Goal: Task Accomplishment & Management: Manage account settings

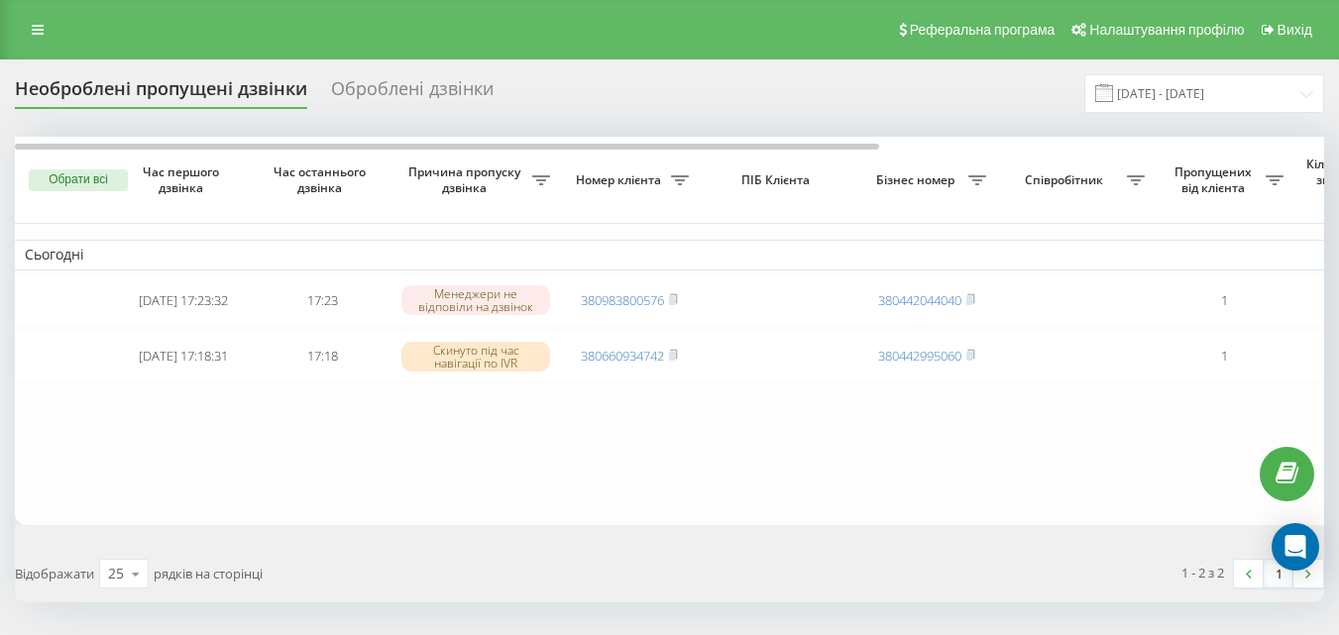
click at [674, 361] on rect at bounding box center [672, 356] width 6 height 9
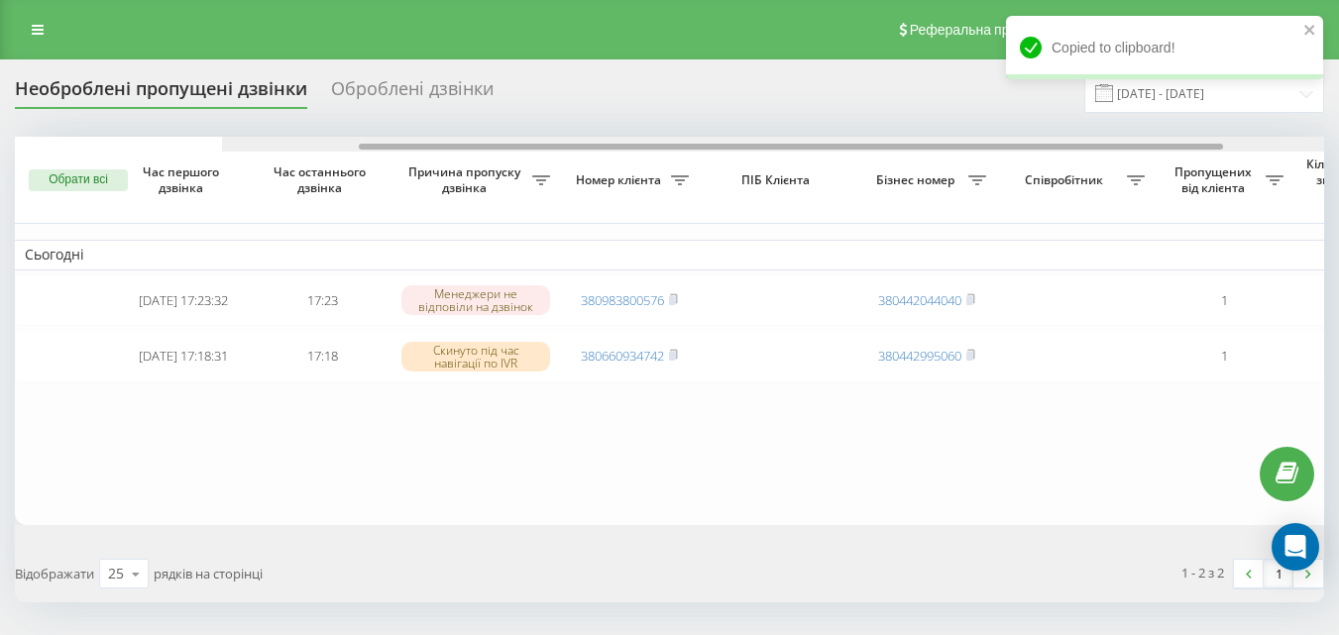
scroll to position [0, 217]
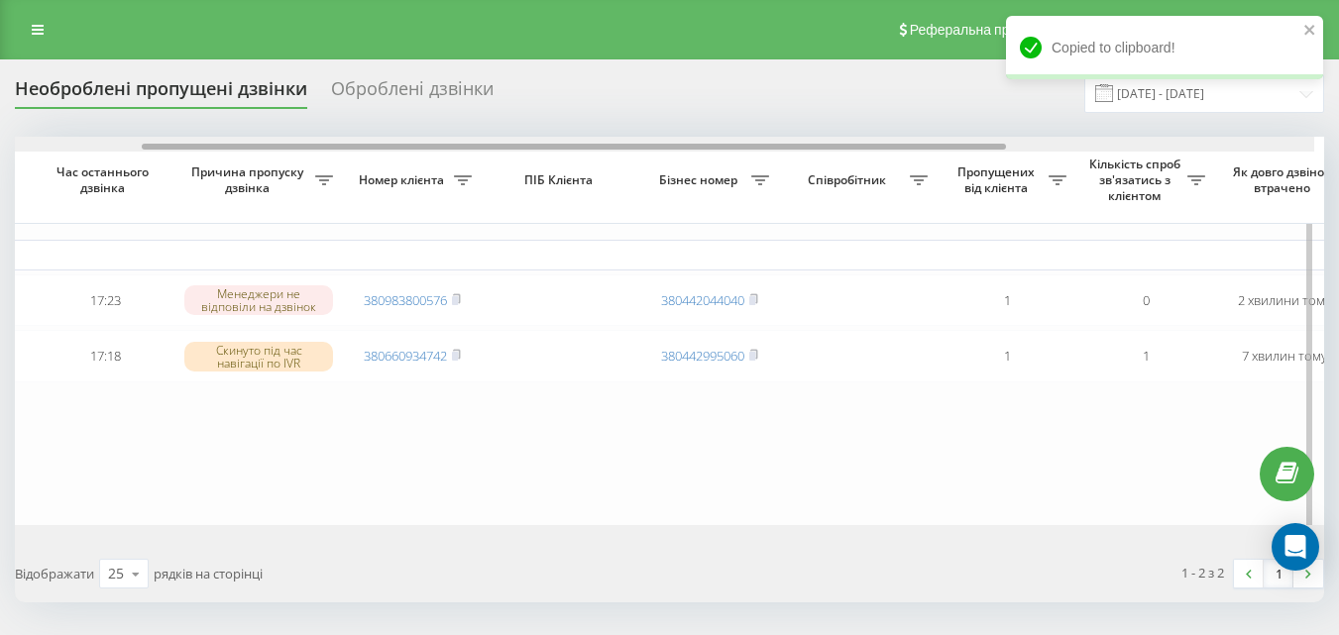
drag, startPoint x: 810, startPoint y: 152, endPoint x: 936, endPoint y: 160, distance: 126.2
click at [936, 160] on div "Обрати всі Час першого дзвінка Час останнього дзвінка Причина пропуску дзвінка …" at bounding box center [670, 331] width 1310 height 389
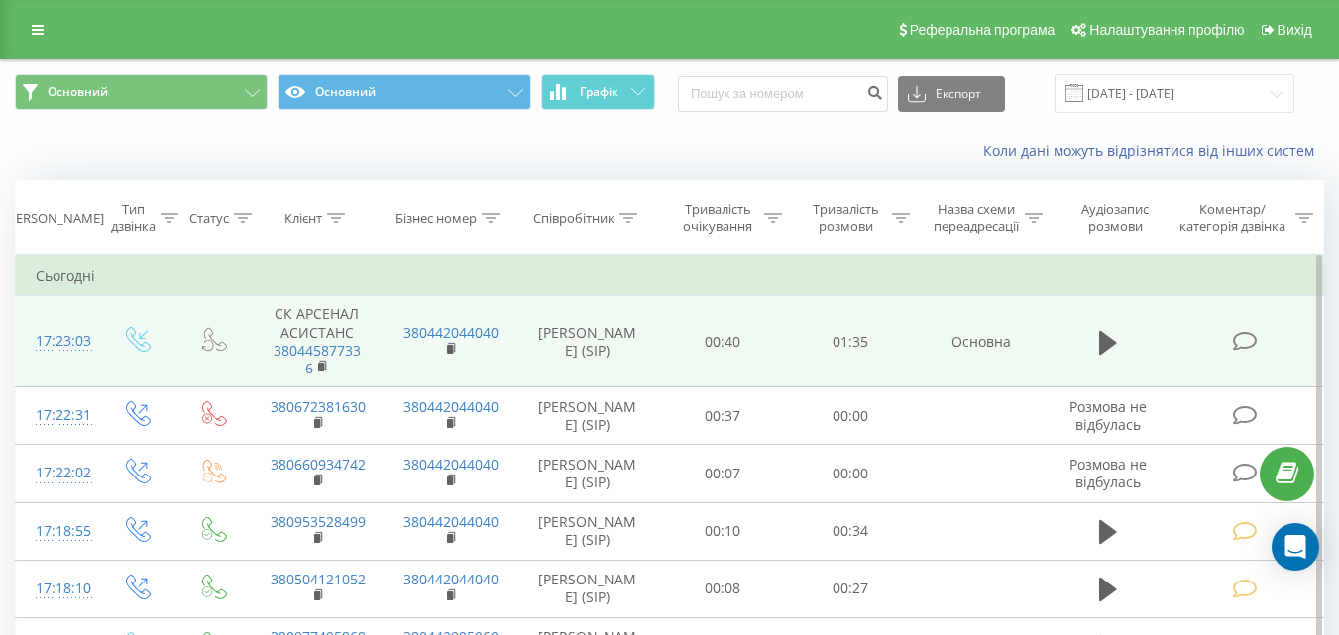
click at [1258, 334] on span at bounding box center [1246, 340] width 28 height 19
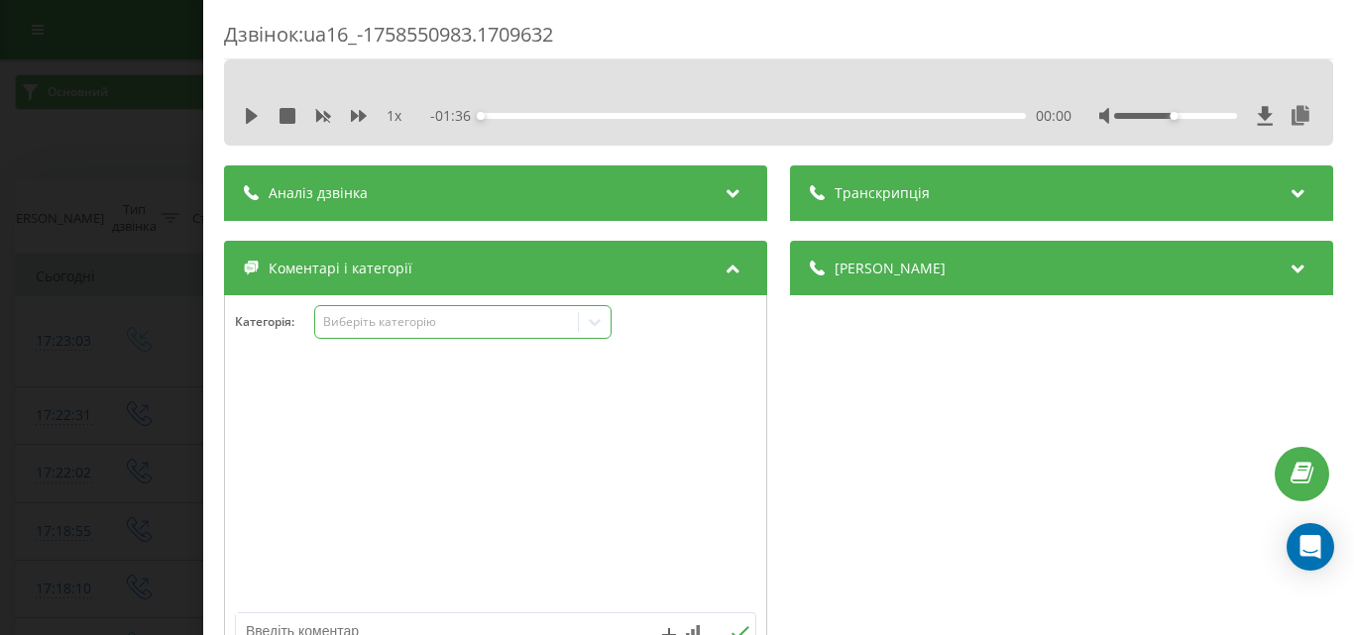
click at [411, 322] on div "Виберіть категорію" at bounding box center [446, 322] width 248 height 16
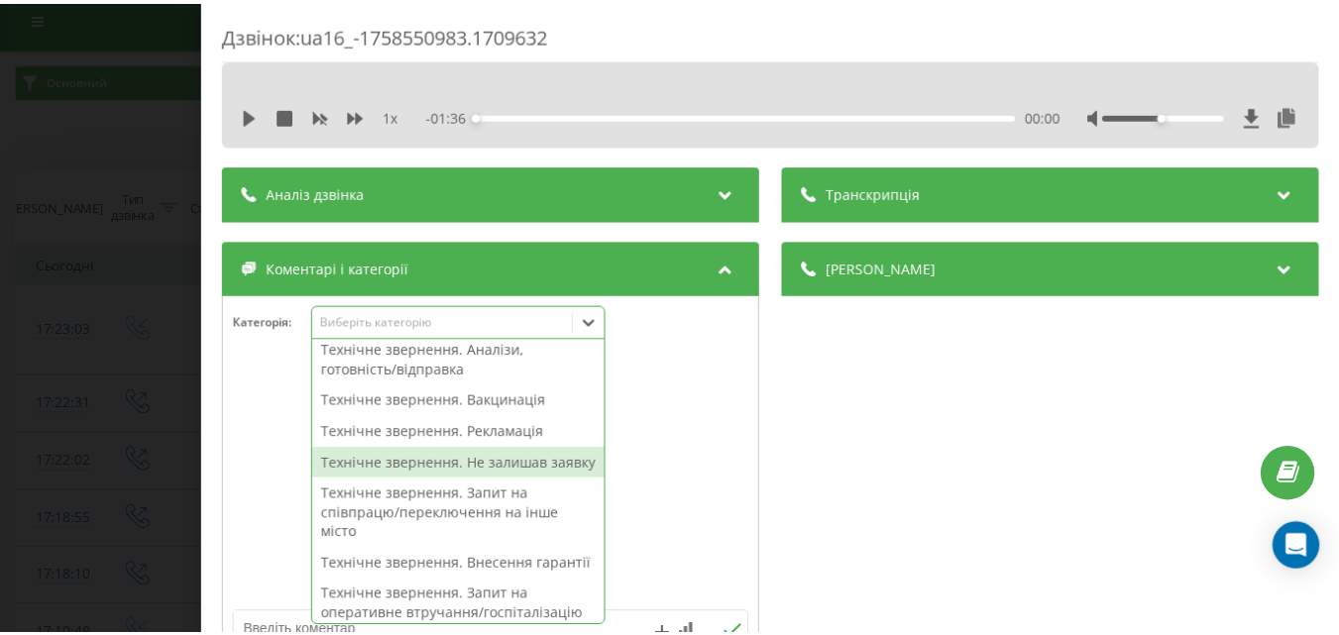
scroll to position [496, 0]
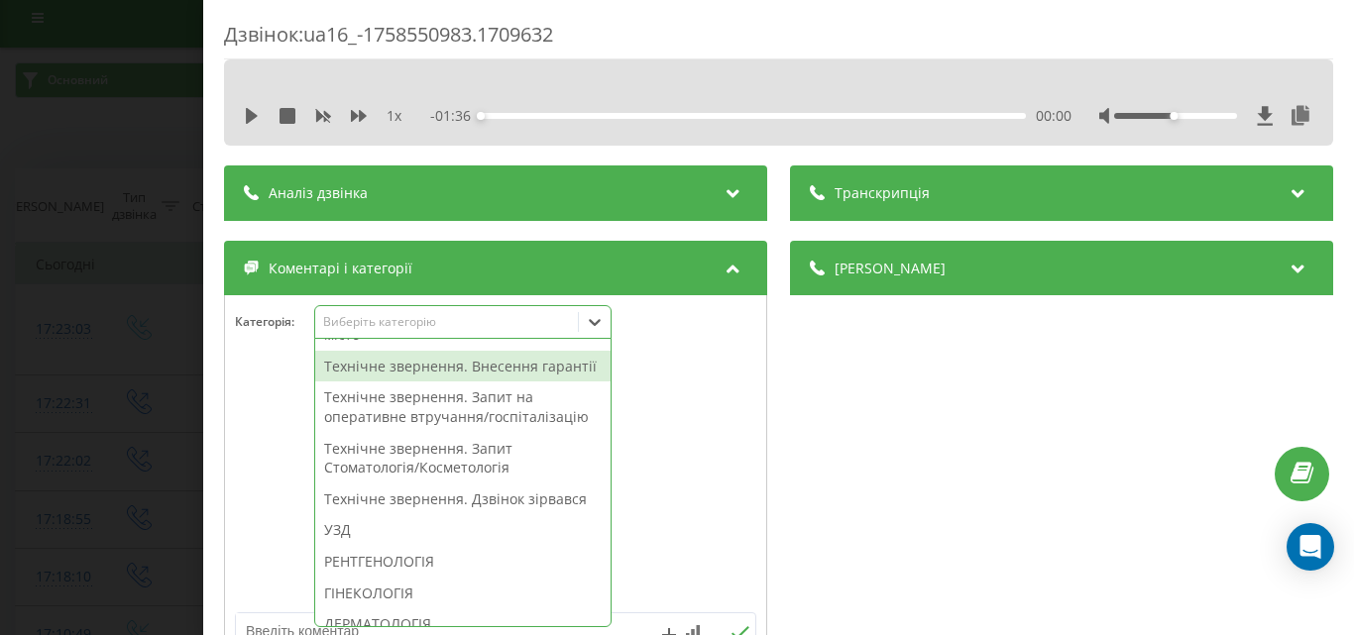
drag, startPoint x: 480, startPoint y: 411, endPoint x: 70, endPoint y: 322, distance: 419.0
click at [479, 383] on div "Технічне звернення. Внесення гарантії" at bounding box center [462, 367] width 295 height 32
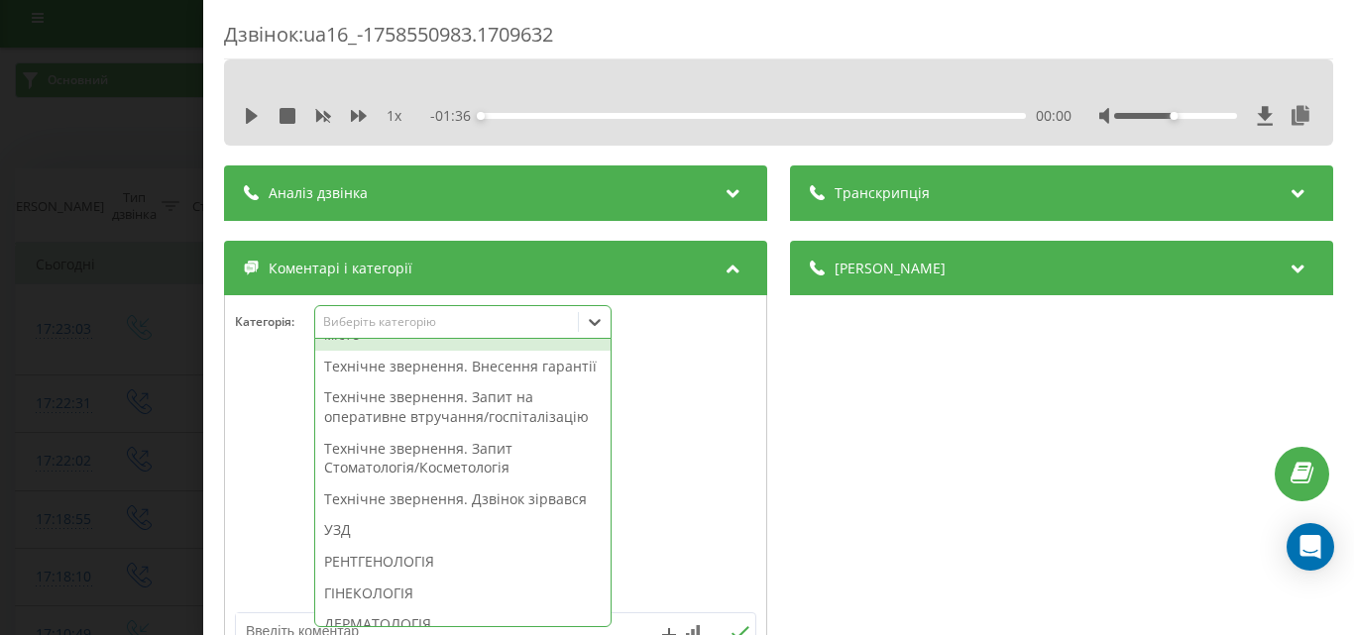
click at [70, 322] on div "Дзвінок : ua16_-1758550983.1709632 1 x - 01:36 00:00 00:00 Транскрипція Для AI-…" at bounding box center [677, 317] width 1354 height 635
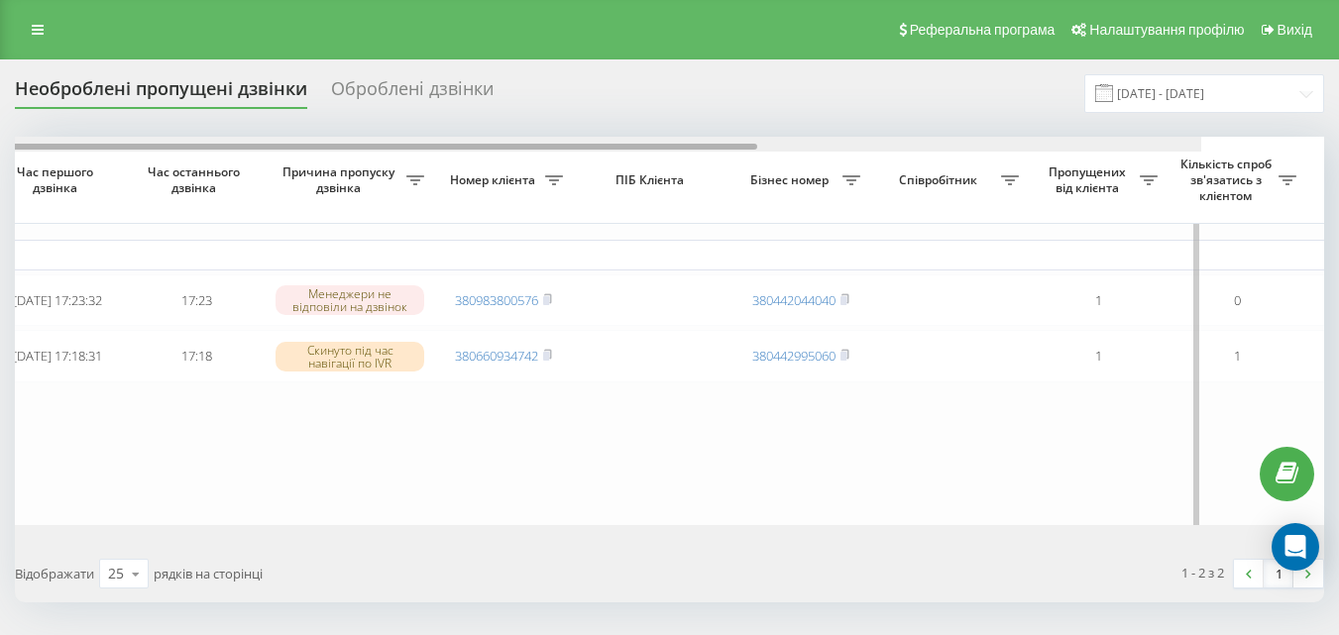
scroll to position [0, 208]
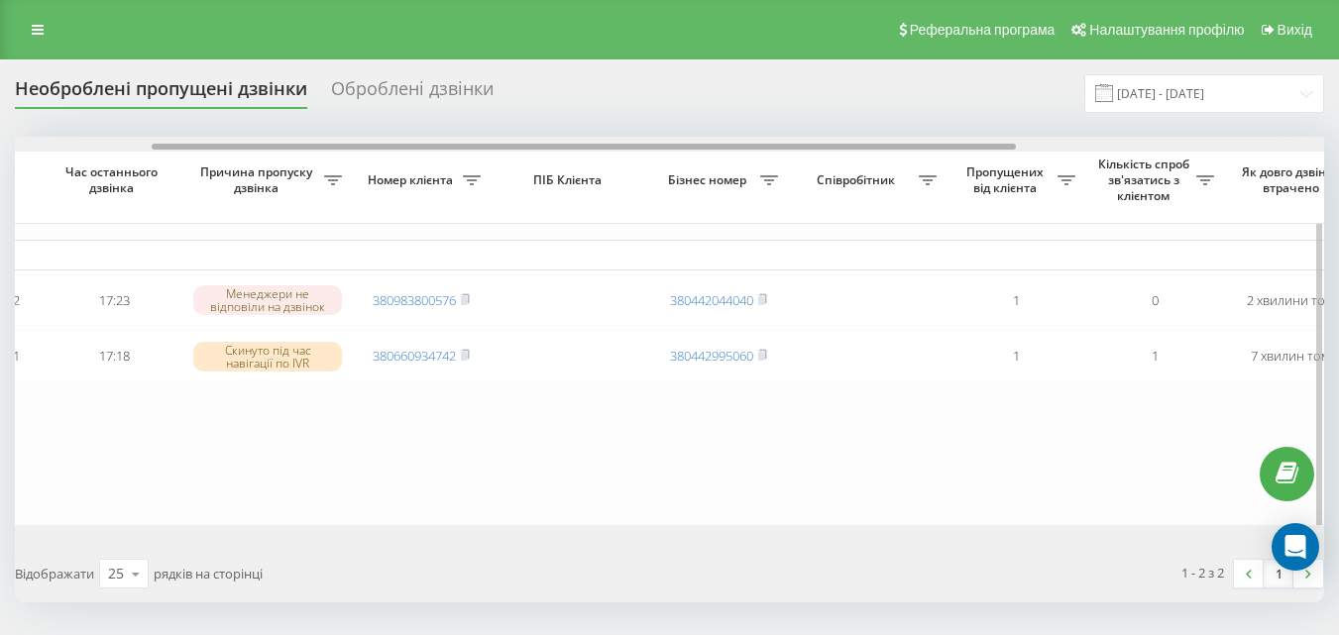
drag, startPoint x: 715, startPoint y: 149, endPoint x: 853, endPoint y: 149, distance: 137.8
click at [853, 149] on div at bounding box center [584, 147] width 864 height 6
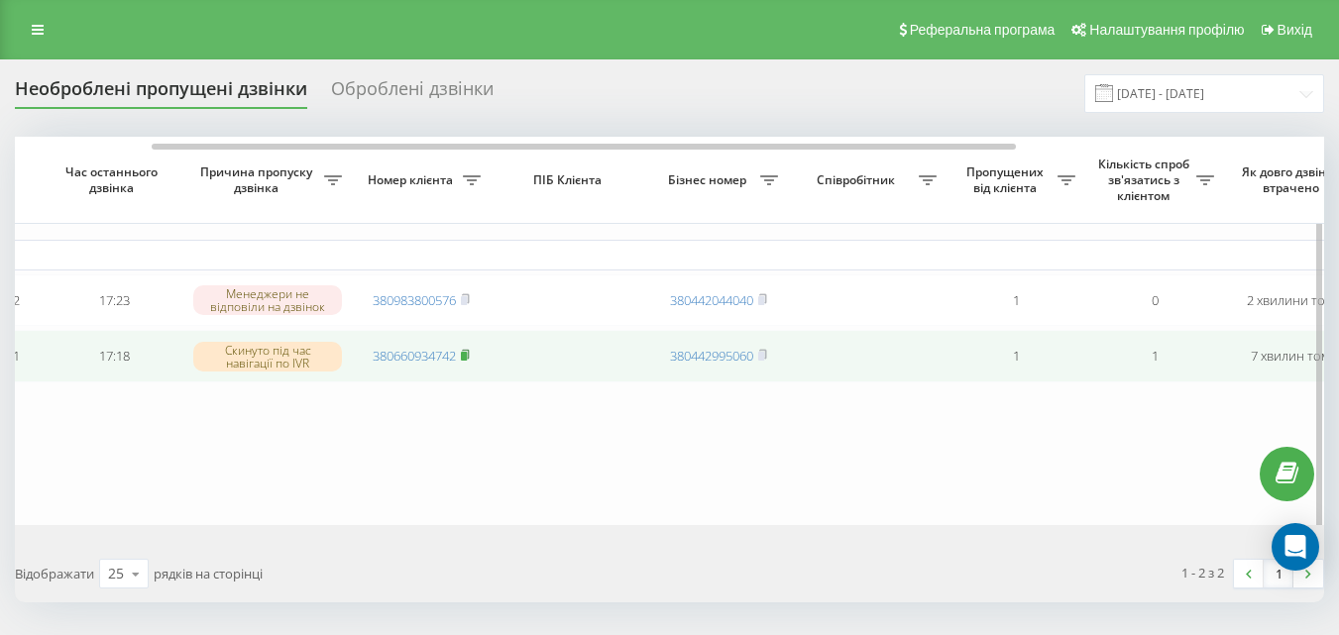
click at [470, 365] on span at bounding box center [465, 356] width 9 height 18
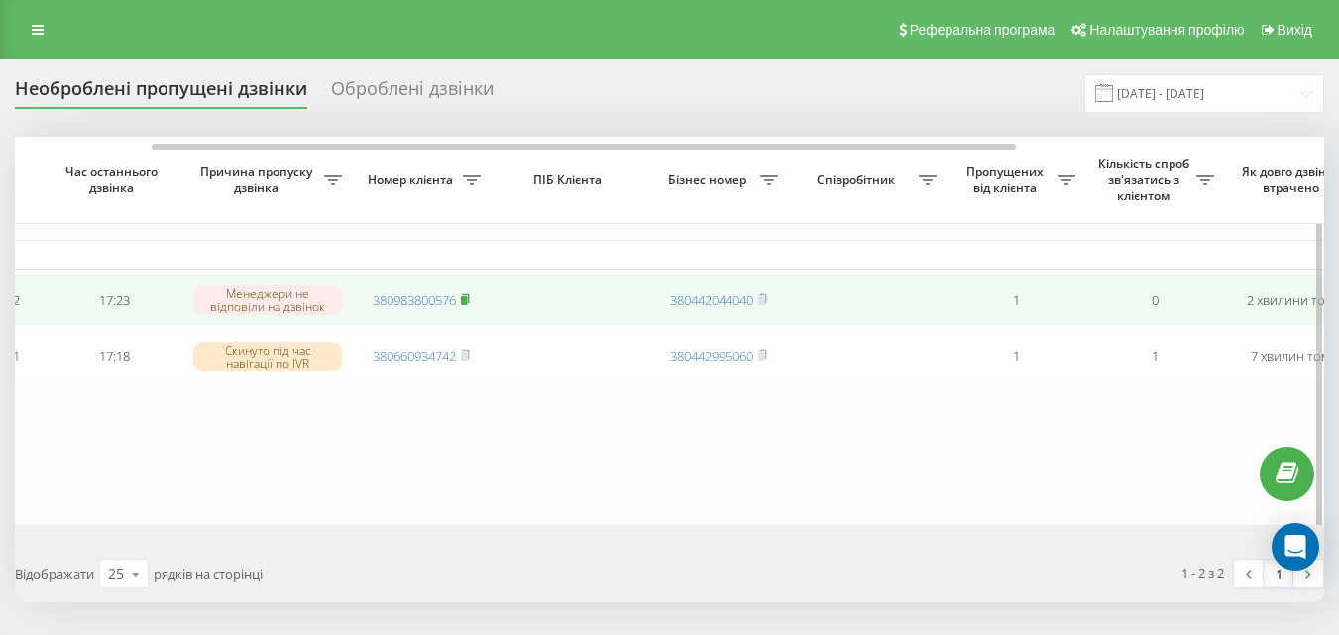
click at [466, 302] on rect at bounding box center [464, 300] width 6 height 9
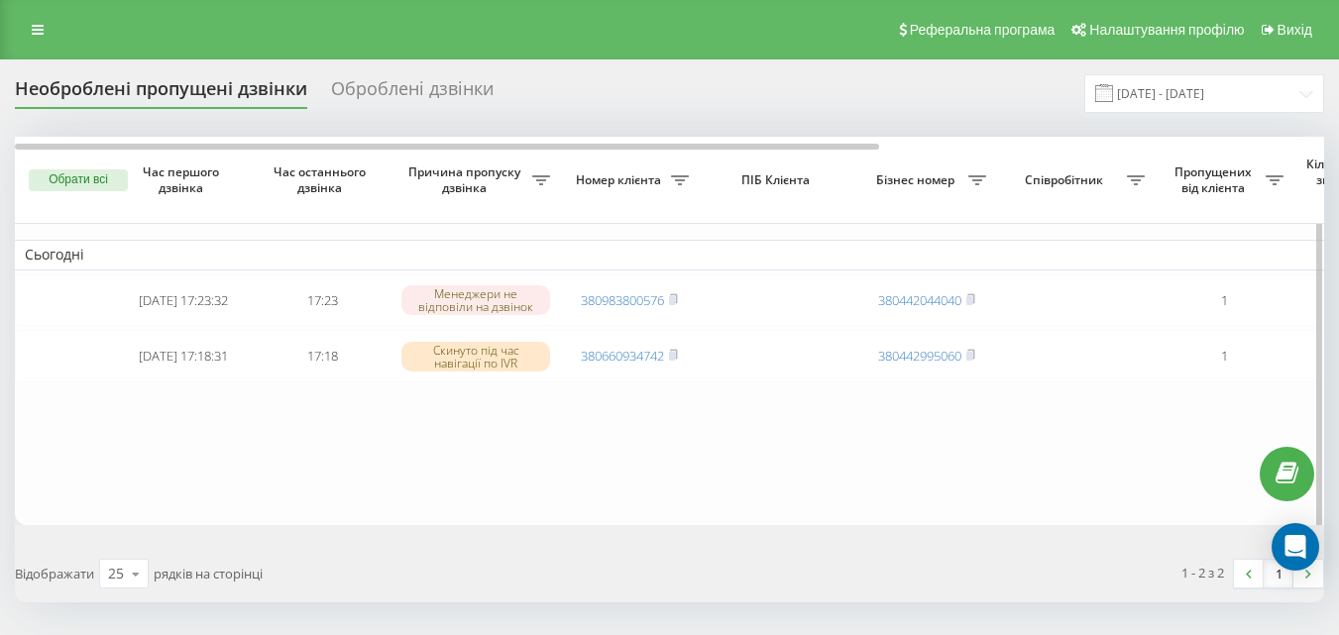
scroll to position [0, 673]
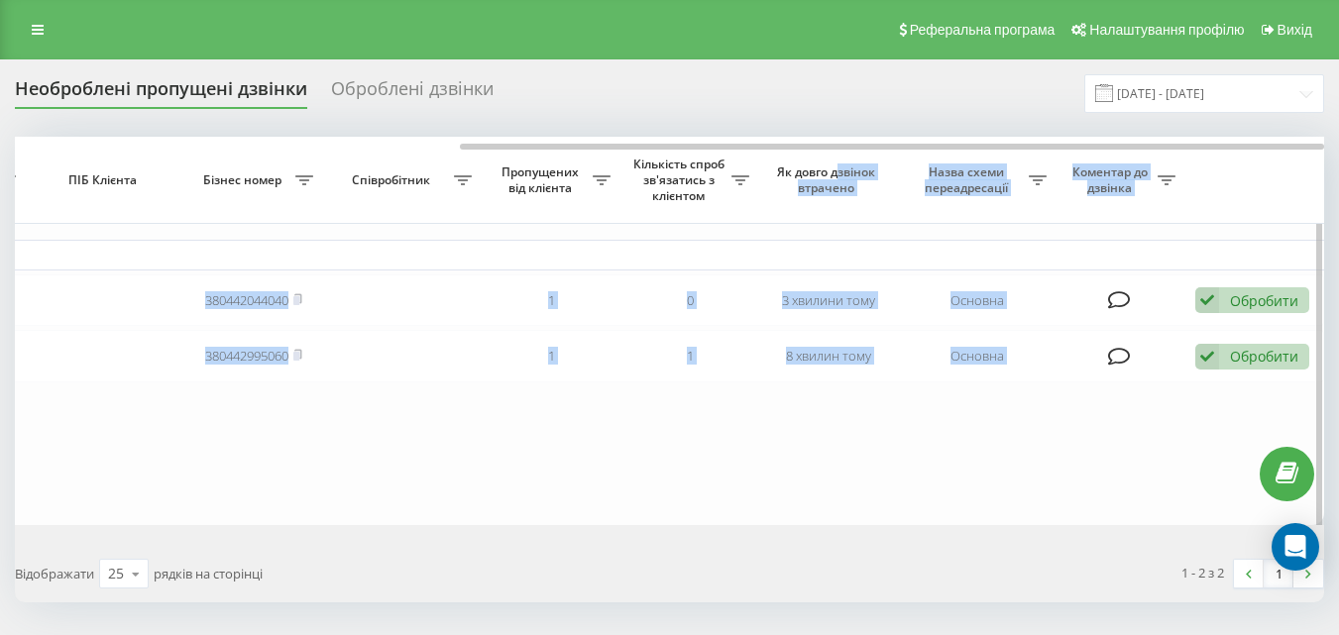
drag, startPoint x: 714, startPoint y: 153, endPoint x: 835, endPoint y: 157, distance: 121.0
click at [835, 157] on div "Обрати всі Час першого дзвінка Час останнього дзвінка Причина пропуску дзвінка …" at bounding box center [670, 331] width 1310 height 389
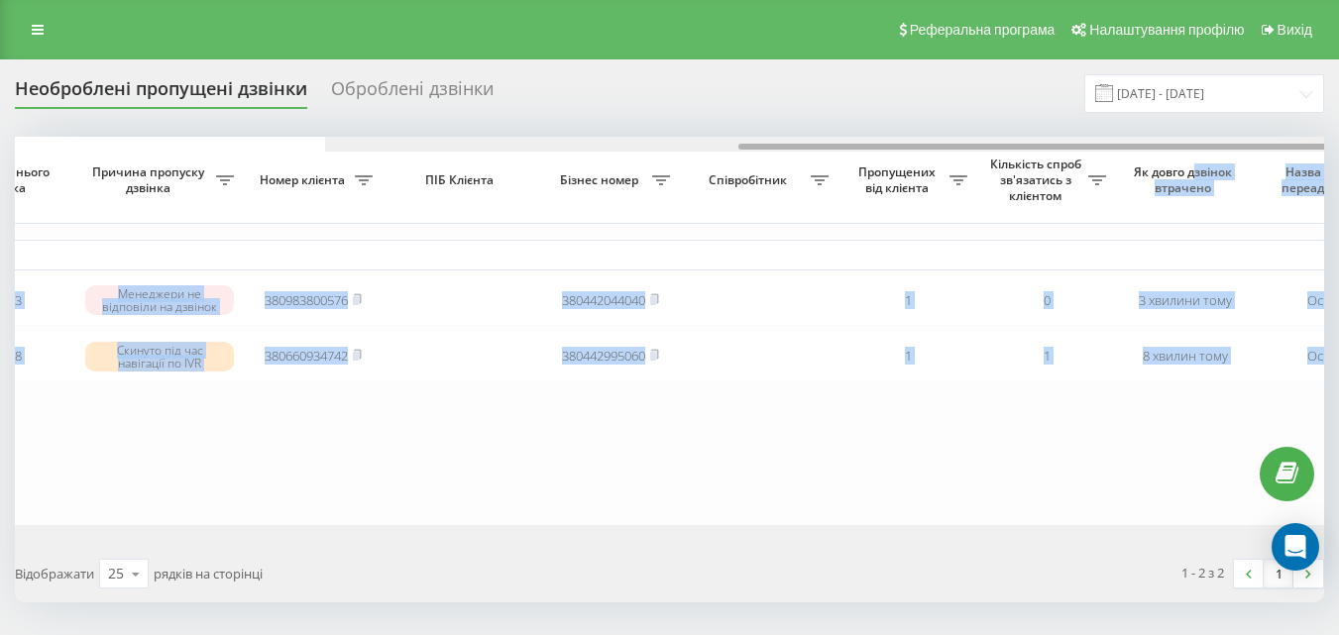
drag, startPoint x: 662, startPoint y: 147, endPoint x: 297, endPoint y: 160, distance: 365.1
click at [300, 160] on div "Обрати всі Час першого дзвінка Час останнього дзвінка Причина пропуску дзвінка …" at bounding box center [670, 331] width 1310 height 389
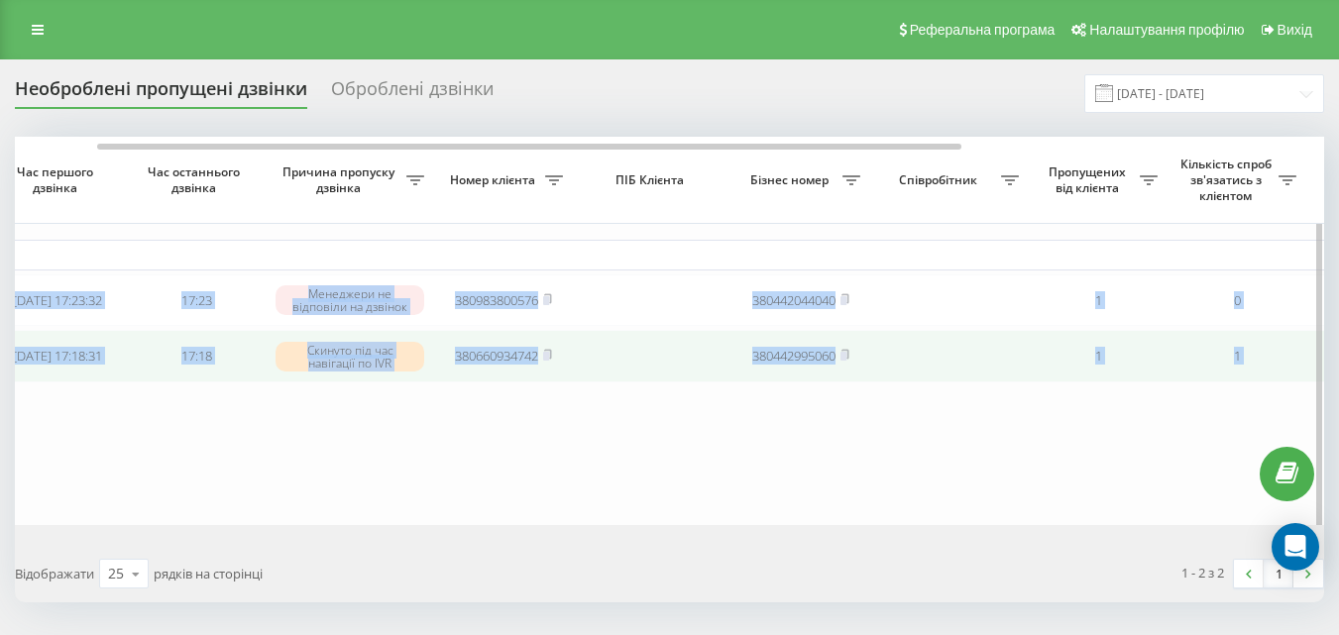
drag, startPoint x: 420, startPoint y: 503, endPoint x: 338, endPoint y: 387, distance: 142.2
click at [420, 502] on table "Сьогодні 2025-09-22 17:23:32 17:23 Менеджери не відповіли на дзвінок 3809838005…" at bounding box center [880, 331] width 1983 height 389
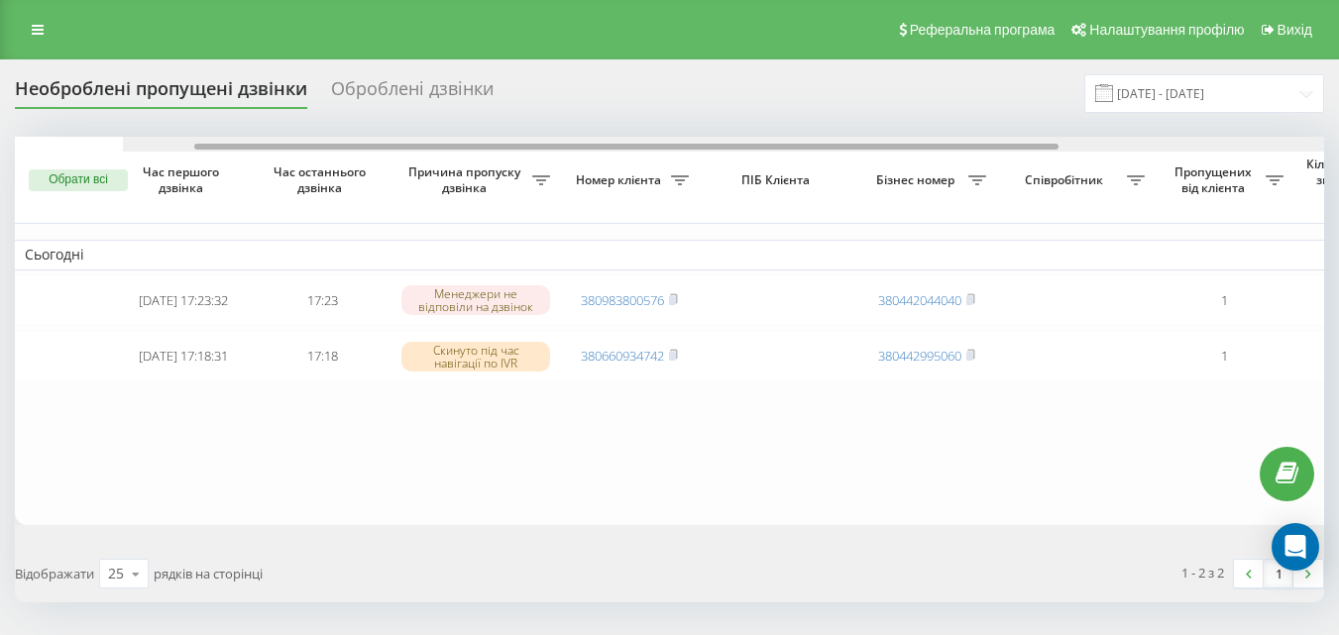
drag, startPoint x: 872, startPoint y: 146, endPoint x: 483, endPoint y: 151, distance: 389.6
click at [483, 151] on div at bounding box center [778, 144] width 1310 height 15
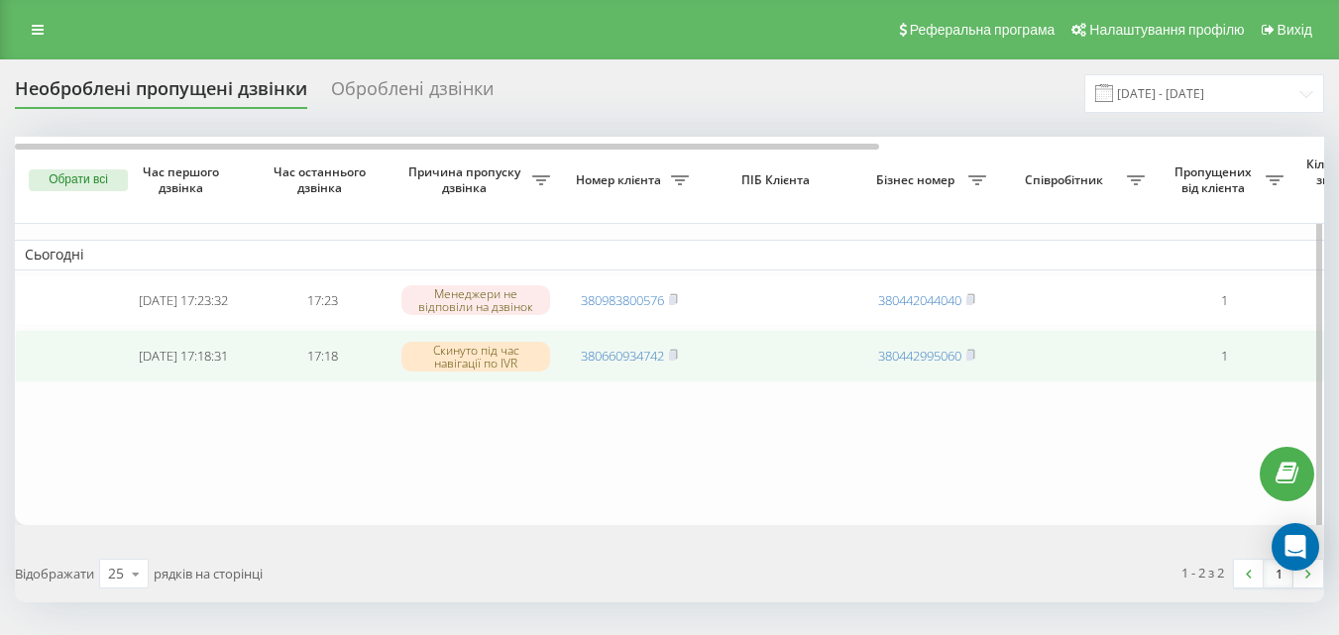
click at [681, 362] on td "380660934742" at bounding box center [629, 356] width 139 height 53
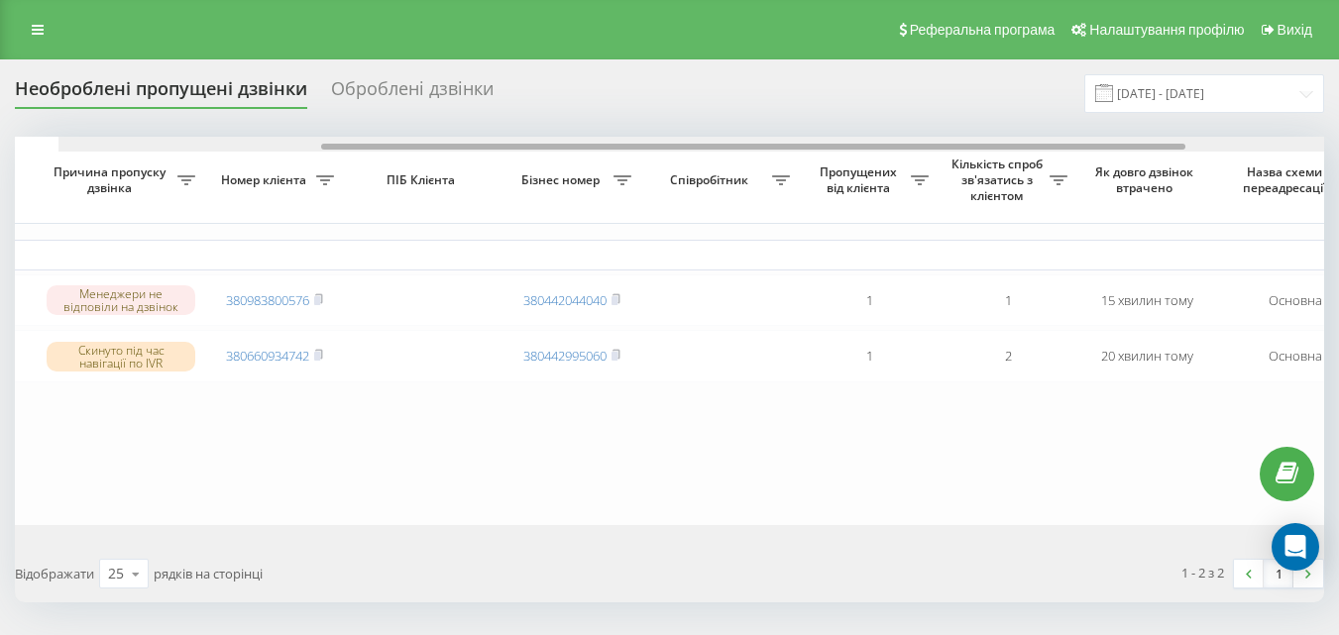
scroll to position [0, 424]
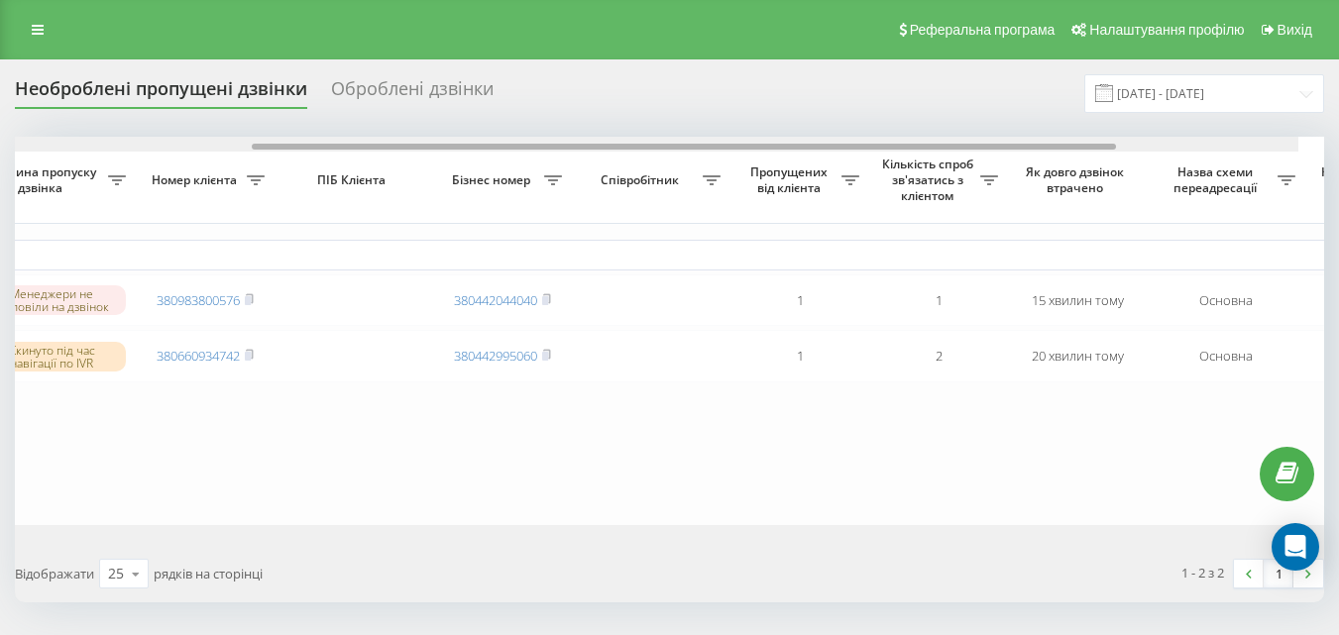
drag, startPoint x: 704, startPoint y: 145, endPoint x: 984, endPoint y: 122, distance: 281.5
click at [984, 122] on div "Необроблені пропущені дзвінки Оброблені дзвінки [DATE] - [DATE] Обрати всі Час …" at bounding box center [670, 338] width 1310 height 528
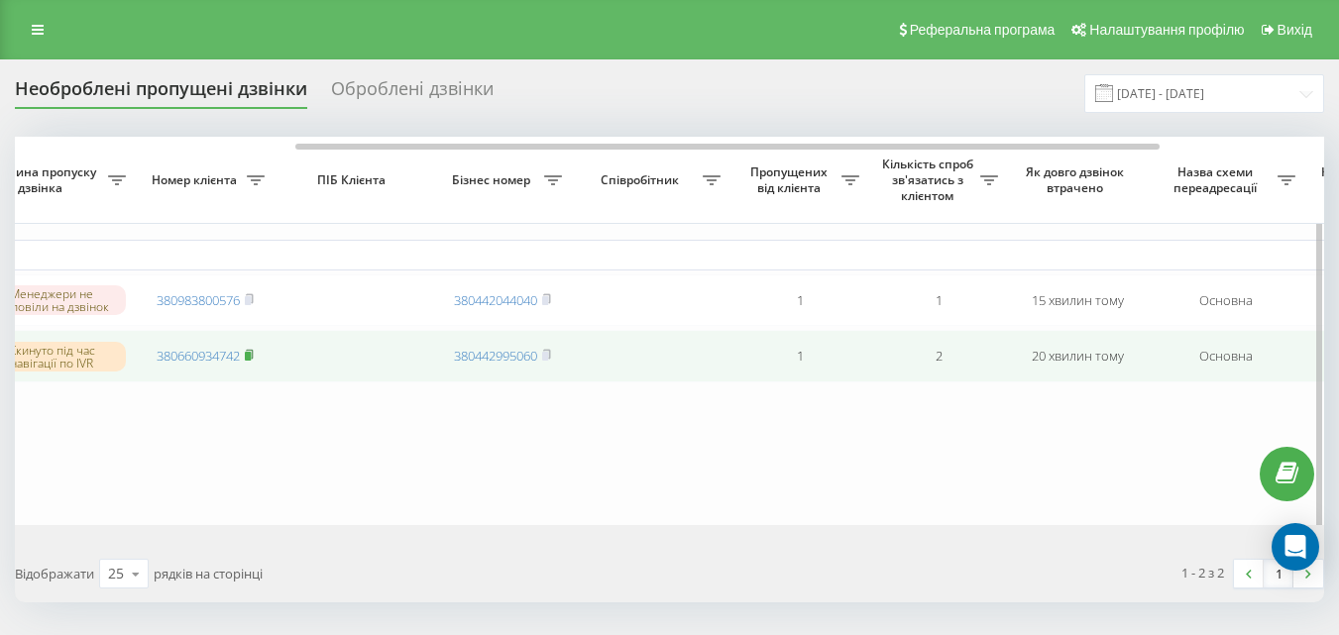
click at [249, 357] on icon at bounding box center [249, 355] width 9 height 12
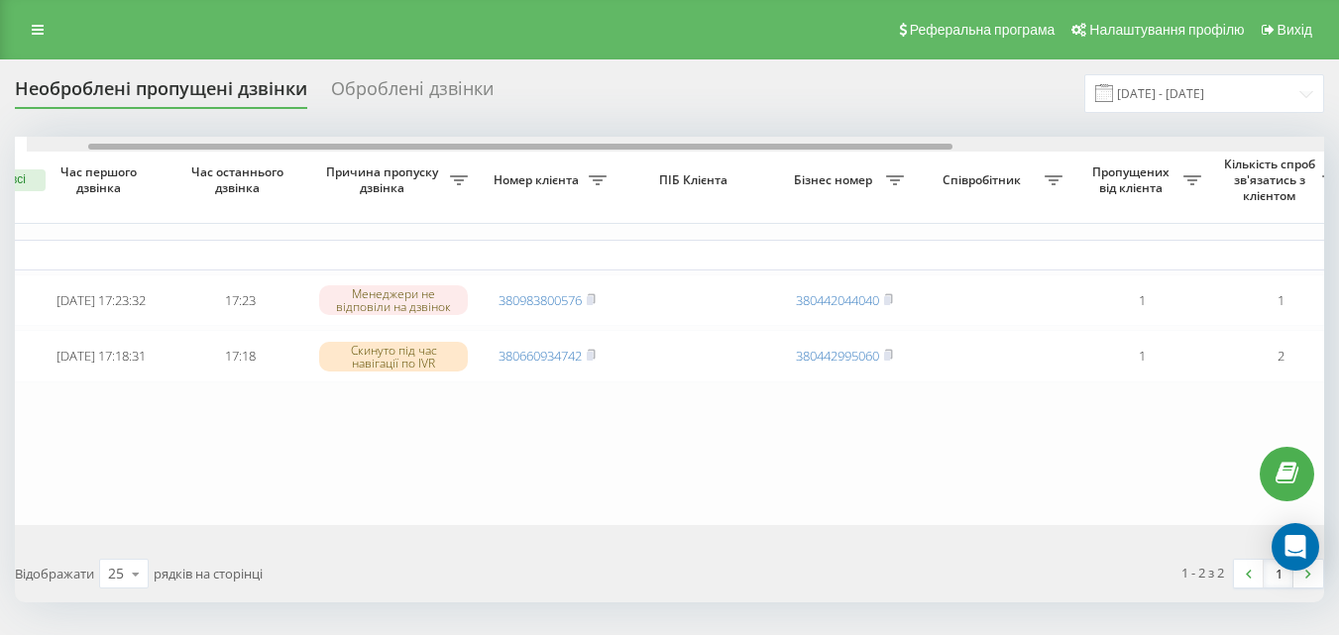
drag, startPoint x: 680, startPoint y: 145, endPoint x: 744, endPoint y: 148, distance: 63.5
click at [744, 148] on div at bounding box center [520, 147] width 864 height 6
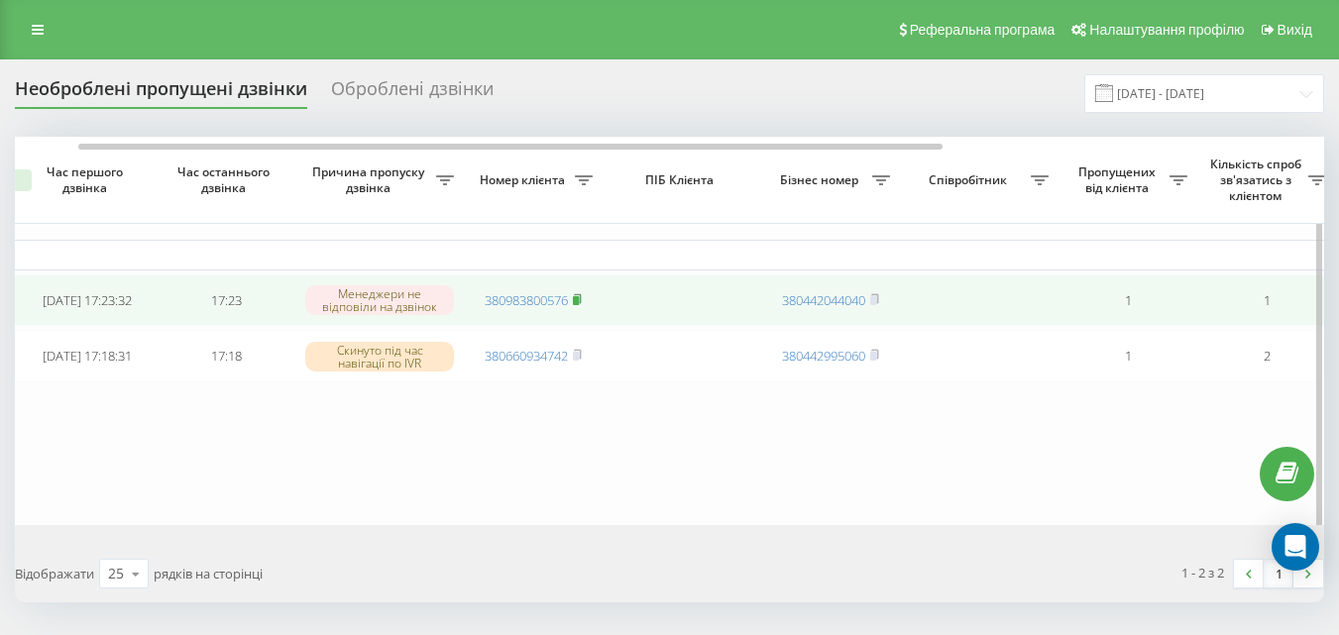
click at [577, 301] on rect at bounding box center [576, 300] width 6 height 9
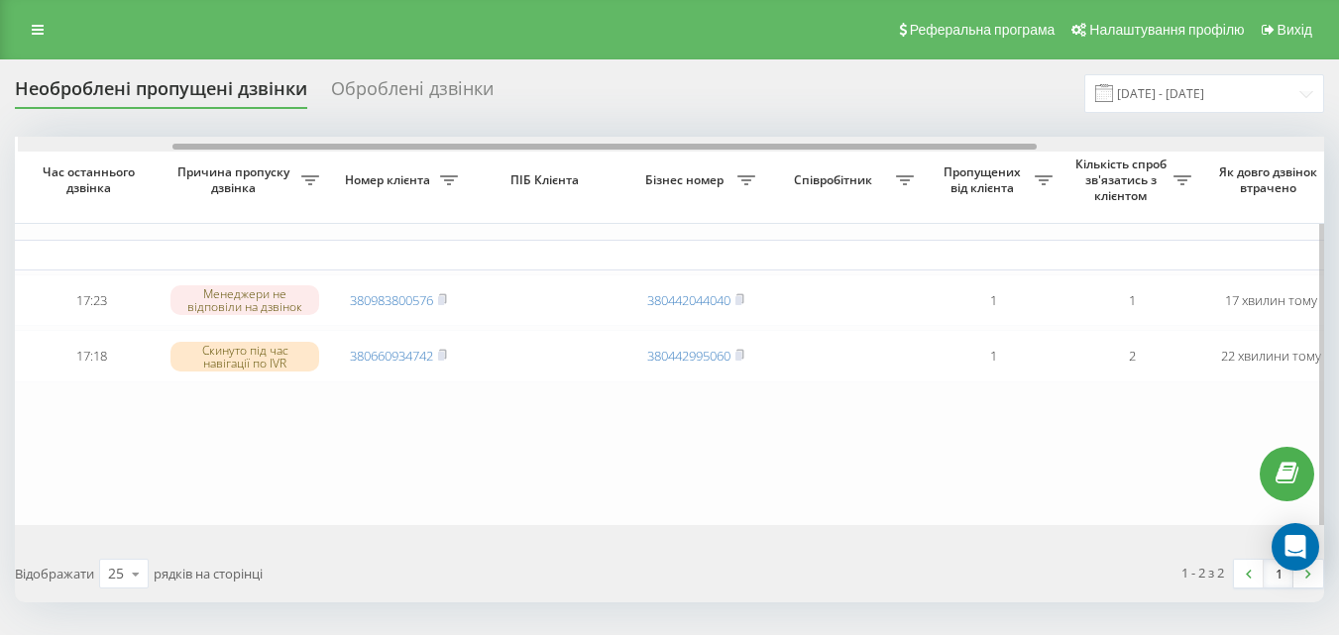
scroll to position [0, 234]
drag, startPoint x: 697, startPoint y: 147, endPoint x: 852, endPoint y: 165, distance: 155.7
click at [852, 165] on div "Обрати всі Час першого дзвінка Час останнього дзвінка Причина пропуску дзвінка …" at bounding box center [670, 331] width 1310 height 389
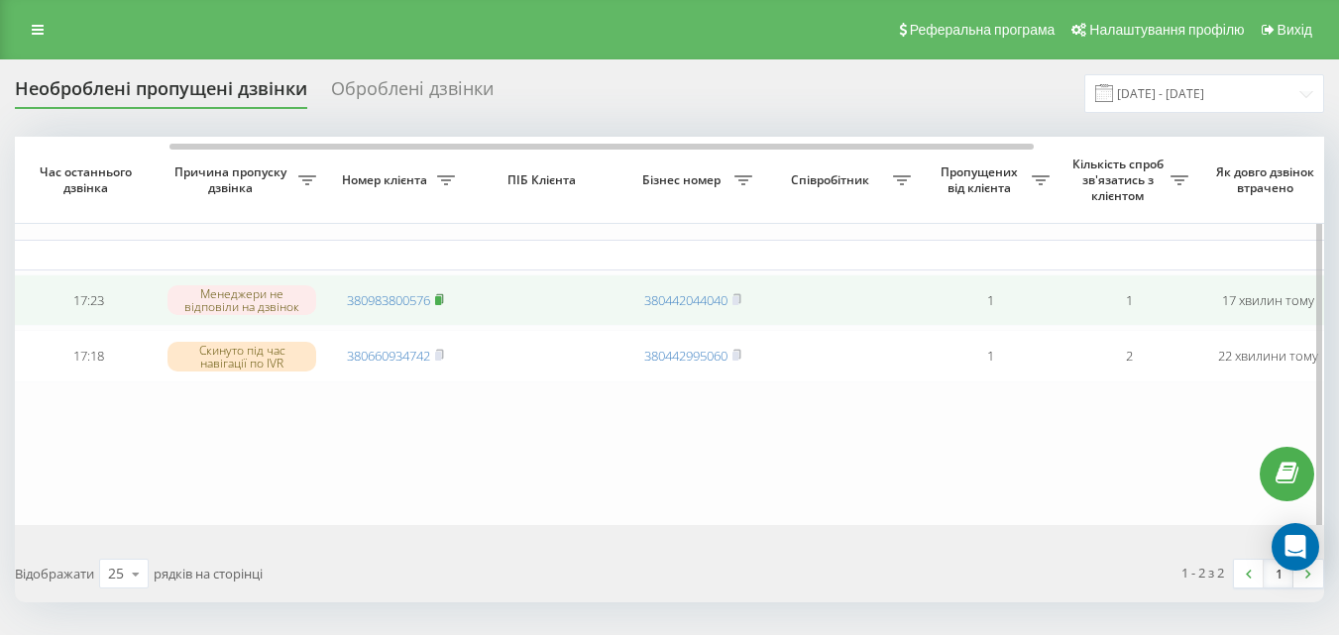
click at [439, 299] on rect at bounding box center [438, 300] width 6 height 9
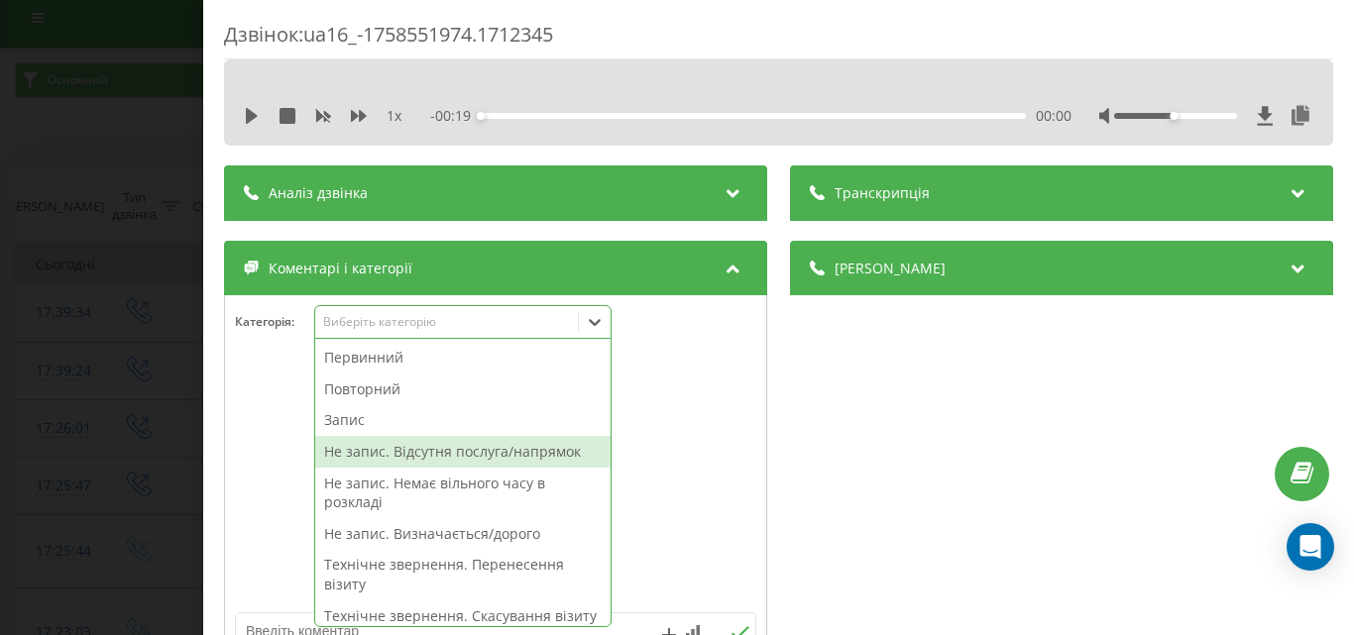
click at [398, 462] on div "Не запис. Відсутня послуга/напрямок" at bounding box center [462, 452] width 295 height 32
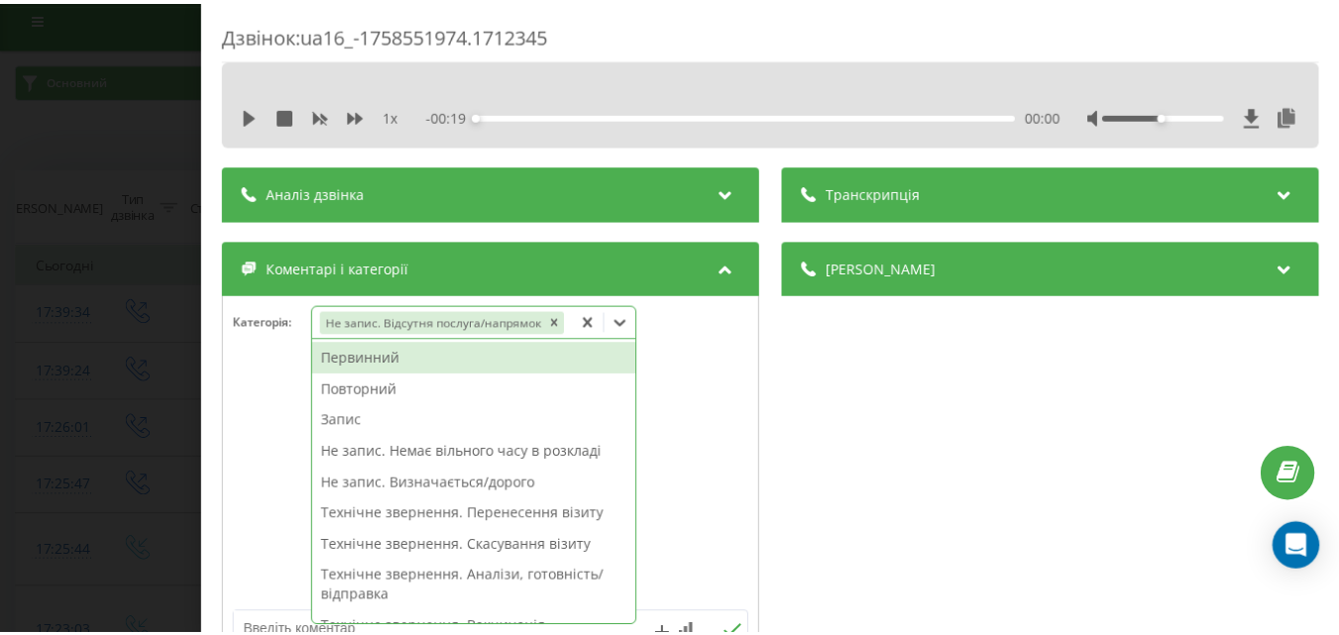
scroll to position [198, 0]
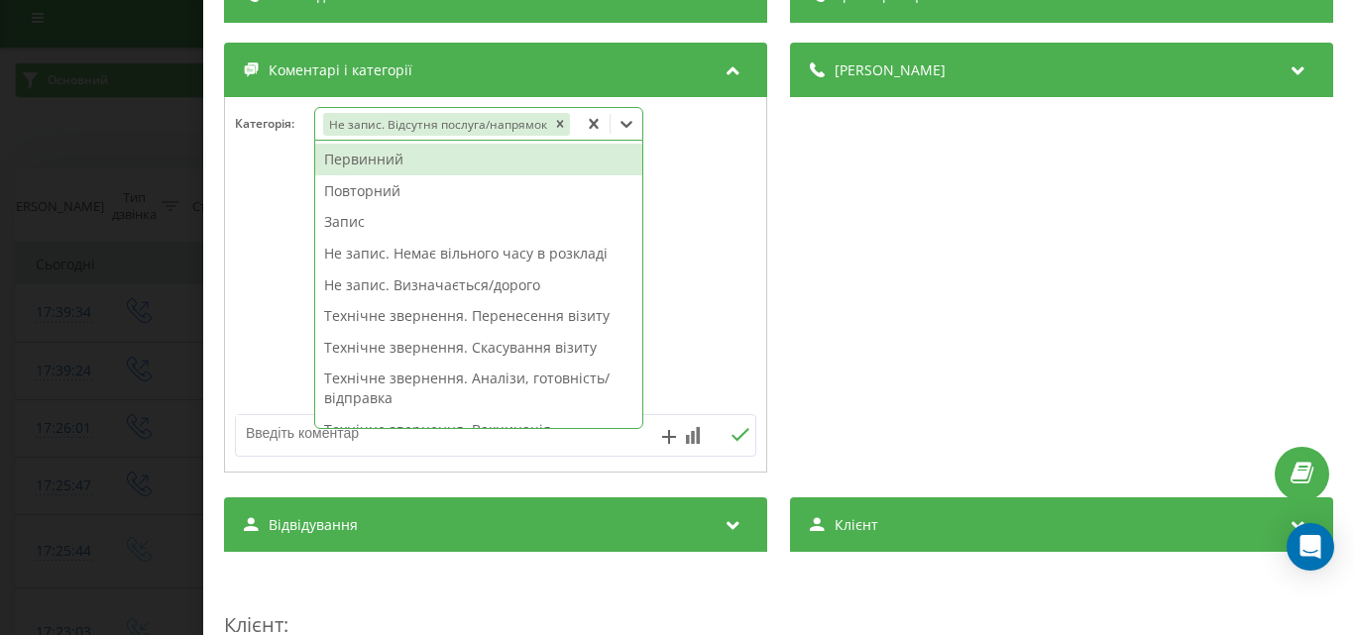
click at [685, 331] on div at bounding box center [495, 286] width 541 height 238
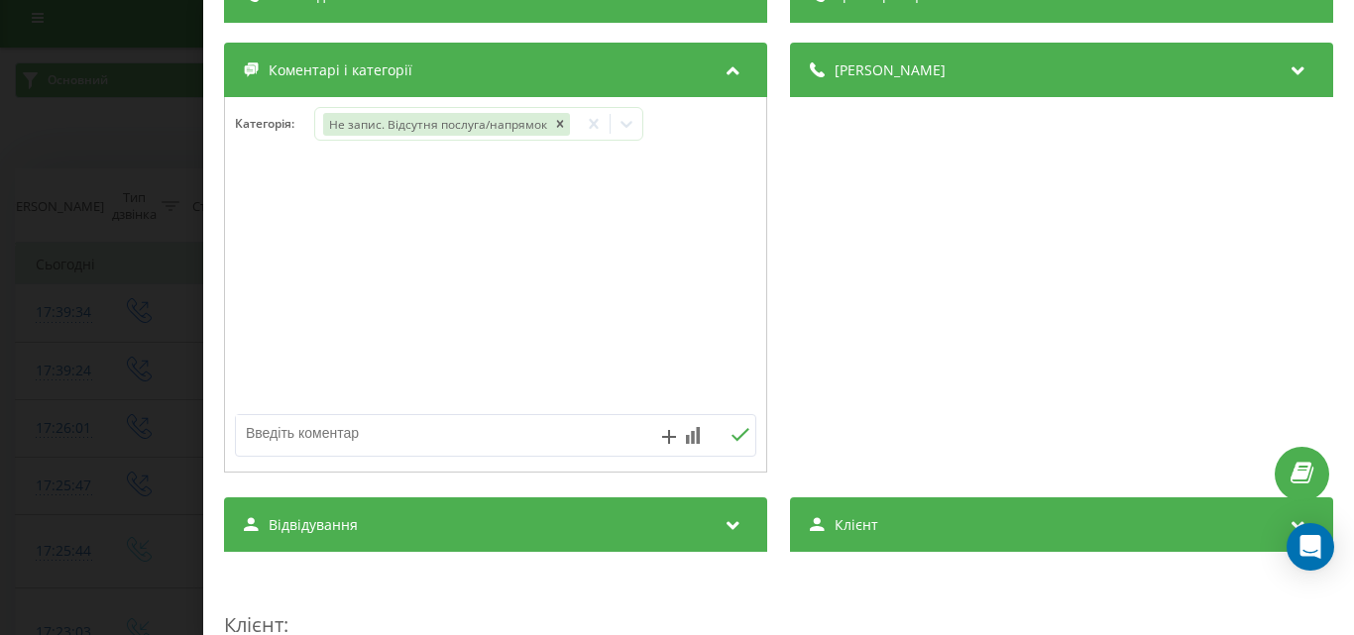
click at [348, 439] on textarea at bounding box center [443, 433] width 415 height 36
drag, startPoint x: 440, startPoint y: 437, endPoint x: 338, endPoint y: 433, distance: 102.2
click at [338, 433] on textarea "ренген оболоноь" at bounding box center [443, 433] width 415 height 36
type textarea "ренген оболонь"
click at [736, 431] on icon at bounding box center [740, 435] width 19 height 14
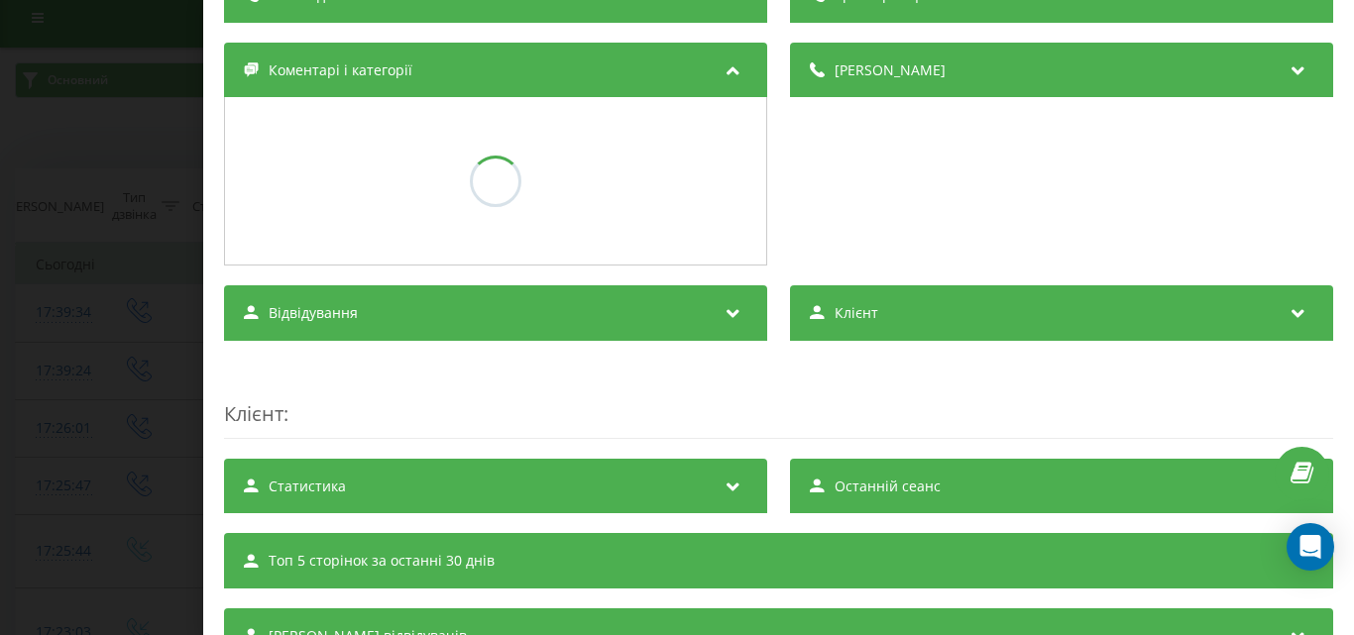
click at [136, 364] on div "Дзвінок : ua16_-1758551974.1712345 1 x - 00:19 00:00 00:00 Транскрипція Для AI-…" at bounding box center [677, 317] width 1354 height 635
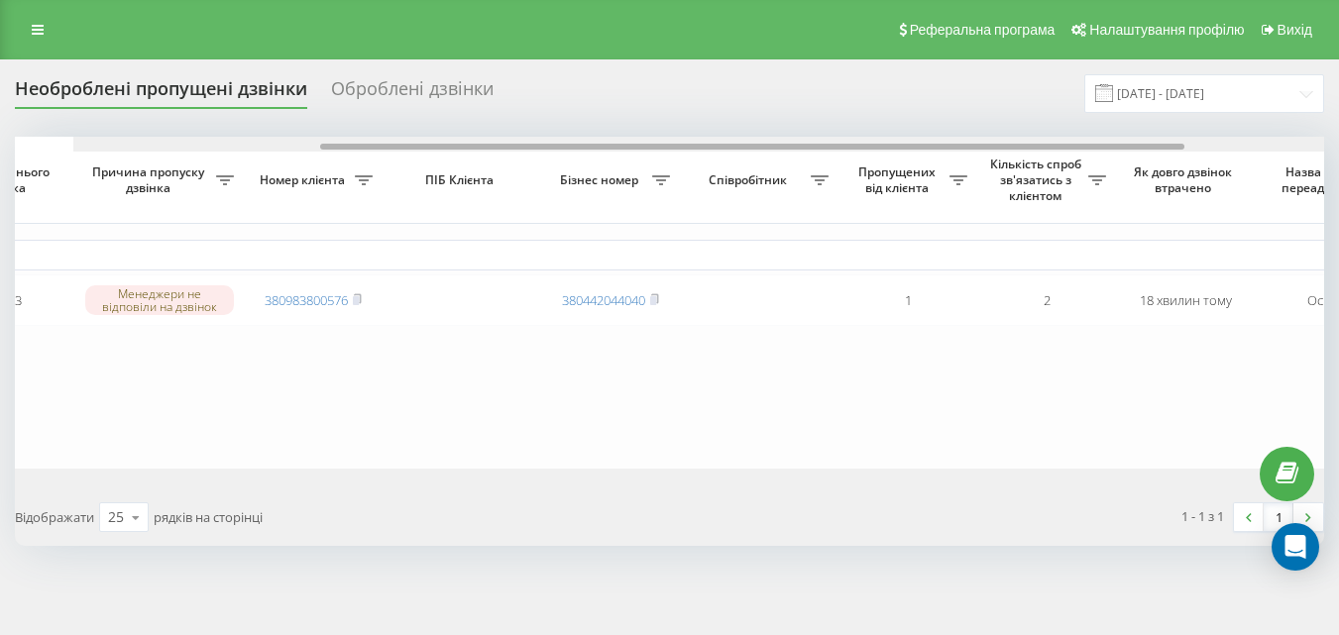
scroll to position [0, 375]
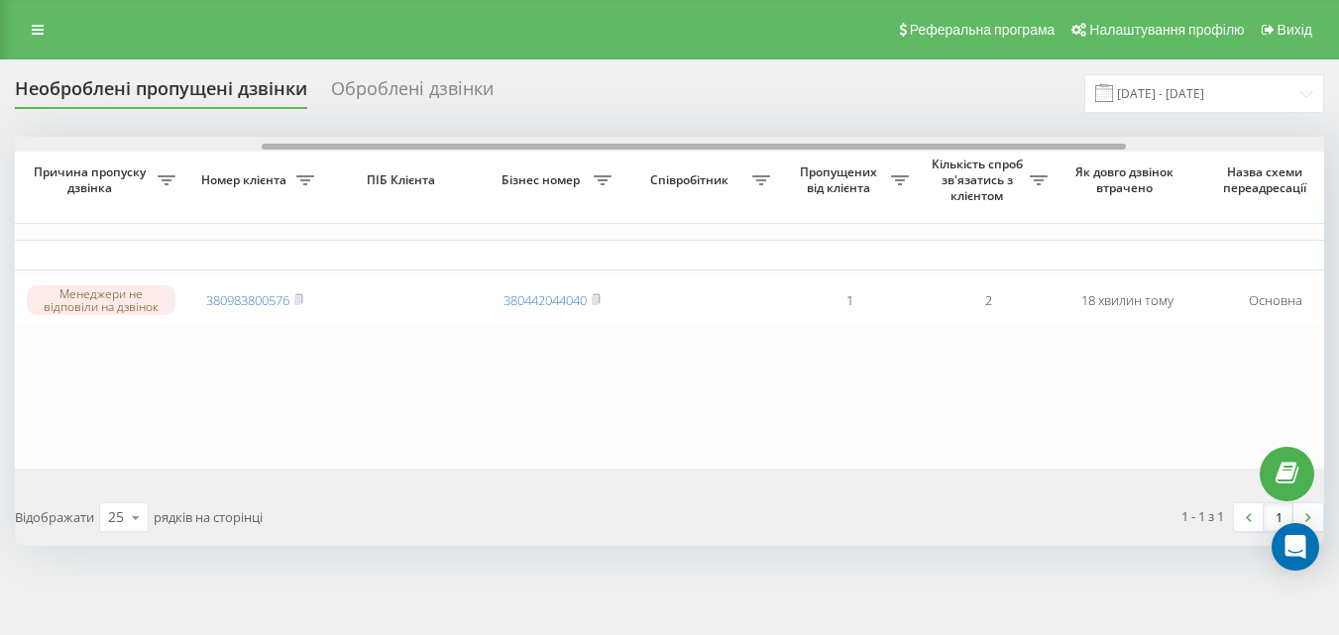
drag, startPoint x: 867, startPoint y: 151, endPoint x: 1057, endPoint y: 163, distance: 189.7
click at [1057, 163] on div "Обрати всі Час першого дзвінка Час останнього дзвінка Причина пропуску дзвінка …" at bounding box center [670, 303] width 1310 height 332
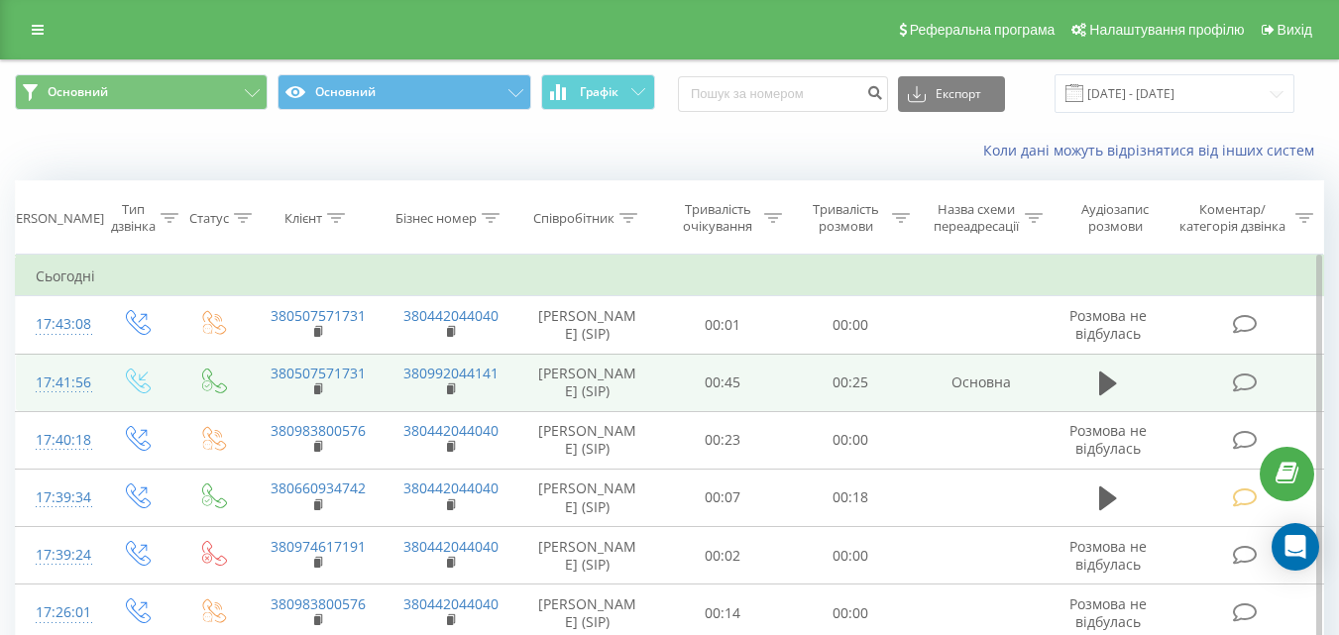
click at [1243, 383] on icon at bounding box center [1244, 383] width 25 height 21
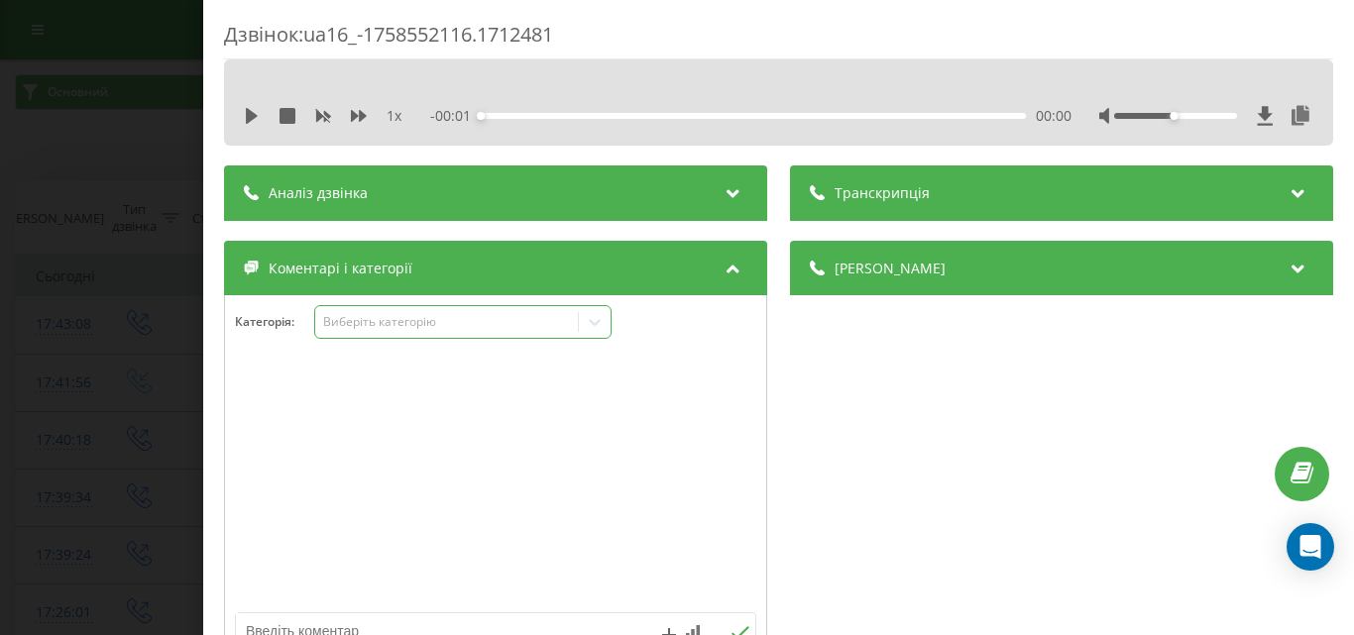
click at [436, 333] on div "Виберіть категорію" at bounding box center [462, 322] width 297 height 34
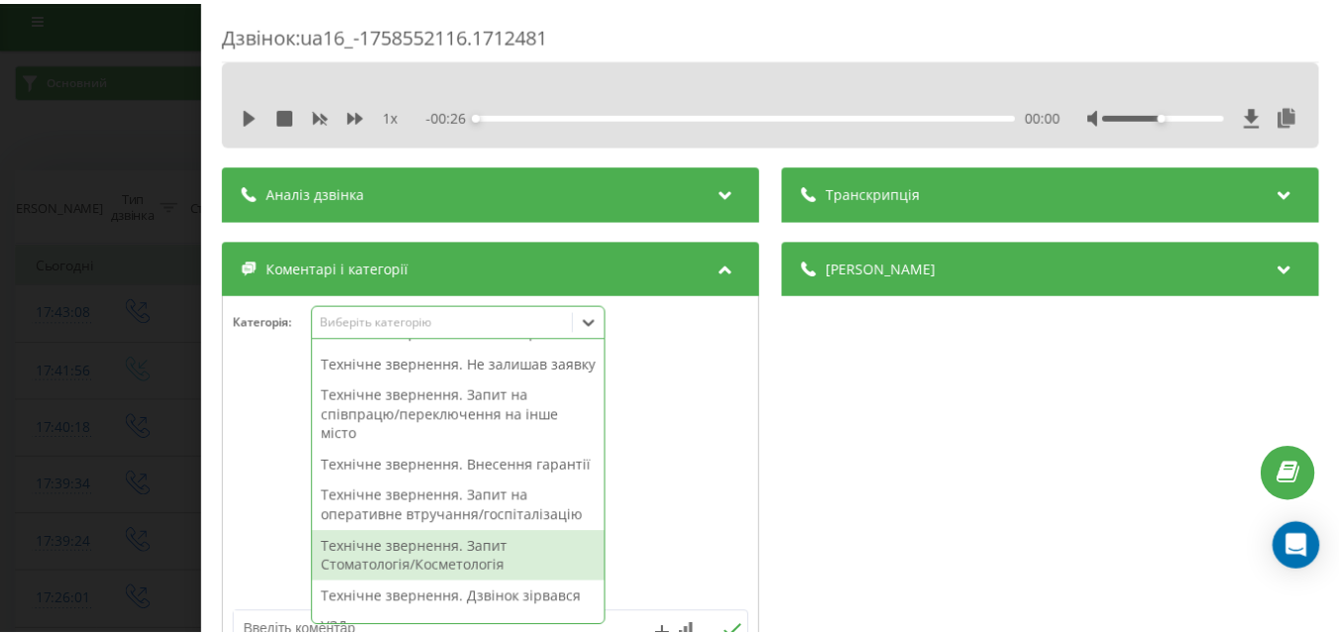
scroll to position [496, 0]
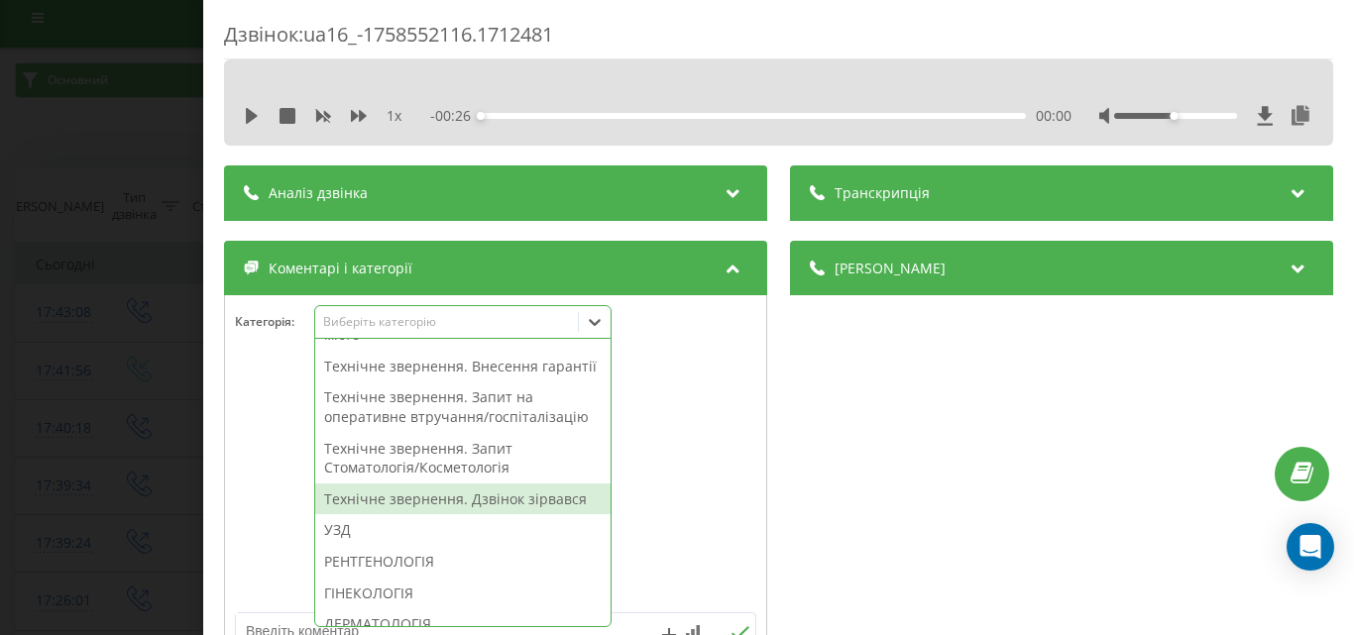
drag, startPoint x: 508, startPoint y: 557, endPoint x: 60, endPoint y: 456, distance: 458.4
click at [504, 516] on div "Технічне звернення. Дзвінок зірвався" at bounding box center [462, 500] width 295 height 32
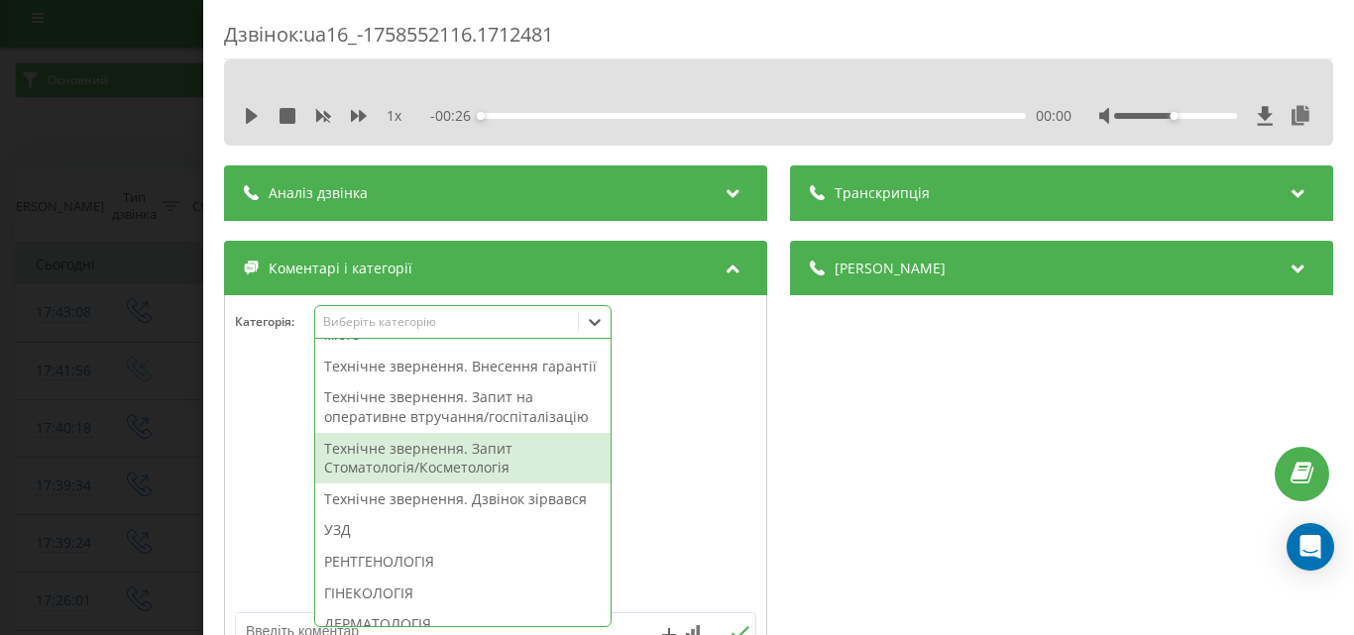
click at [50, 452] on div "Дзвінок : ua16_-1758552116.1712481 1 x - 00:26 00:00 00:00 Транскрипція Для AI-…" at bounding box center [677, 317] width 1354 height 635
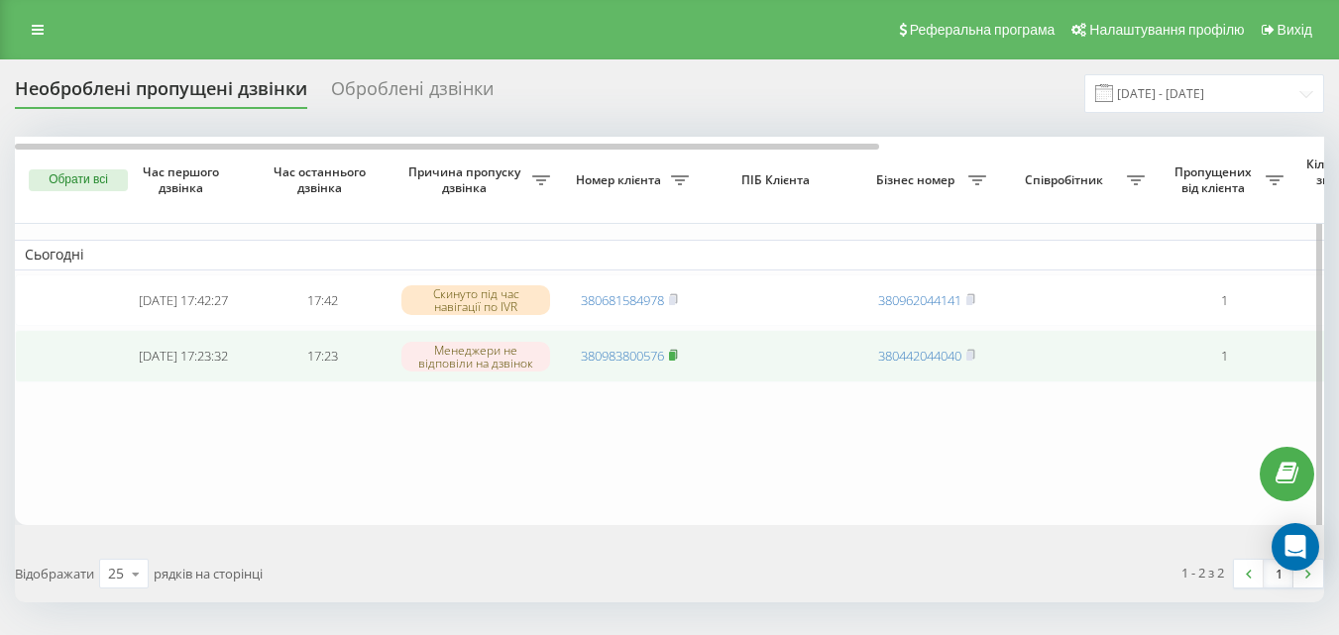
click at [677, 359] on icon at bounding box center [673, 354] width 7 height 9
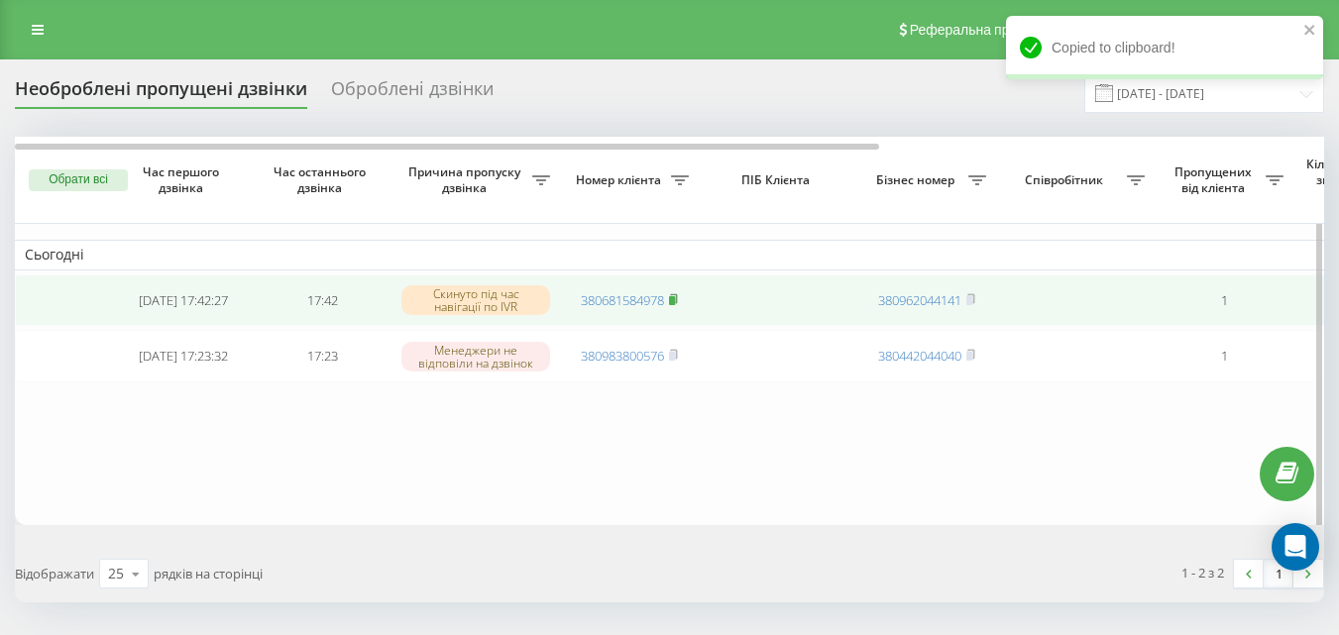
click at [675, 299] on rect at bounding box center [672, 300] width 6 height 9
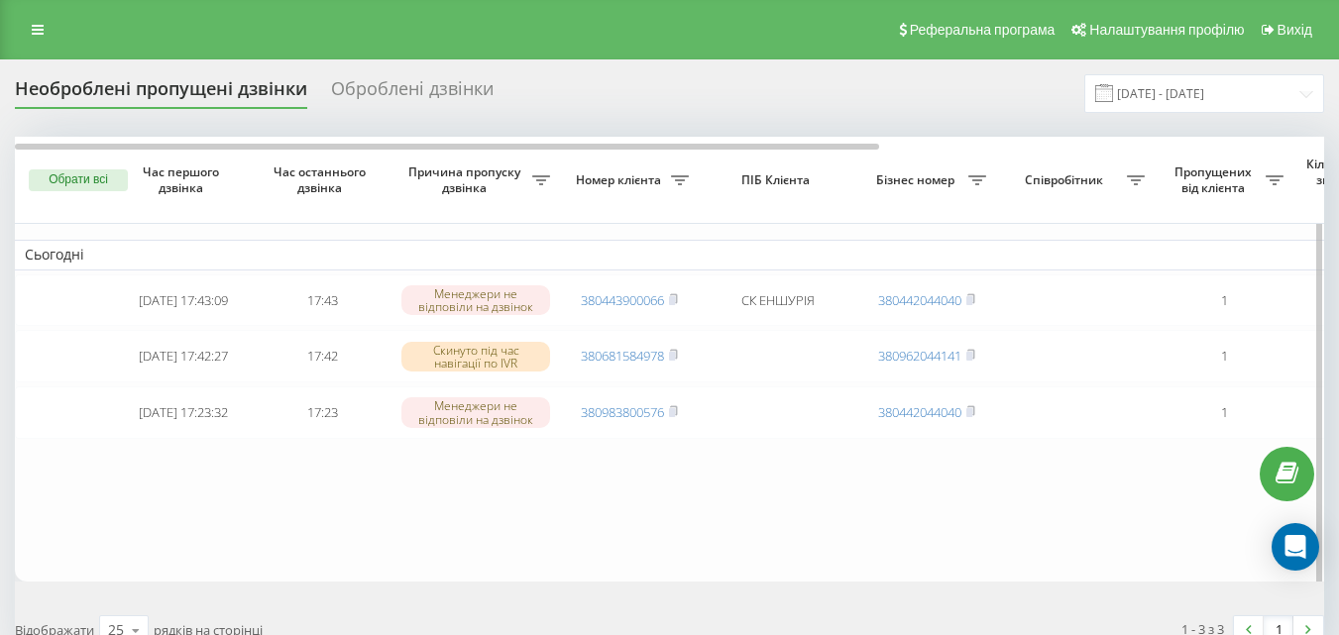
click at [1201, 184] on div "Обрати всі Час першого дзвінка Час останнього дзвінка Причина пропуску дзвінка …" at bounding box center [670, 359] width 1310 height 445
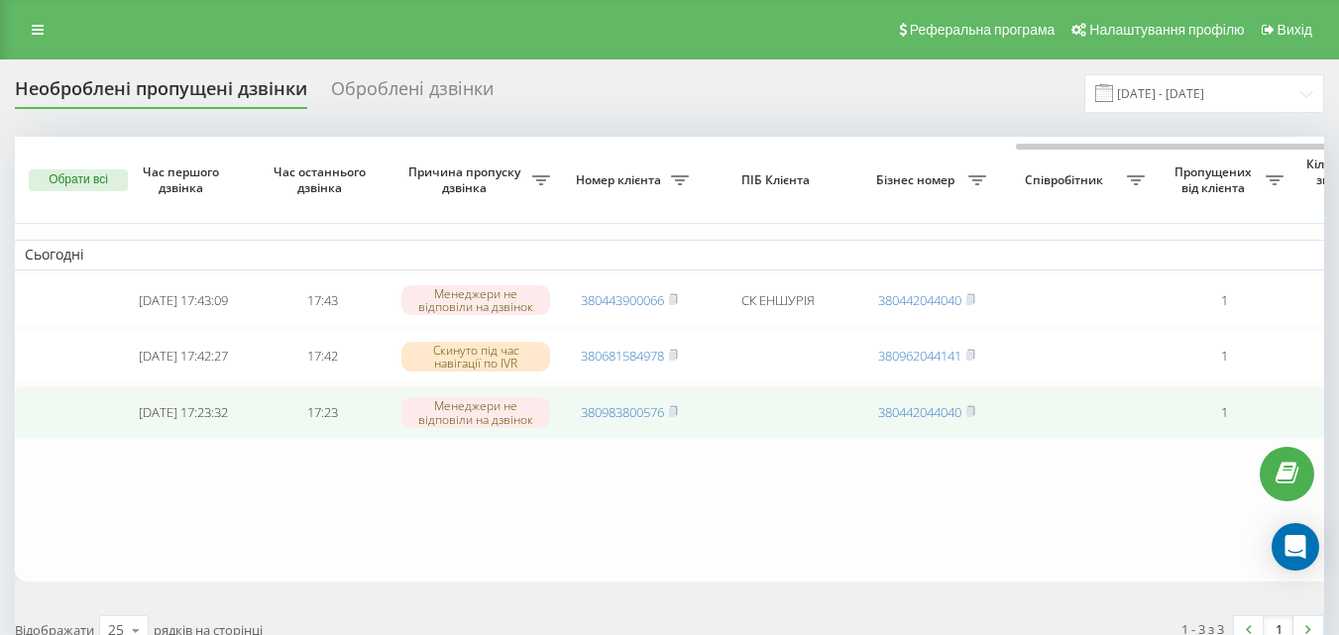
scroll to position [0, 603]
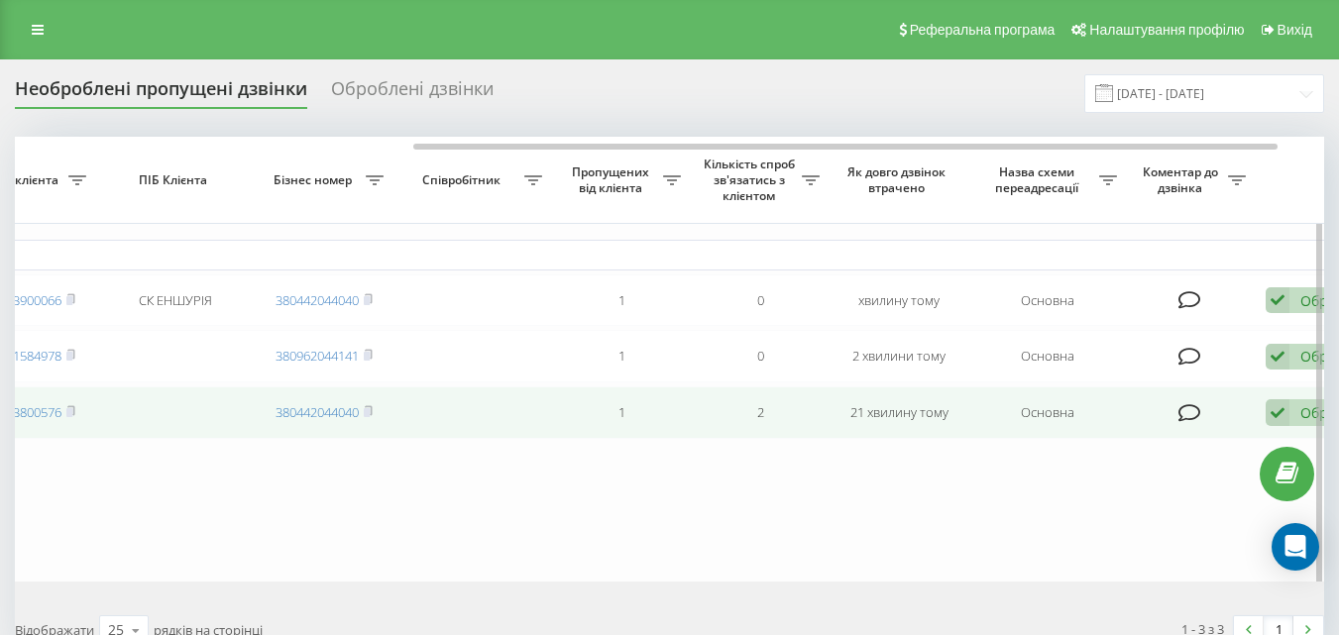
click at [1281, 426] on icon at bounding box center [1278, 413] width 24 height 27
click at [1092, 426] on td "Основна" at bounding box center [1048, 413] width 159 height 53
click at [1301, 422] on div "Обробити" at bounding box center [1335, 412] width 68 height 19
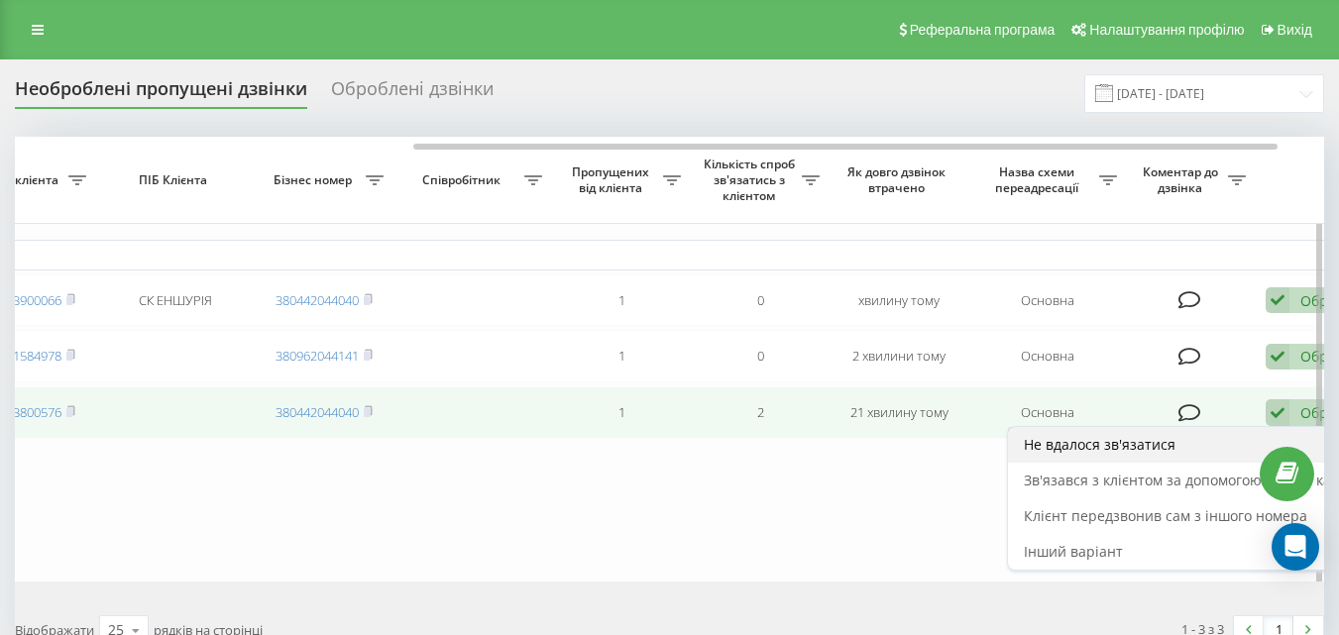
click at [1157, 454] on span "Не вдалося зв'язатися" at bounding box center [1100, 444] width 152 height 19
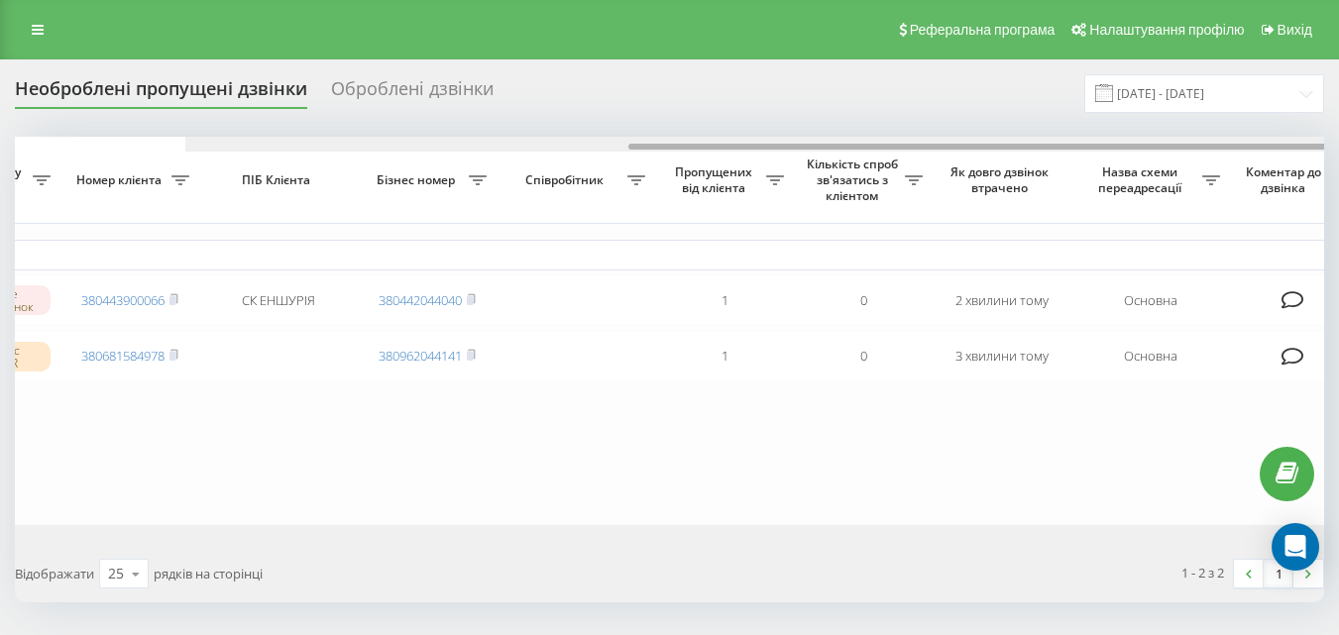
scroll to position [0, 673]
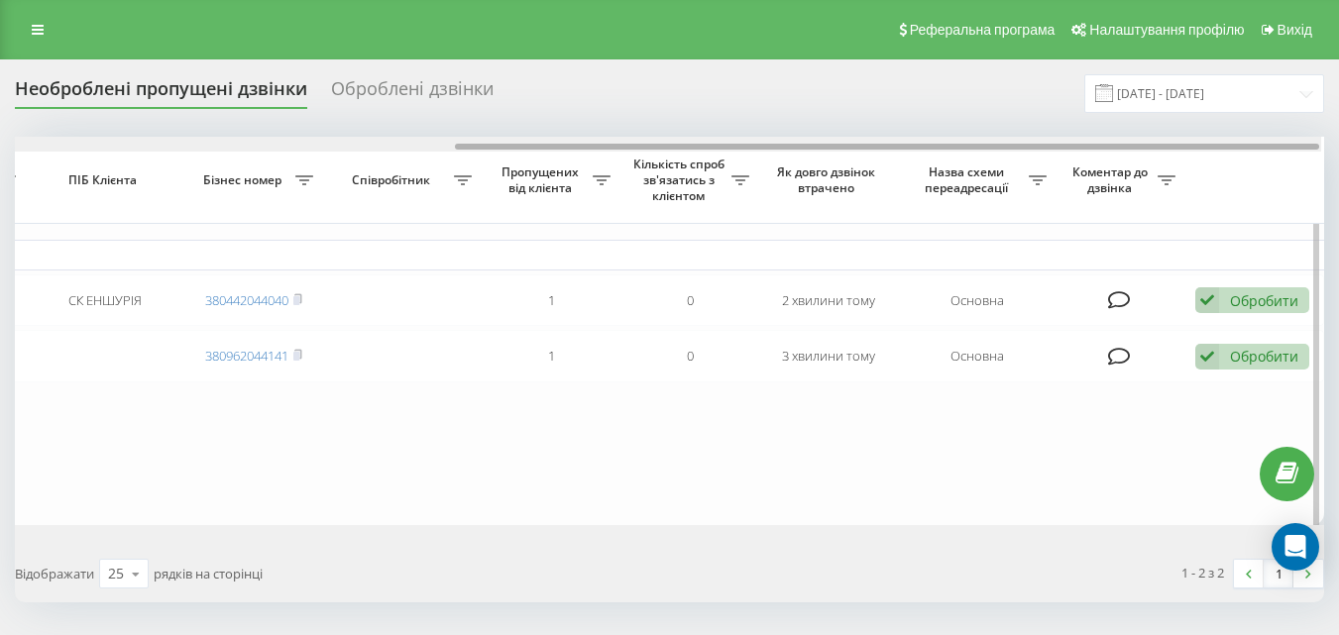
drag, startPoint x: 780, startPoint y: 144, endPoint x: 1255, endPoint y: 152, distance: 474.9
click at [1255, 151] on div at bounding box center [667, 144] width 1310 height 15
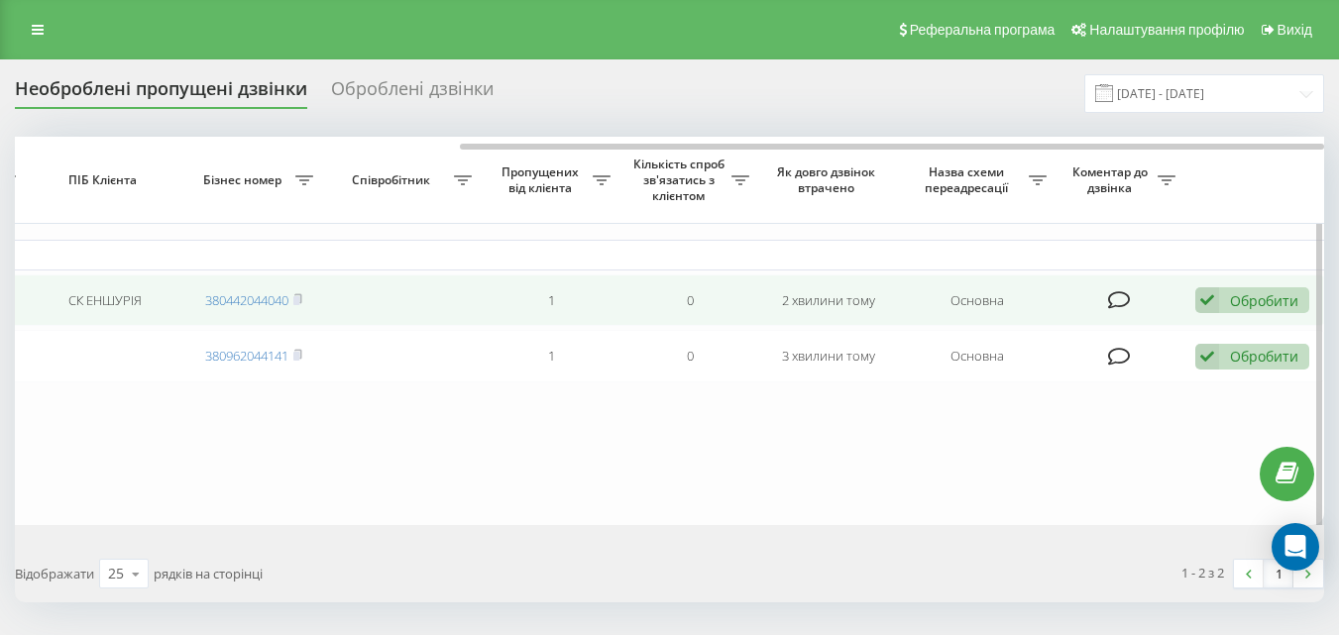
click at [1249, 299] on div "Обробити" at bounding box center [1264, 300] width 68 height 19
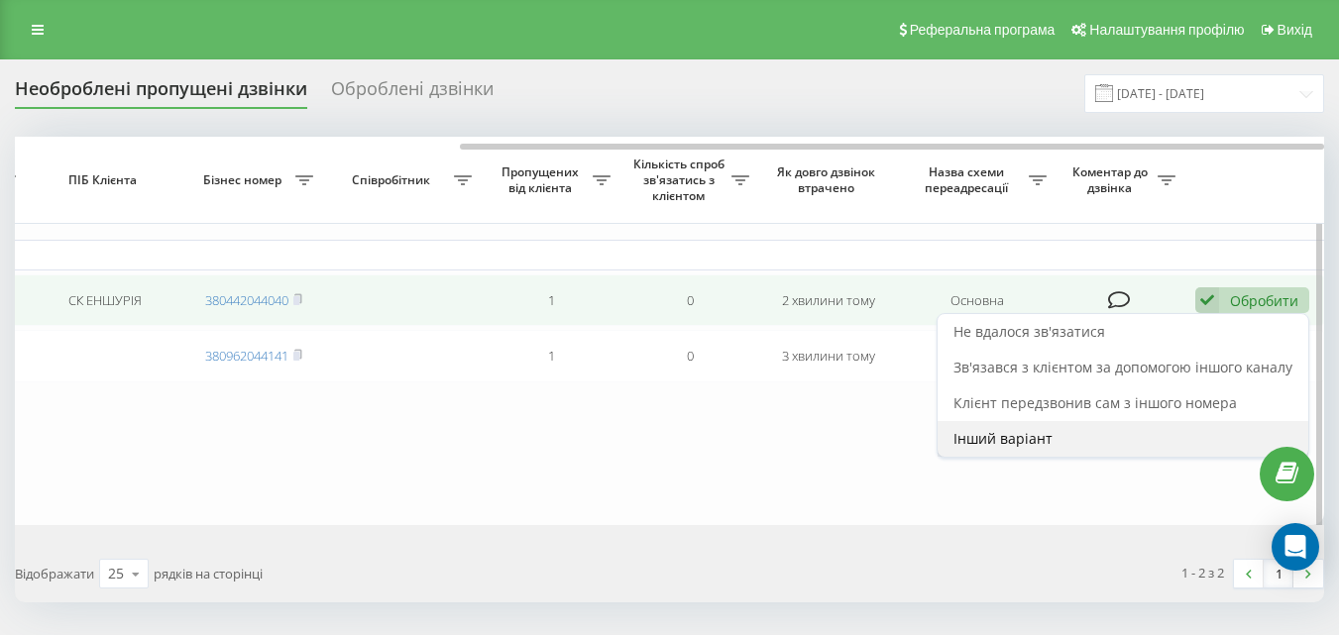
click at [1059, 439] on div "Інший варіант" at bounding box center [1123, 439] width 371 height 36
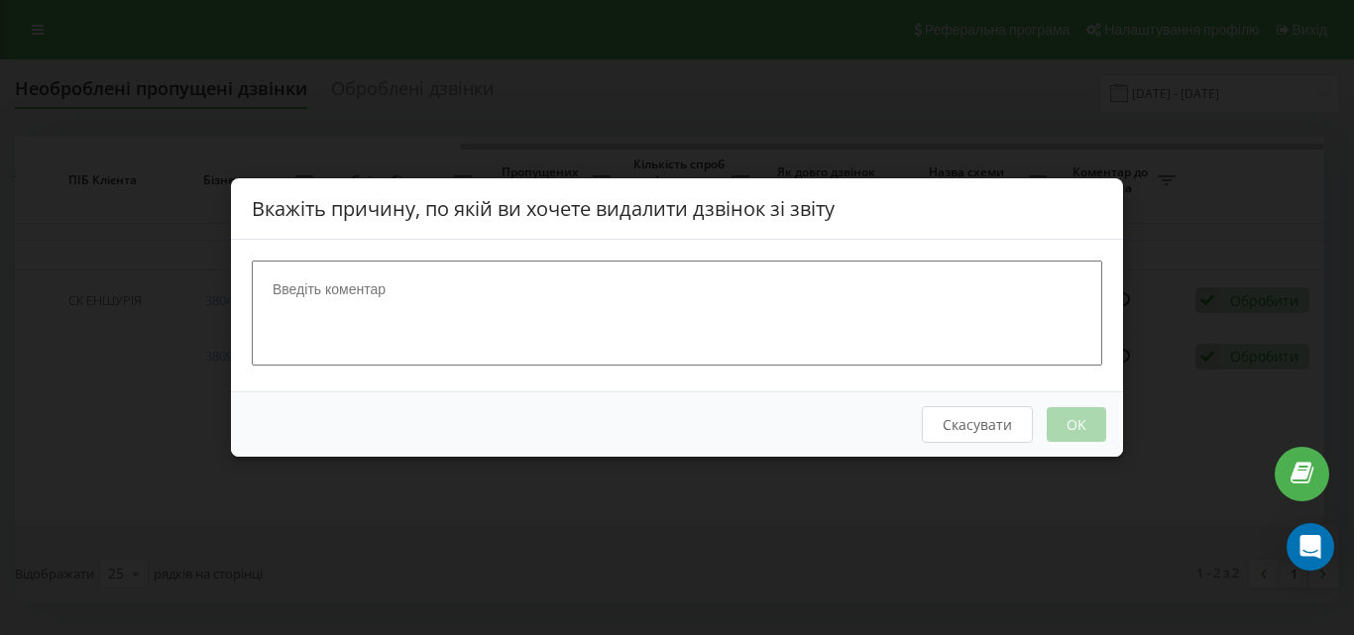
click at [739, 319] on textarea at bounding box center [677, 313] width 851 height 105
type textarea "к"
type textarea "ск"
click at [1083, 420] on button "OK" at bounding box center [1076, 424] width 59 height 35
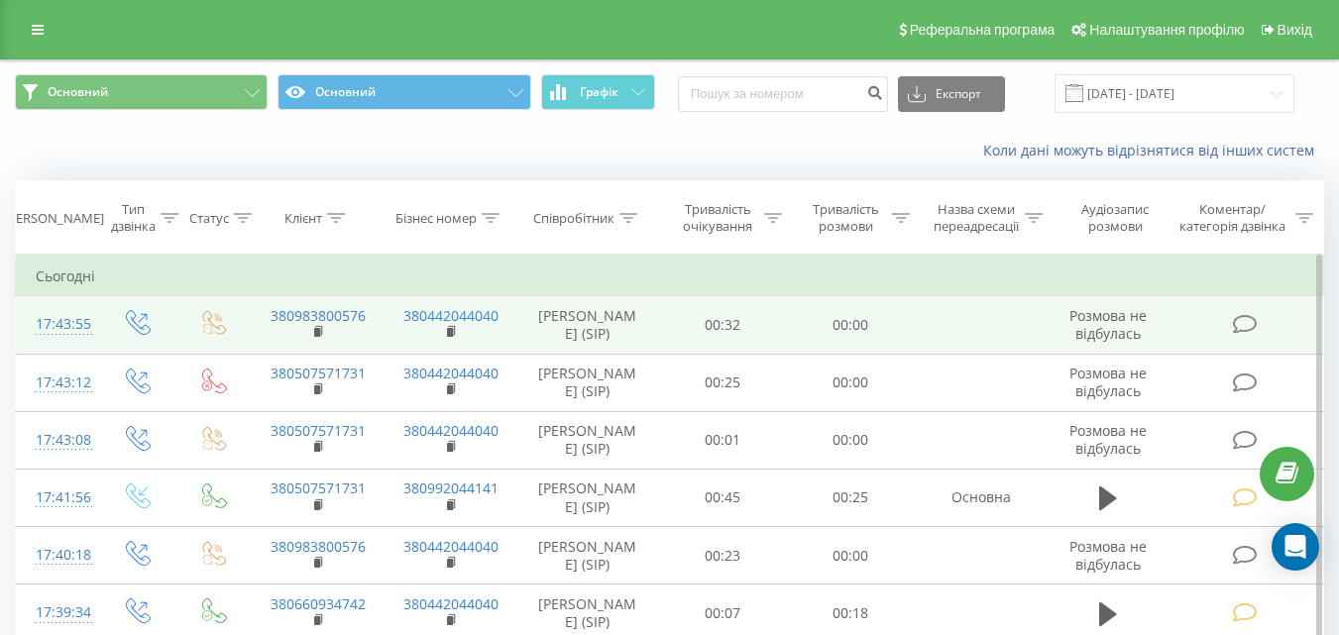
click at [1244, 328] on icon at bounding box center [1244, 324] width 25 height 21
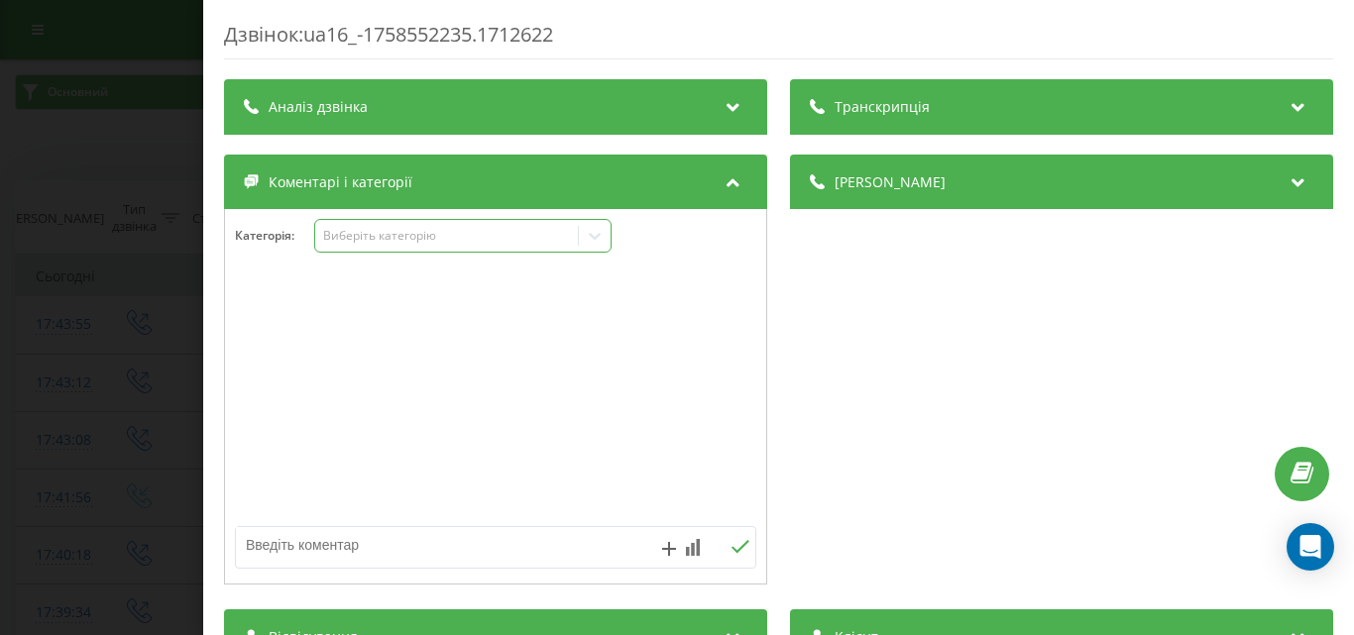
click at [451, 233] on div "Виберіть категорію" at bounding box center [446, 236] width 248 height 16
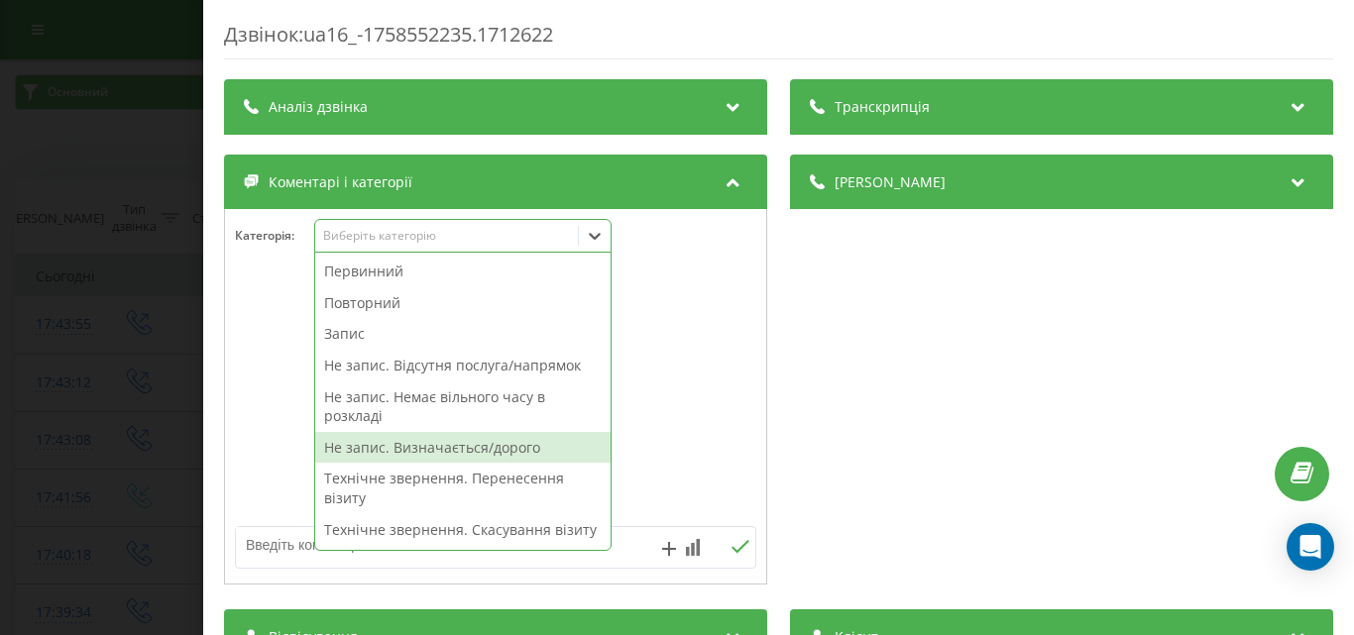
drag, startPoint x: 487, startPoint y: 450, endPoint x: 24, endPoint y: 315, distance: 482.2
click at [486, 450] on div "Не запис. Визначається/дорого" at bounding box center [462, 448] width 295 height 32
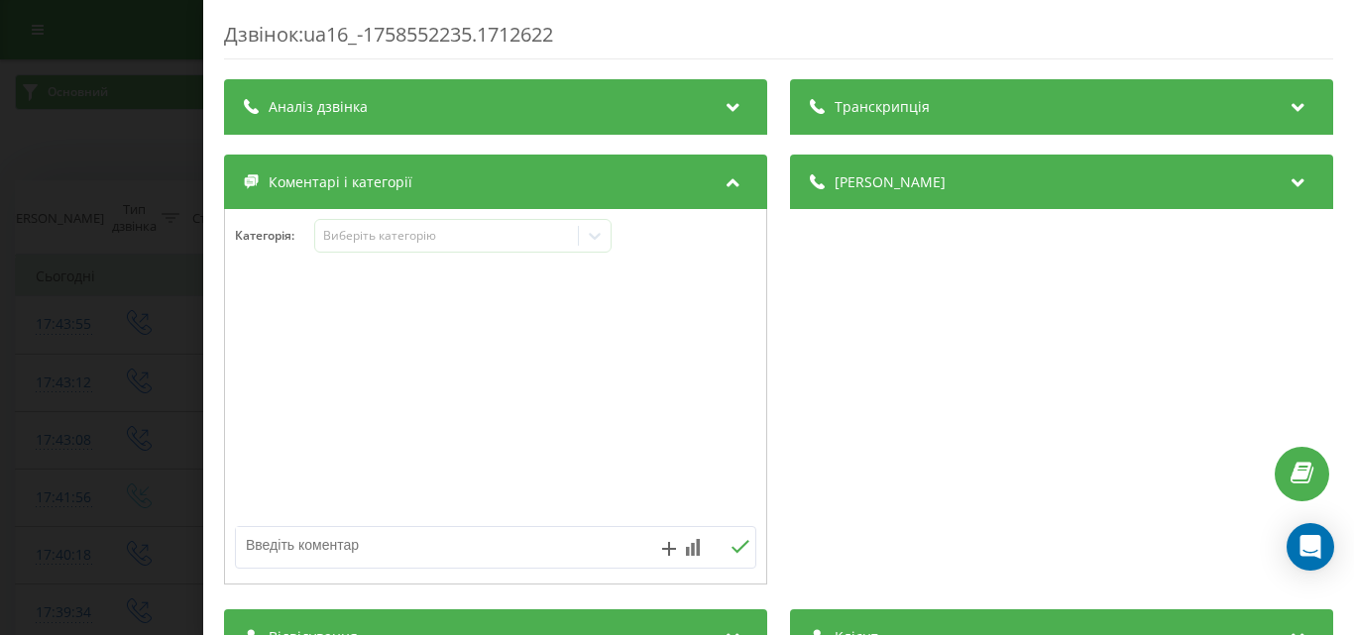
drag, startPoint x: 22, startPoint y: 312, endPoint x: 96, endPoint y: 64, distance: 258.8
click at [22, 313] on div "Дзвінок : ua16_-1758552235.1712622 Транскрипція Для AI-аналізу майбутніх дзвінк…" at bounding box center [677, 317] width 1354 height 635
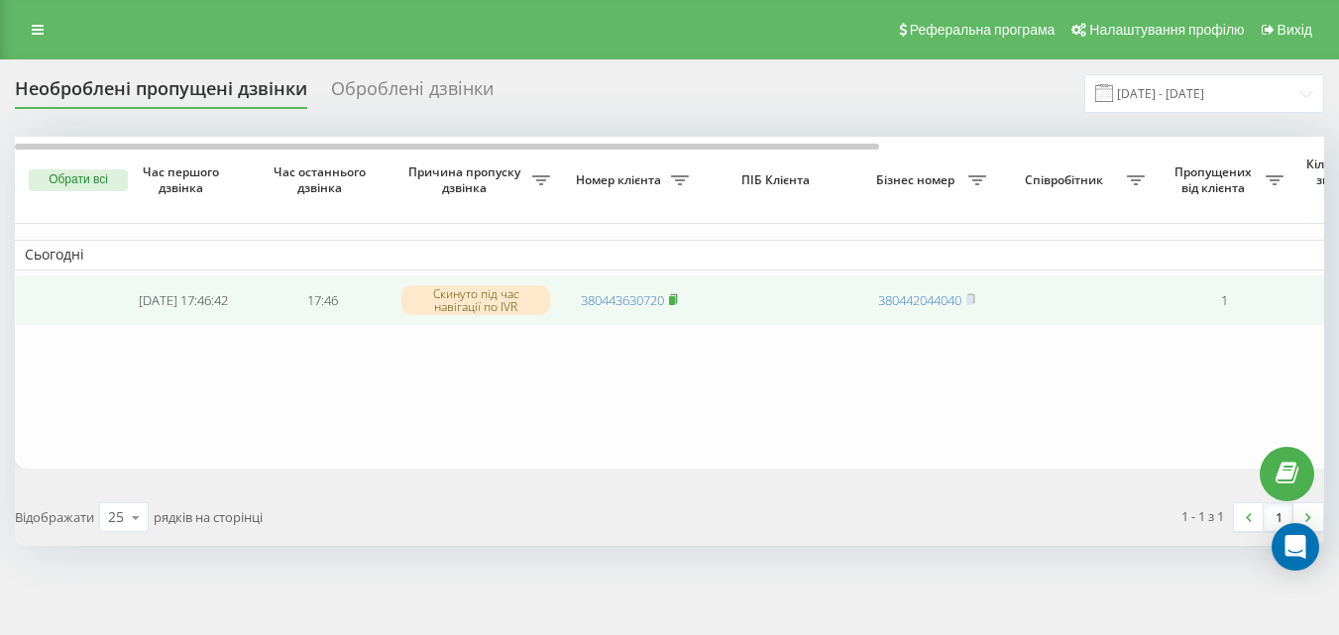
click at [675, 297] on icon at bounding box center [673, 299] width 9 height 12
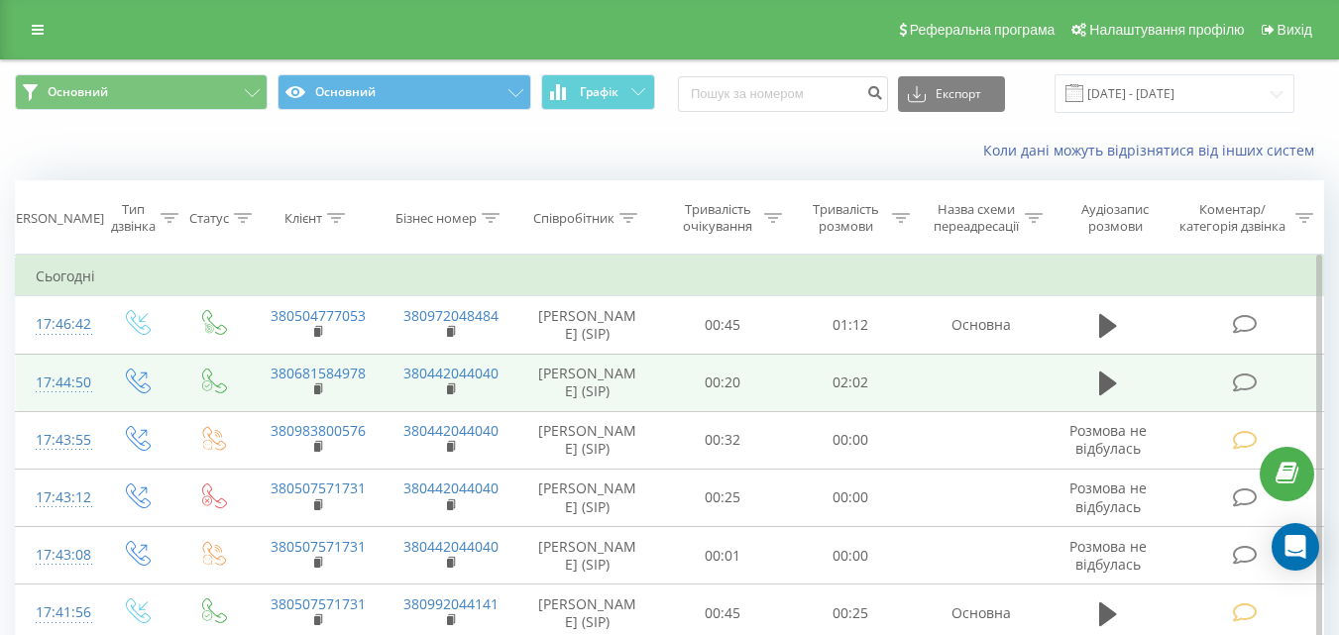
click at [1242, 380] on icon at bounding box center [1244, 383] width 25 height 21
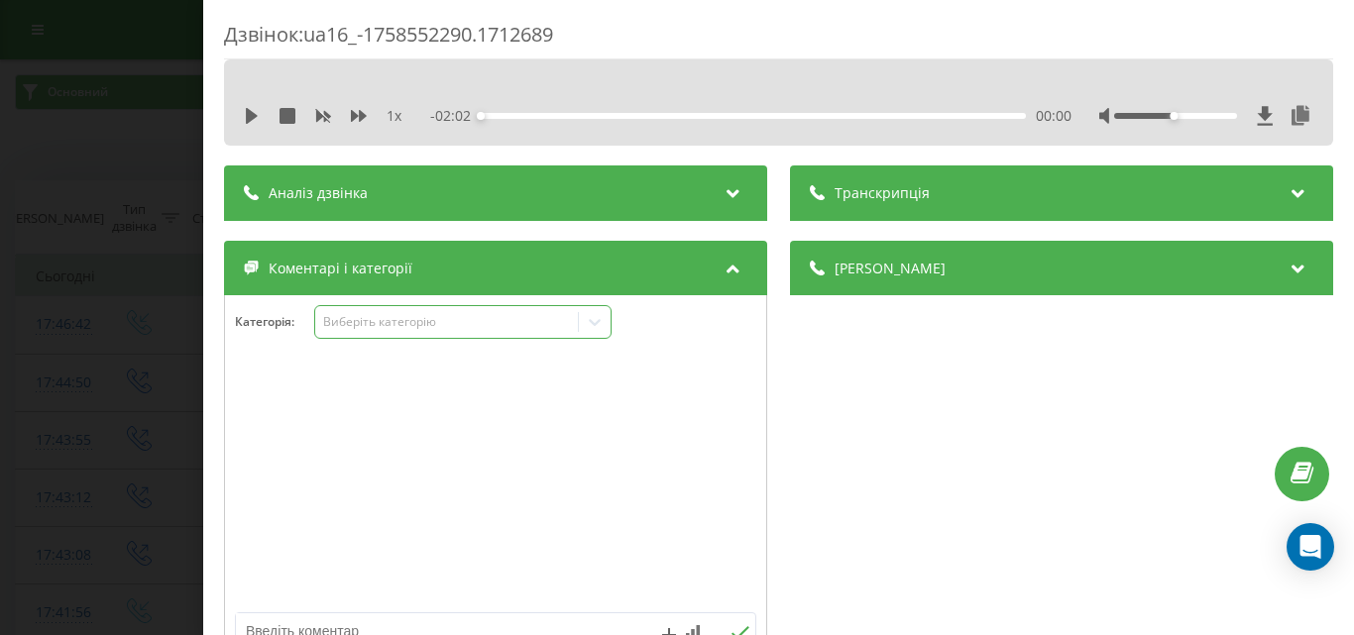
click at [424, 305] on div "Категорія : Виберіть категорію" at bounding box center [495, 483] width 543 height 376
click at [411, 330] on div "Виберіть категорію" at bounding box center [446, 322] width 248 height 16
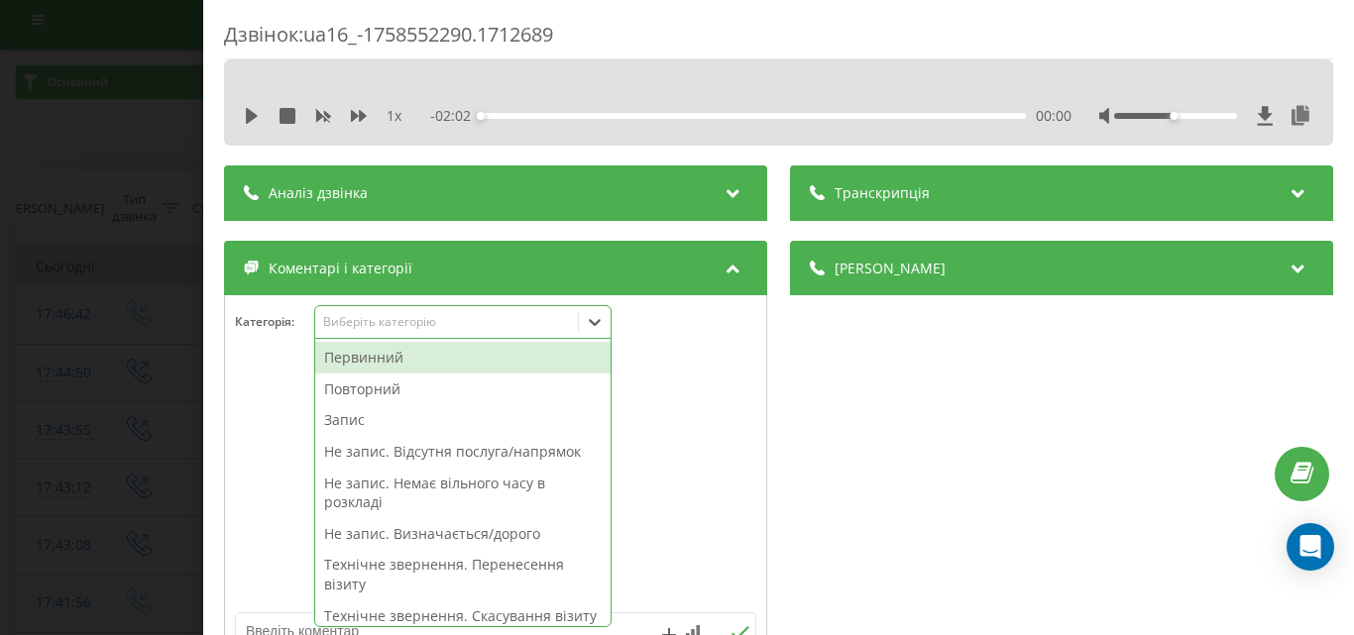
scroll to position [12, 0]
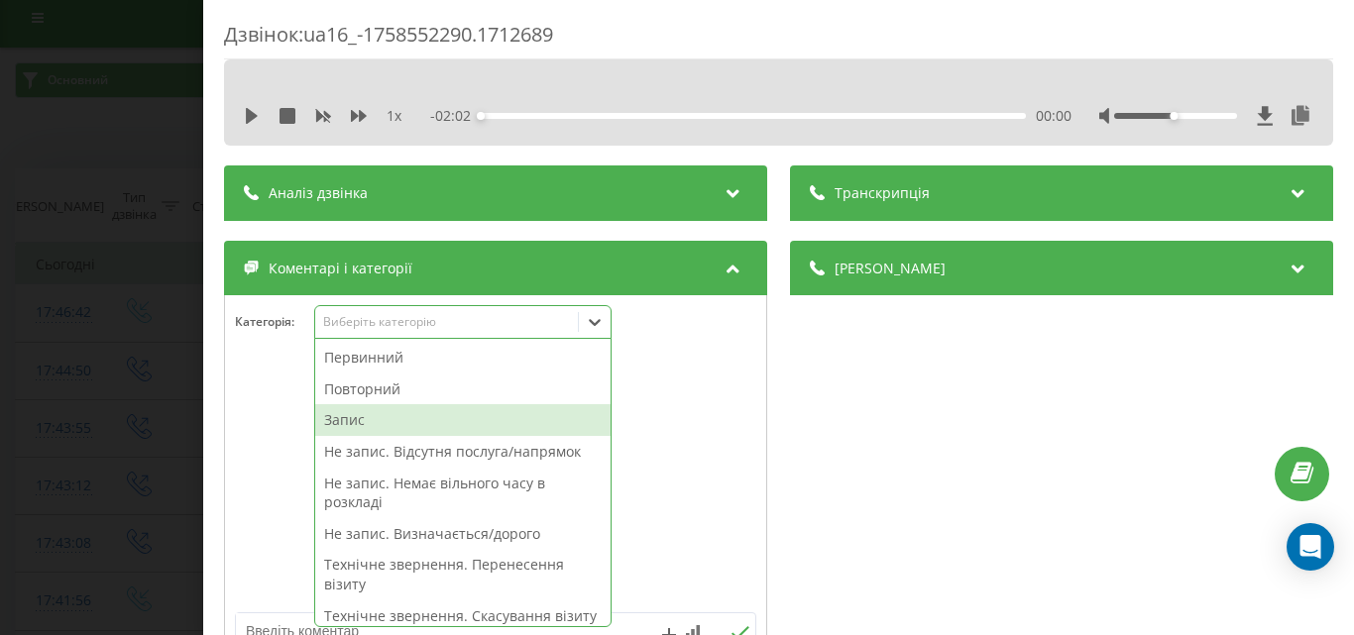
click at [369, 429] on div "Запис" at bounding box center [462, 420] width 295 height 32
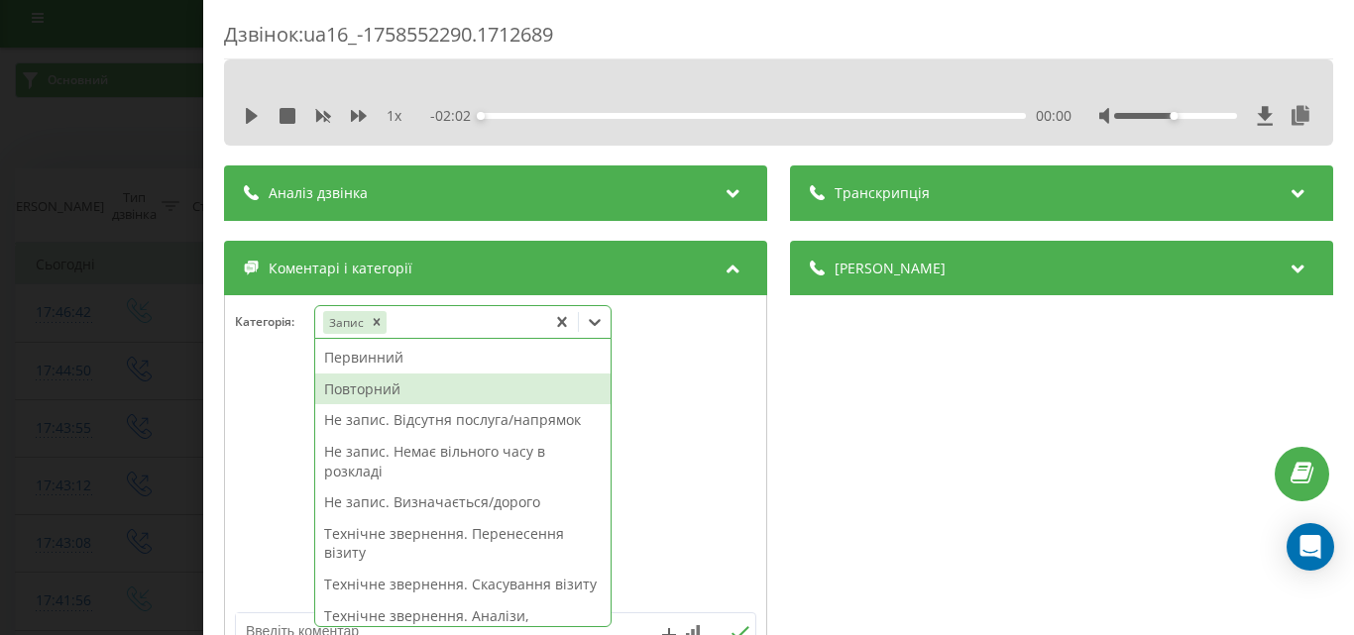
click at [396, 392] on div "Повторний" at bounding box center [462, 390] width 295 height 32
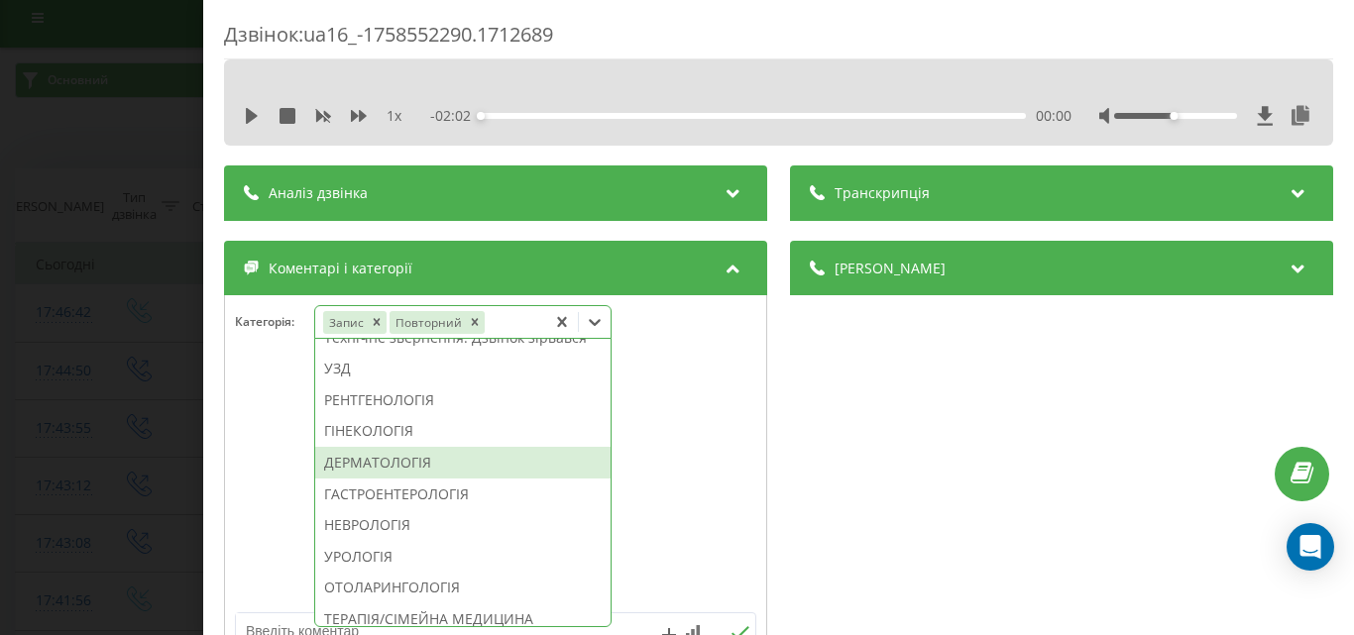
scroll to position [694, 0]
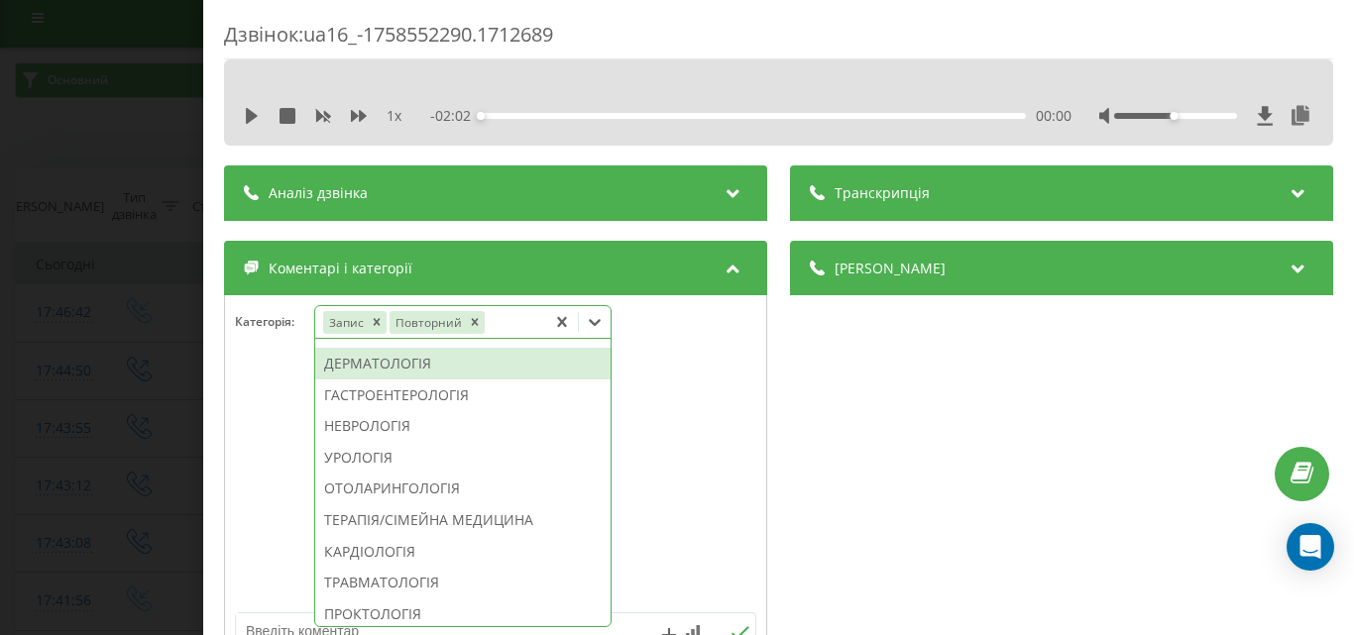
click at [404, 380] on div "ДЕРМАТОЛОГІЯ" at bounding box center [462, 364] width 295 height 32
click at [116, 322] on div "Дзвінок : ua16_-1758552290.1712689 1 x - 02:02 00:00 00:00 Транскрипція Для AI-…" at bounding box center [677, 317] width 1354 height 635
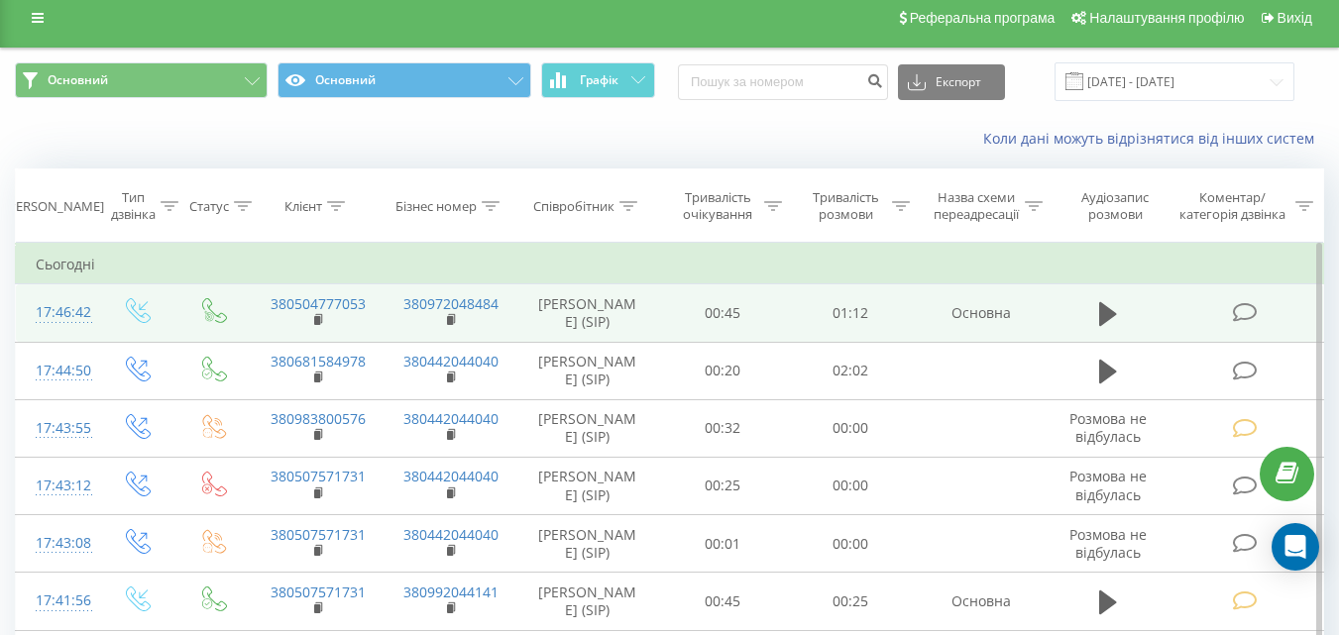
click at [1246, 313] on icon at bounding box center [1244, 312] width 25 height 21
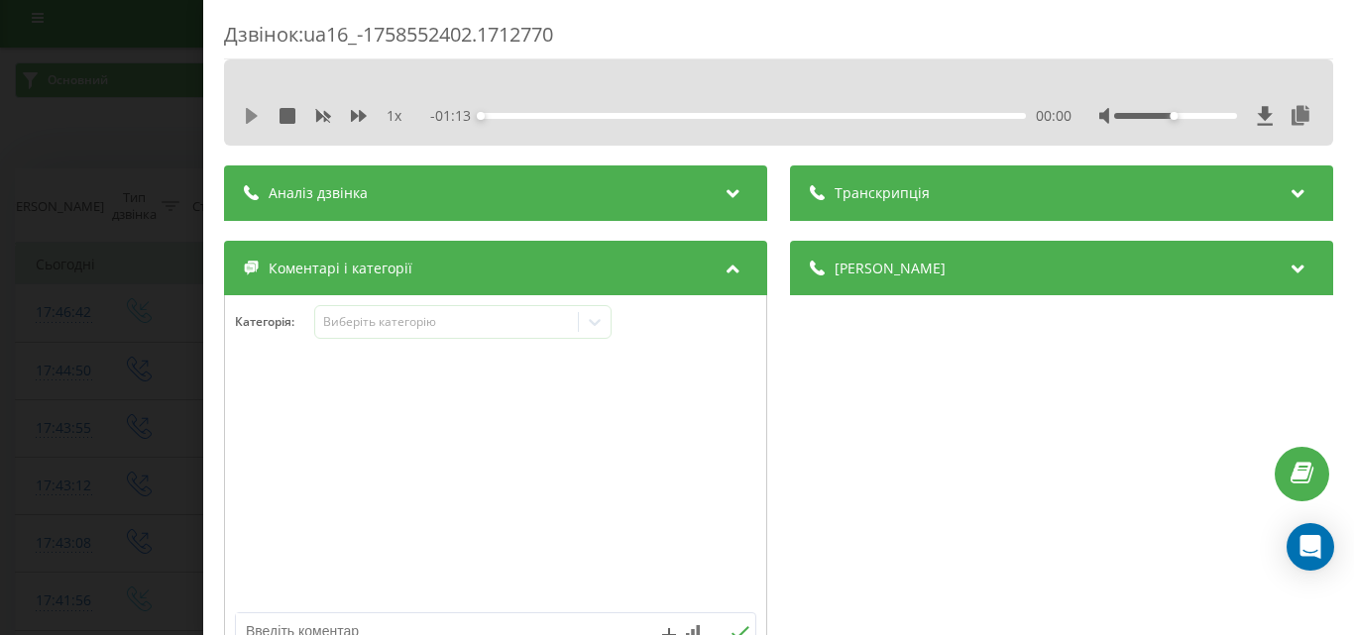
click at [252, 123] on icon at bounding box center [252, 116] width 16 height 16
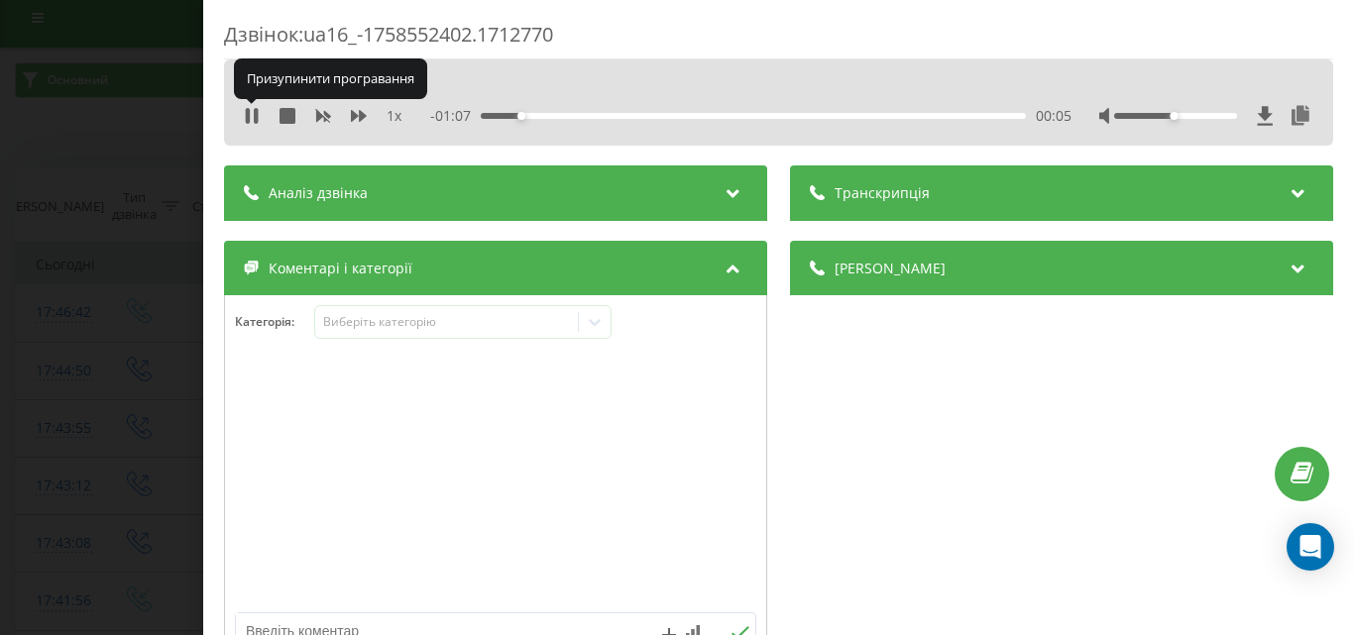
click at [252, 123] on icon at bounding box center [252, 116] width 16 height 16
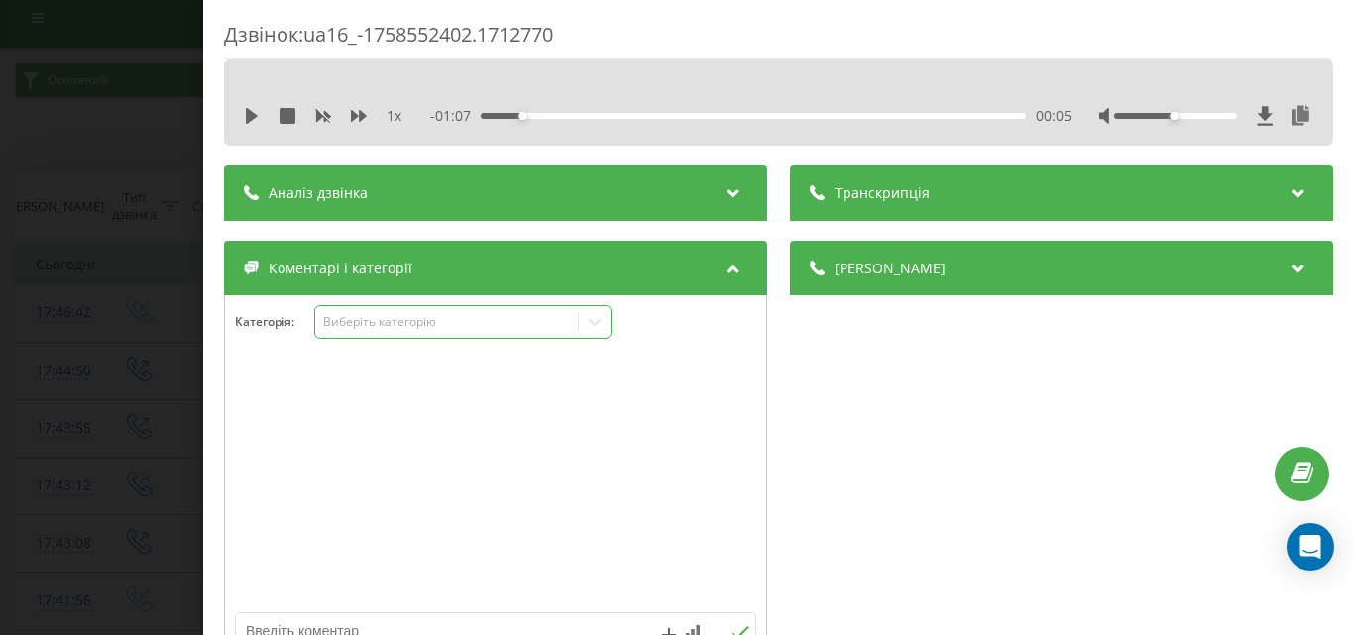
click at [424, 335] on div "Виберіть категорію" at bounding box center [462, 322] width 297 height 34
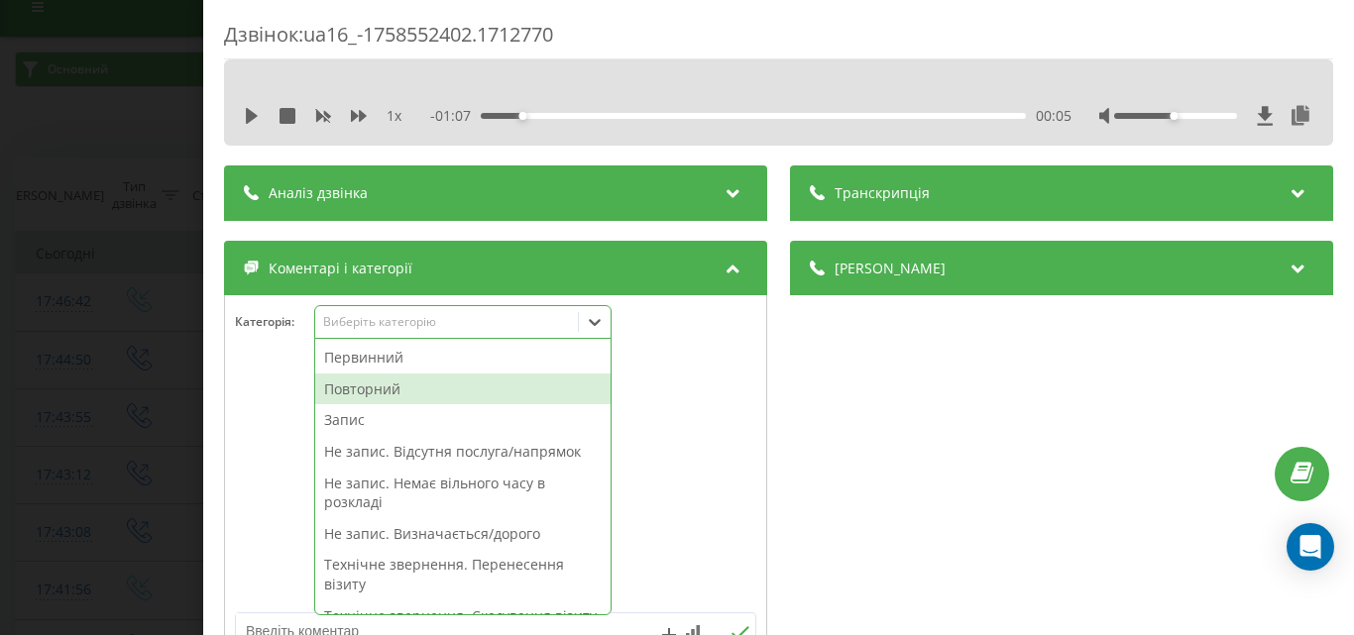
scroll to position [24, 0]
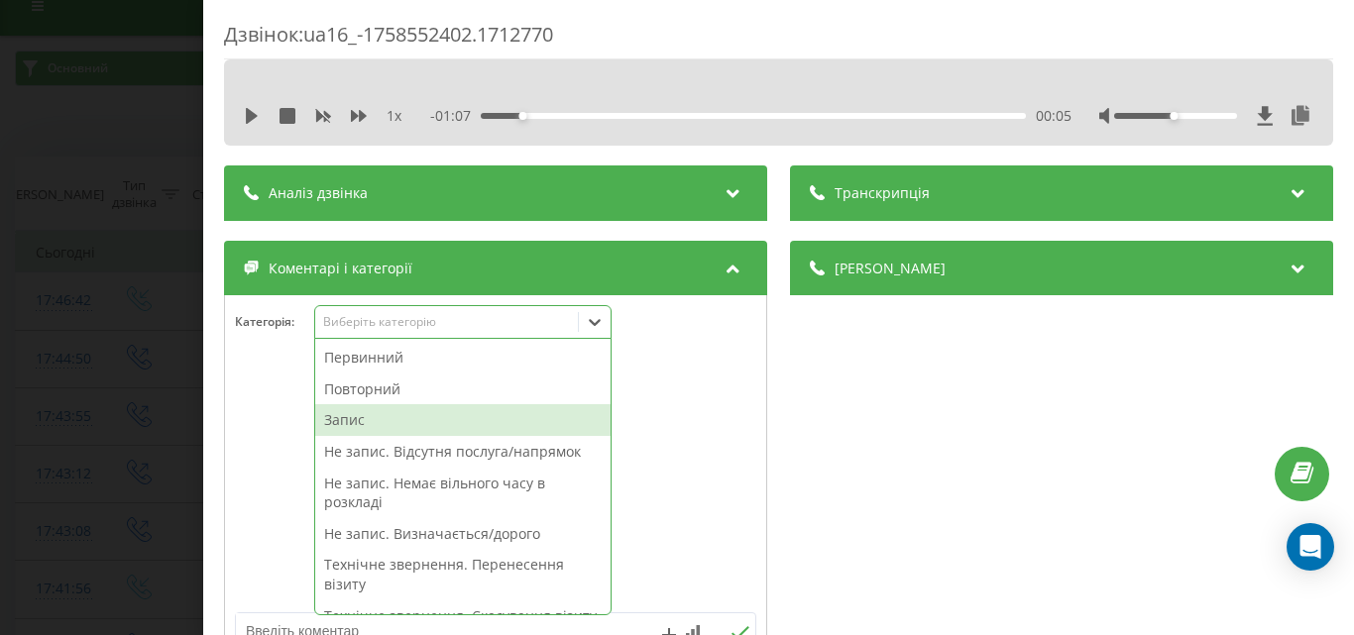
click at [369, 423] on div "Запис" at bounding box center [462, 420] width 295 height 32
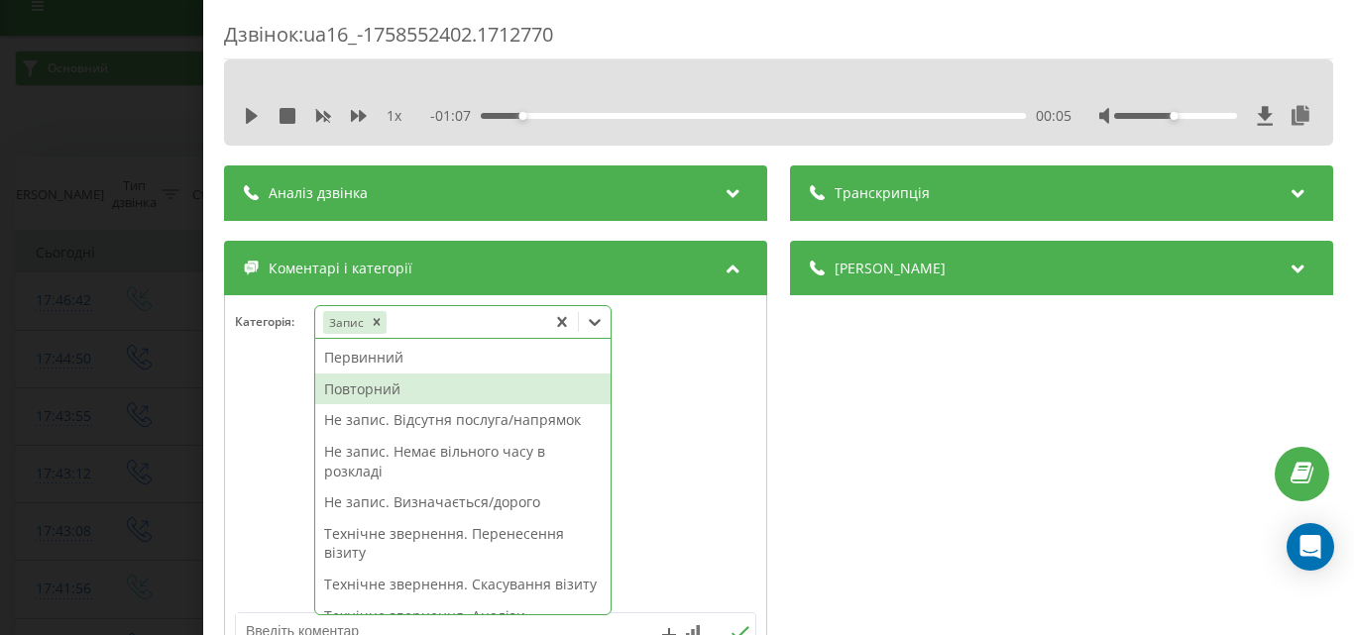
click at [375, 395] on div "Повторний" at bounding box center [462, 390] width 295 height 32
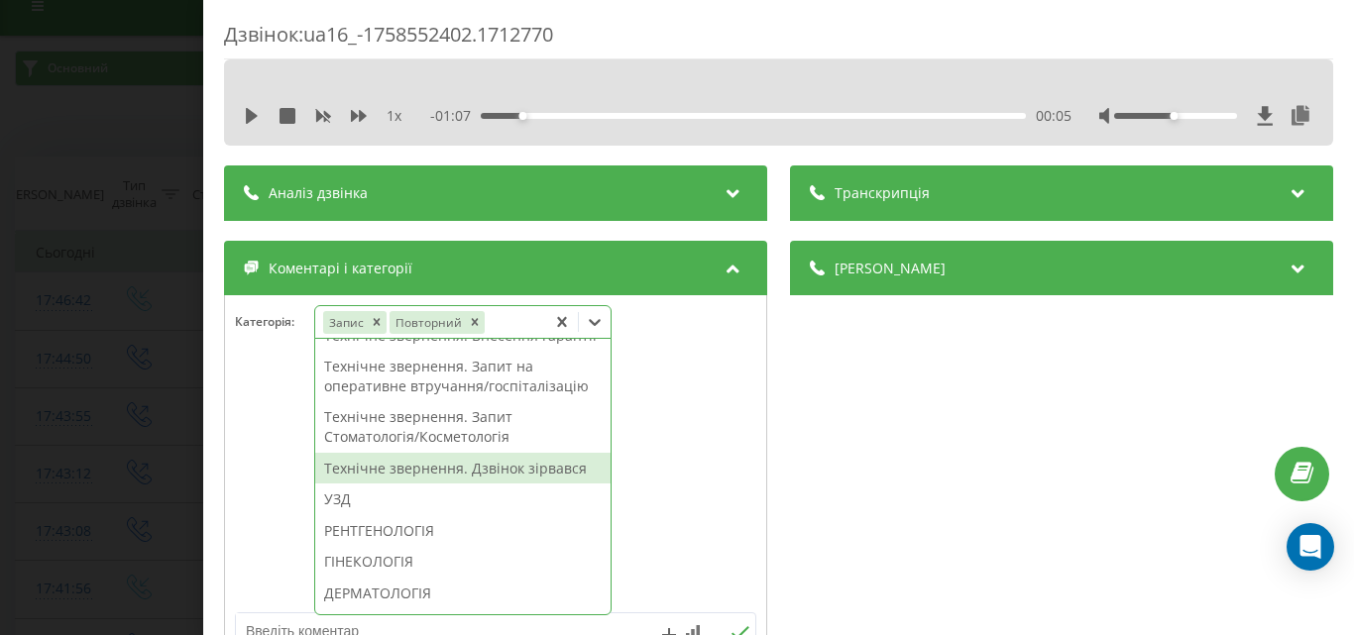
scroll to position [662, 0]
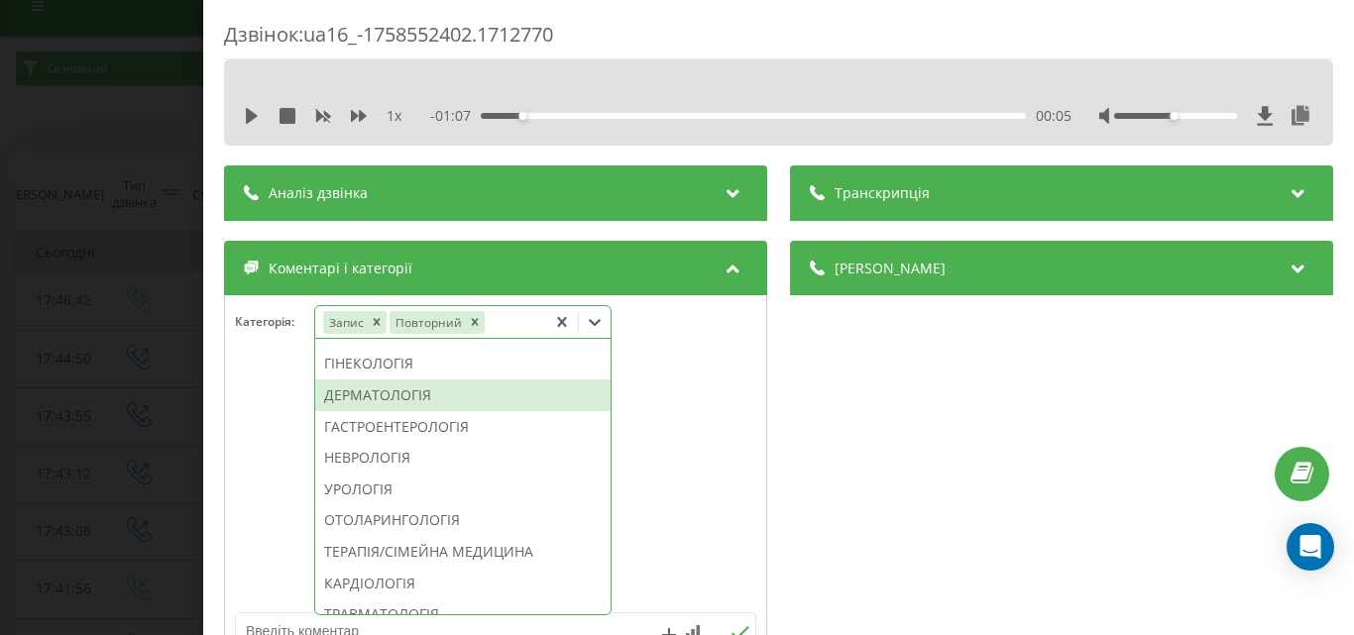
drag, startPoint x: 431, startPoint y: 454, endPoint x: 316, endPoint y: 418, distance: 120.4
click at [428, 411] on div "ДЕРМАТОЛОГІЯ" at bounding box center [462, 396] width 295 height 32
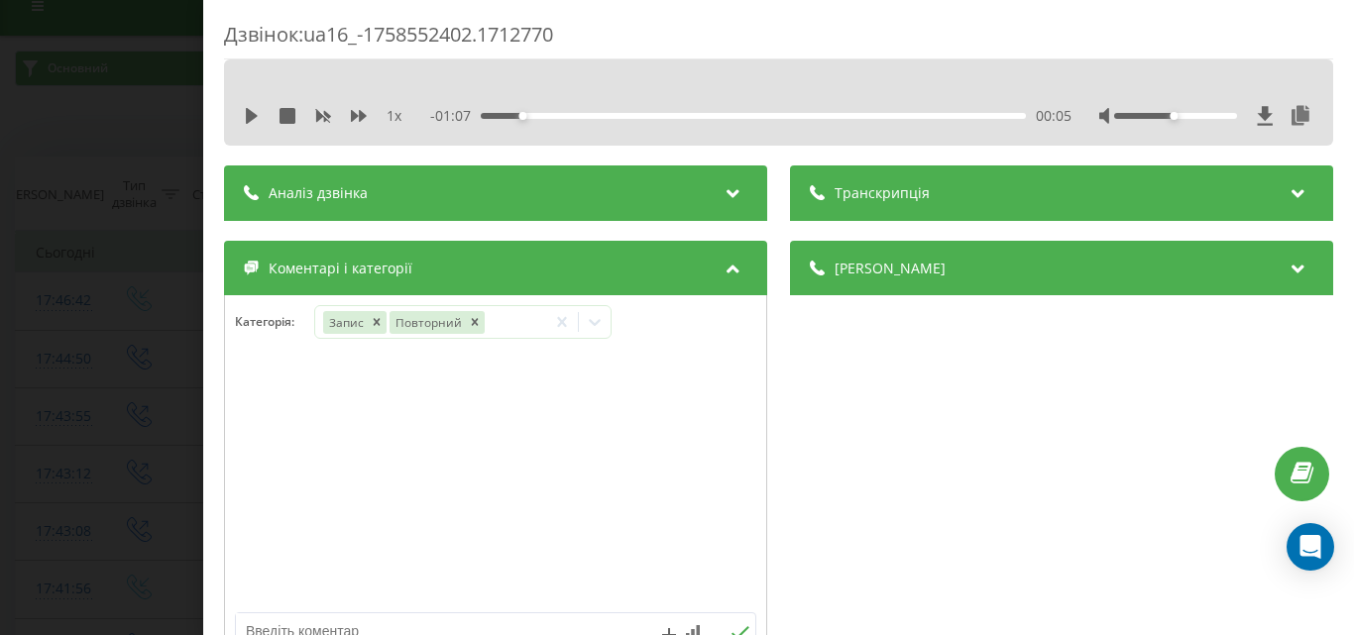
click at [197, 396] on div "Дзвінок : ua16_-1758552402.1712770 1 x - 01:07 00:05 00:05 Транскрипція Для AI-…" at bounding box center [677, 317] width 1354 height 635
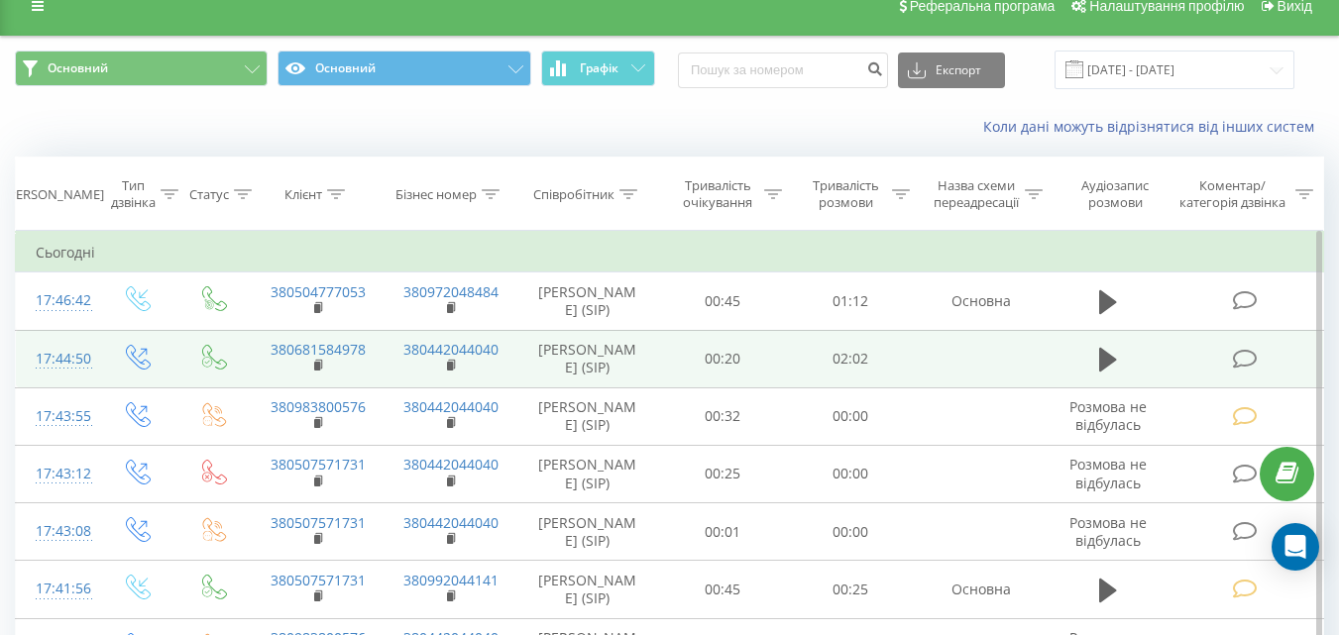
click at [1242, 361] on icon at bounding box center [1244, 359] width 25 height 21
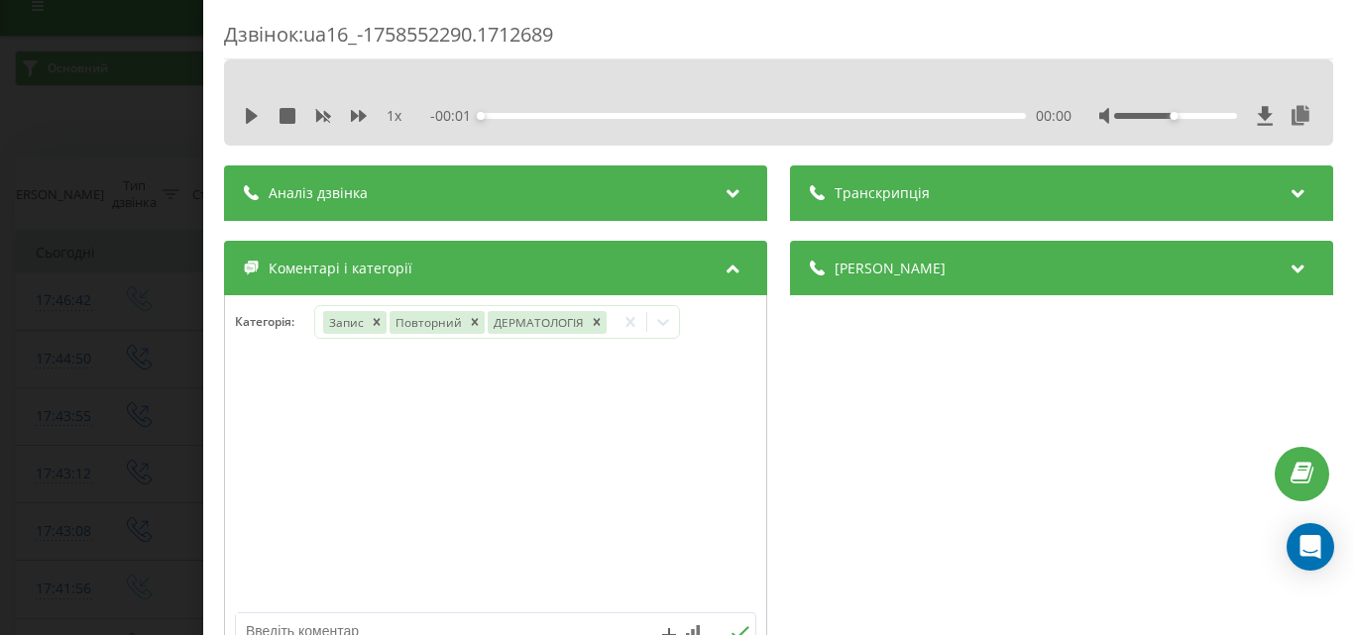
click at [242, 117] on div "1 x - 00:01 00:00 00:00" at bounding box center [779, 116] width 1080 height 30
click at [250, 113] on icon at bounding box center [252, 116] width 12 height 16
click at [591, 321] on icon "Remove ДЕРМАТОЛОГІЯ" at bounding box center [596, 322] width 14 height 14
drag, startPoint x: 479, startPoint y: 316, endPoint x: 440, endPoint y: 316, distance: 38.7
click at [476, 316] on icon "Remove Повторний" at bounding box center [474, 322] width 14 height 14
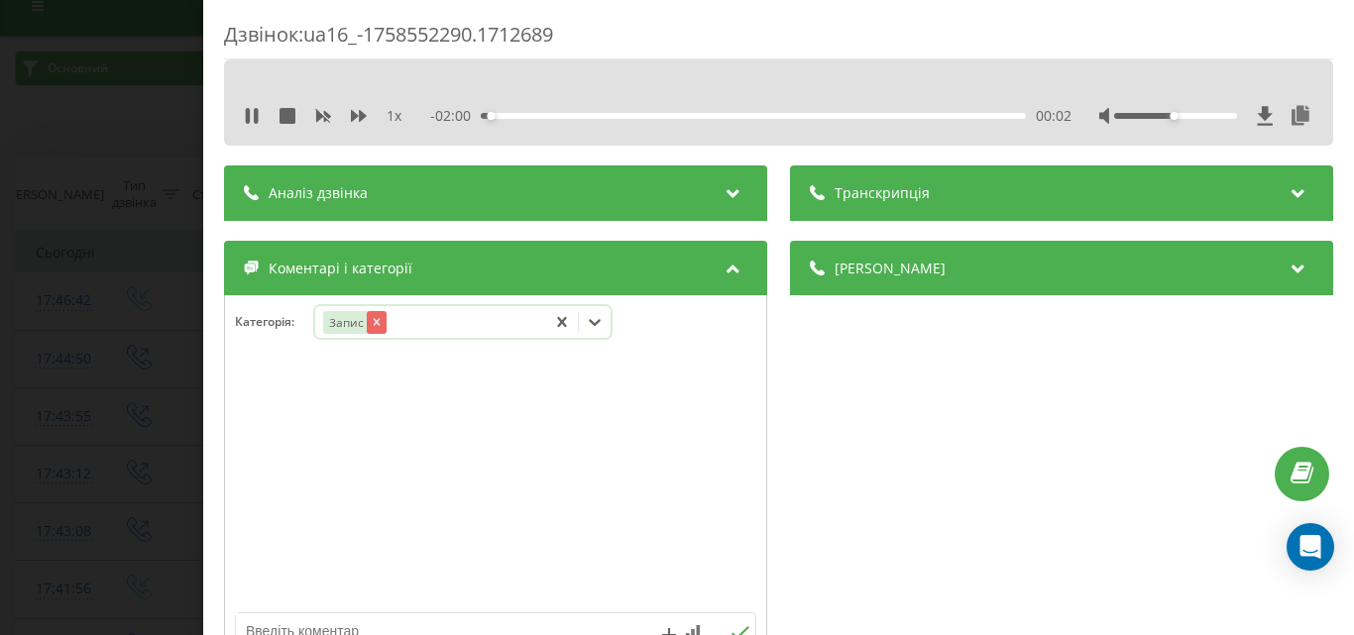
click at [373, 315] on icon "Remove Запис" at bounding box center [376, 322] width 14 height 14
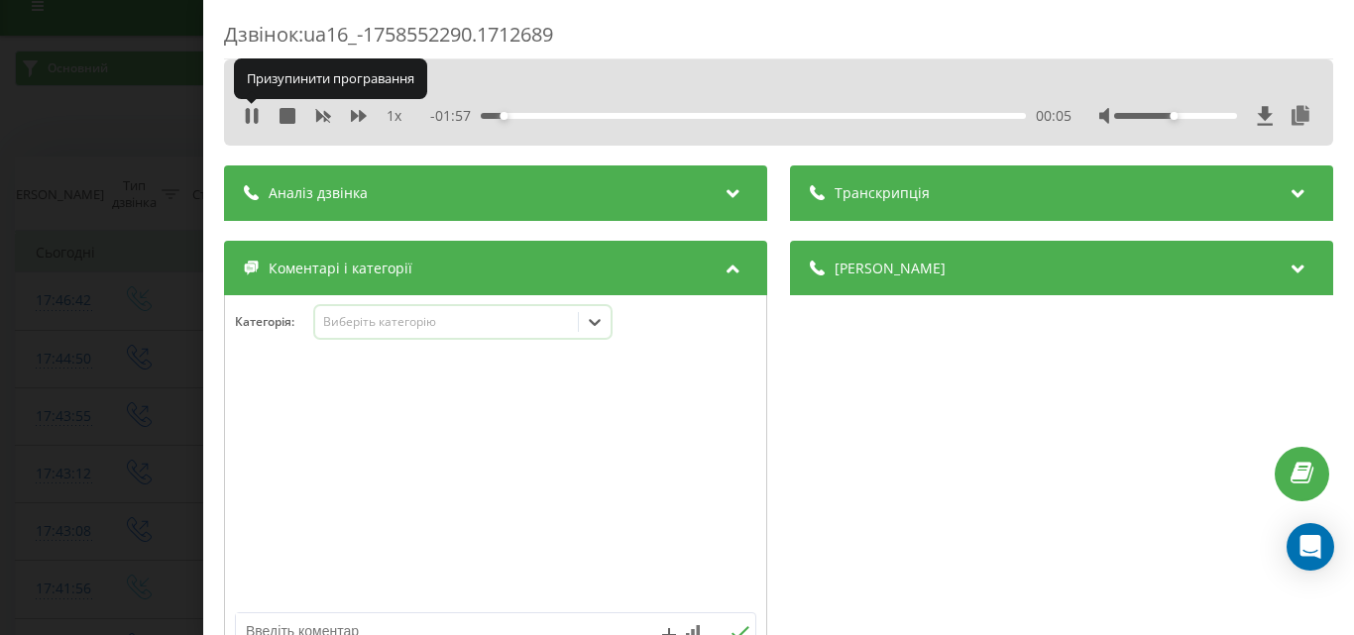
click at [256, 121] on icon at bounding box center [256, 116] width 4 height 16
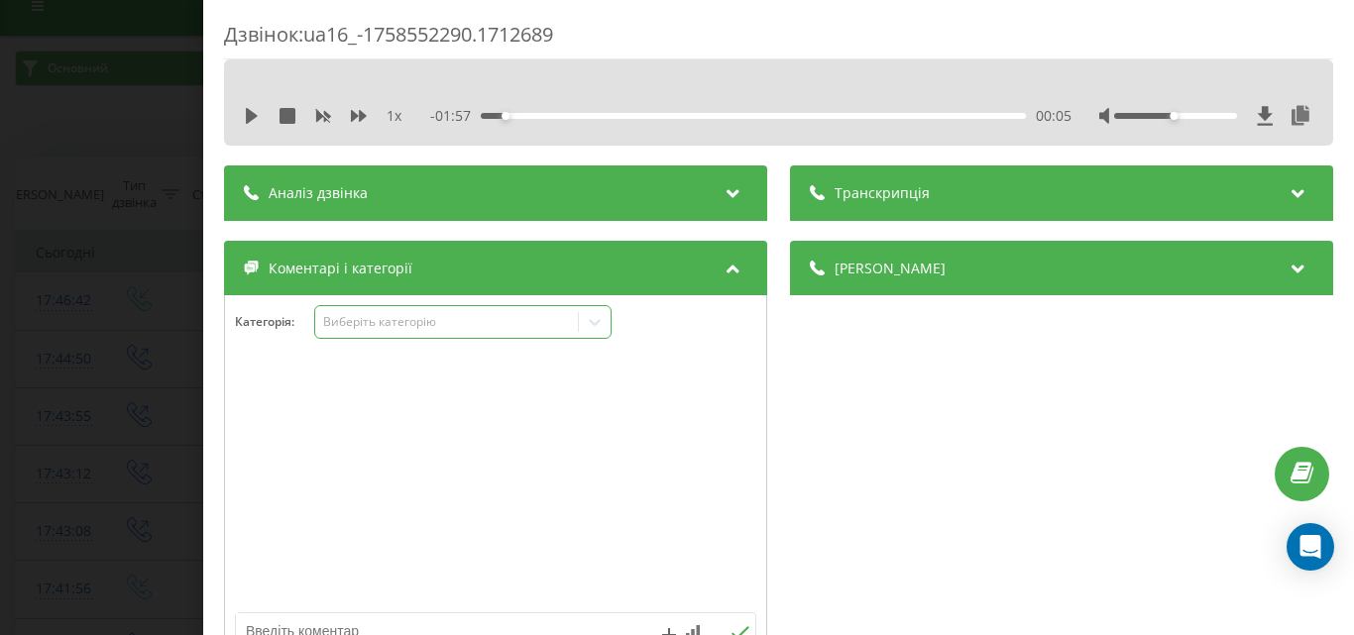
click at [437, 333] on div "Виберіть категорію" at bounding box center [462, 322] width 297 height 34
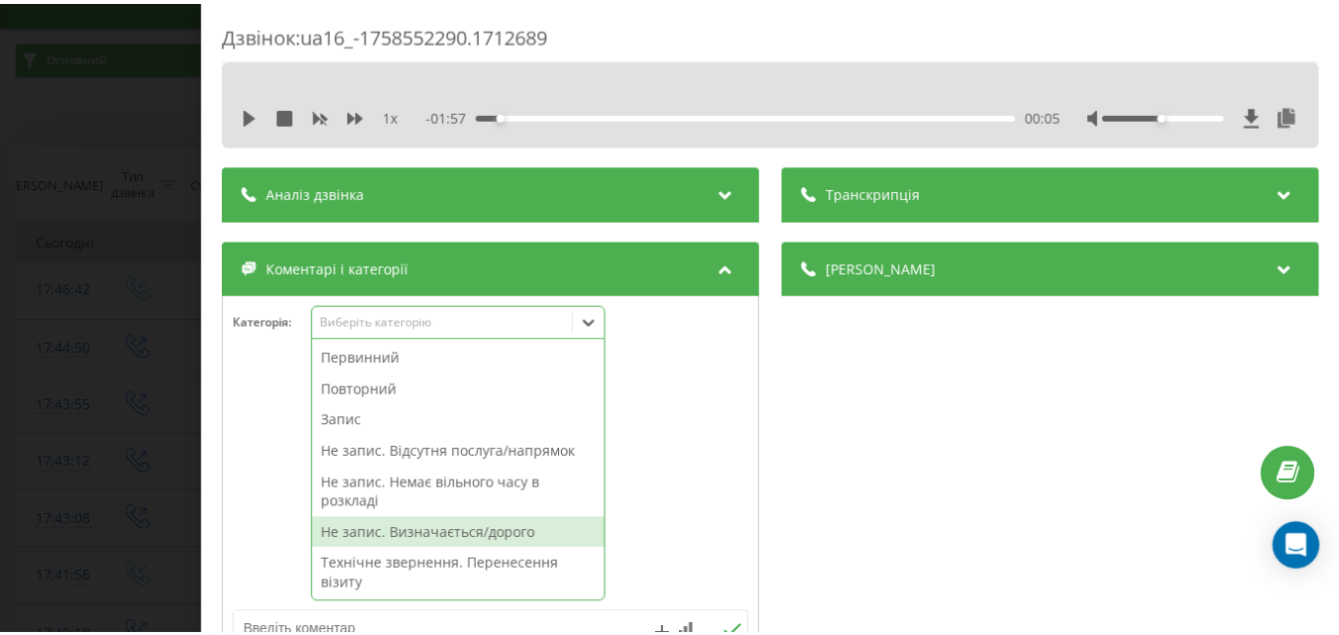
scroll to position [36, 0]
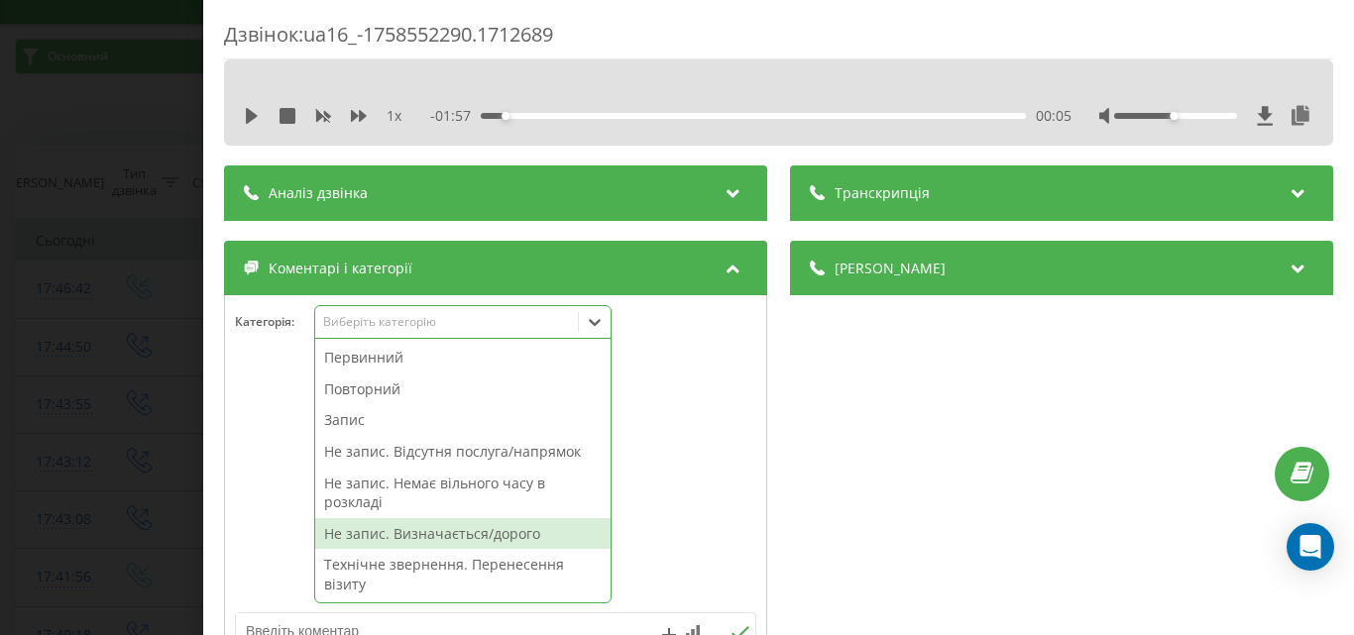
click at [420, 520] on div "Не запис. Визначається/дорого" at bounding box center [462, 534] width 295 height 32
click at [126, 432] on div "Дзвінок : ua16_-1758552290.1712689 1 x - 01:57 00:05 00:05 Транскрипція Для AI-…" at bounding box center [677, 317] width 1354 height 635
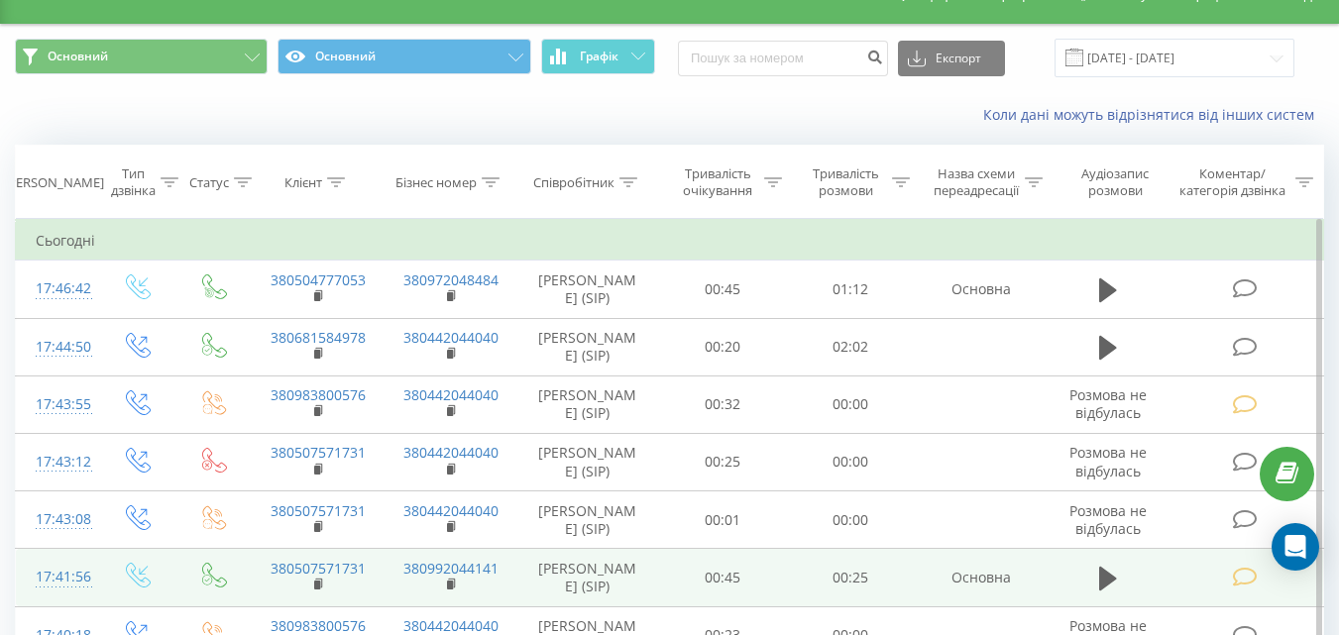
click at [1246, 579] on icon at bounding box center [1244, 577] width 25 height 21
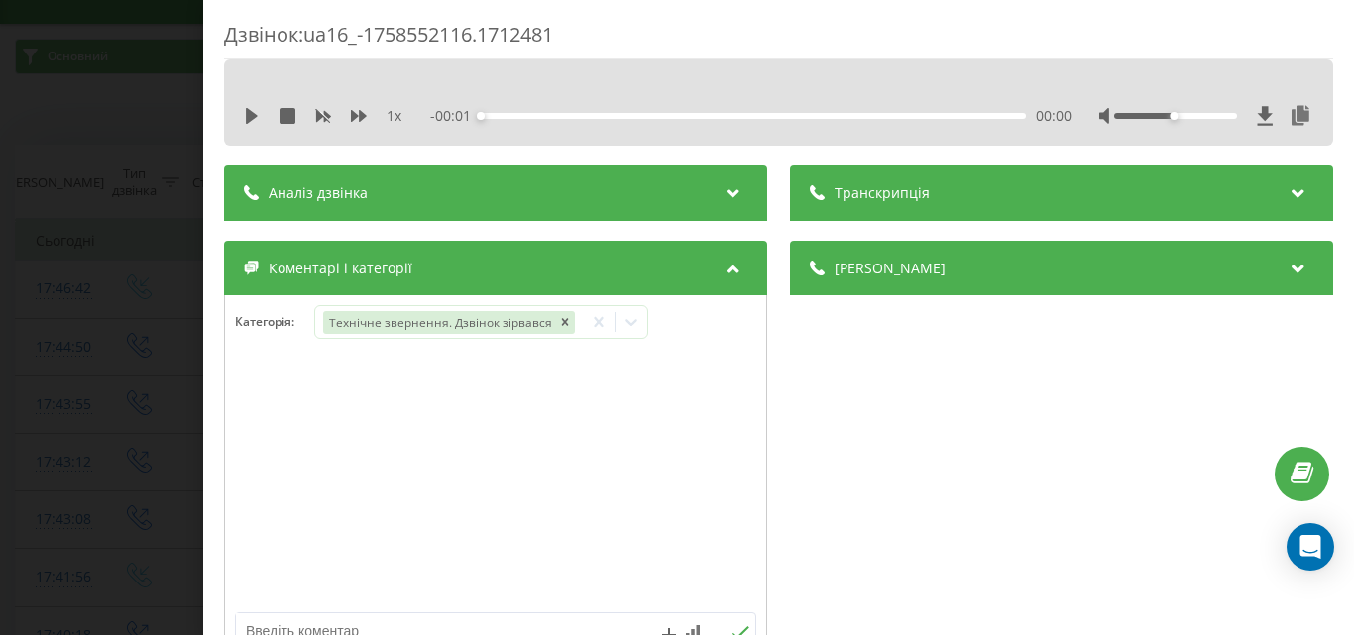
click at [79, 175] on div "Дзвінок : ua16_-1758552116.1712481 1 x - 00:01 00:00 00:00 Транскрипція Для AI-…" at bounding box center [677, 317] width 1354 height 635
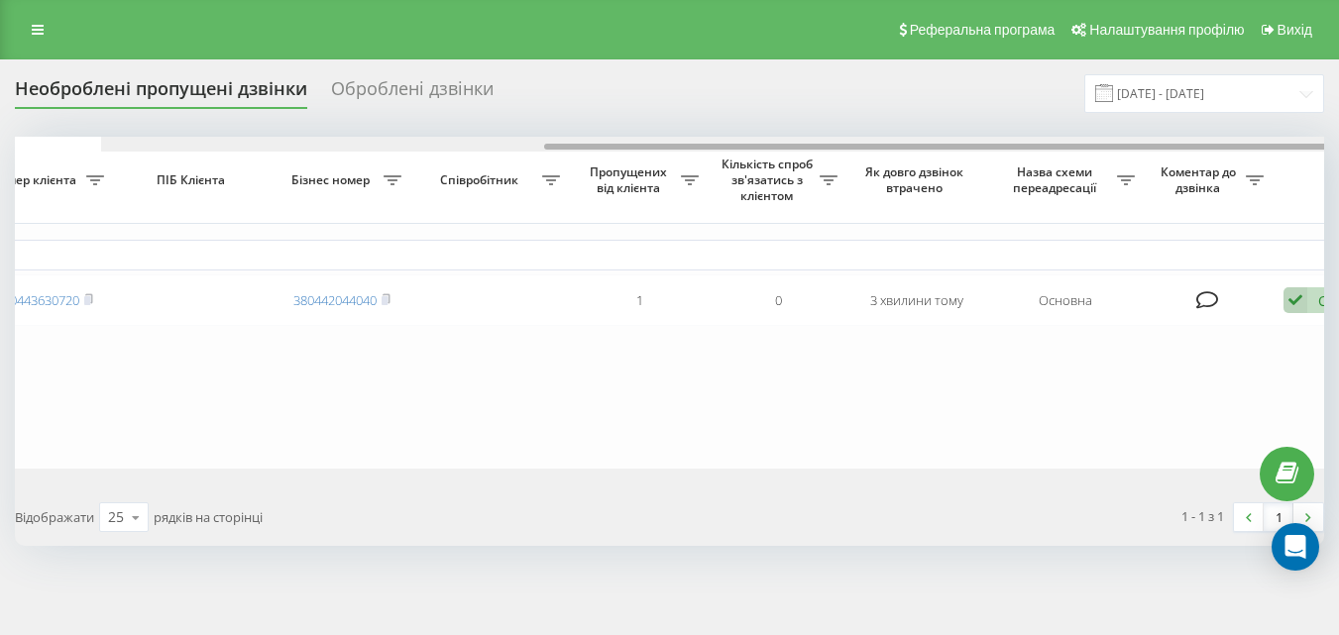
drag, startPoint x: 824, startPoint y: 150, endPoint x: 1252, endPoint y: 246, distance: 438.9
click at [1269, 185] on div "Обрати всі Час першого дзвінка Час останнього дзвінка Причина пропуску дзвінка …" at bounding box center [670, 303] width 1310 height 332
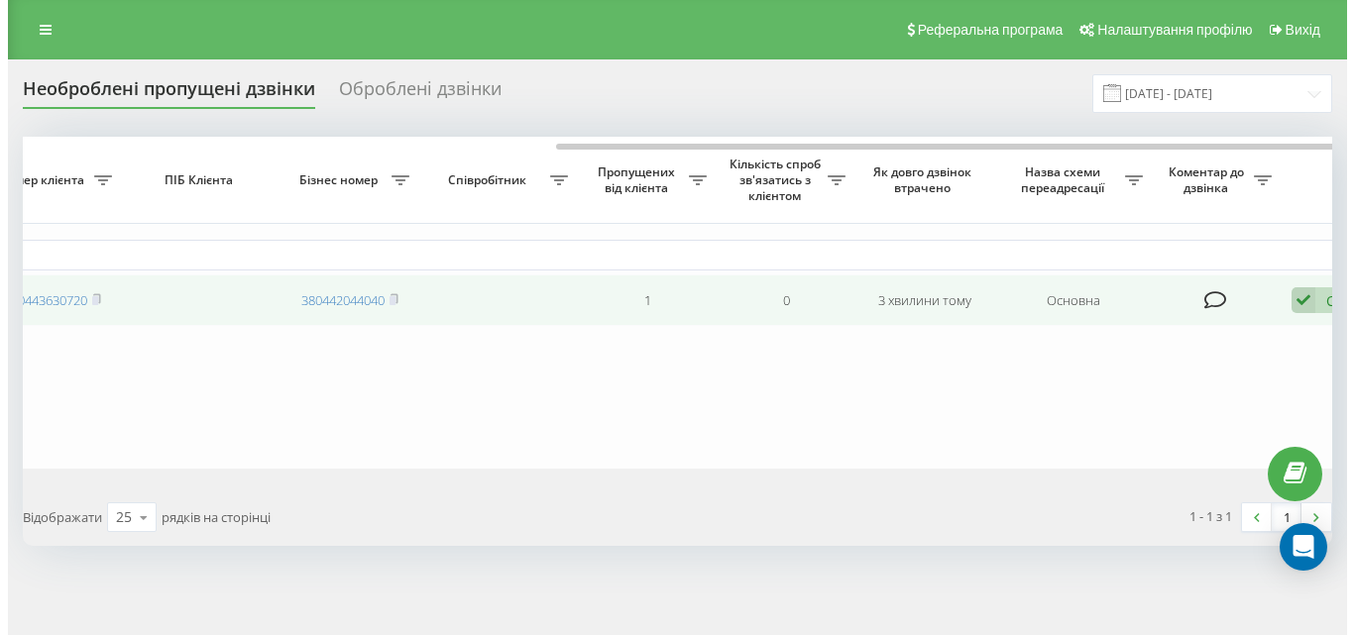
scroll to position [0, 673]
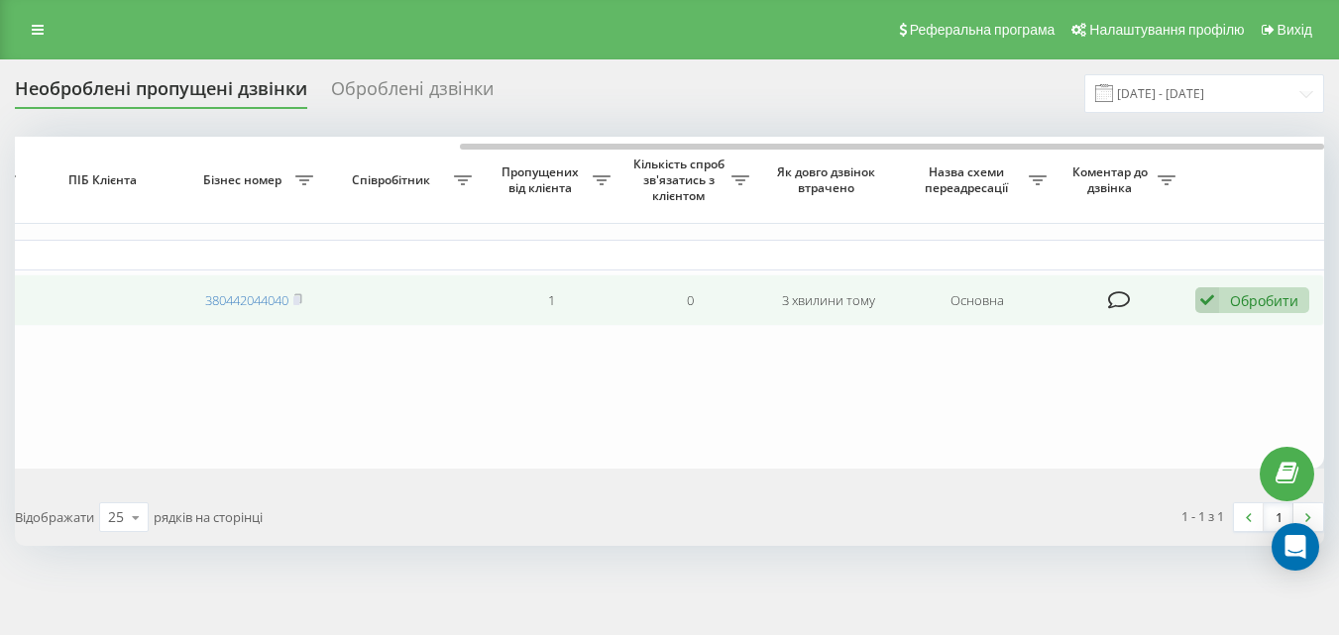
click at [1275, 302] on div "Обробити" at bounding box center [1264, 300] width 68 height 19
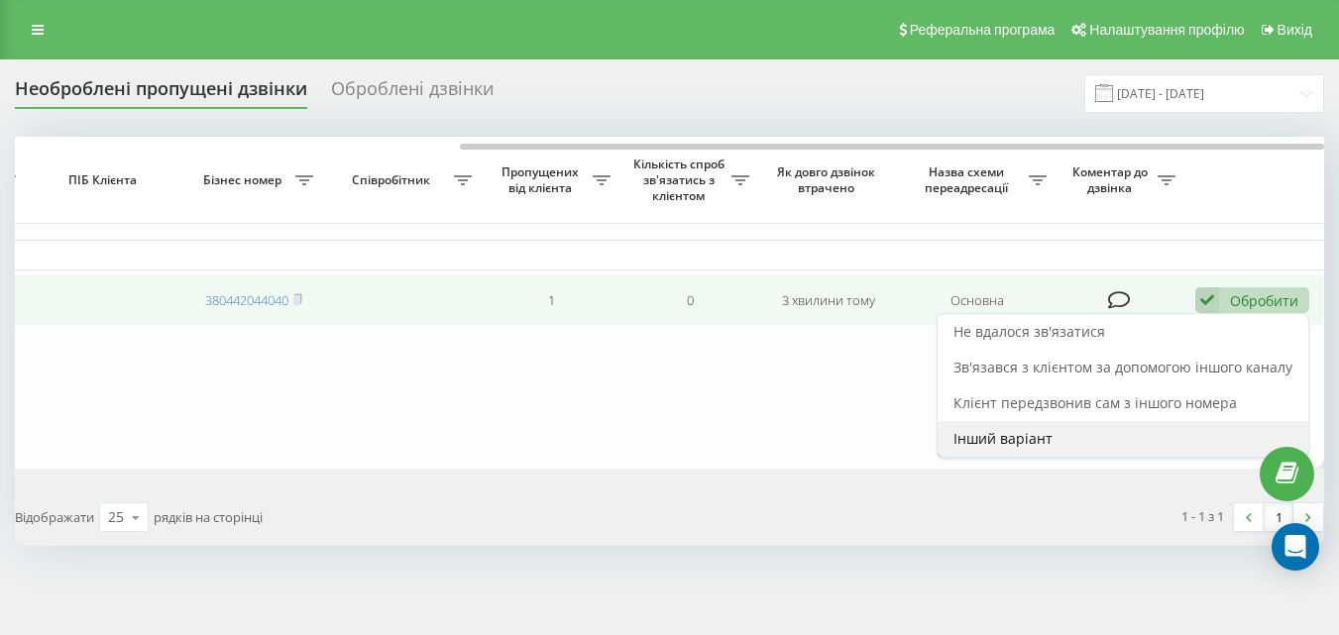
click at [1065, 434] on div "Інший варіант" at bounding box center [1123, 439] width 371 height 36
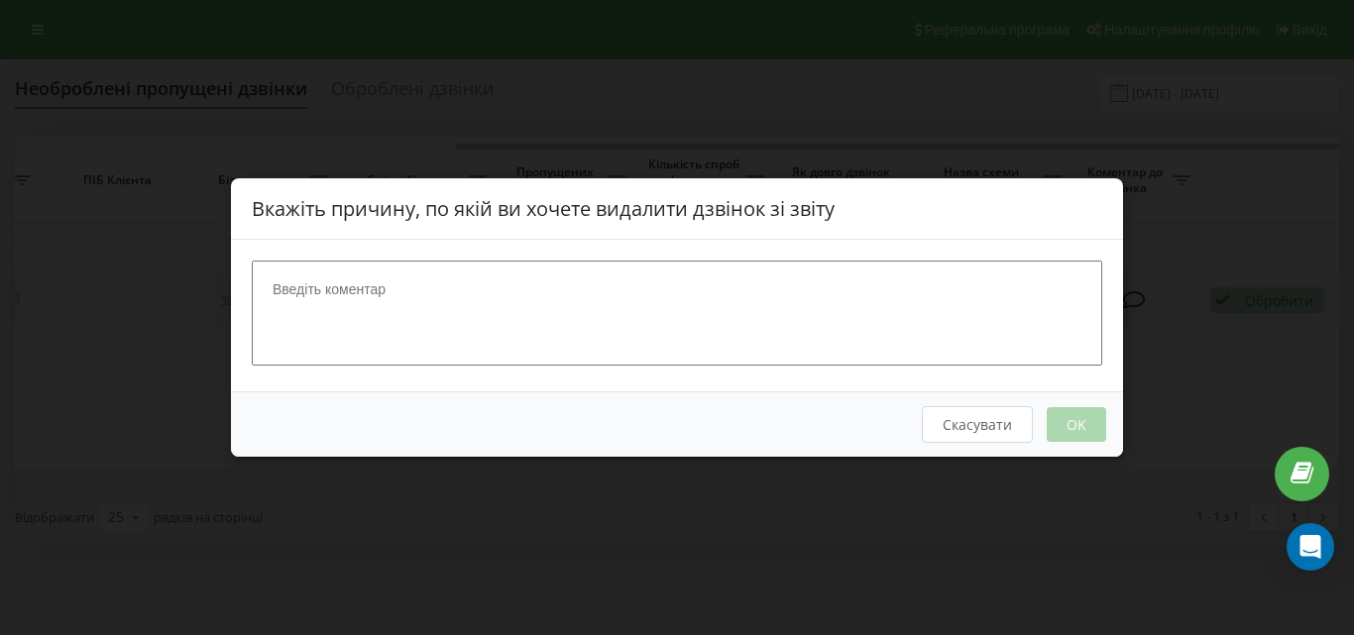
scroll to position [0, 658]
click at [378, 289] on textarea at bounding box center [677, 313] width 851 height 105
type textarea "ск"
drag, startPoint x: 1077, startPoint y: 427, endPoint x: 903, endPoint y: 359, distance: 186.5
click at [1075, 427] on button "OK" at bounding box center [1076, 424] width 59 height 35
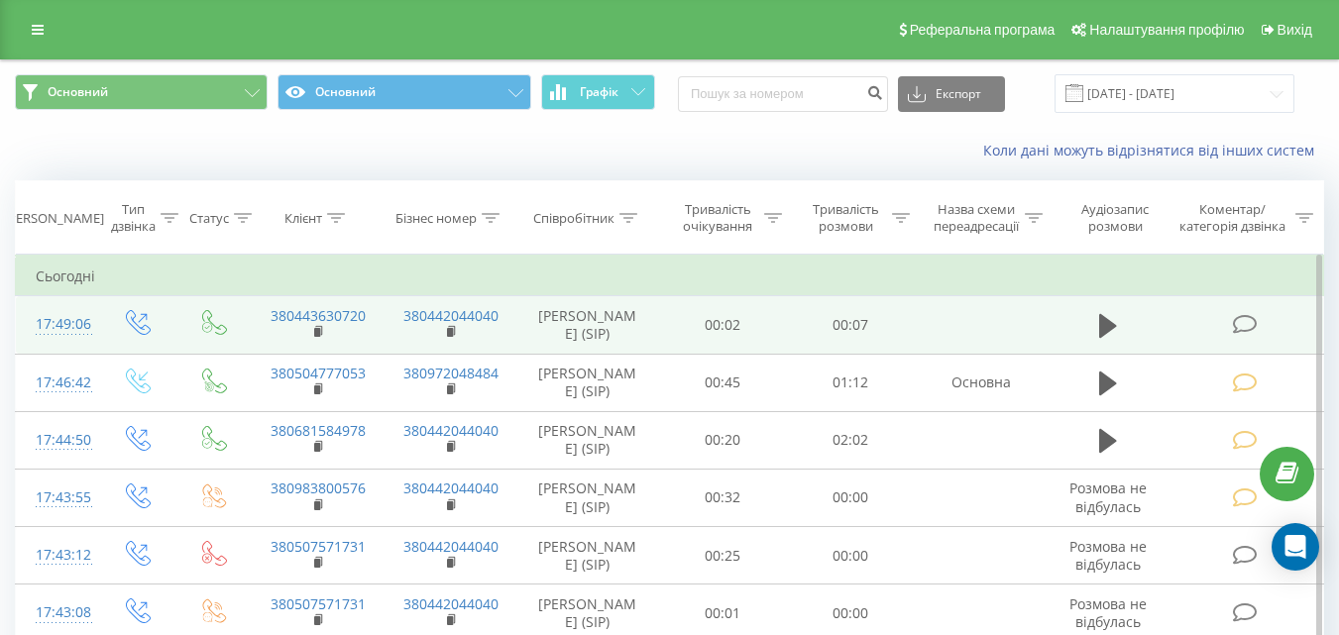
click at [1259, 332] on span at bounding box center [1246, 323] width 28 height 19
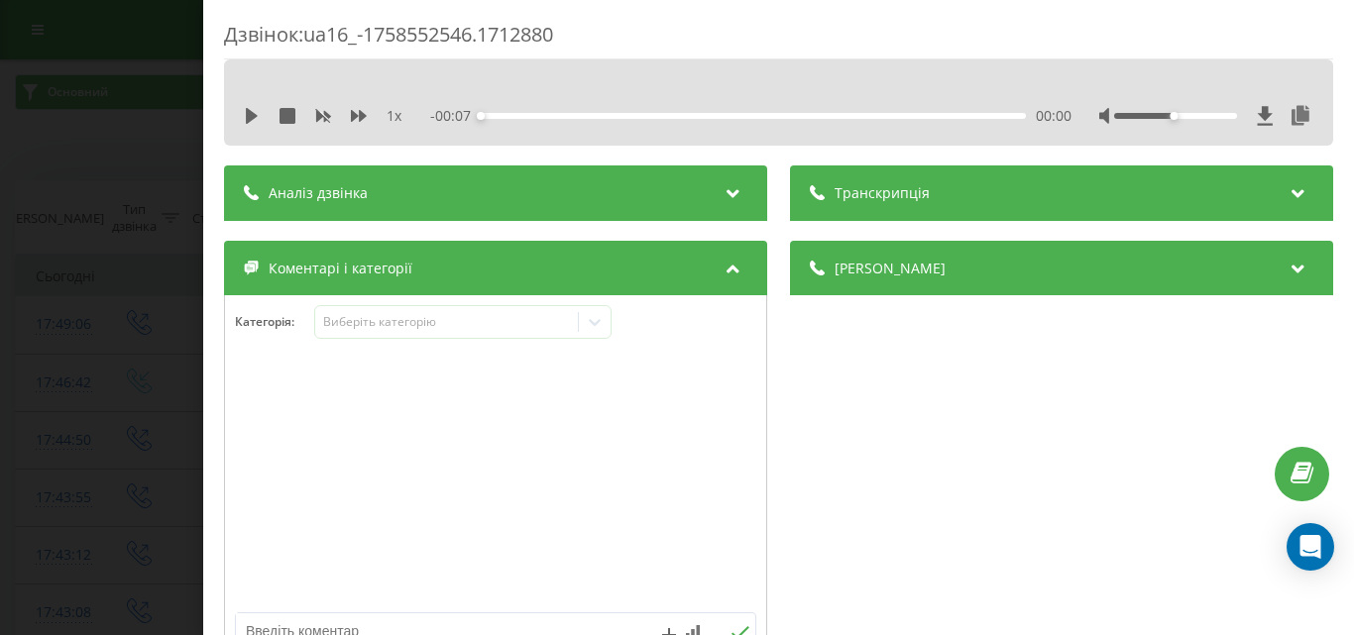
scroll to position [297, 0]
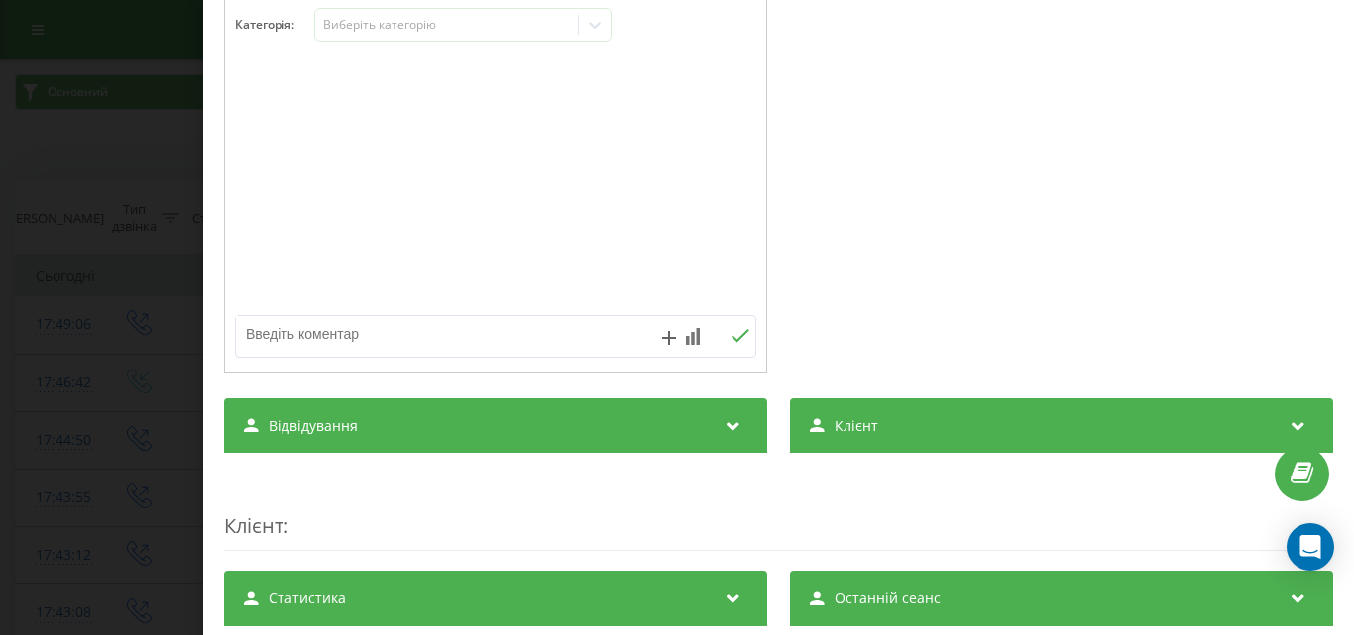
click at [393, 363] on div at bounding box center [495, 217] width 541 height 300
click at [348, 335] on textarea at bounding box center [443, 334] width 415 height 36
click at [414, 336] on textarea at bounding box center [443, 334] width 415 height 36
type textarea "пропущ не акт"
click at [742, 332] on icon at bounding box center [740, 336] width 19 height 14
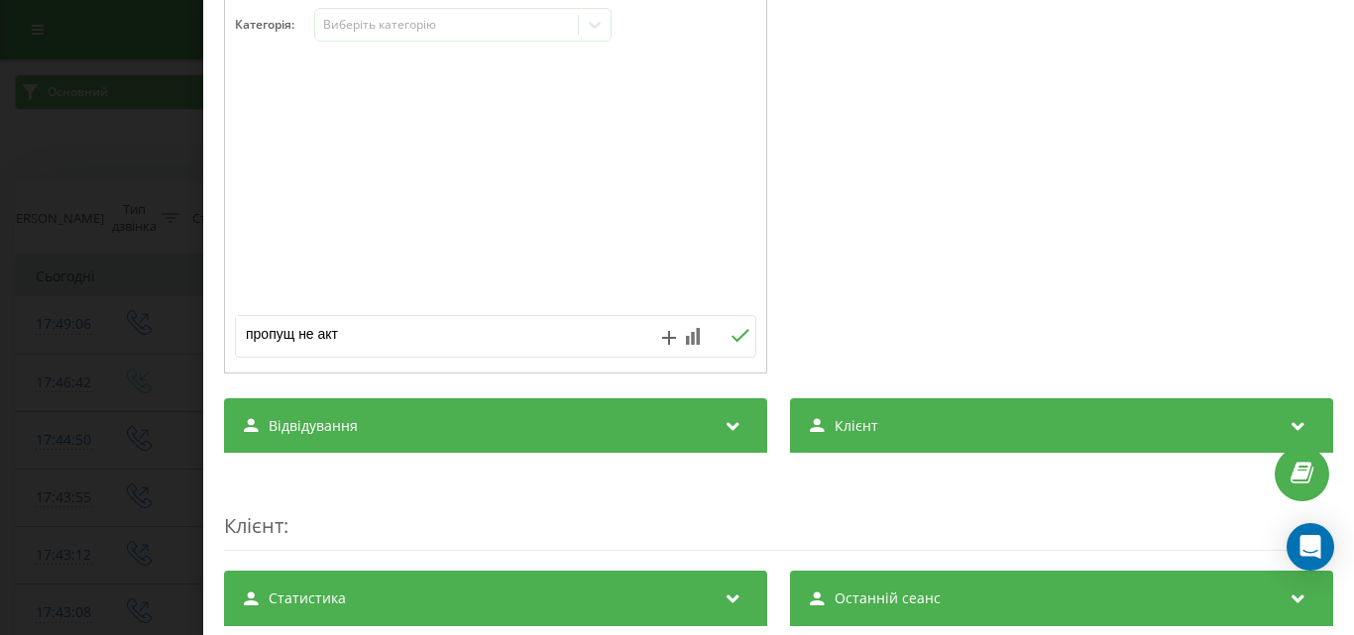
click at [742, 473] on div "Клієнт :" at bounding box center [778, 512] width 1109 height 78
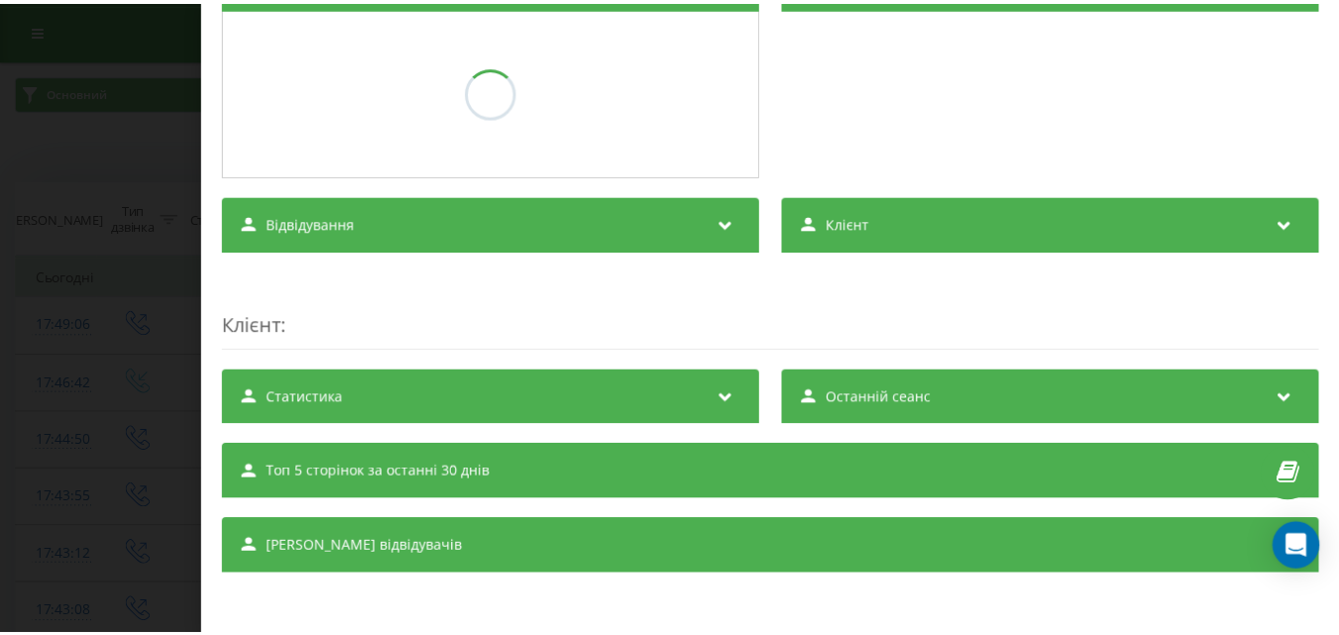
scroll to position [287, 0]
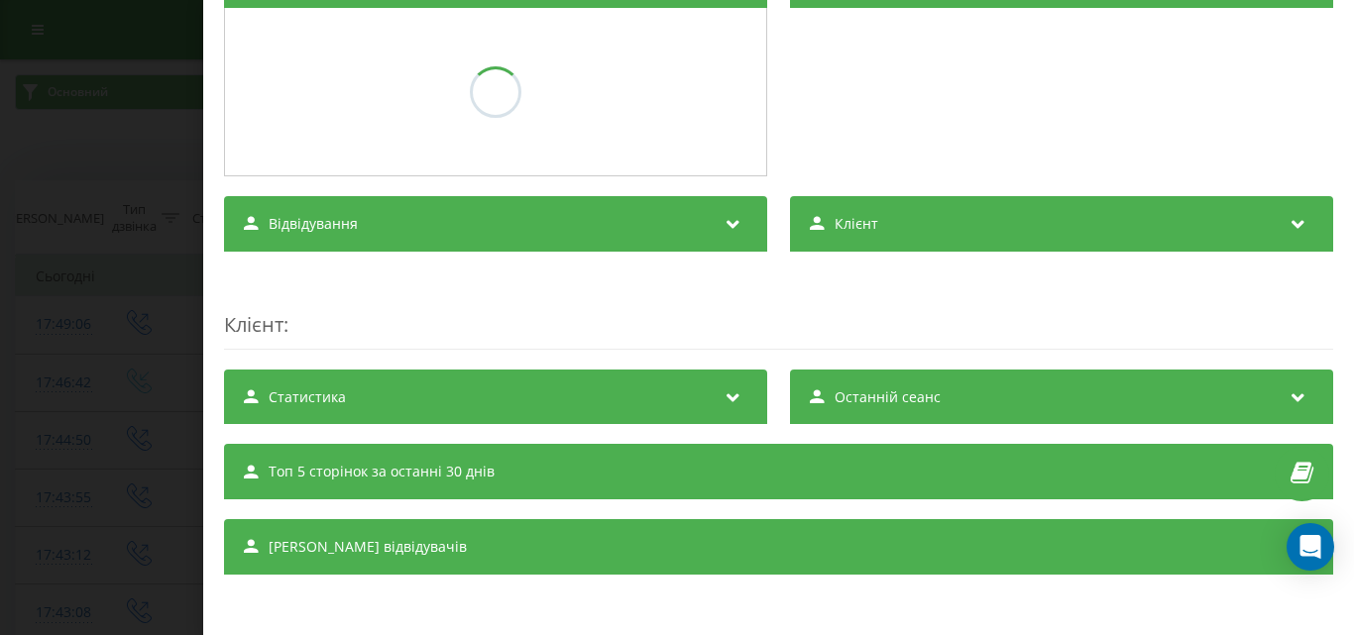
click at [97, 207] on div "Дзвінок : ua16_-1758552546.1712880 1 x - 00:07 00:00 00:00 Транскрипція Для AI-…" at bounding box center [677, 317] width 1354 height 635
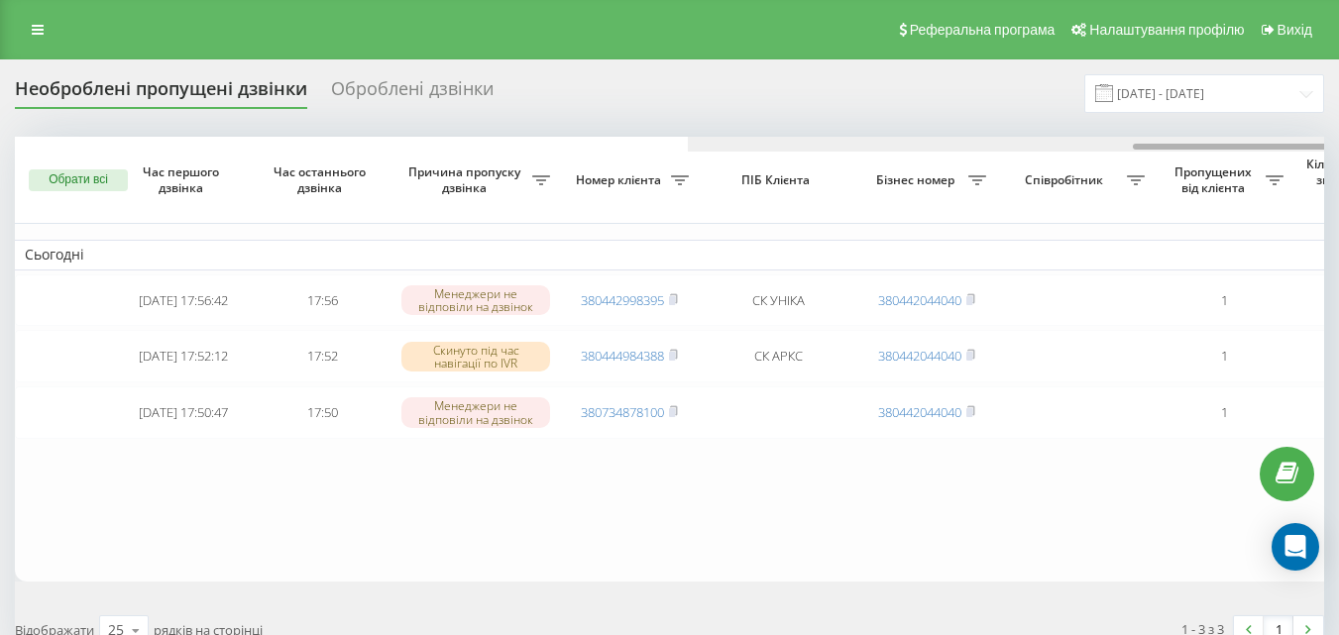
drag, startPoint x: 762, startPoint y: 125, endPoint x: 1147, endPoint y: 118, distance: 384.7
click at [1146, 118] on div "Необроблені пропущені дзвінки Оброблені дзвінки [DATE] - [DATE] Обрати всі Час …" at bounding box center [670, 366] width 1310 height 585
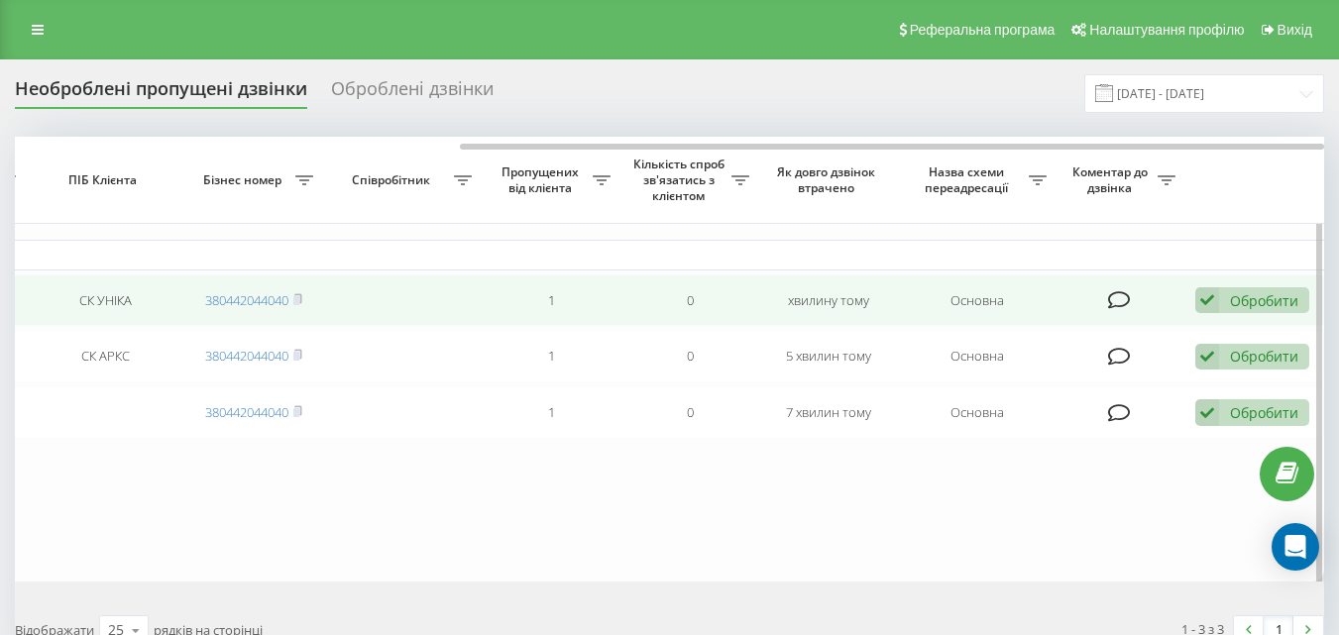
click at [1242, 294] on div "Обробити" at bounding box center [1264, 300] width 68 height 19
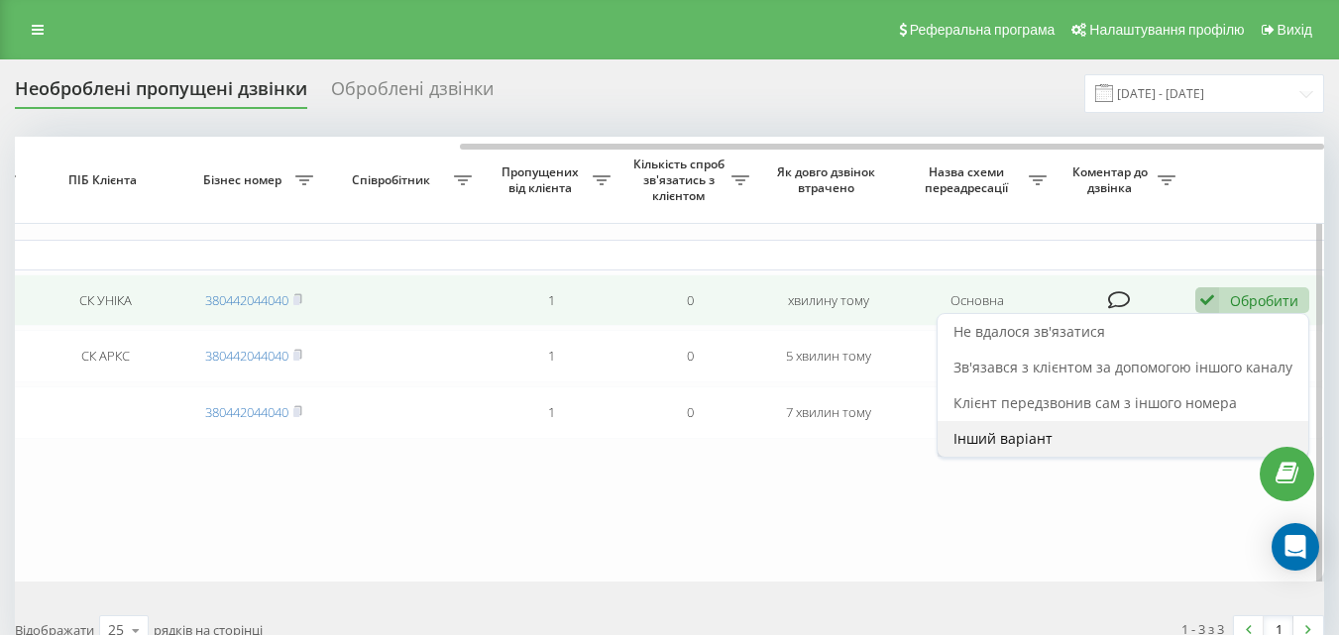
click at [1021, 447] on span "Інший варіант" at bounding box center [1003, 438] width 99 height 19
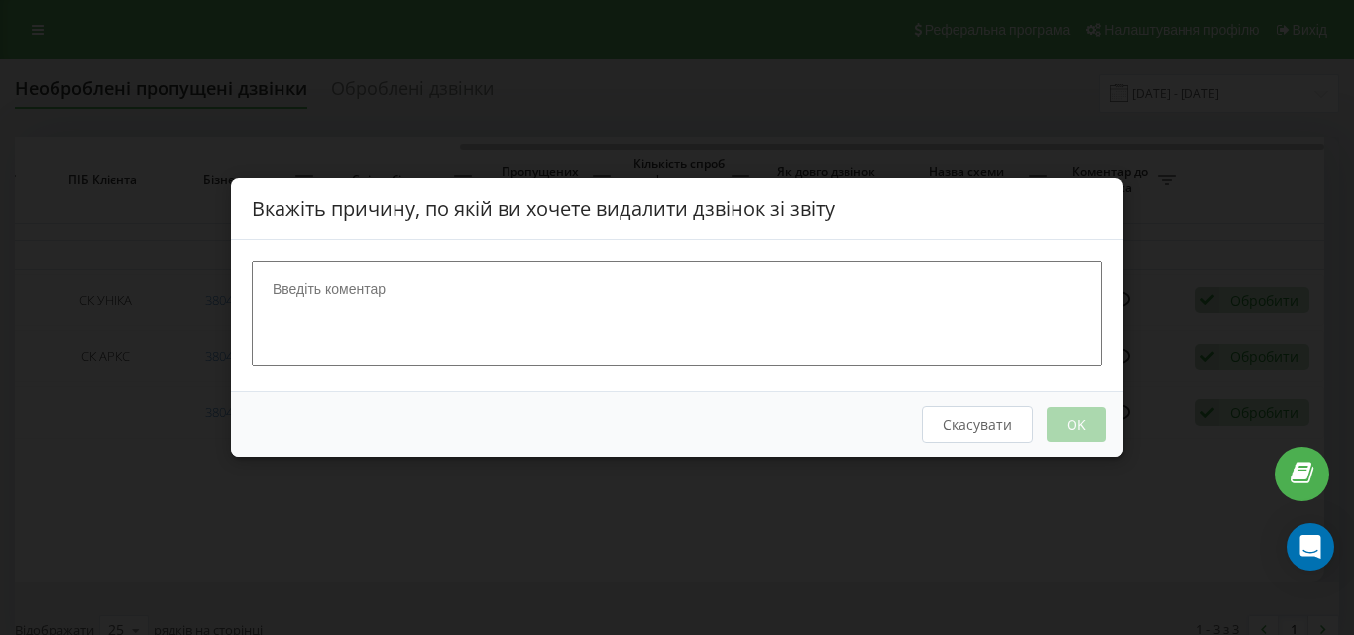
click at [752, 305] on textarea at bounding box center [677, 313] width 851 height 105
type textarea "ск"
click at [1084, 414] on button "OK" at bounding box center [1076, 424] width 59 height 35
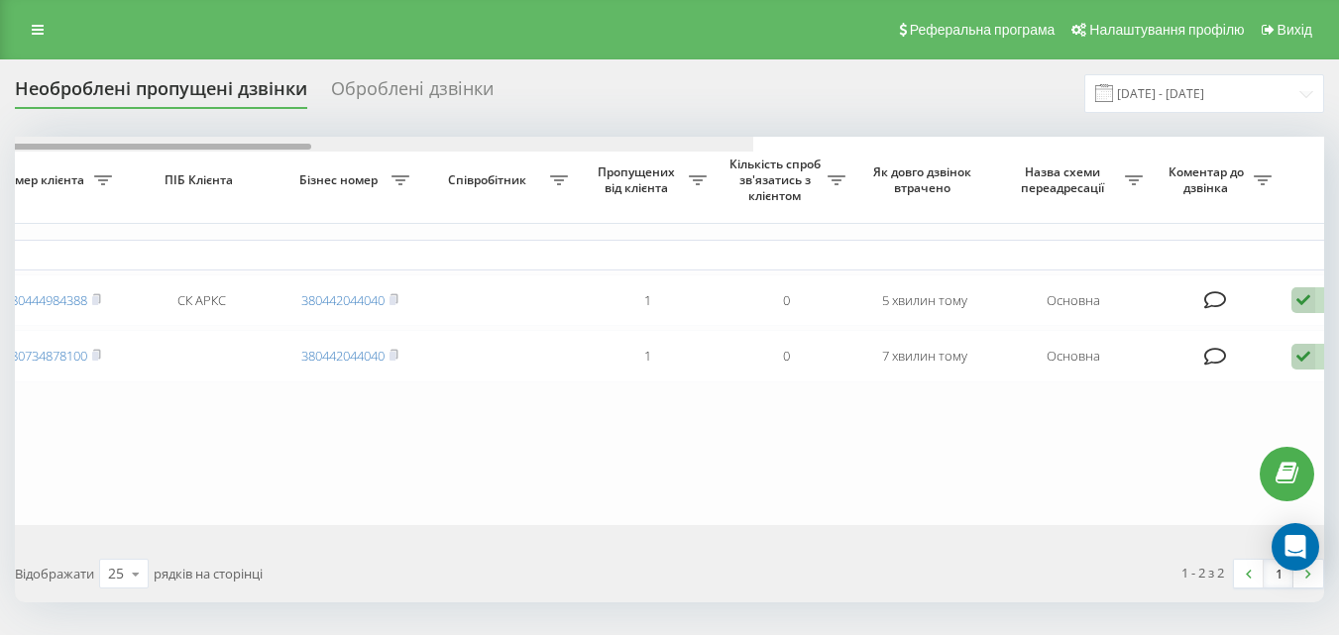
drag, startPoint x: 795, startPoint y: 144, endPoint x: 1178, endPoint y: 132, distance: 382.9
click at [1178, 131] on div "Необроблені пропущені дзвінки Оброблені дзвінки [DATE] - [DATE] Обрати всі Час …" at bounding box center [670, 338] width 1310 height 528
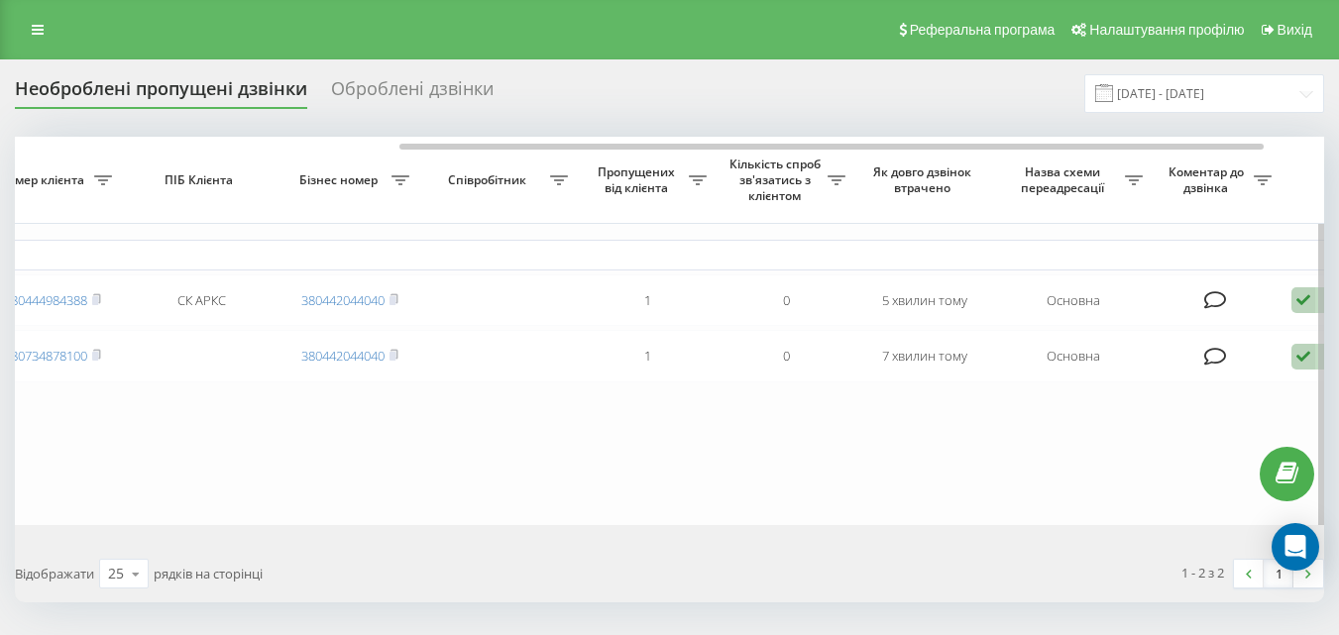
scroll to position [0, 579]
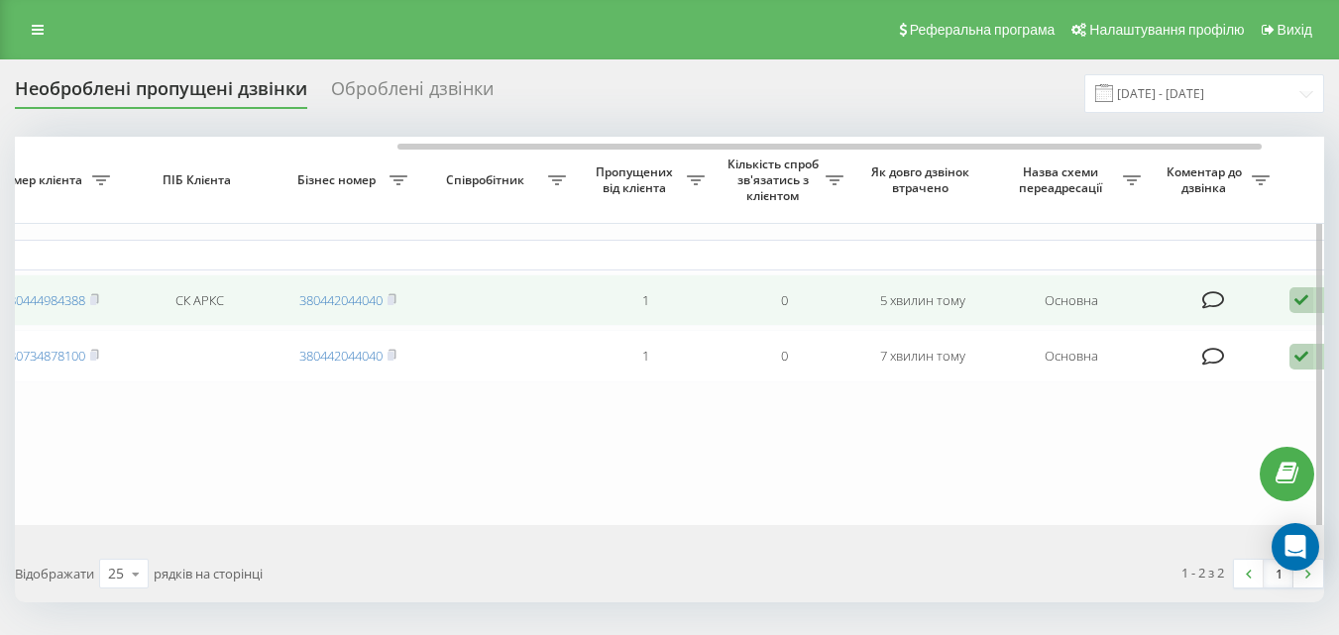
click at [1308, 298] on icon at bounding box center [1302, 300] width 24 height 27
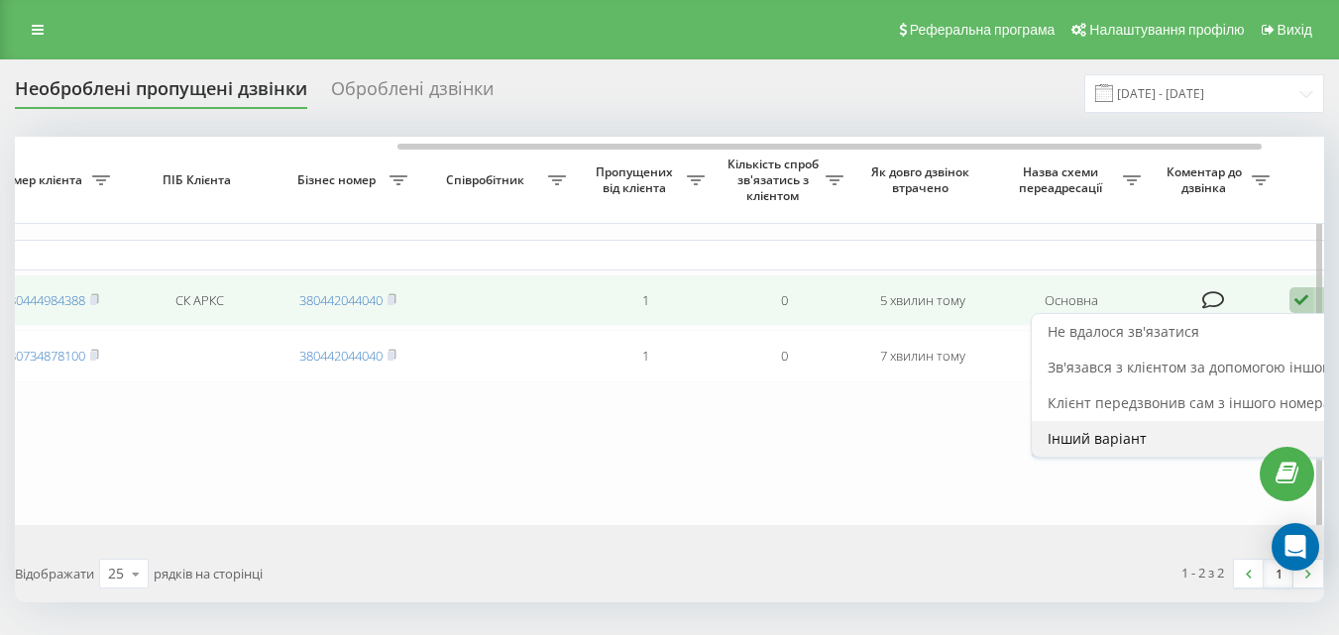
click at [1112, 439] on span "Інший варіант" at bounding box center [1097, 438] width 99 height 19
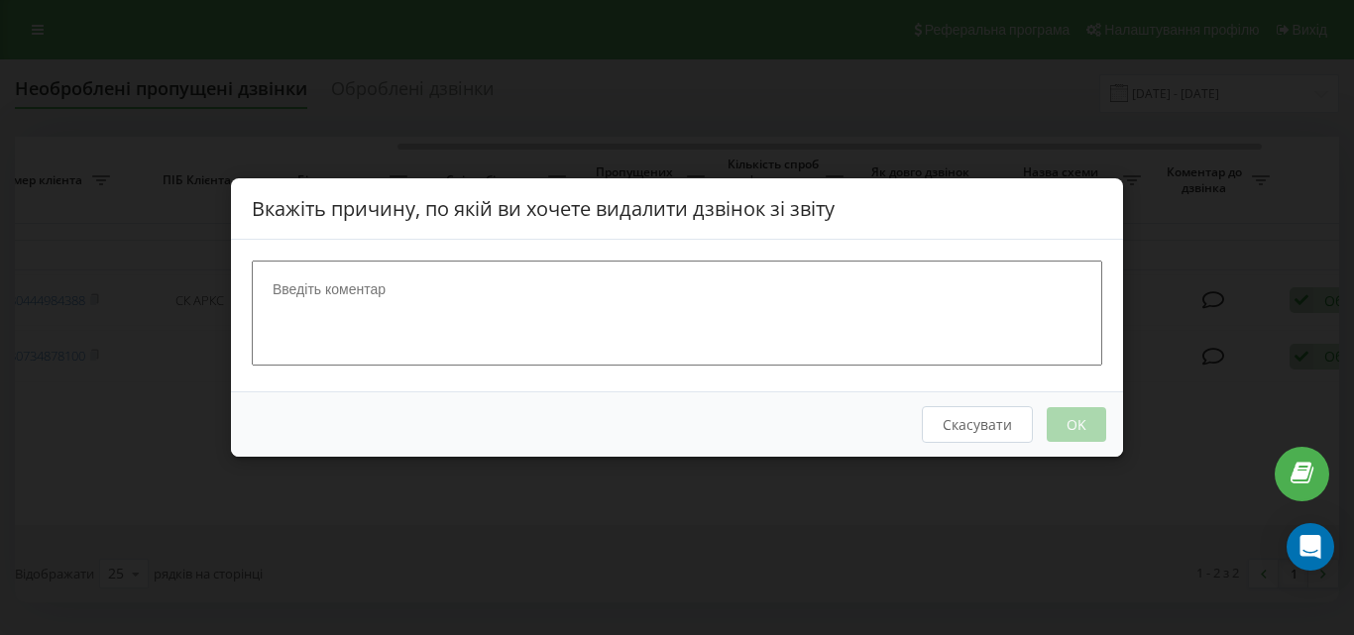
click at [550, 310] on textarea at bounding box center [677, 313] width 851 height 105
type textarea "ск"
click at [1073, 424] on button "OK" at bounding box center [1076, 424] width 59 height 35
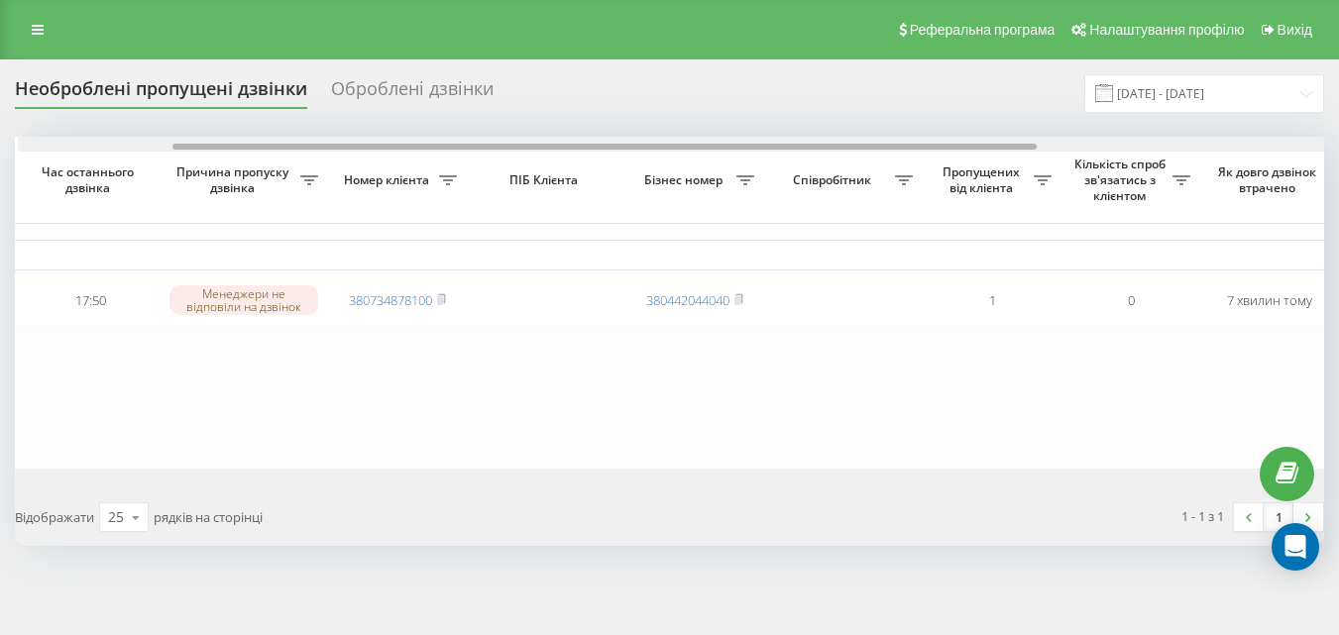
scroll to position [0, 235]
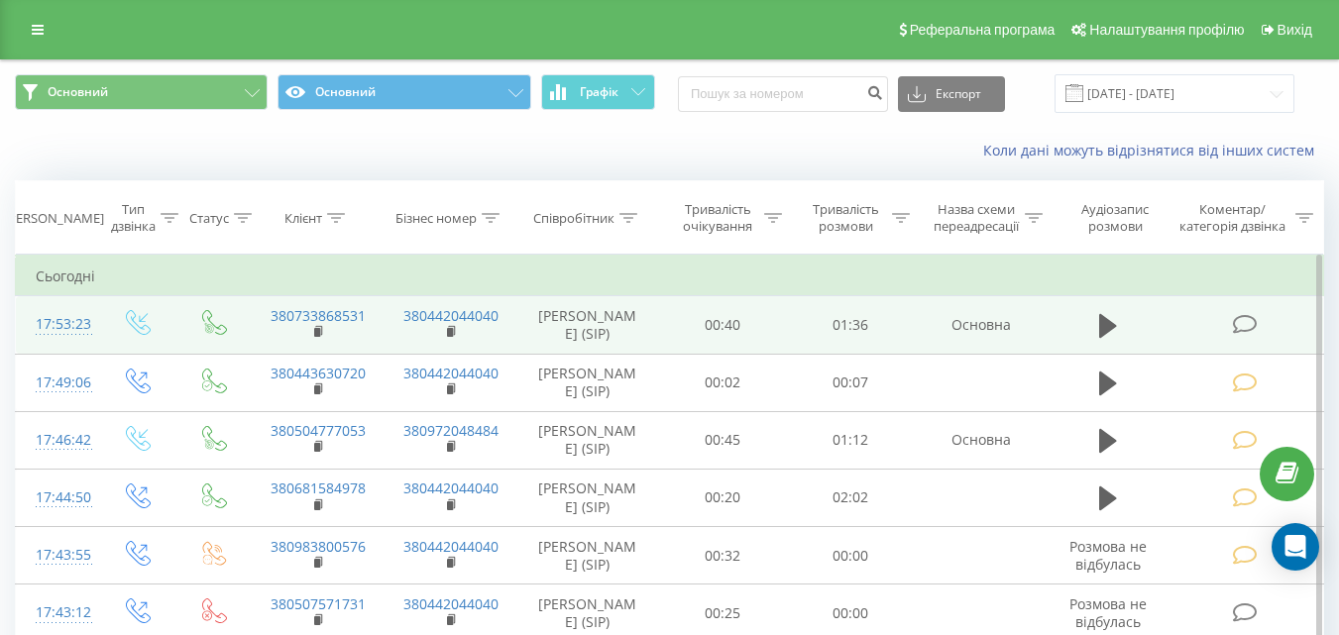
click at [1242, 328] on icon at bounding box center [1244, 324] width 25 height 21
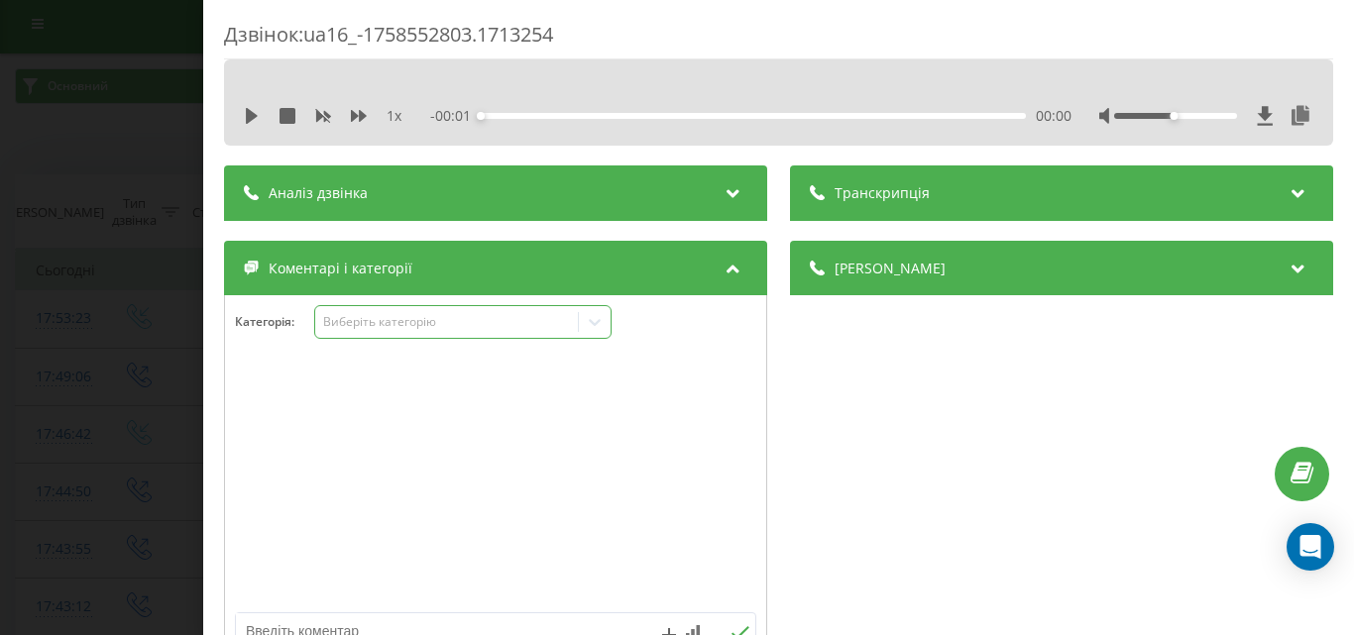
click at [383, 313] on div "Виберіть категорію" at bounding box center [446, 322] width 263 height 19
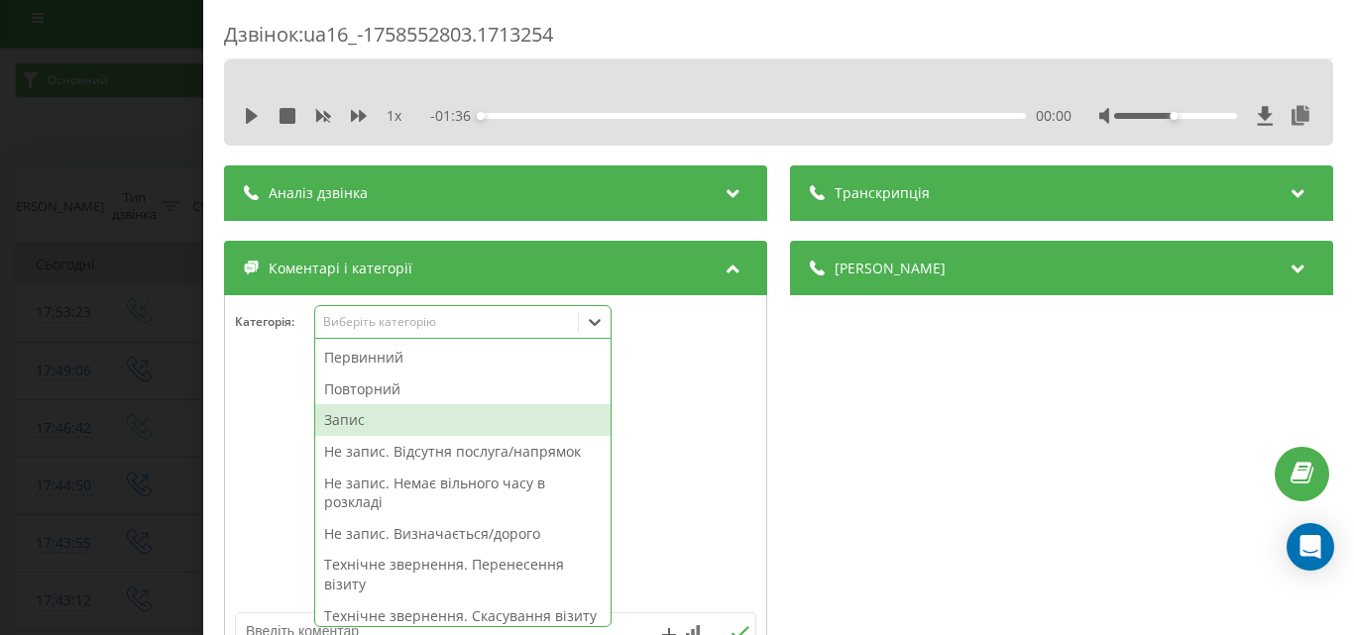
click at [359, 420] on div "Запис" at bounding box center [462, 420] width 295 height 32
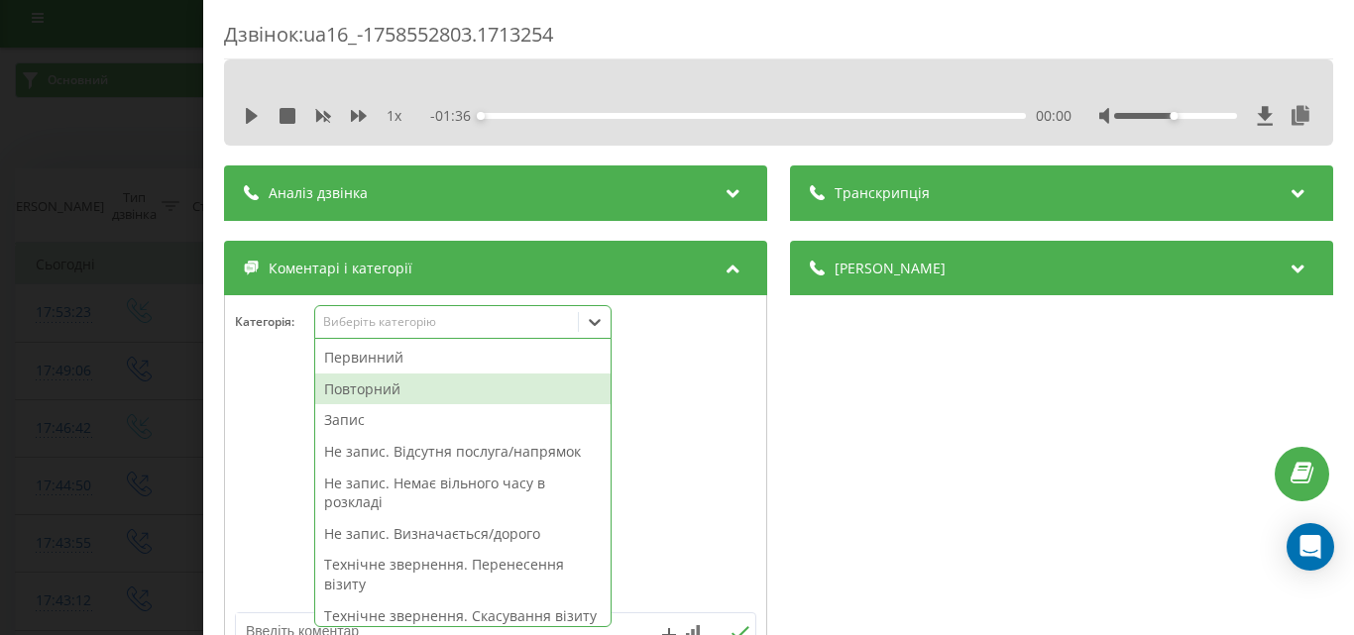
drag, startPoint x: 384, startPoint y: 395, endPoint x: 452, endPoint y: 377, distance: 70.7
click at [385, 395] on div "Повторний" at bounding box center [462, 390] width 295 height 32
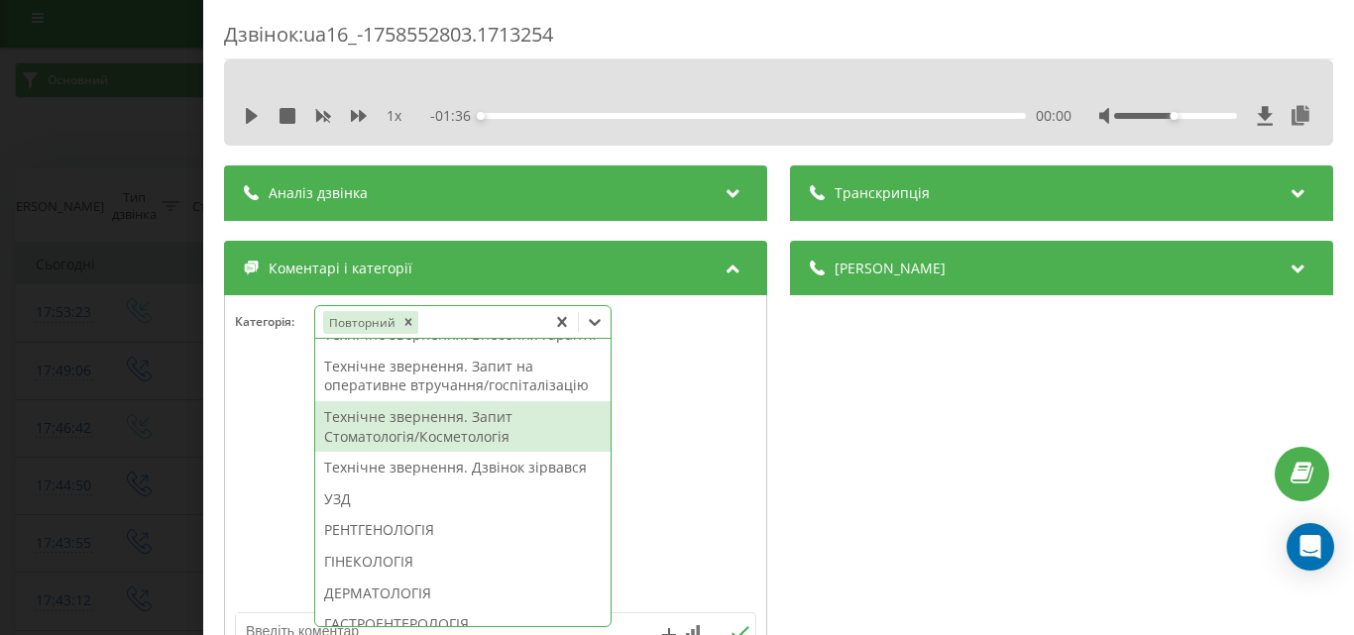
scroll to position [694, 0]
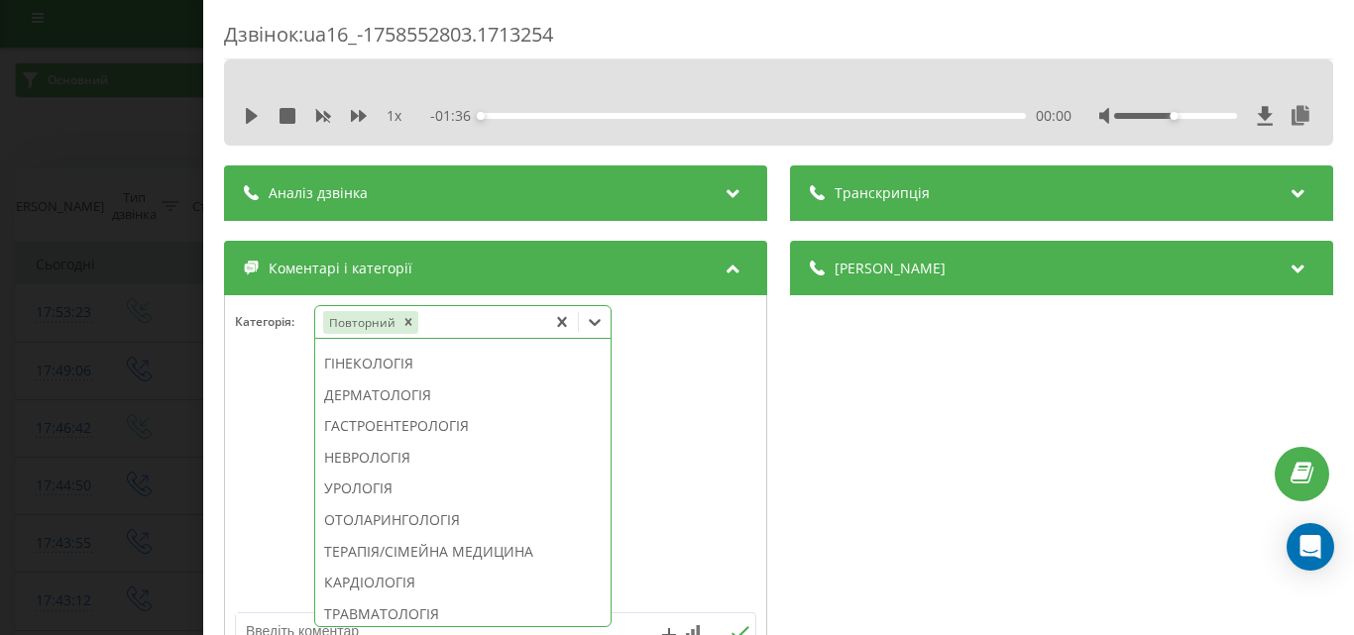
click at [346, 317] on div "УЗД" at bounding box center [462, 302] width 295 height 32
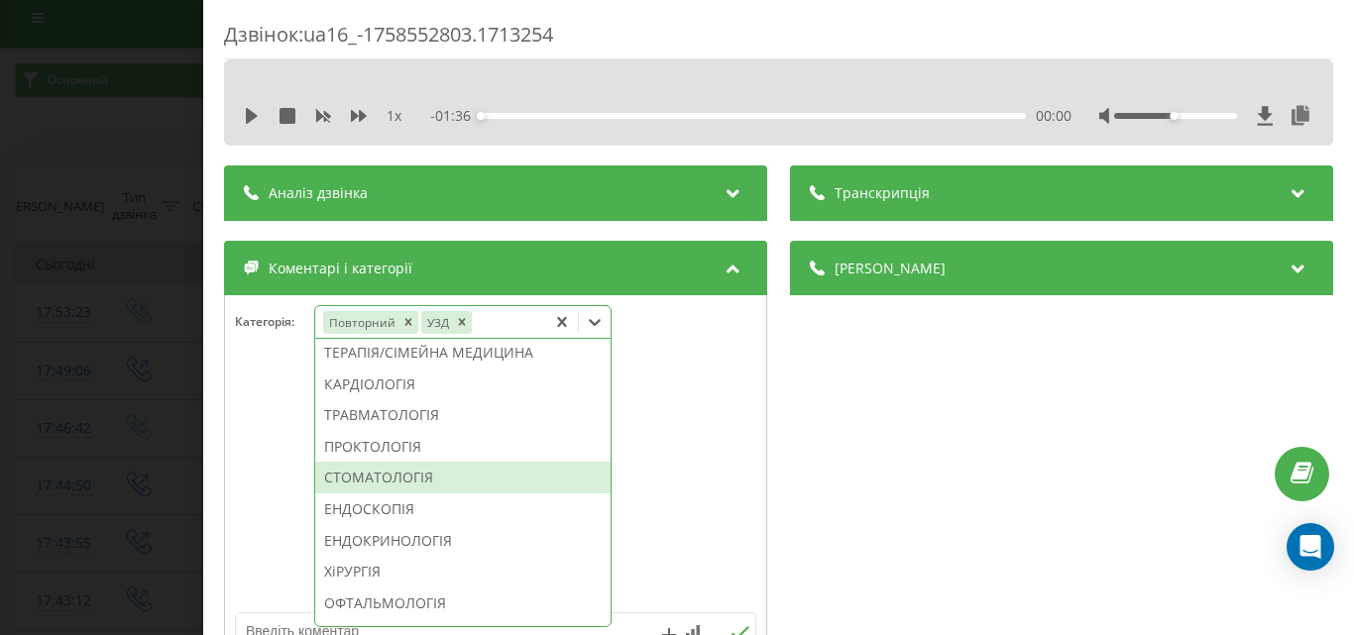
scroll to position [1060, 0]
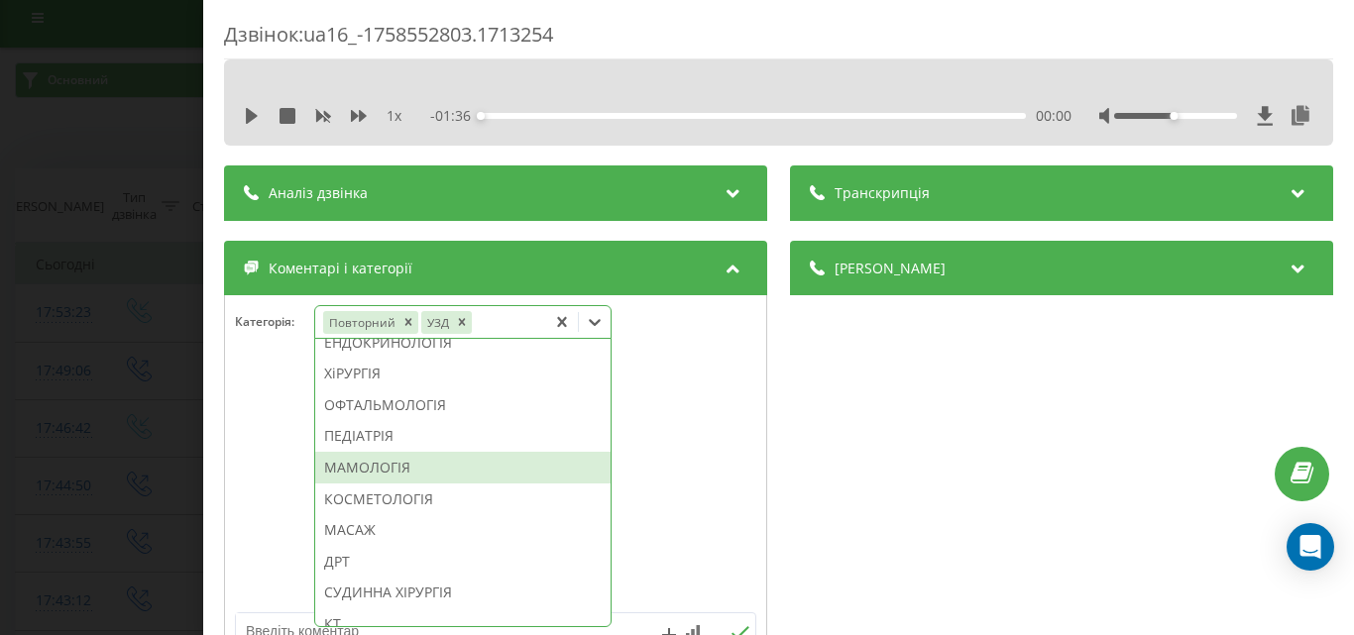
click at [390, 484] on div "МАМОЛОГІЯ" at bounding box center [462, 468] width 295 height 32
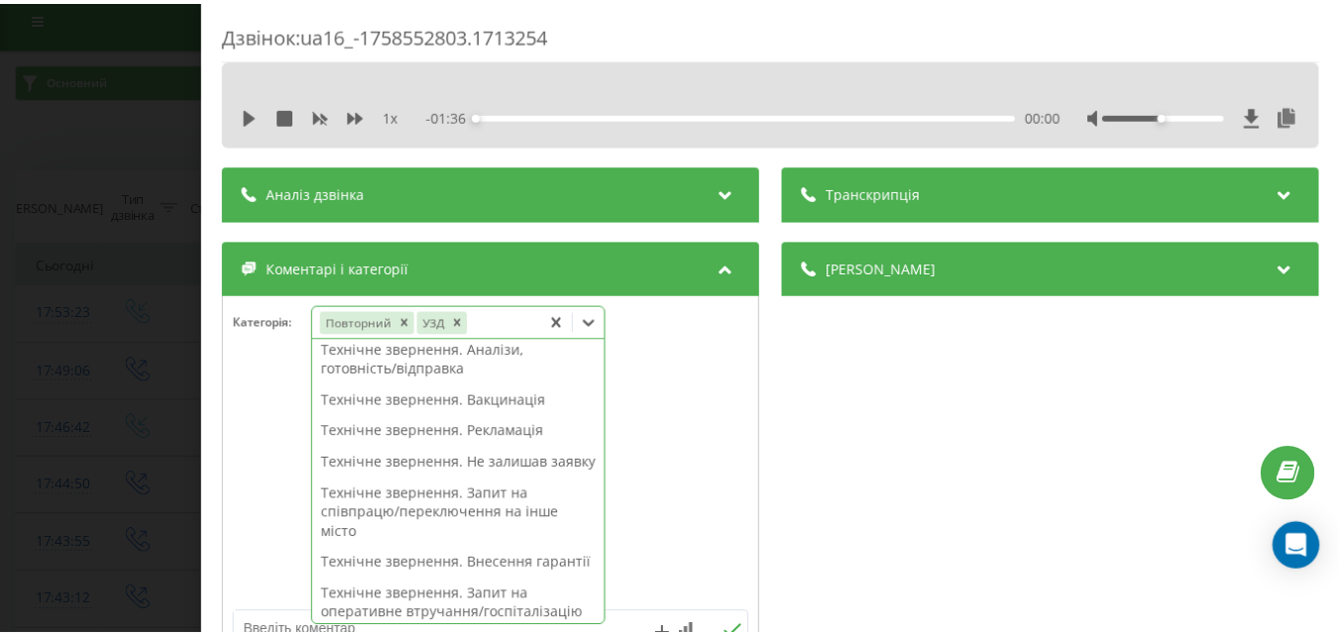
scroll to position [0, 0]
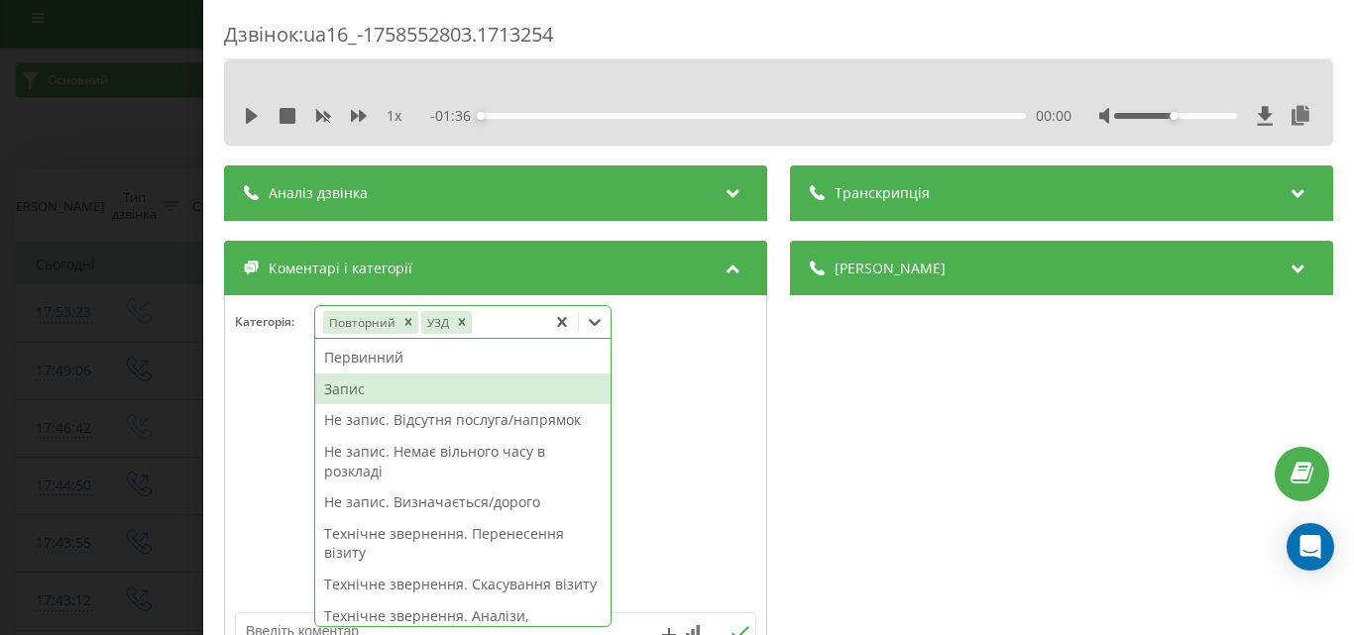
click at [376, 388] on div "Запис" at bounding box center [462, 390] width 295 height 32
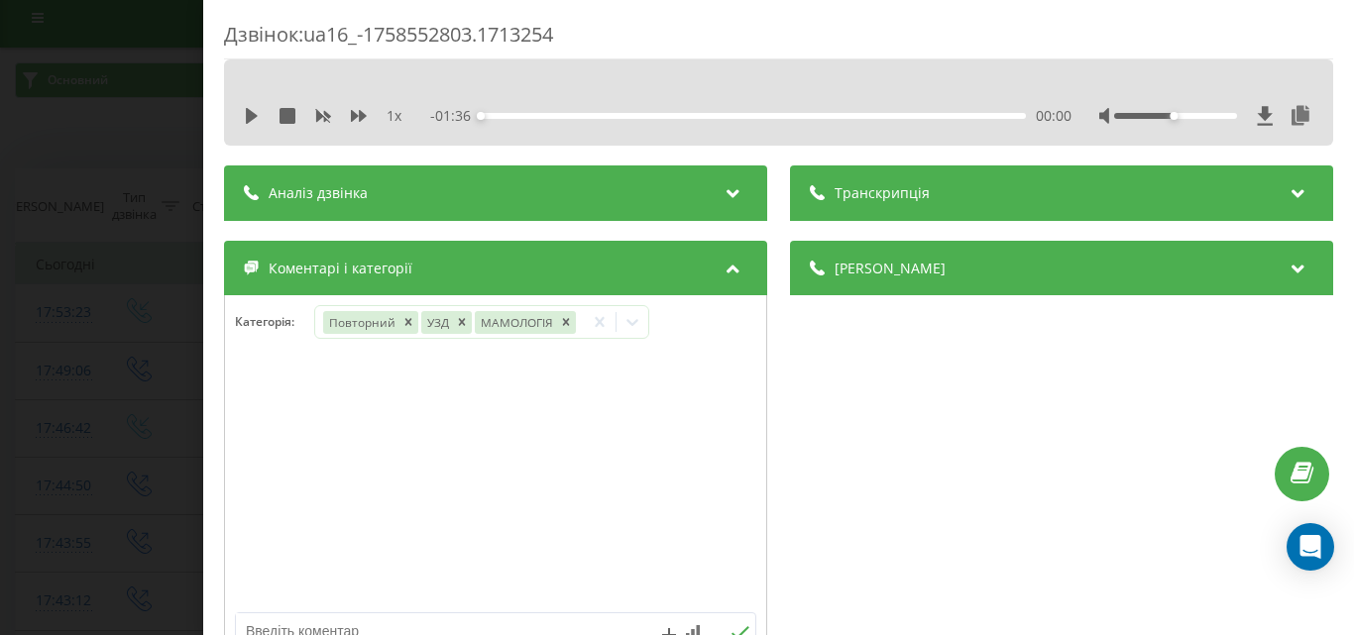
click at [100, 364] on div "Дзвінок : ua16_-1758552803.1713254 1 x - 01:36 00:00 00:00 Транскрипція Для AI-…" at bounding box center [677, 317] width 1354 height 635
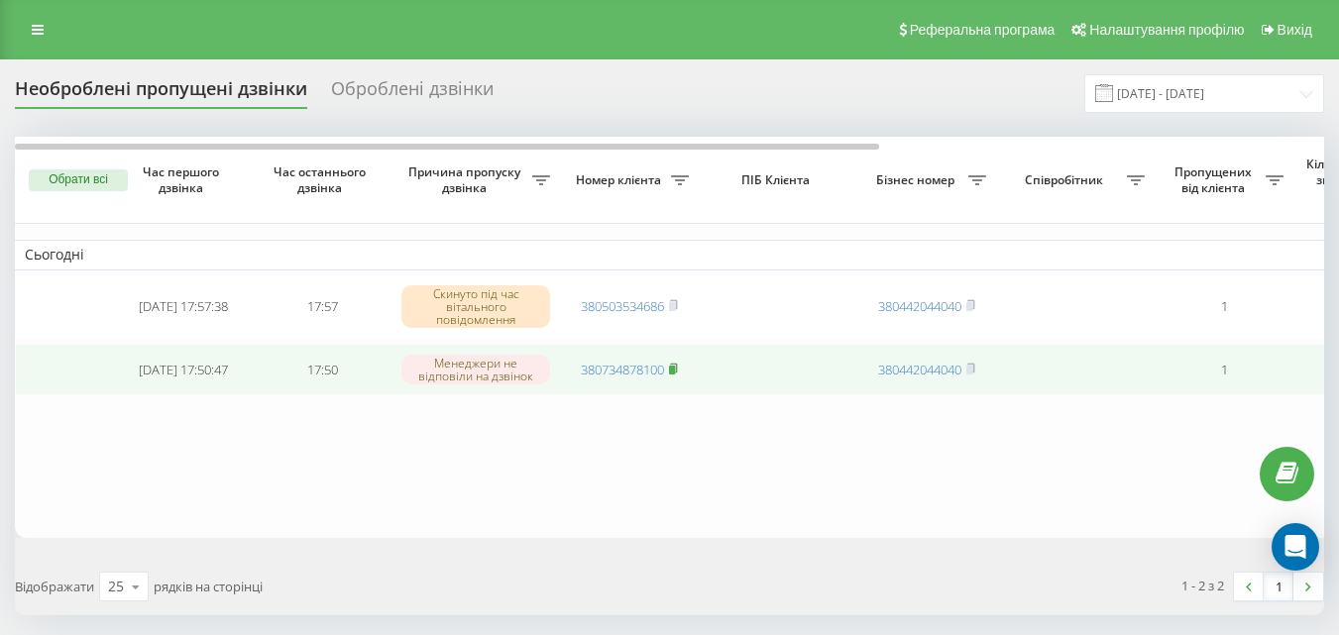
click at [675, 370] on rect at bounding box center [672, 369] width 6 height 9
click at [682, 367] on td "380734878100" at bounding box center [629, 370] width 139 height 53
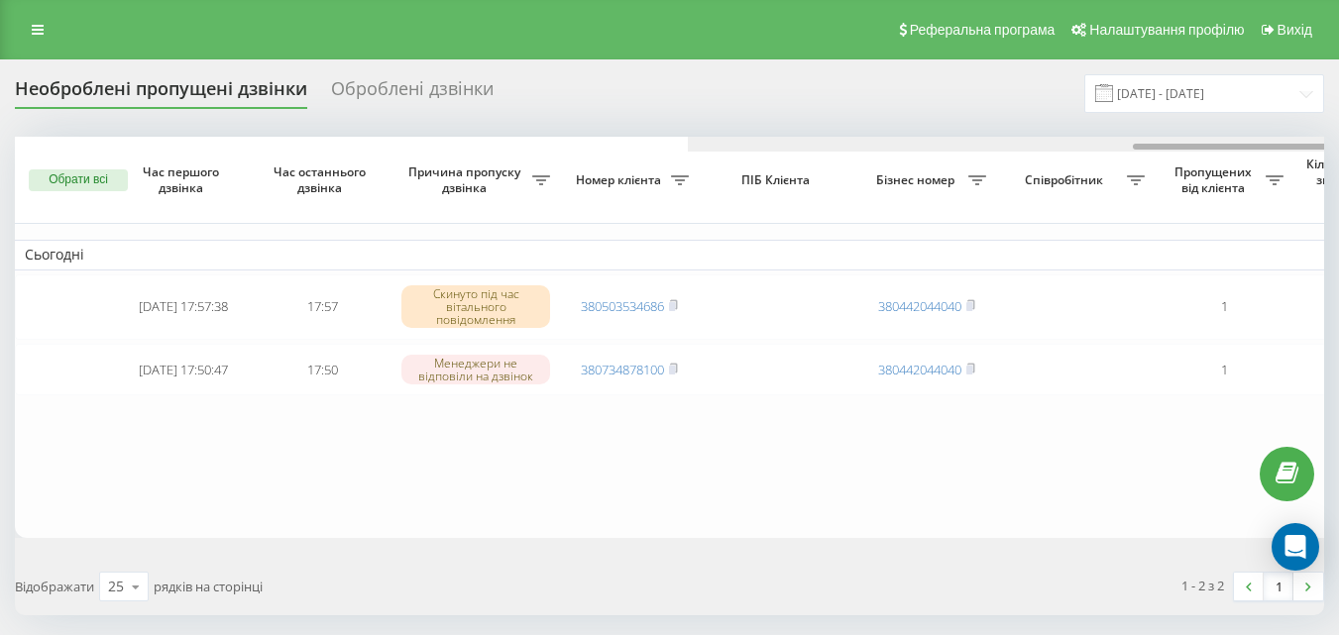
scroll to position [0, 673]
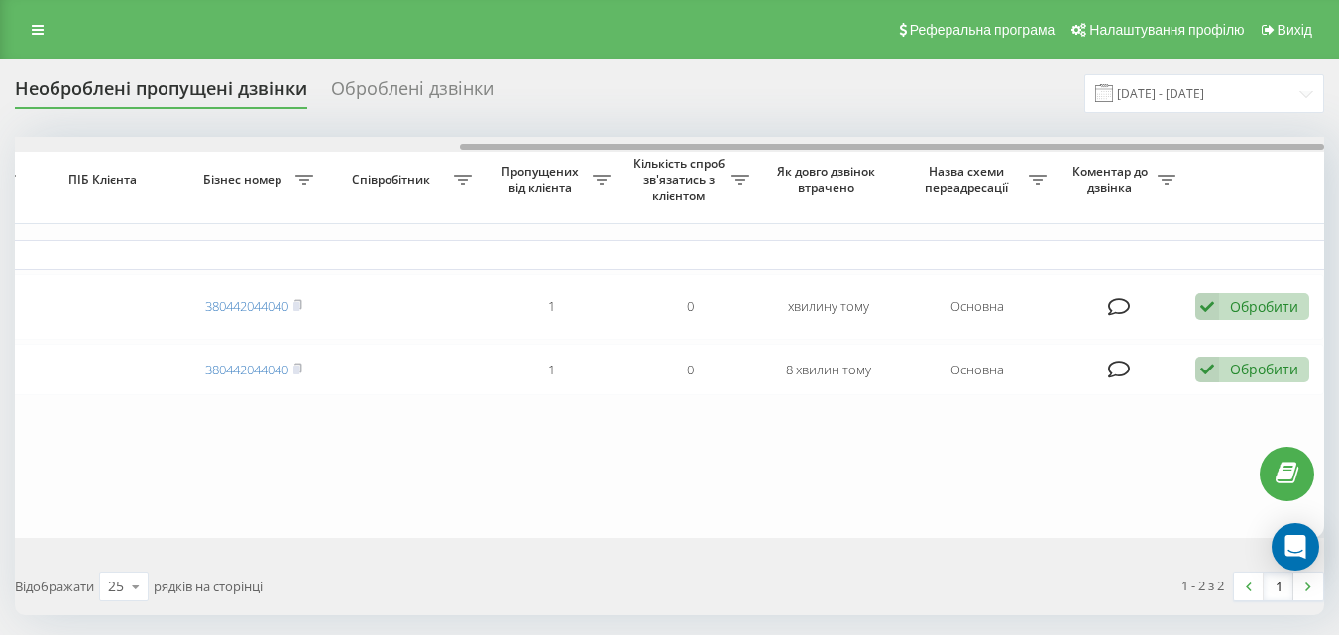
drag, startPoint x: 747, startPoint y: 141, endPoint x: 958, endPoint y: 142, distance: 211.2
click at [958, 142] on div at bounding box center [670, 144] width 1310 height 15
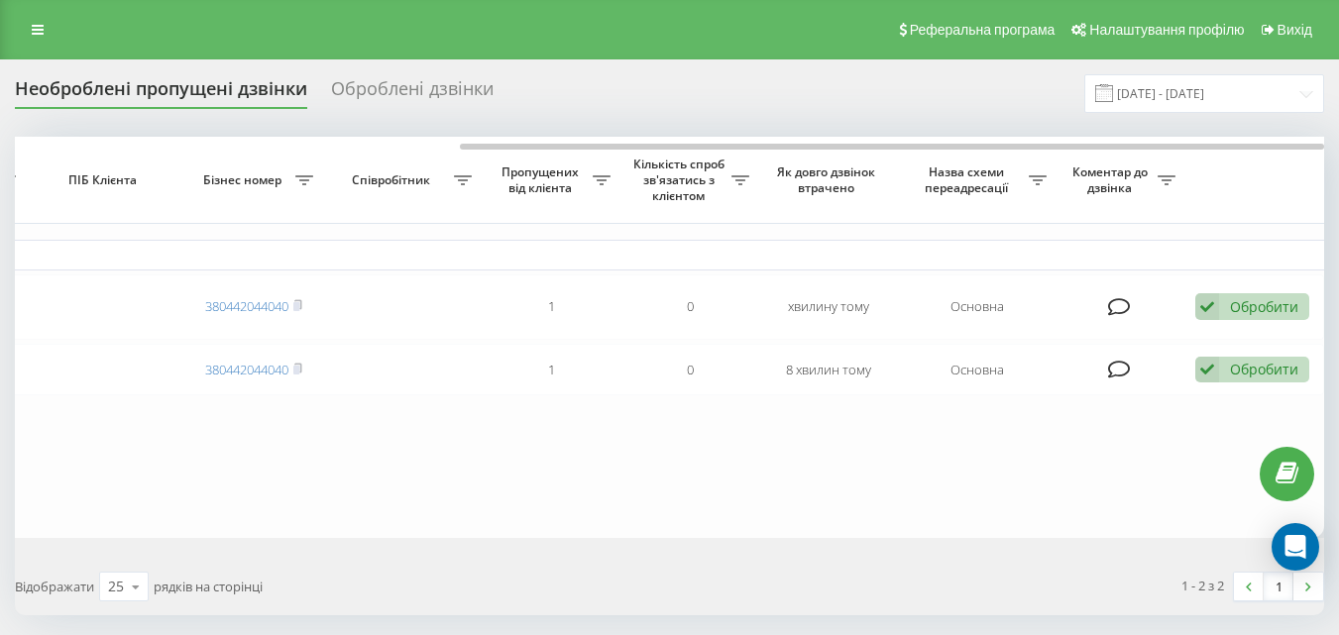
click at [731, 504] on table "Сьогодні [DATE] 17:57:38 17:57 Скинуто під час вітального повідомлення 38050353…" at bounding box center [333, 338] width 1983 height 402
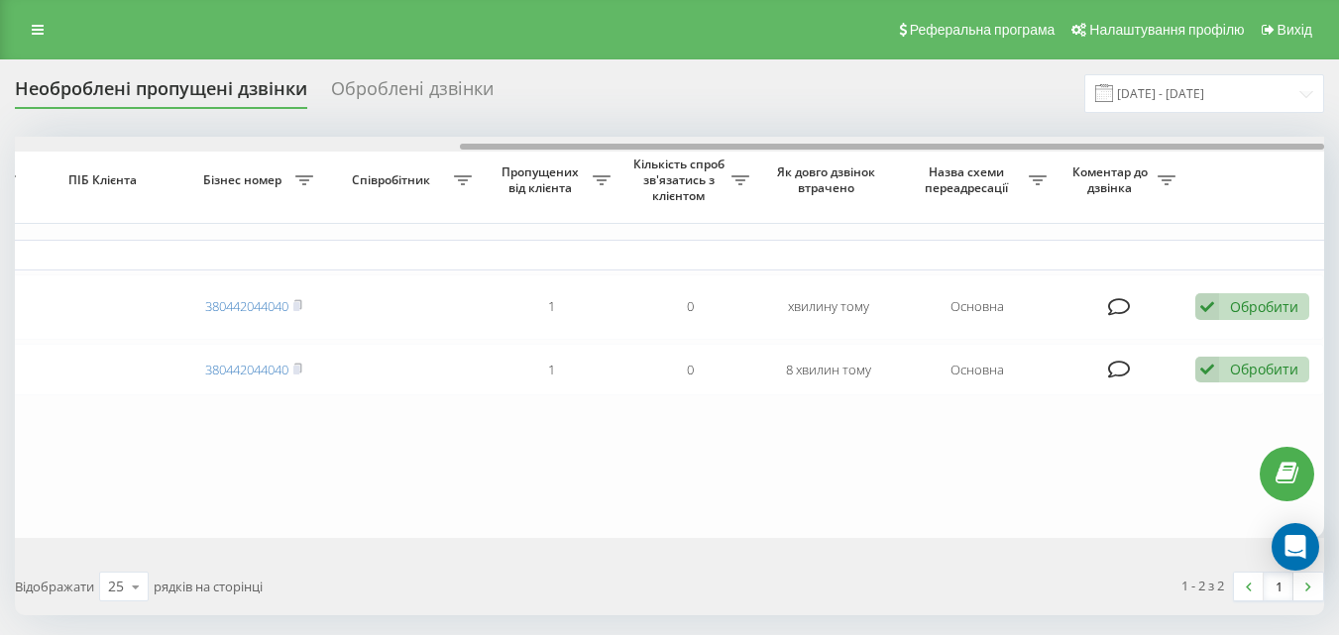
drag, startPoint x: 723, startPoint y: 142, endPoint x: 324, endPoint y: 151, distance: 398.6
click at [324, 151] on div at bounding box center [670, 144] width 1310 height 15
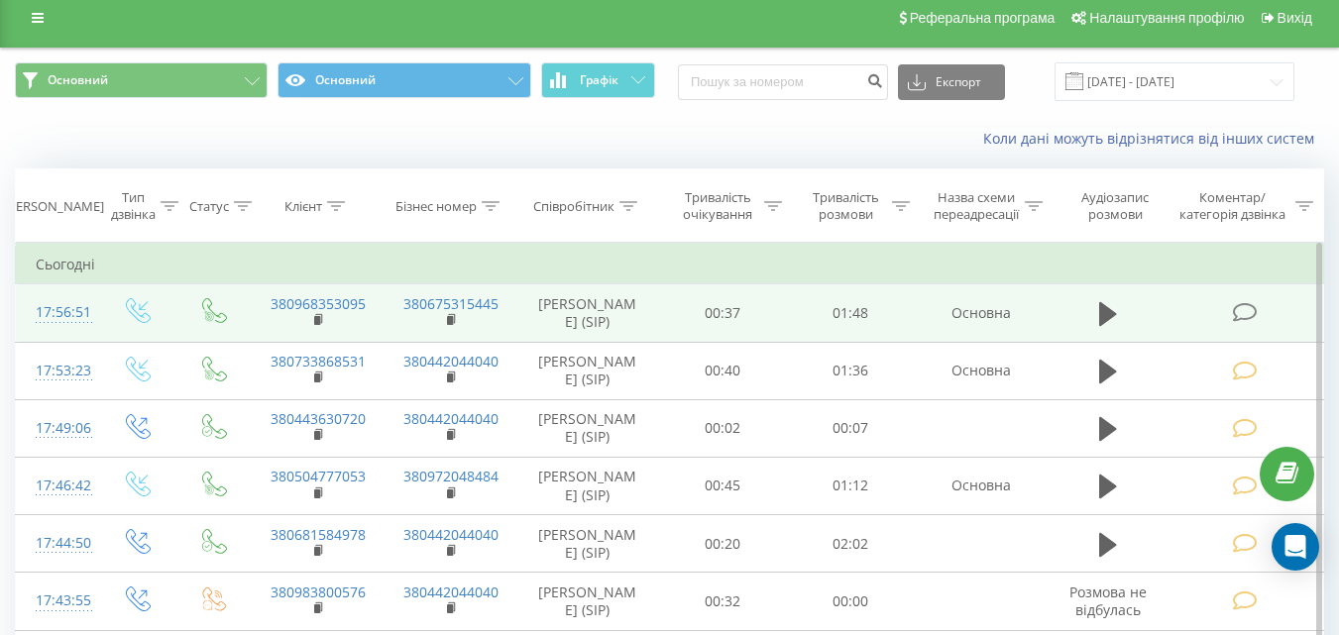
click at [1244, 317] on icon at bounding box center [1244, 312] width 25 height 21
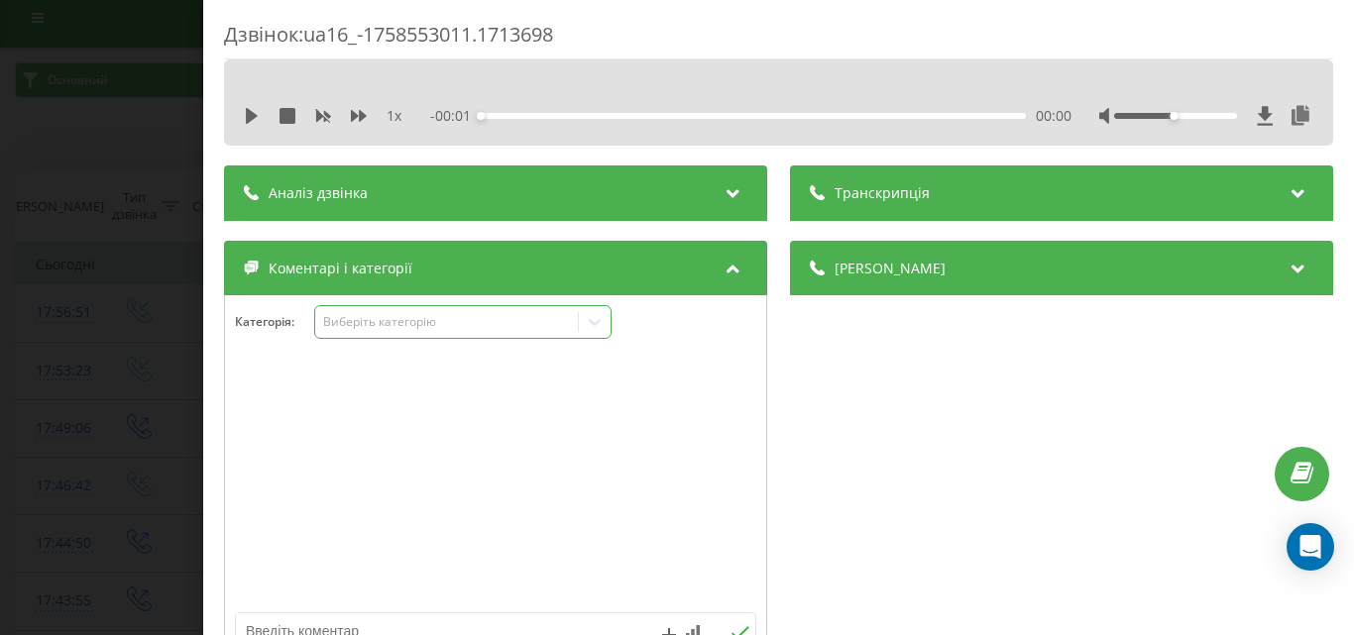
click at [409, 337] on div "Виберіть категорію" at bounding box center [462, 322] width 297 height 34
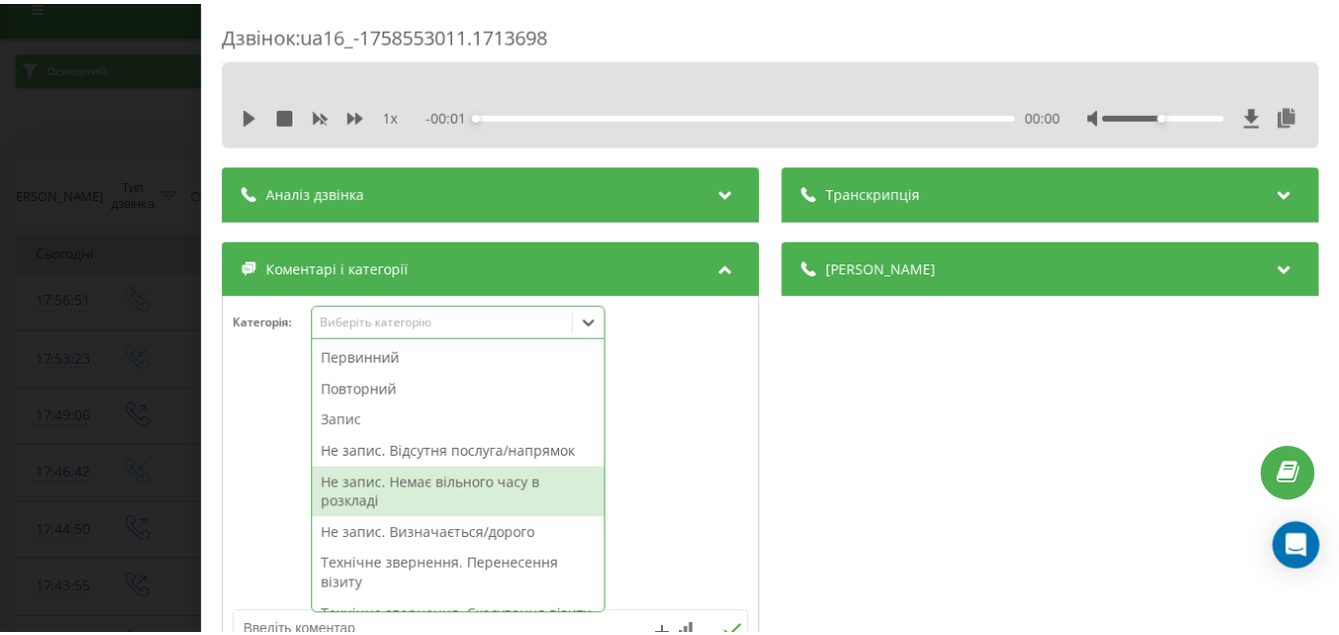
scroll to position [99, 0]
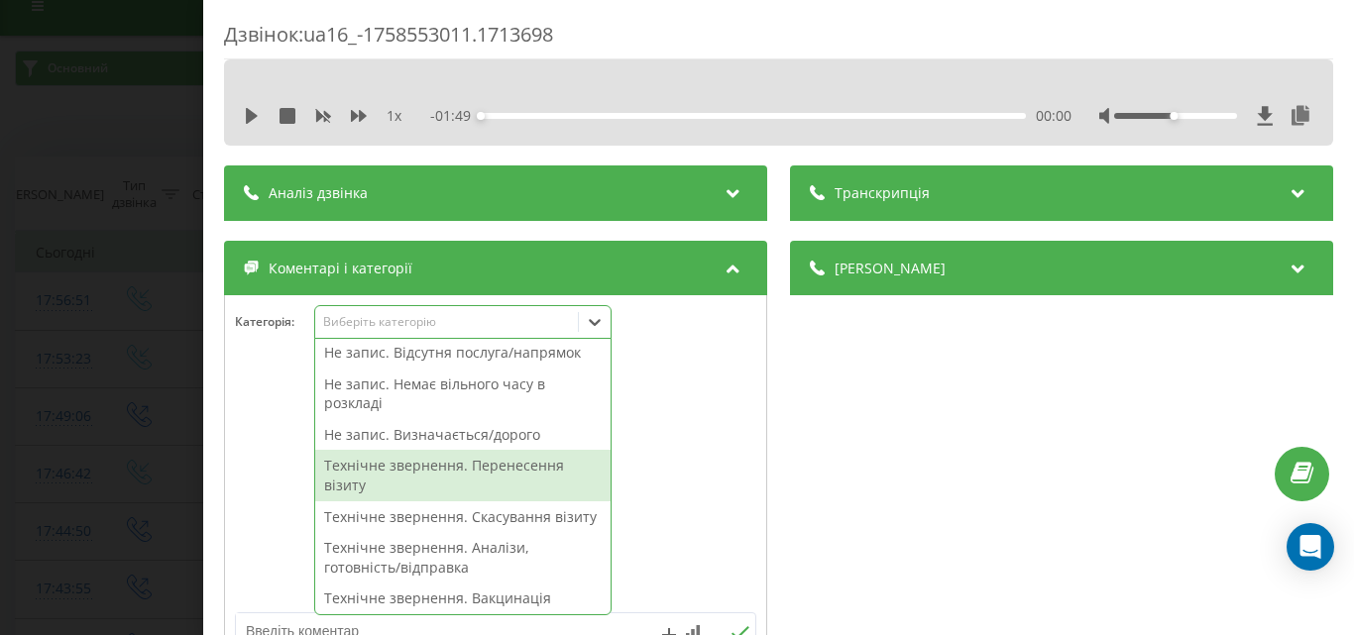
drag, startPoint x: 496, startPoint y: 469, endPoint x: 424, endPoint y: 460, distance: 71.9
click at [490, 468] on div "Технічне звернення. Перенесення візиту" at bounding box center [462, 475] width 295 height 51
click at [0, 380] on div "Дзвінок : ua16_-1758553011.1713698 1 x - 01:49 00:00 00:00 Транскрипція Для AI-…" at bounding box center [677, 317] width 1354 height 635
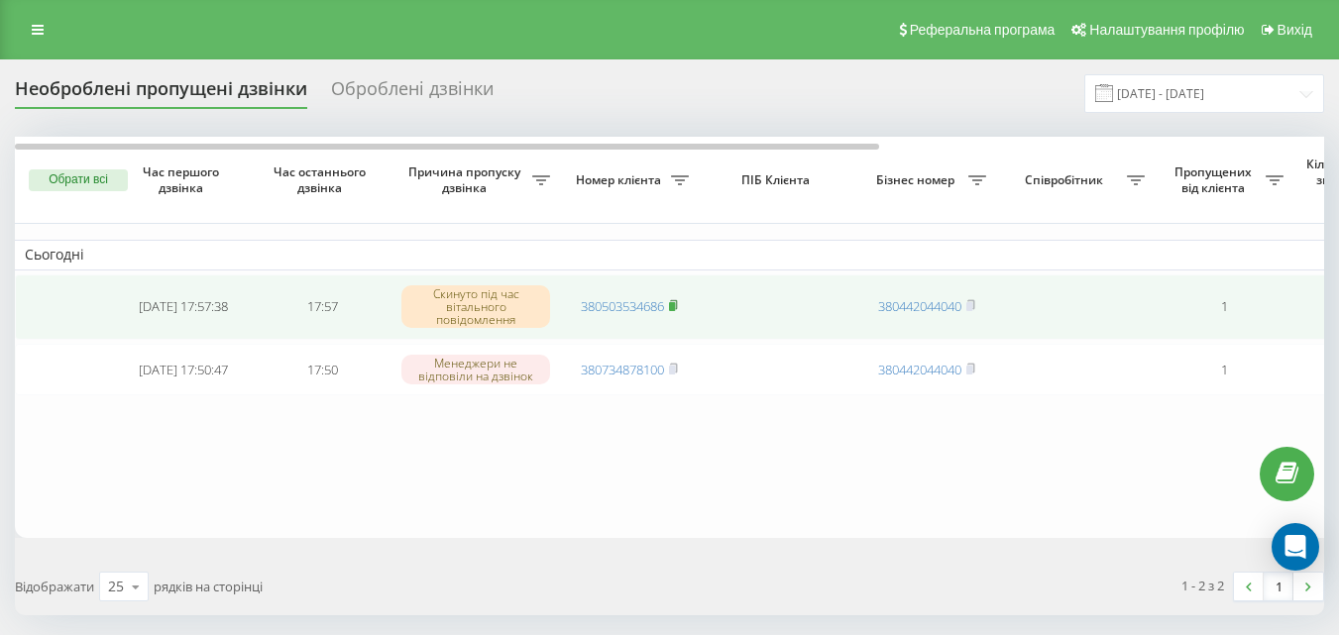
click at [675, 303] on rect at bounding box center [672, 306] width 6 height 9
click at [678, 308] on icon at bounding box center [673, 305] width 9 height 12
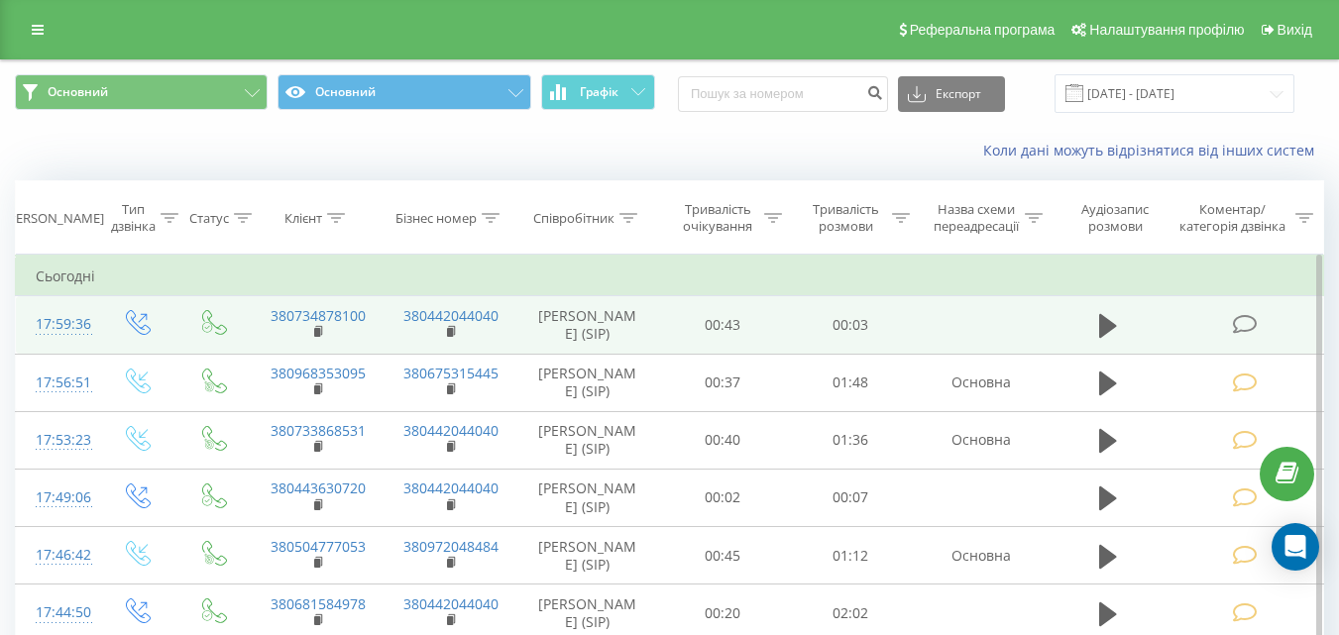
click at [1247, 319] on icon at bounding box center [1244, 324] width 25 height 21
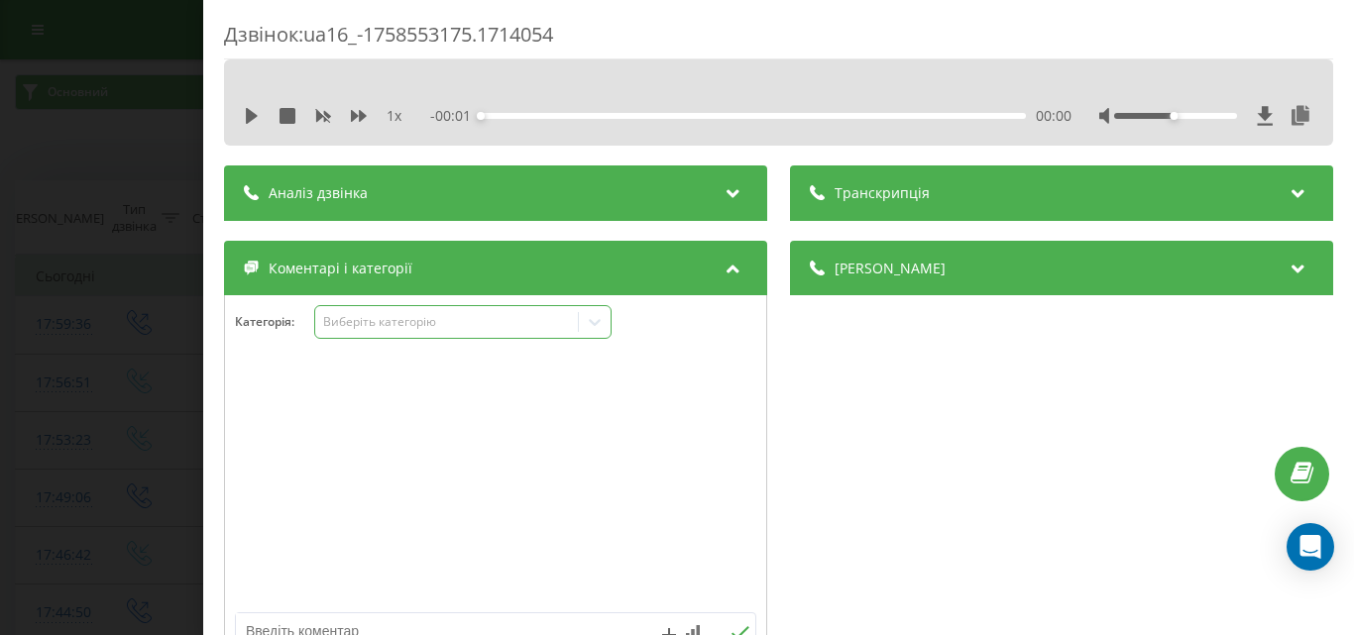
click at [411, 314] on div "Виберіть категорію" at bounding box center [446, 322] width 248 height 16
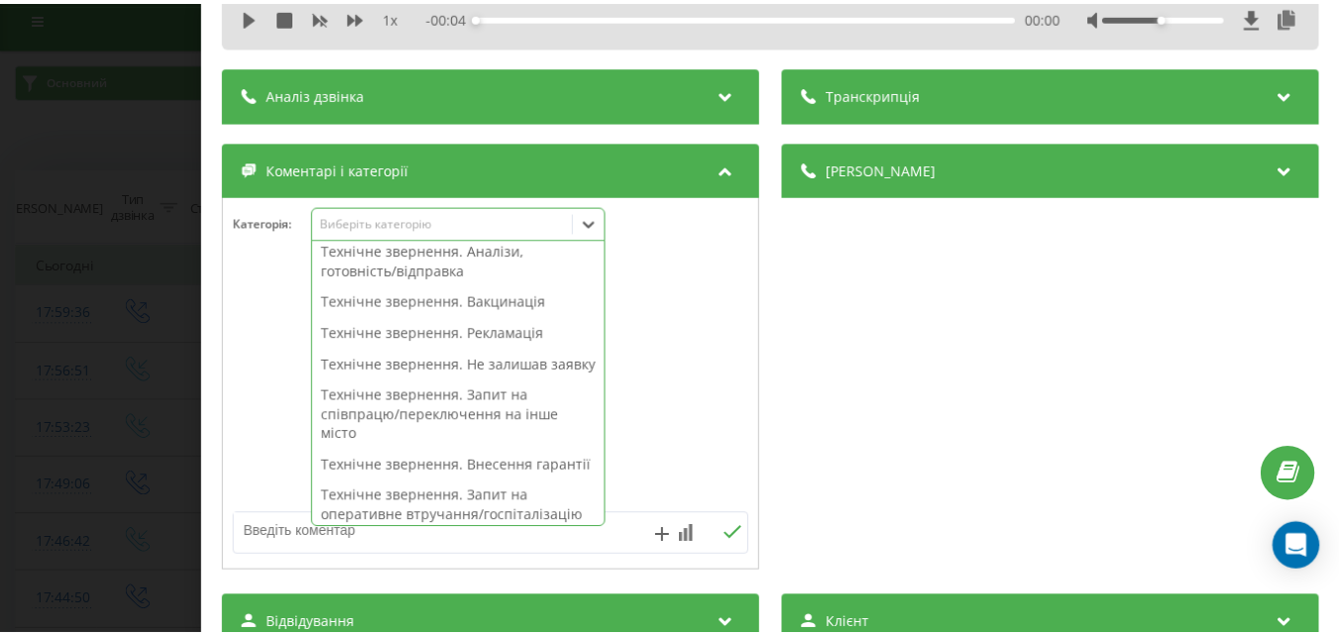
scroll to position [595, 0]
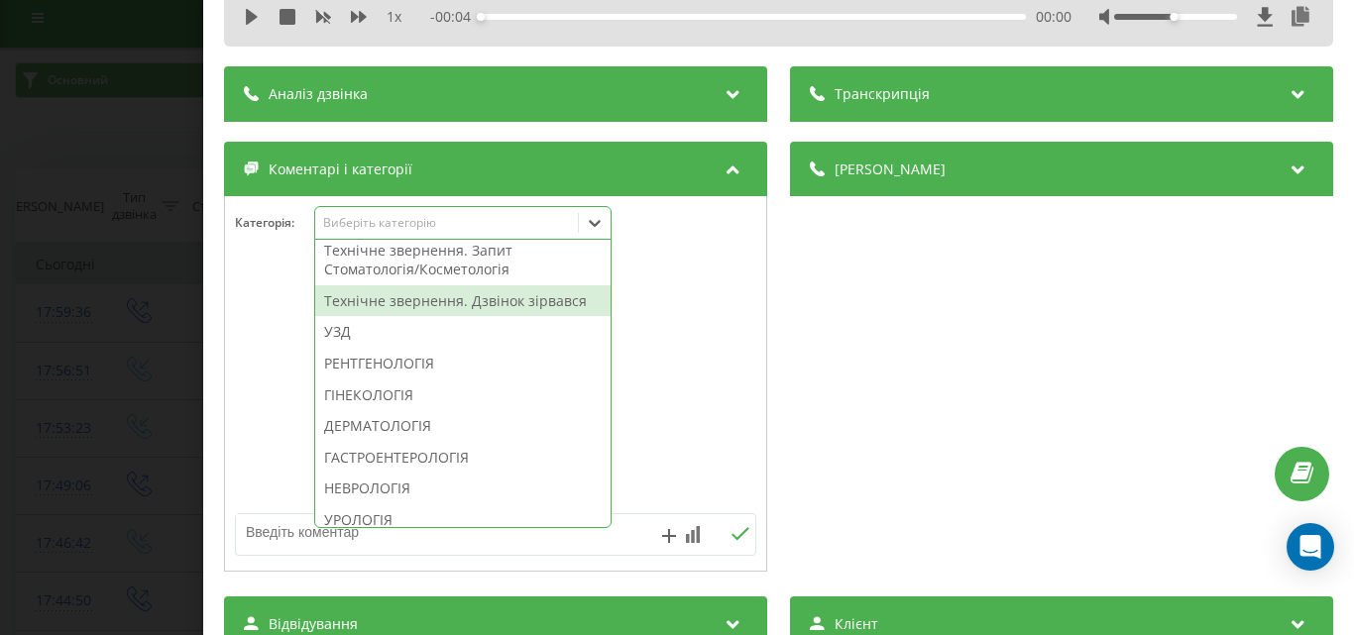
click at [493, 317] on div "Технічне звернення. Дзвінок зірвався" at bounding box center [462, 302] width 295 height 32
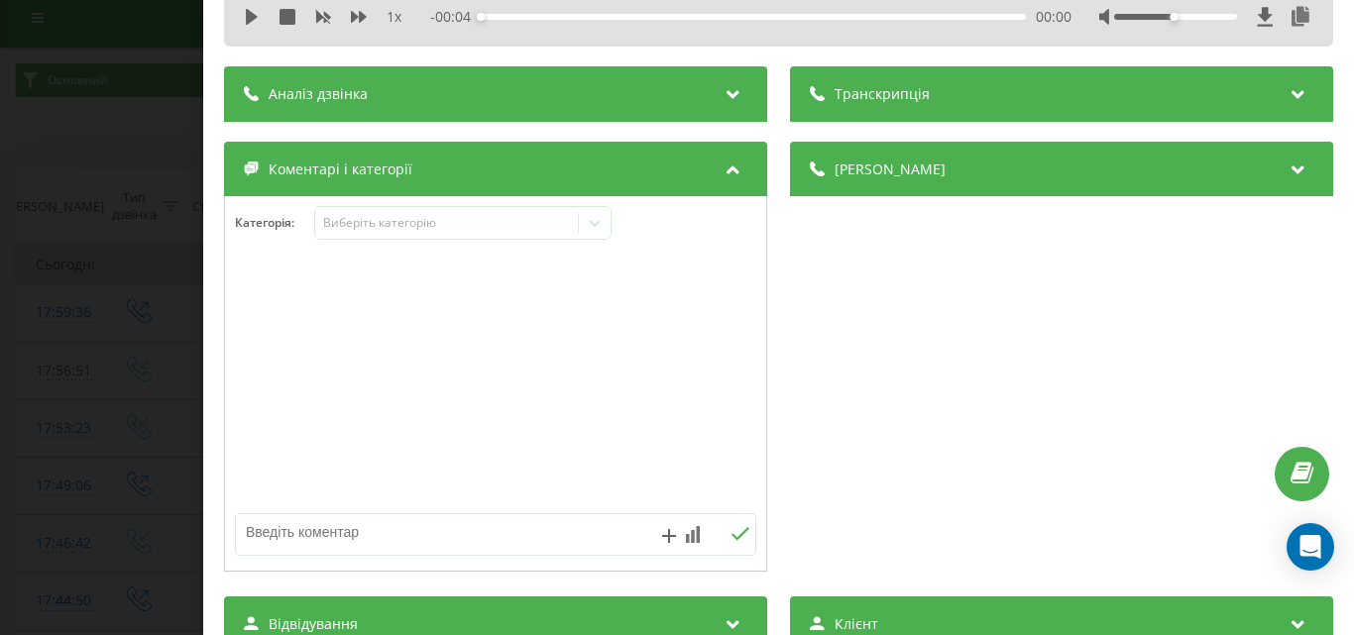
click at [109, 316] on div "Дзвінок : ua16_-1758553175.1714054 1 x - 00:04 00:00 00:00 Транскрипція Для AI-…" at bounding box center [677, 317] width 1354 height 635
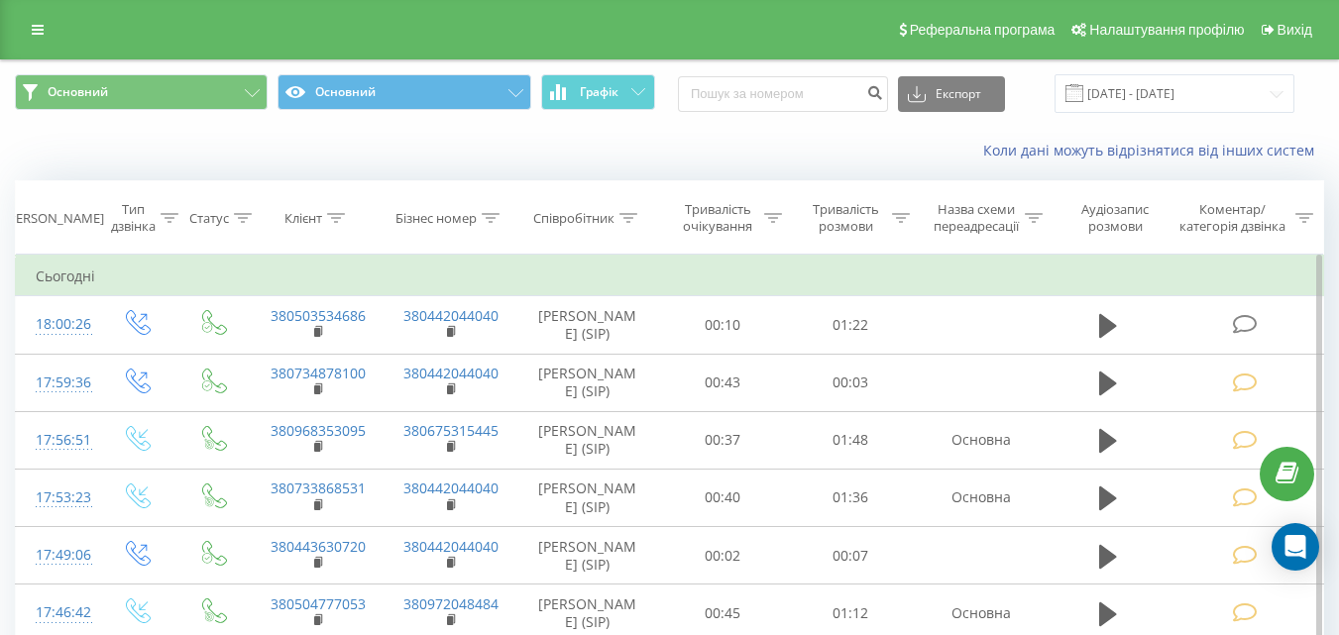
click at [1242, 326] on icon at bounding box center [1244, 324] width 25 height 21
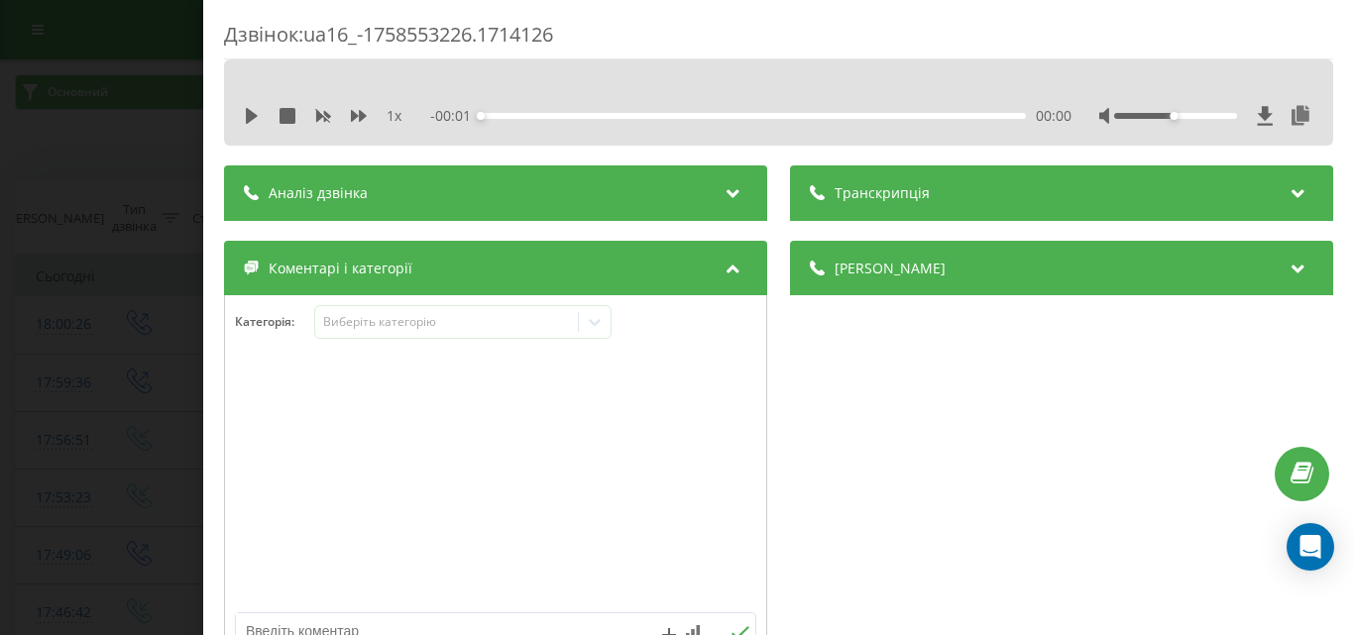
click at [125, 172] on div "Дзвінок : ua16_-1758553226.1714126 1 x - 00:01 00:00 00:00 Транскрипція Для AI-…" at bounding box center [677, 317] width 1354 height 635
click at [237, 119] on div "1 x - 01:22 00:00 00:00" at bounding box center [778, 102] width 1109 height 86
click at [251, 118] on icon at bounding box center [252, 116] width 12 height 16
click at [242, 108] on div "1 x - 01:20 00:02 00:02" at bounding box center [779, 116] width 1080 height 30
click at [250, 109] on icon at bounding box center [252, 116] width 16 height 16
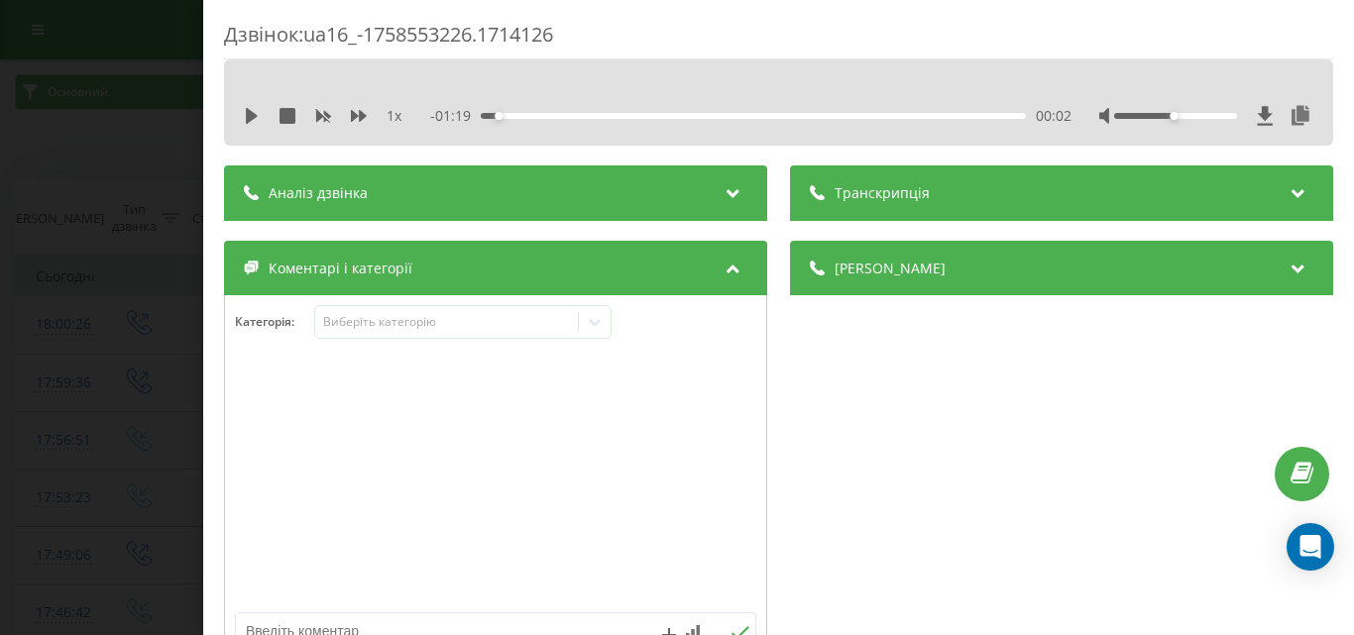
click at [374, 530] on div at bounding box center [495, 484] width 541 height 238
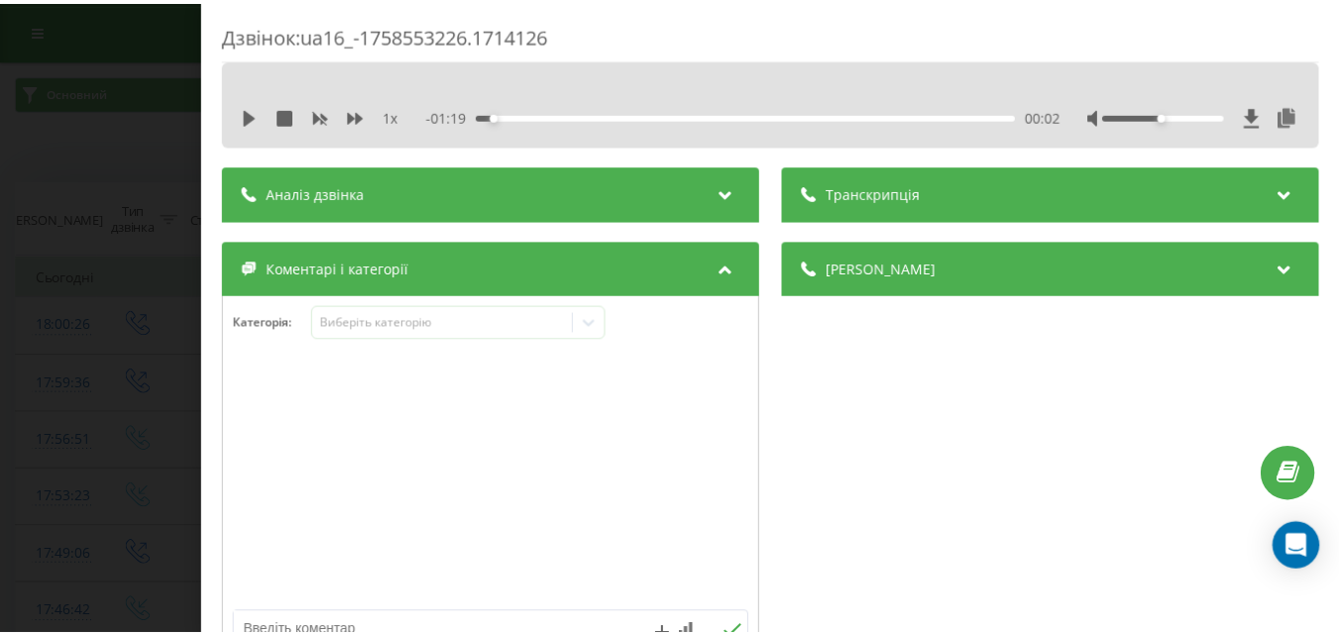
scroll to position [198, 0]
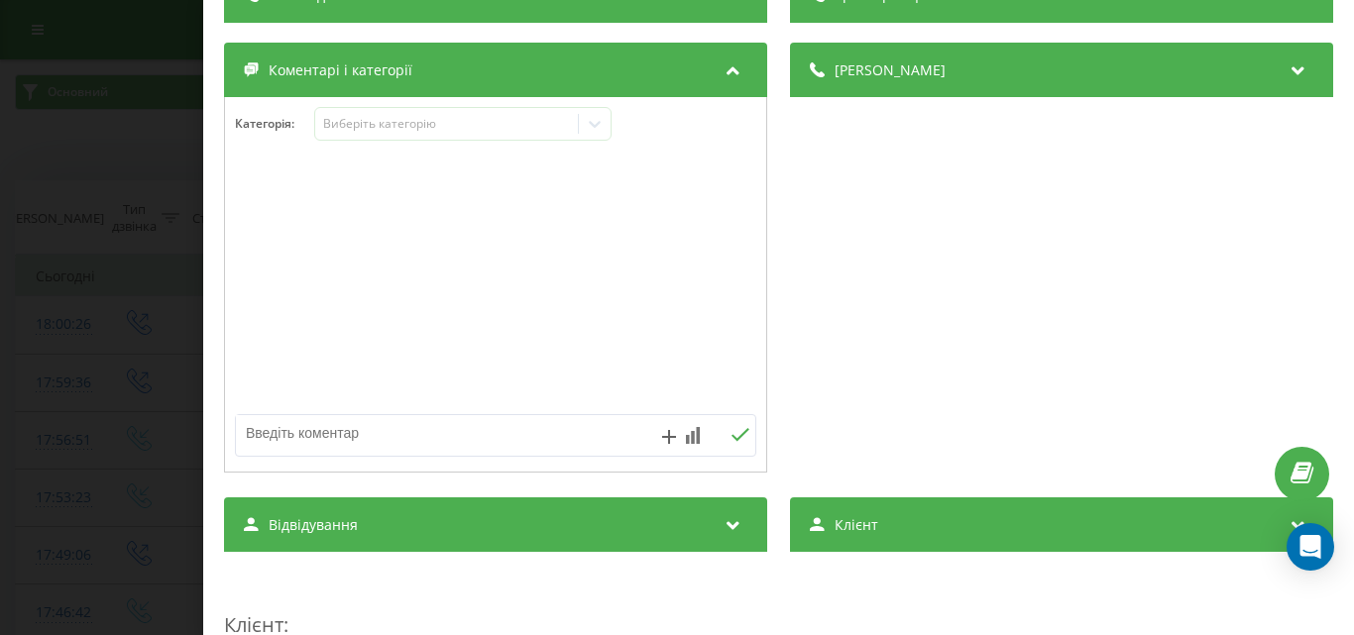
click at [364, 435] on textarea at bounding box center [443, 433] width 415 height 36
type textarea "уточ по запису"
click at [733, 434] on icon at bounding box center [740, 435] width 19 height 14
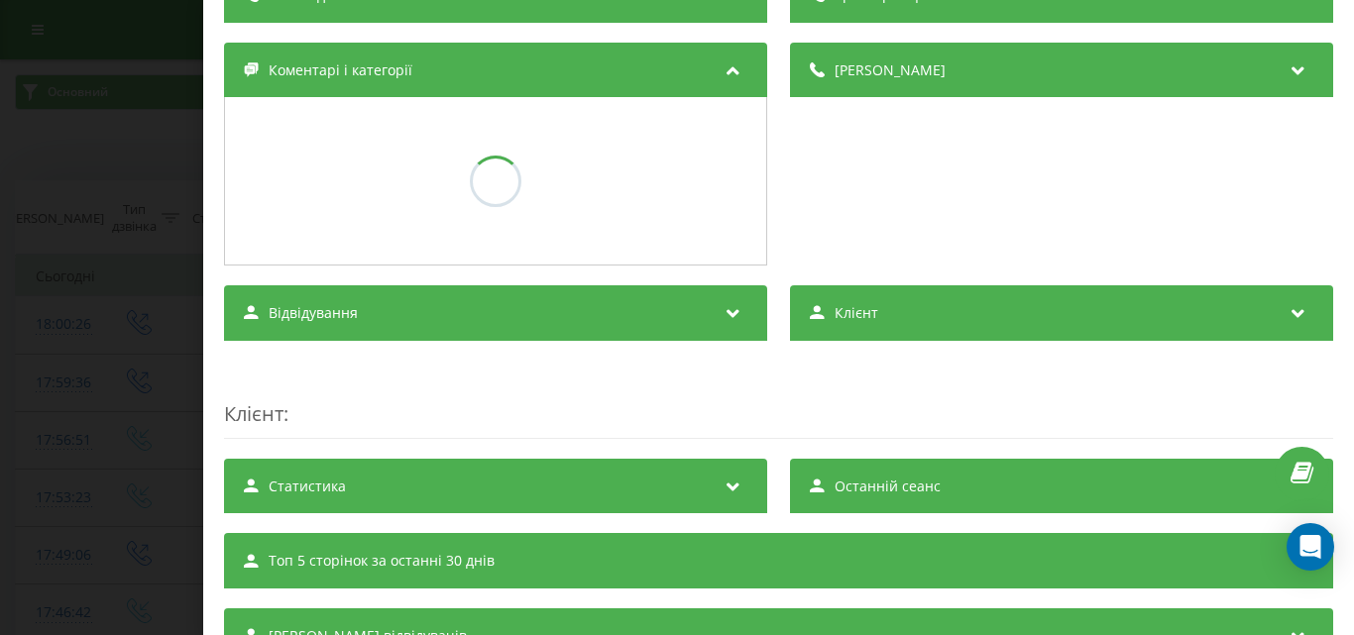
drag, startPoint x: 34, startPoint y: 324, endPoint x: 7, endPoint y: 320, distance: 27.1
click at [34, 335] on div "Дзвінок : ua16_-1758553226.1714126 1 x - 01:19 00:02 00:02 Транскрипція Для AI-…" at bounding box center [677, 317] width 1354 height 635
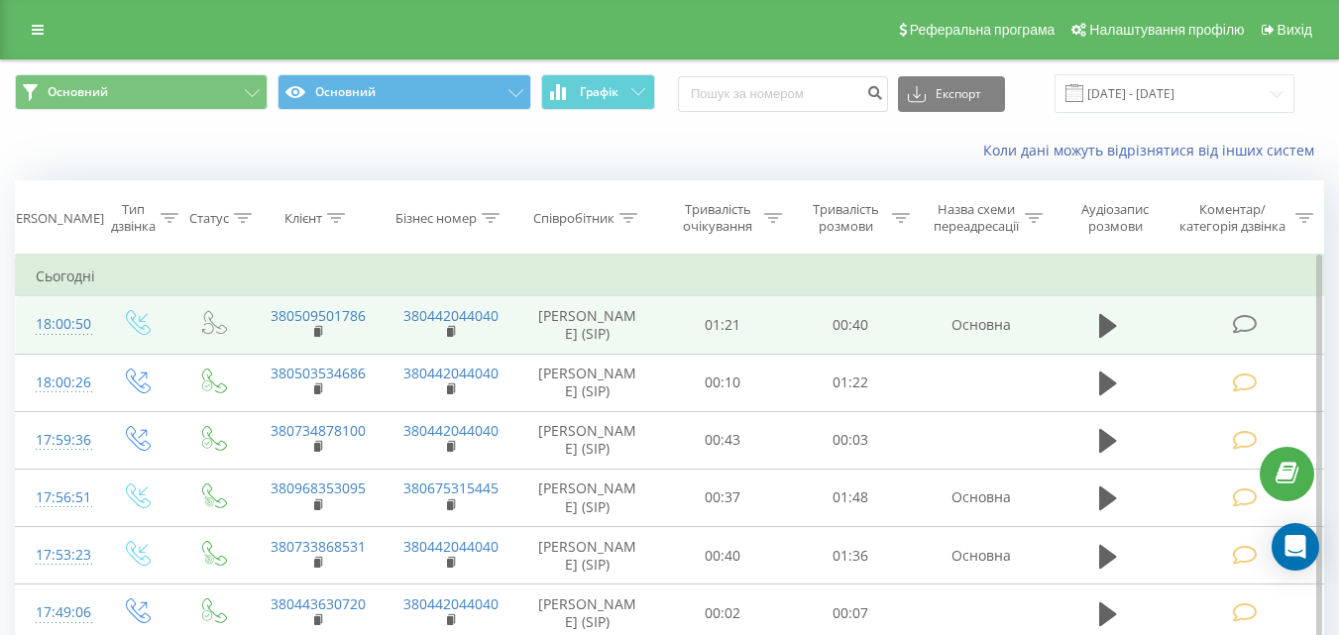
click at [1254, 328] on icon at bounding box center [1244, 324] width 25 height 21
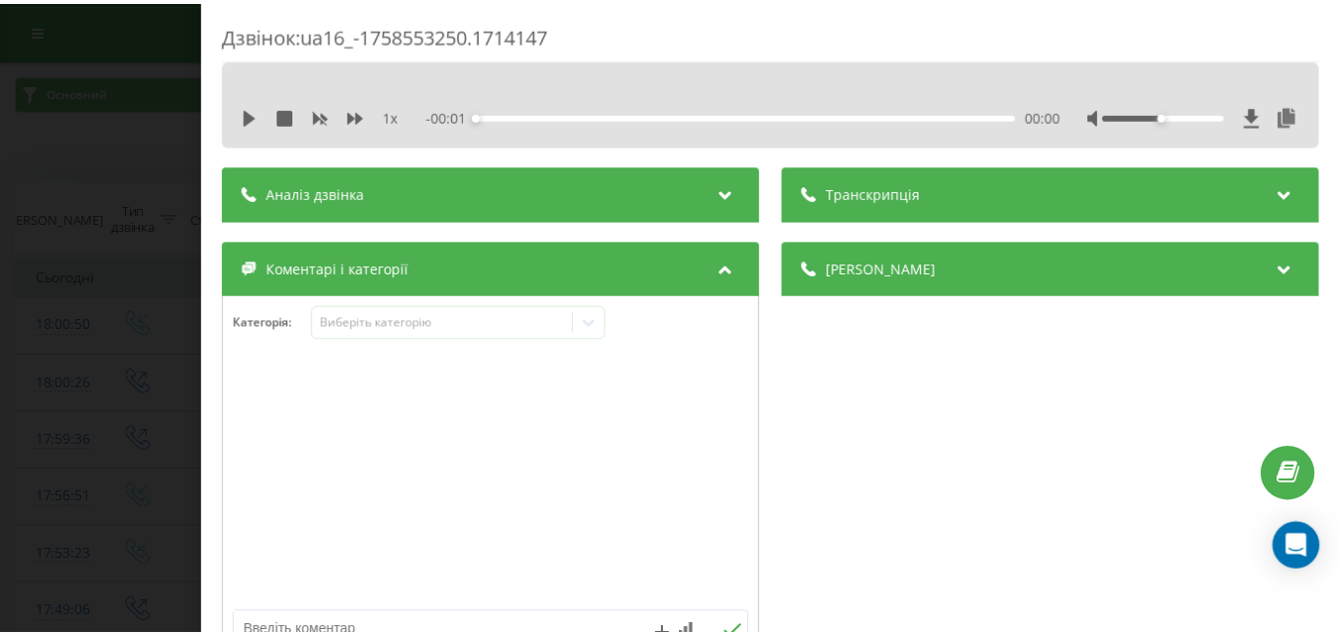
scroll to position [198, 0]
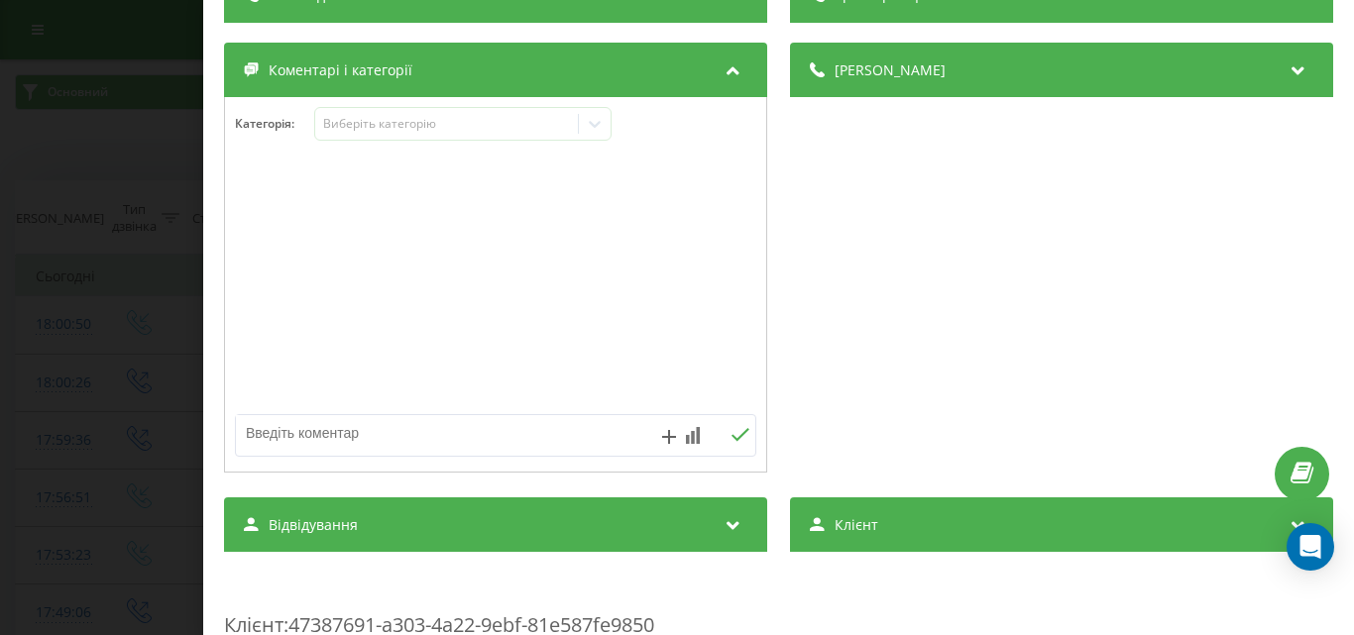
click at [400, 419] on textarea at bounding box center [443, 433] width 415 height 36
type textarea "уточ по запису"
drag, startPoint x: 726, startPoint y: 443, endPoint x: 475, endPoint y: 324, distance: 277.6
click at [726, 442] on button at bounding box center [740, 435] width 31 height 17
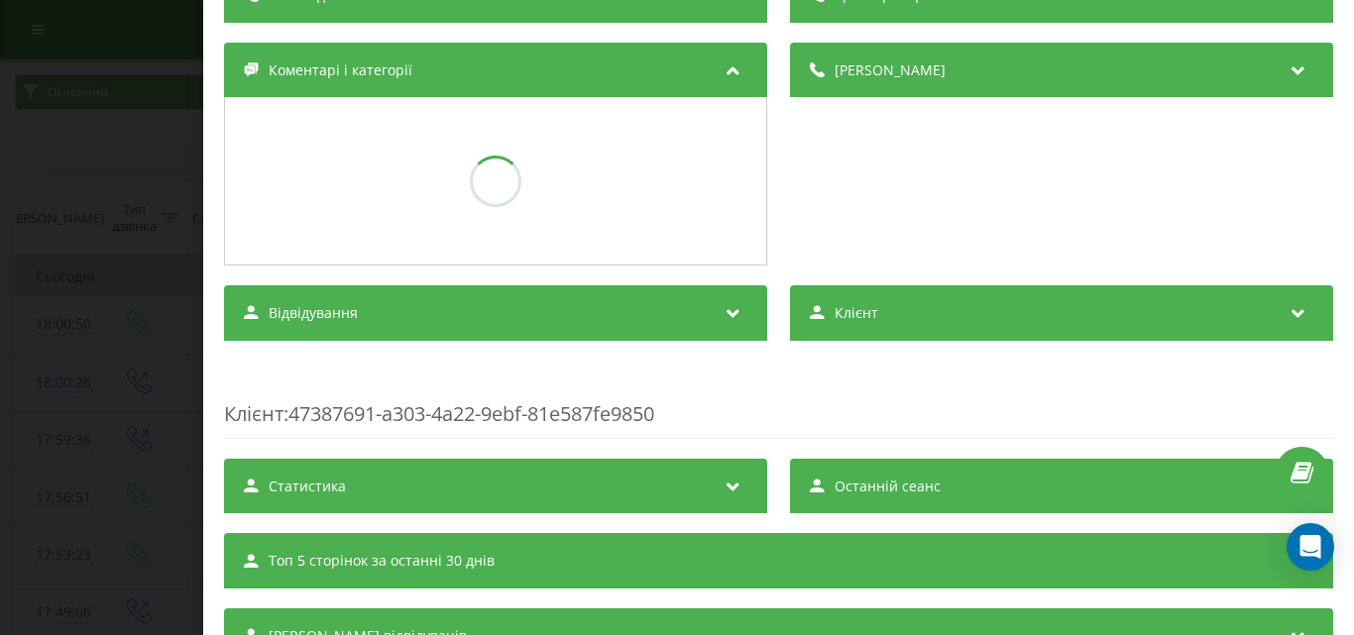
click at [122, 132] on div "Дзвінок : ua16_-1758553250.1714147 1 x - 00:40 00:00 00:00 Транскрипція Для AI-…" at bounding box center [677, 317] width 1354 height 635
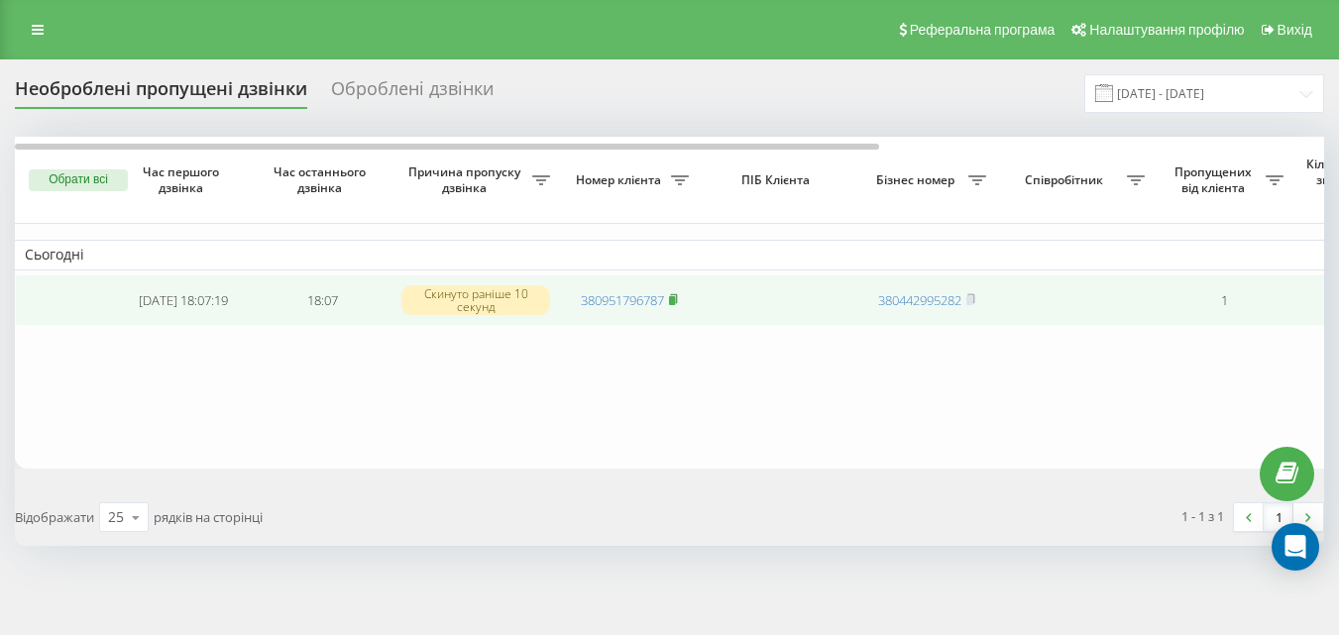
click at [678, 298] on icon at bounding box center [673, 299] width 9 height 12
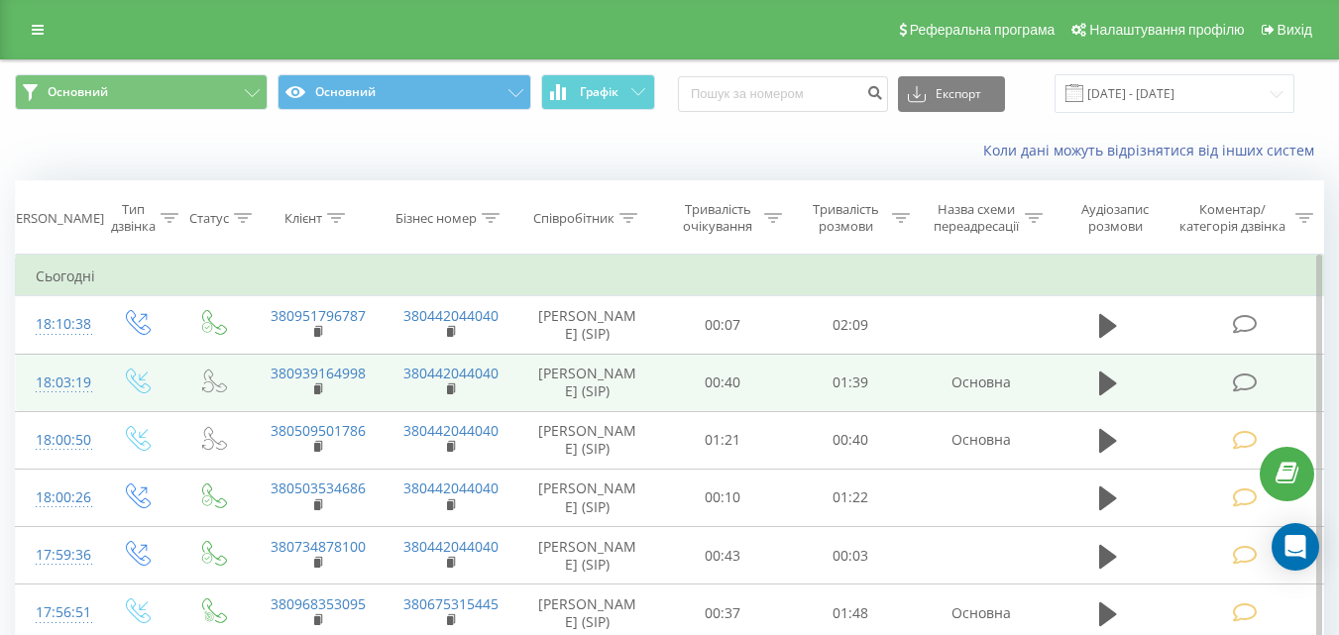
click at [1230, 378] on td at bounding box center [1247, 382] width 154 height 57
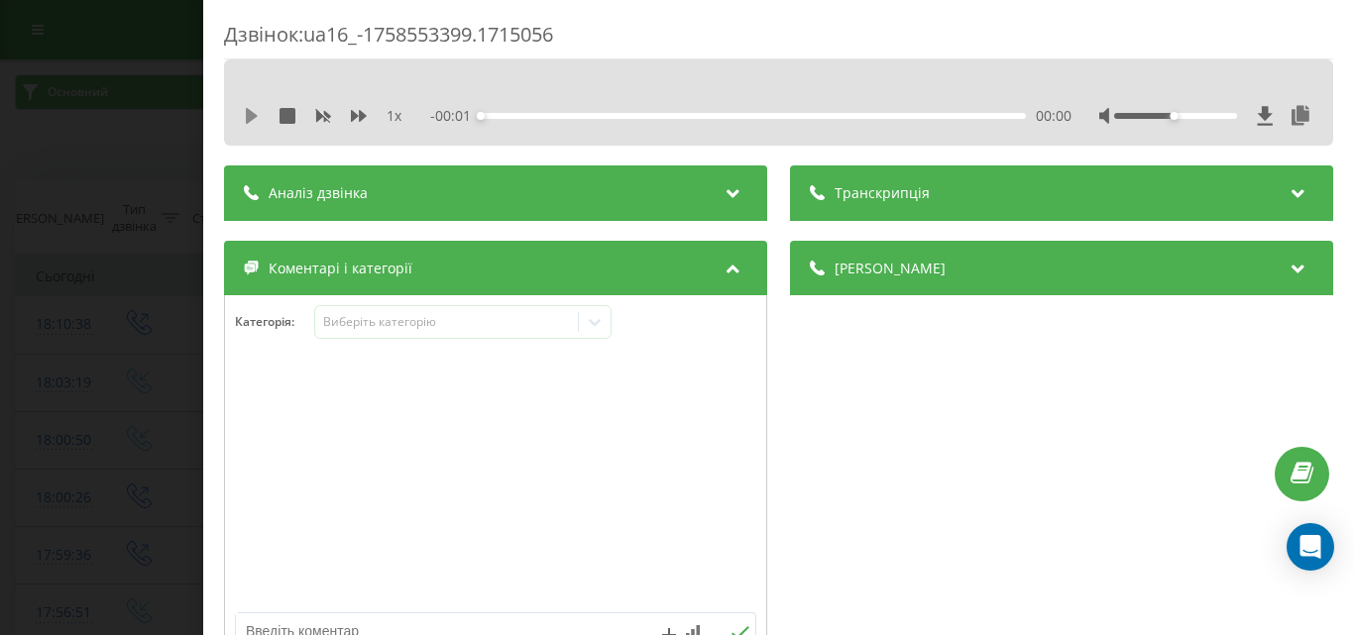
click at [257, 123] on icon at bounding box center [252, 116] width 16 height 16
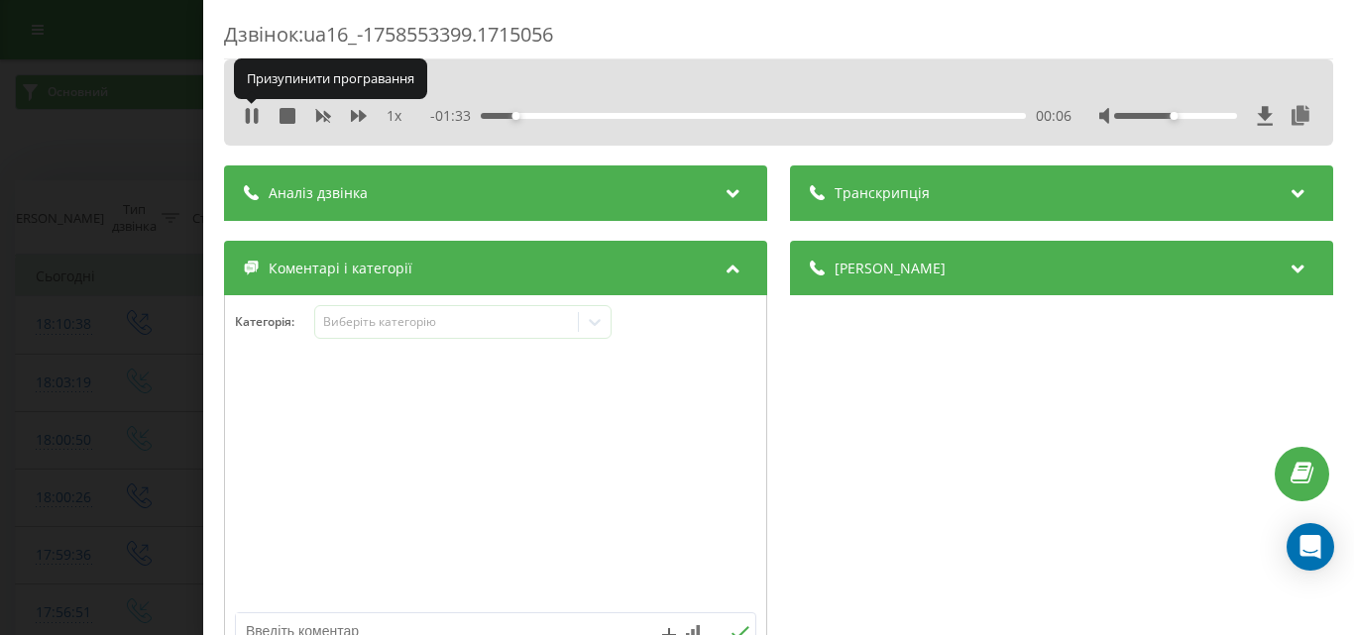
click at [257, 123] on icon at bounding box center [256, 116] width 4 height 16
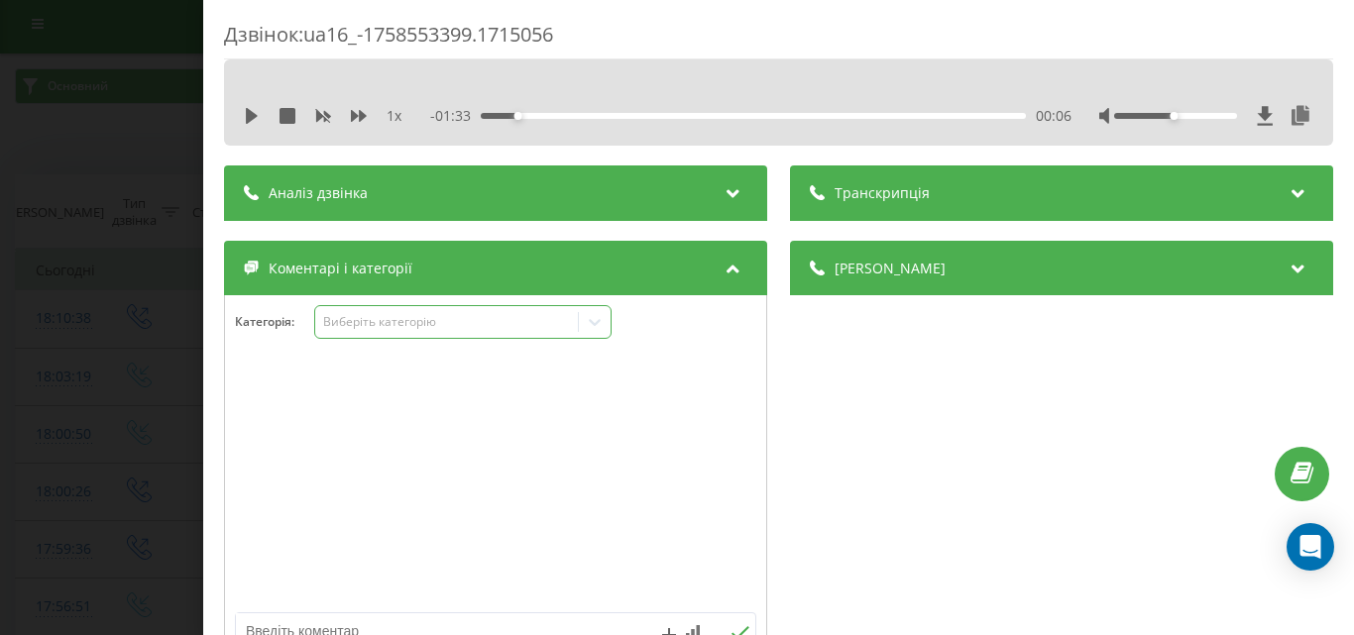
click at [440, 336] on div "Виберіть категорію" at bounding box center [462, 322] width 297 height 34
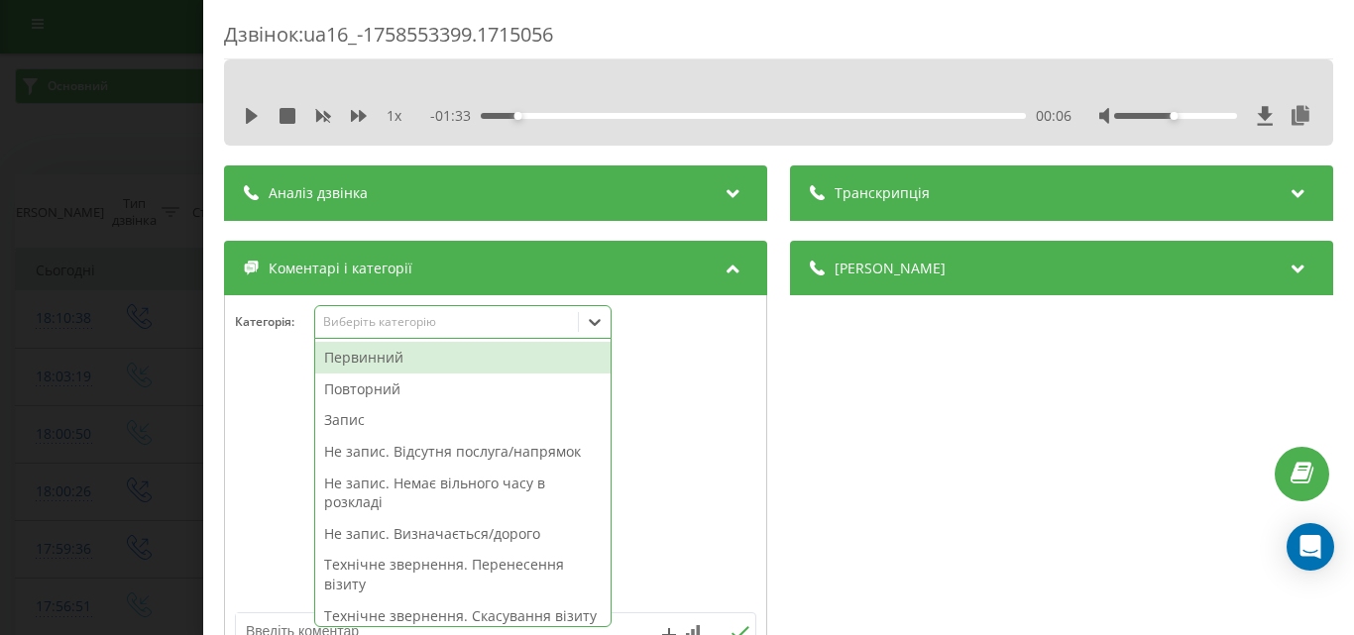
scroll to position [12, 0]
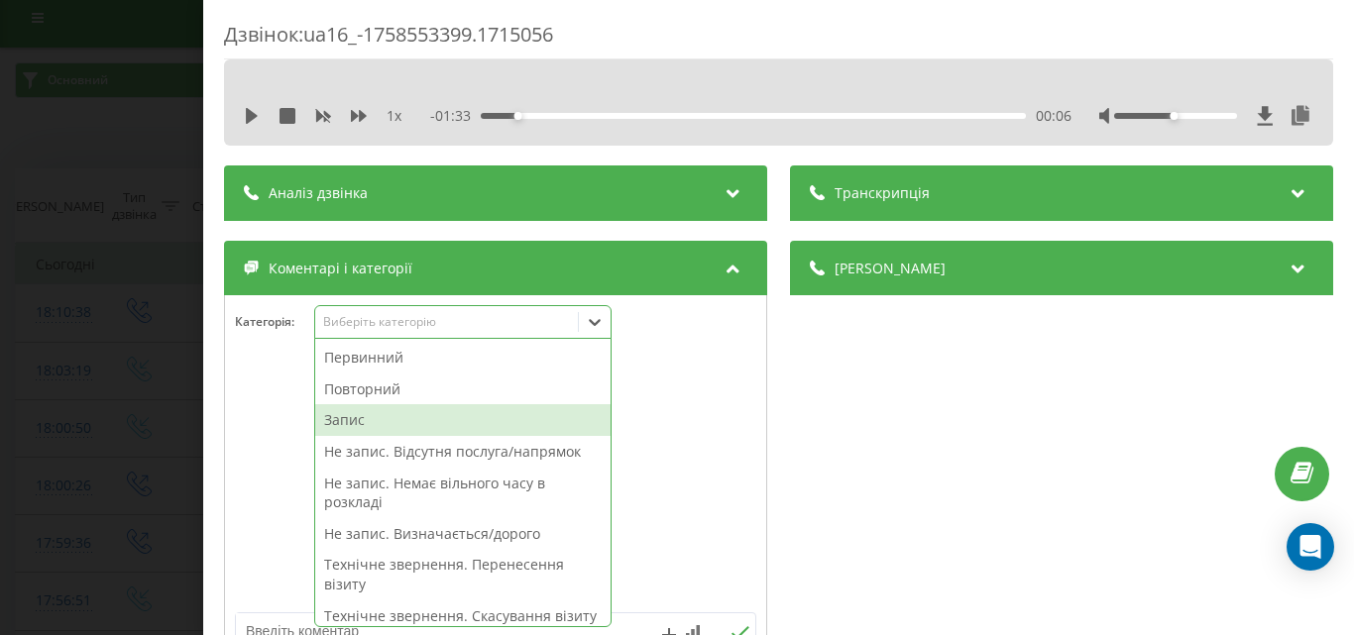
click at [369, 411] on div "Запис" at bounding box center [462, 420] width 295 height 32
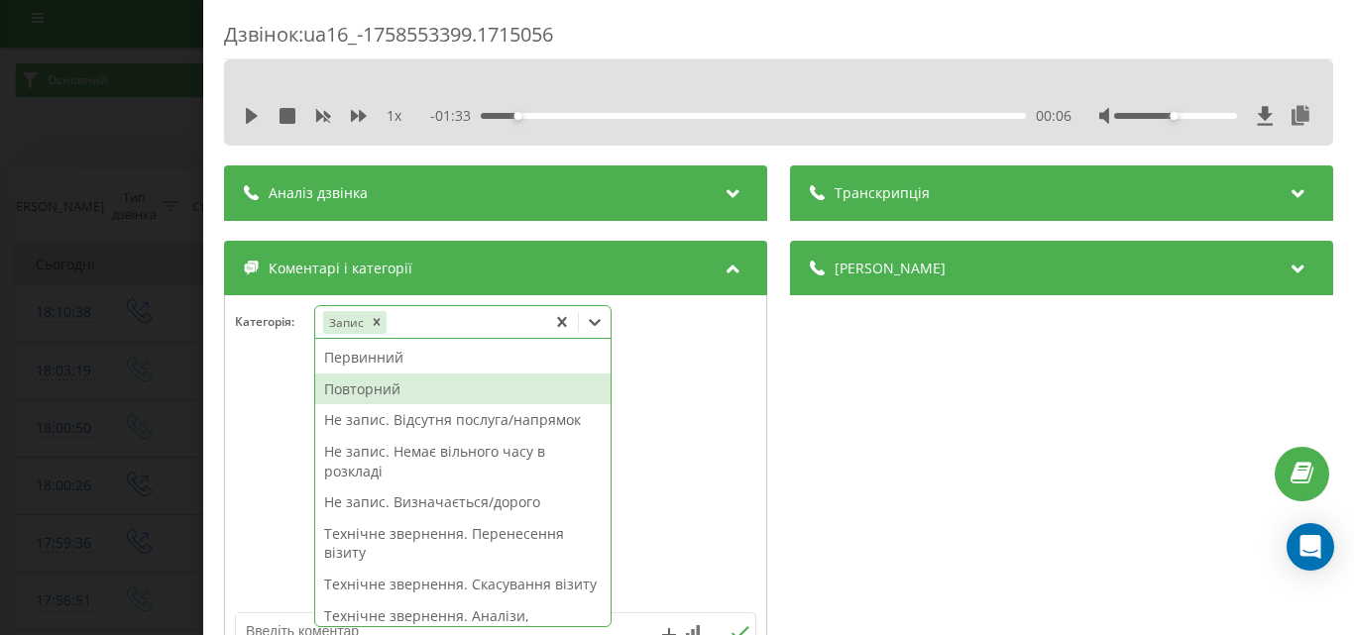
click at [385, 388] on div "Повторний" at bounding box center [462, 390] width 295 height 32
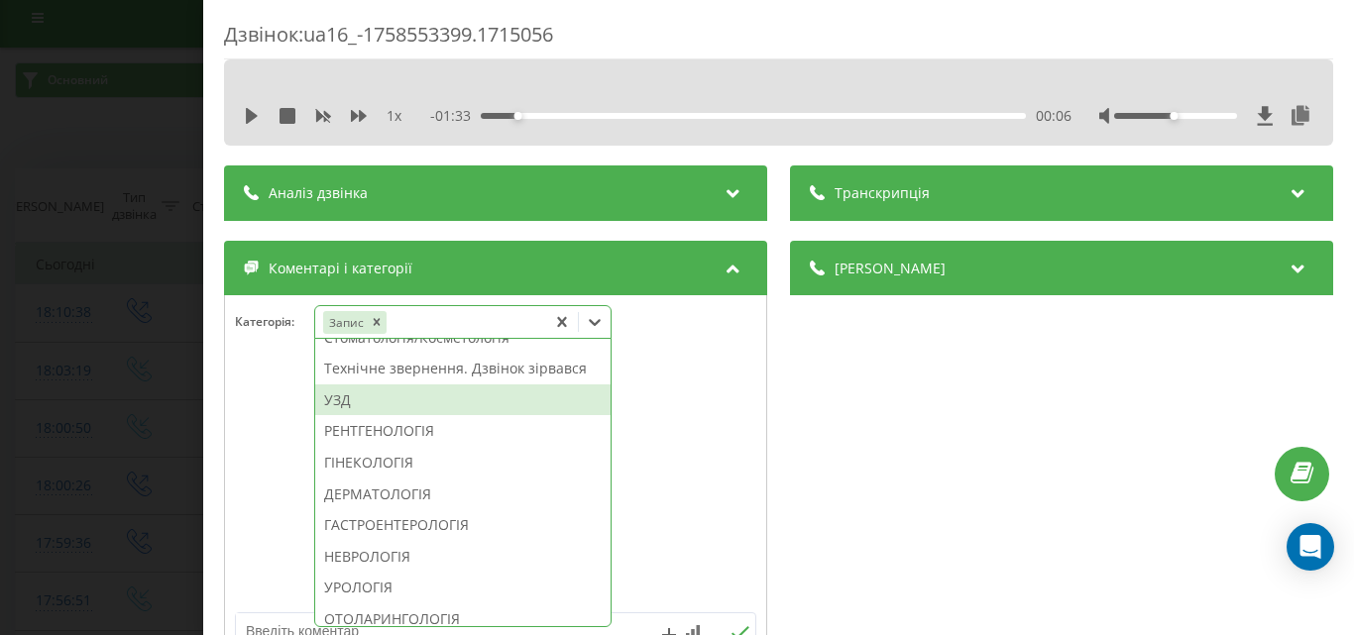
scroll to position [663, 0]
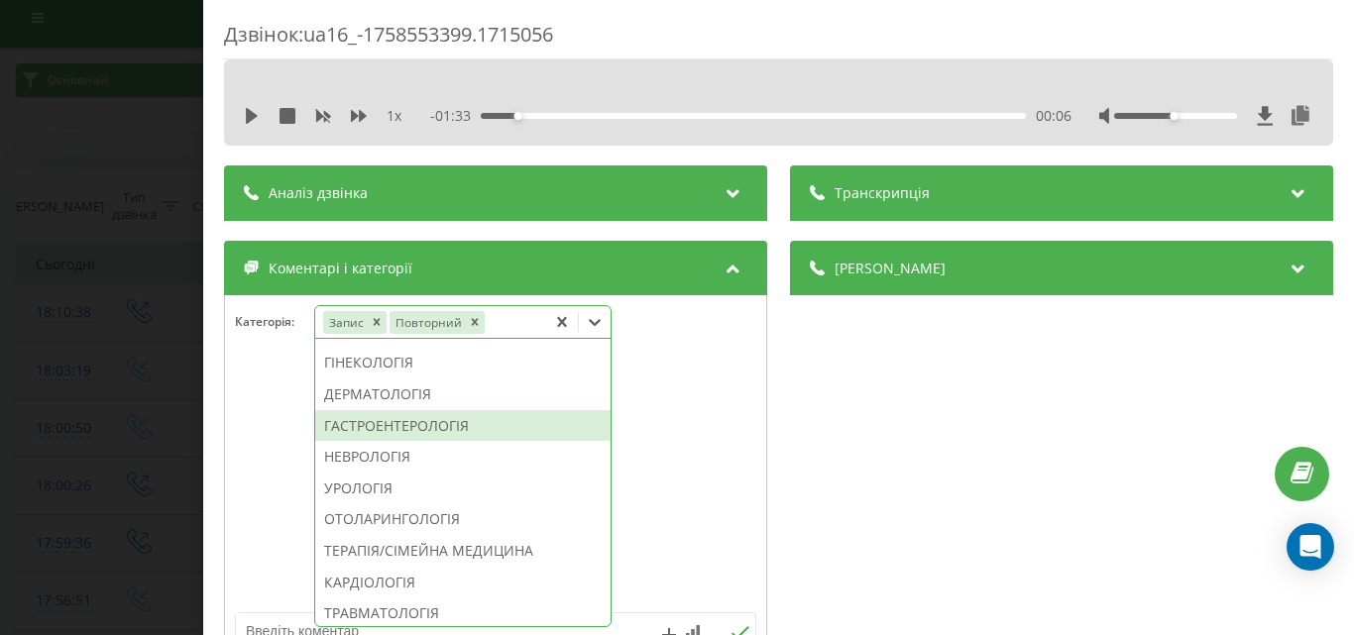
click at [390, 442] on div "ГАСТРОЕНТЕРОЛОГІЯ" at bounding box center [462, 426] width 295 height 32
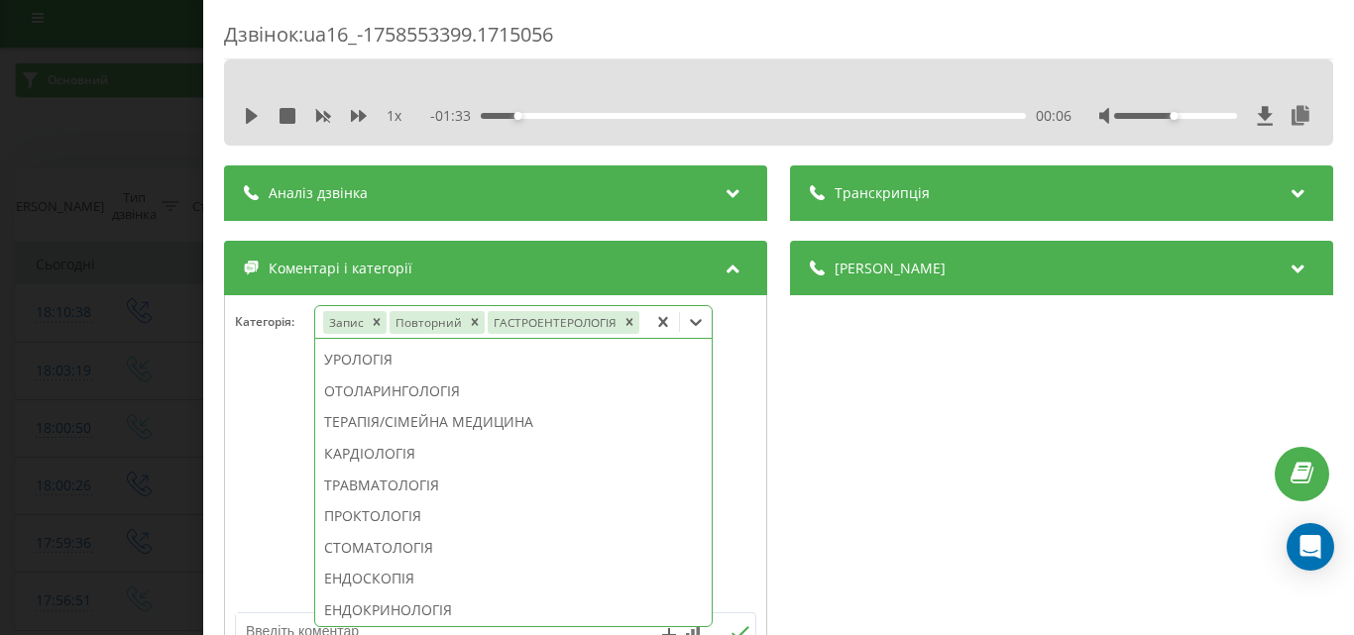
scroll to position [527, 0]
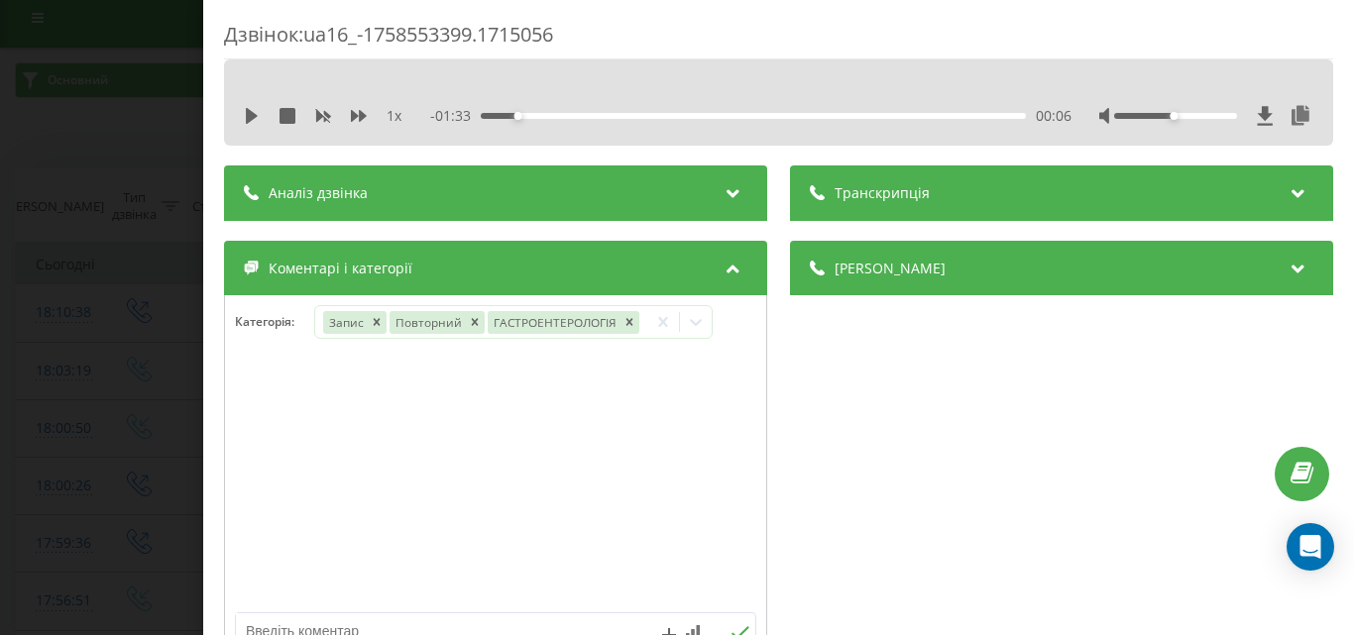
click at [143, 421] on div "Дзвінок : ua16_-1758553399.1715056 1 x - 01:33 00:06 00:06 Транскрипція Для AI-…" at bounding box center [677, 317] width 1354 height 635
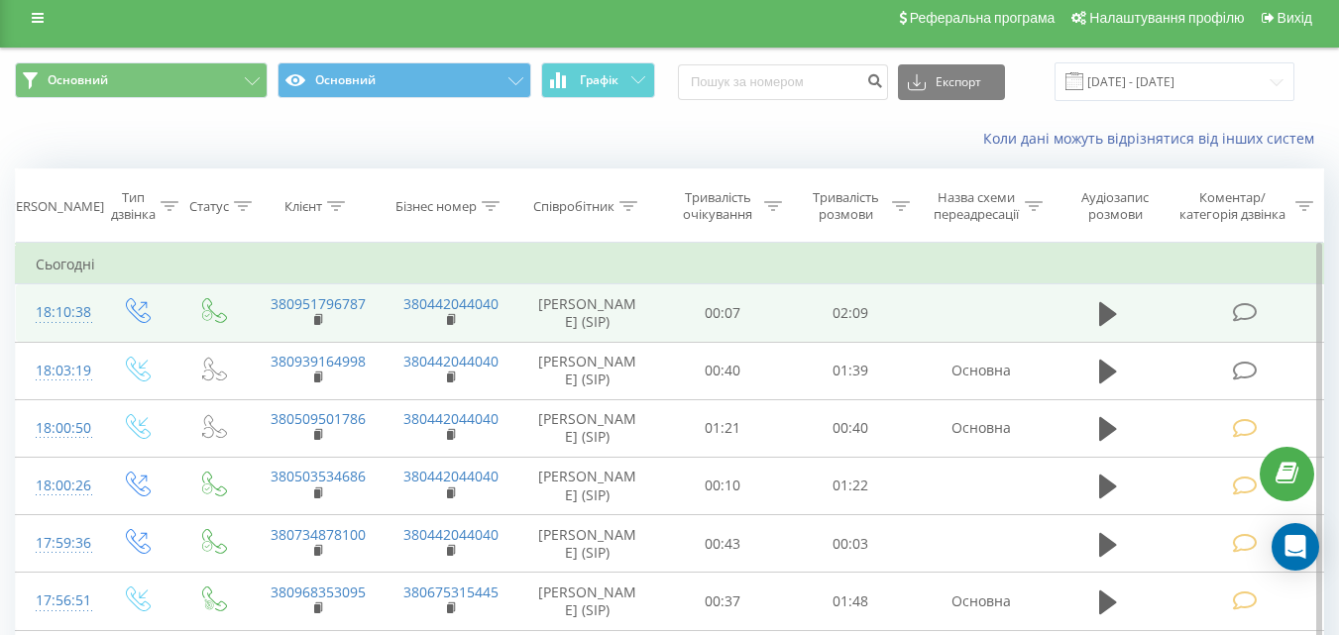
click at [1243, 310] on icon at bounding box center [1244, 312] width 25 height 21
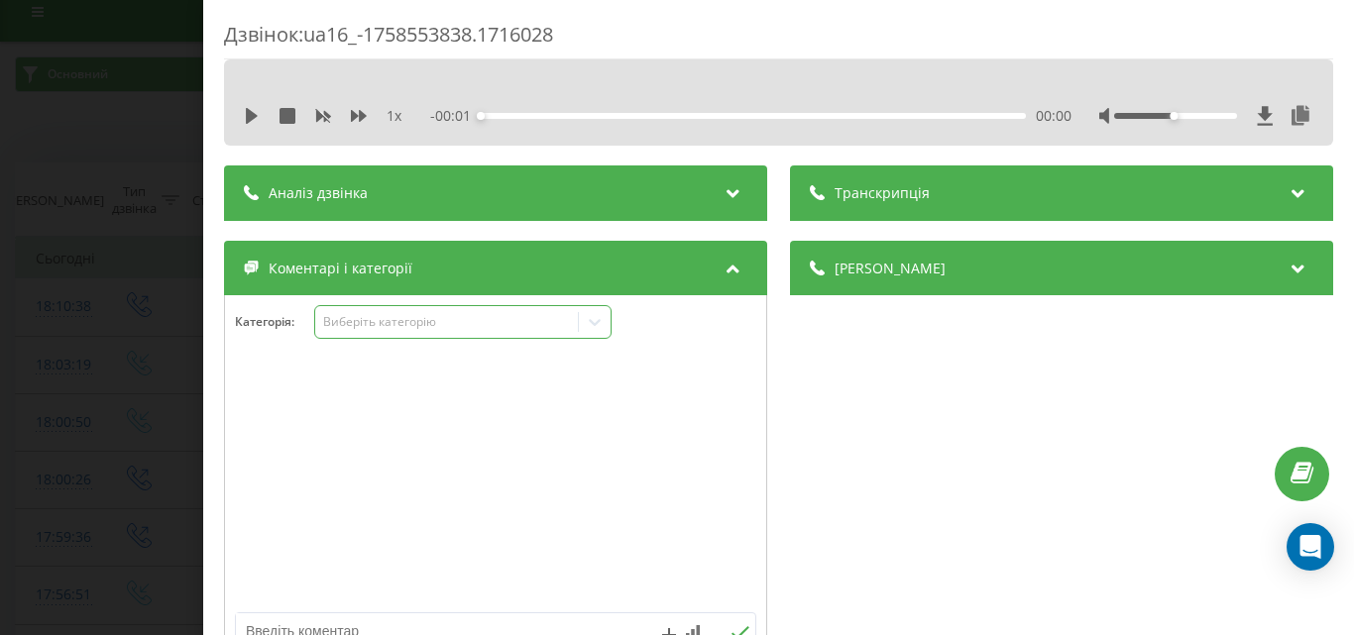
click at [392, 319] on div "Виберіть категорію" at bounding box center [446, 322] width 248 height 16
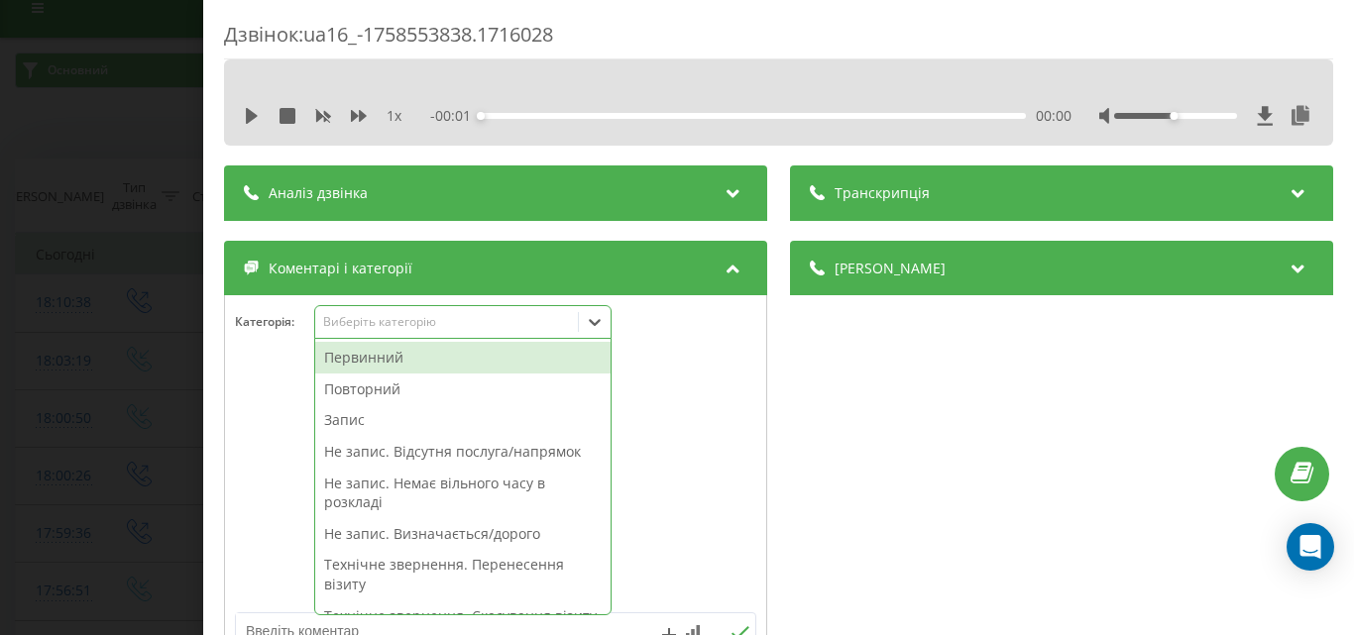
scroll to position [24, 0]
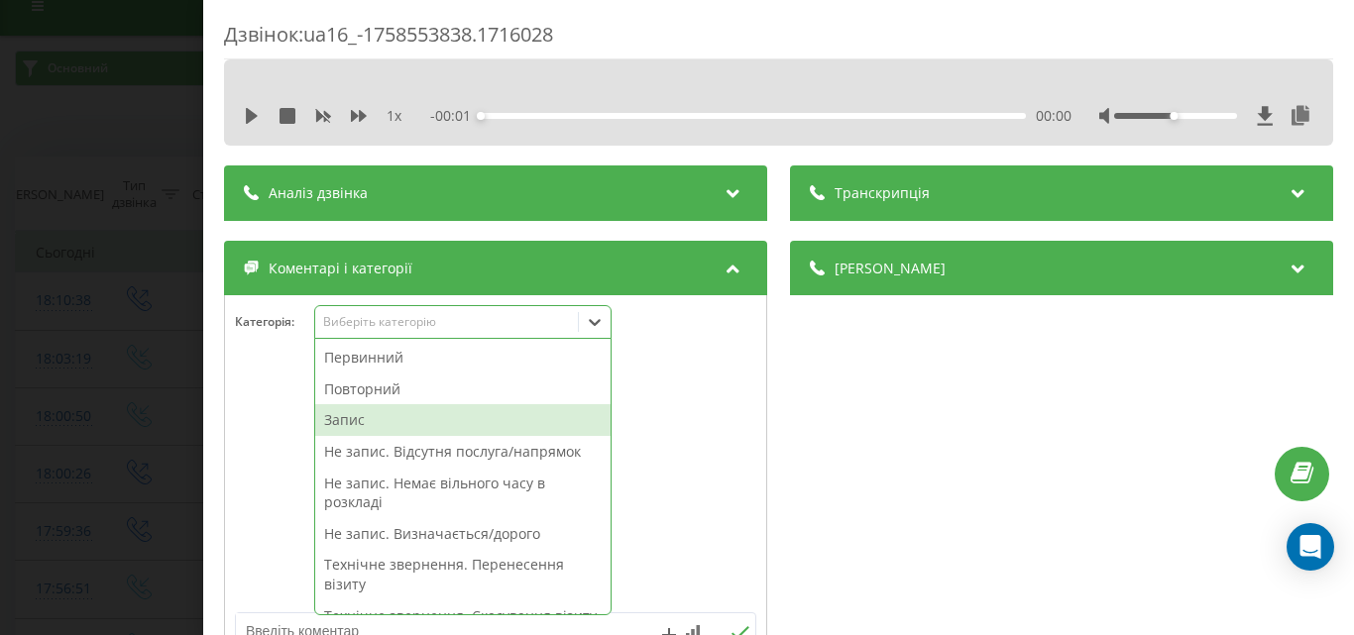
click at [365, 425] on div "Запис" at bounding box center [462, 420] width 295 height 32
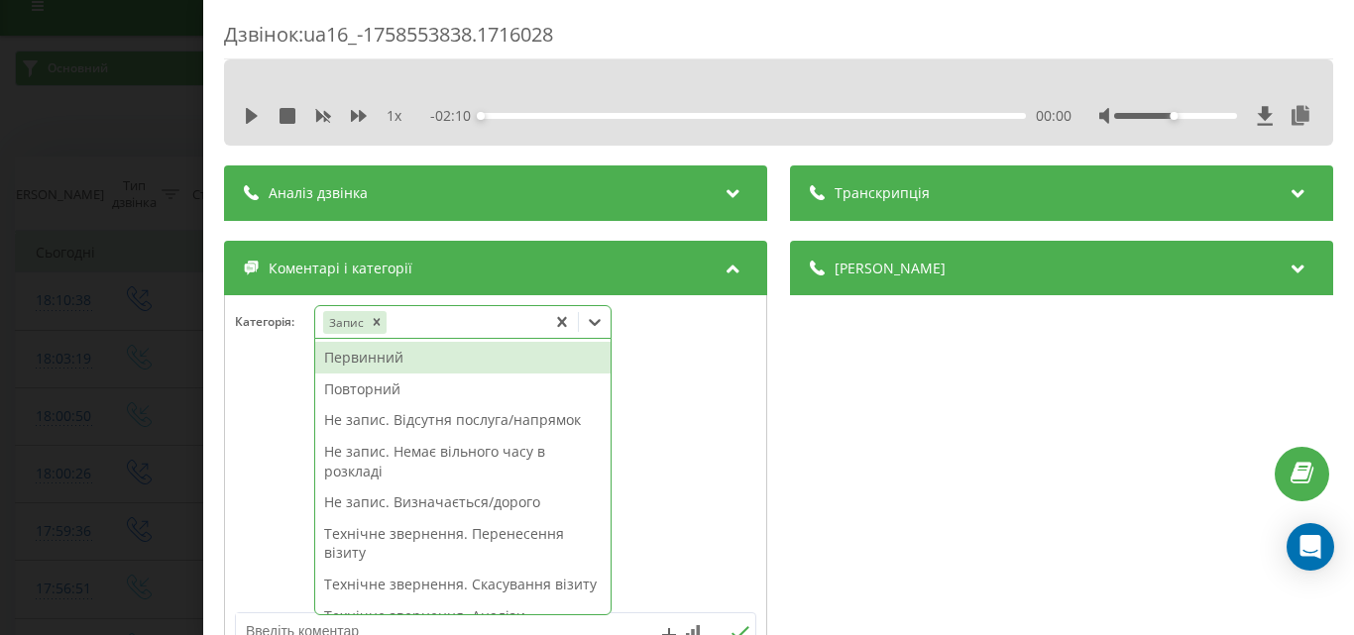
click at [374, 367] on div "Первинний" at bounding box center [462, 358] width 295 height 32
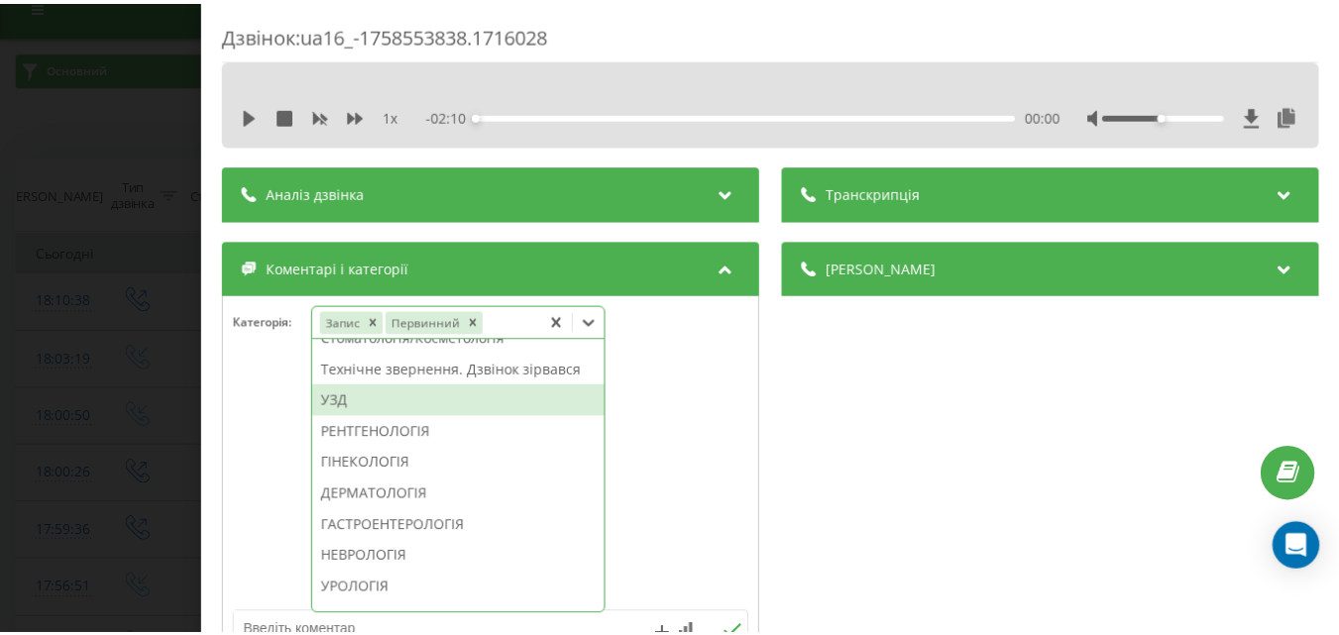
scroll to position [662, 0]
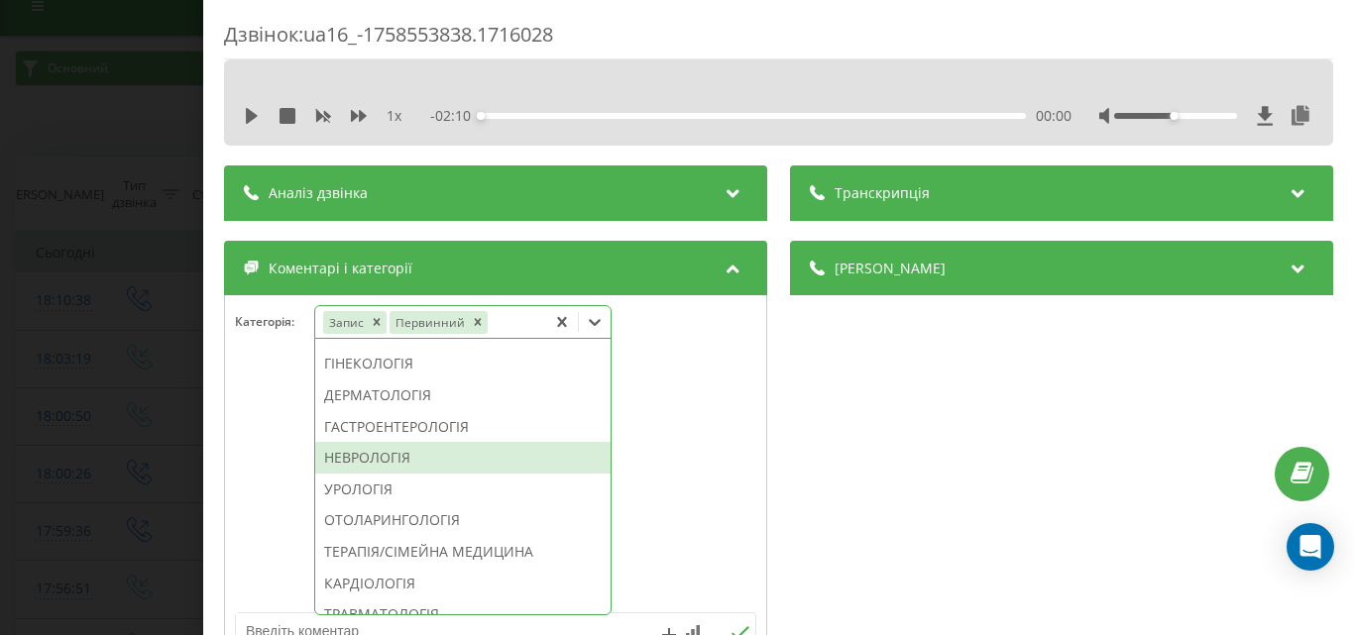
drag, startPoint x: 404, startPoint y: 519, endPoint x: 171, endPoint y: 432, distance: 249.7
click at [404, 474] on div "НЕВРОЛОГІЯ" at bounding box center [462, 458] width 295 height 32
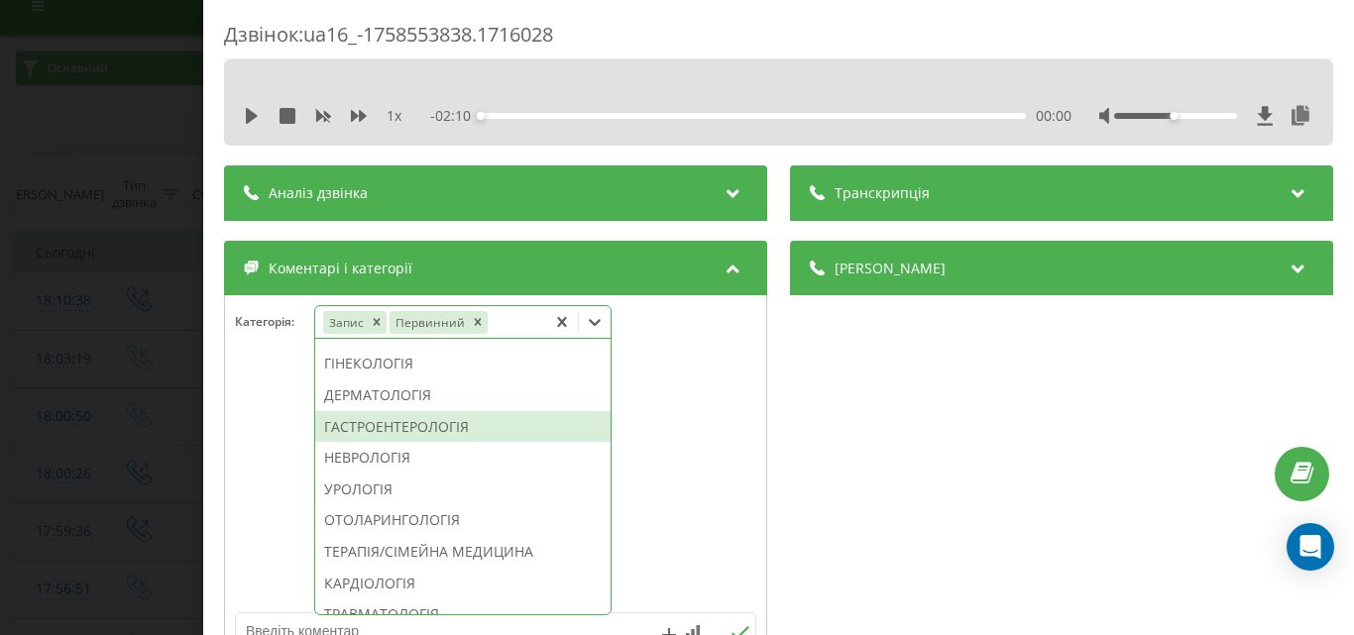
click at [97, 415] on div "Дзвінок : ua16_-1758553838.1716028 1 x - 02:10 00:00 00:00 Транскрипція Для AI-…" at bounding box center [677, 317] width 1354 height 635
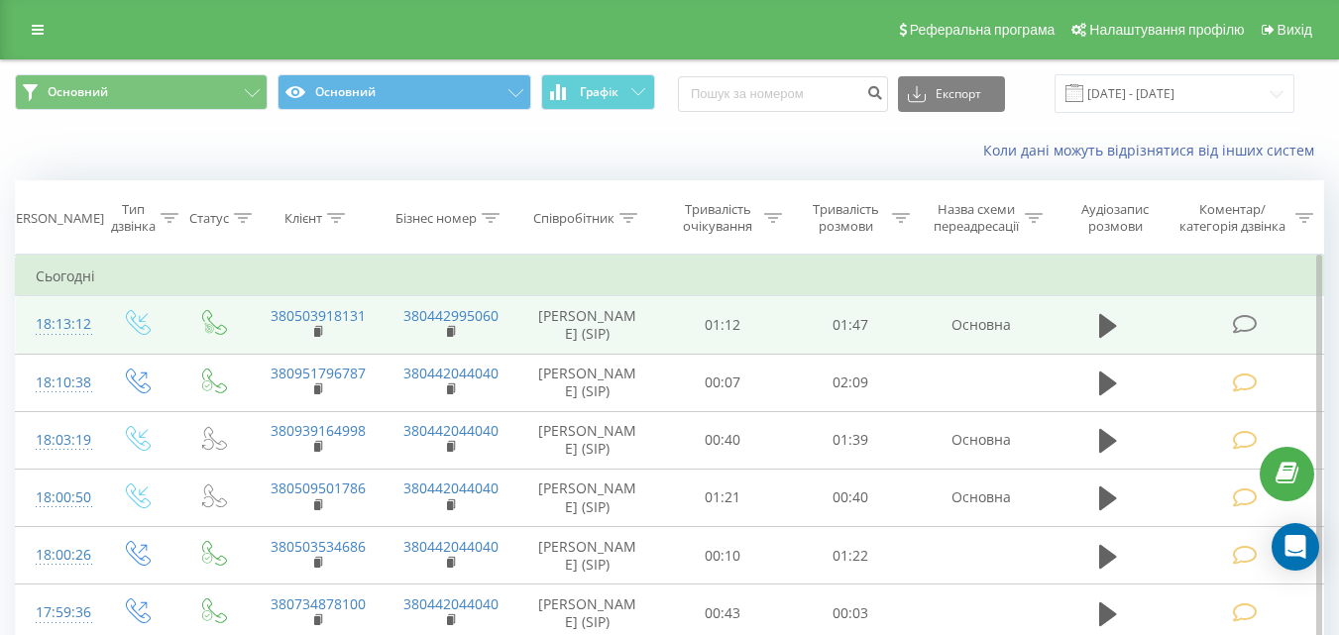
click at [1257, 322] on icon at bounding box center [1244, 324] width 25 height 21
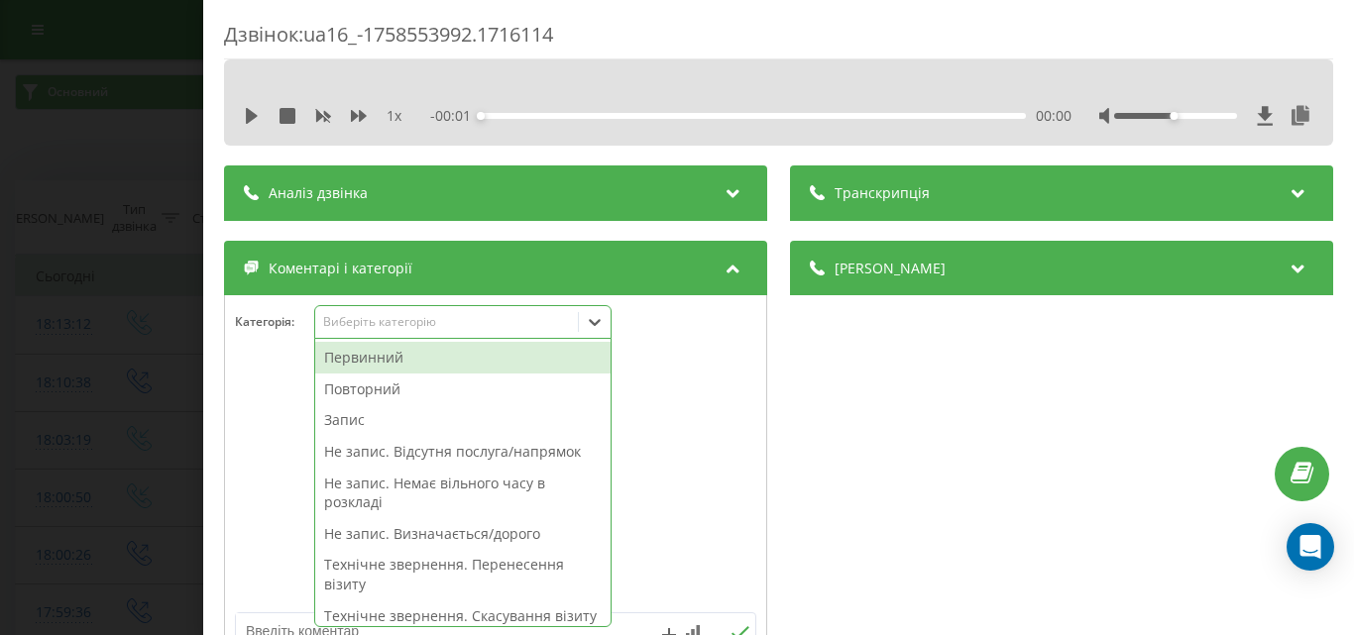
click at [353, 319] on div "Виберіть категорію" at bounding box center [446, 322] width 248 height 16
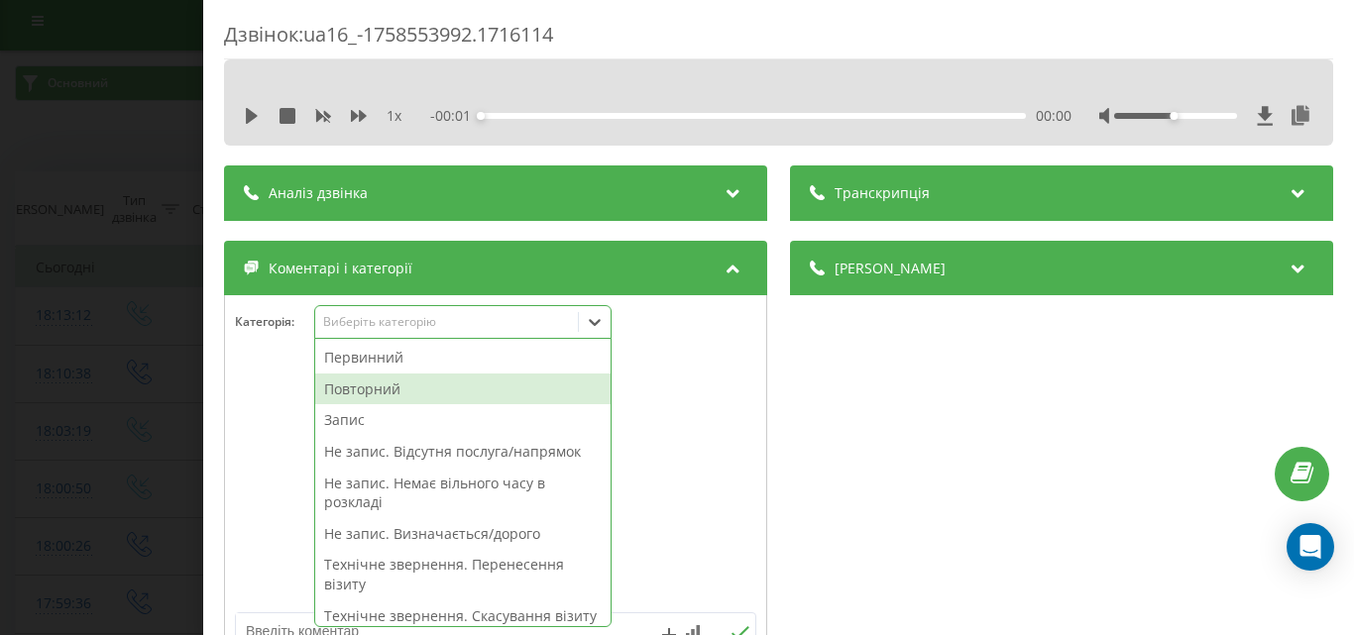
scroll to position [12, 0]
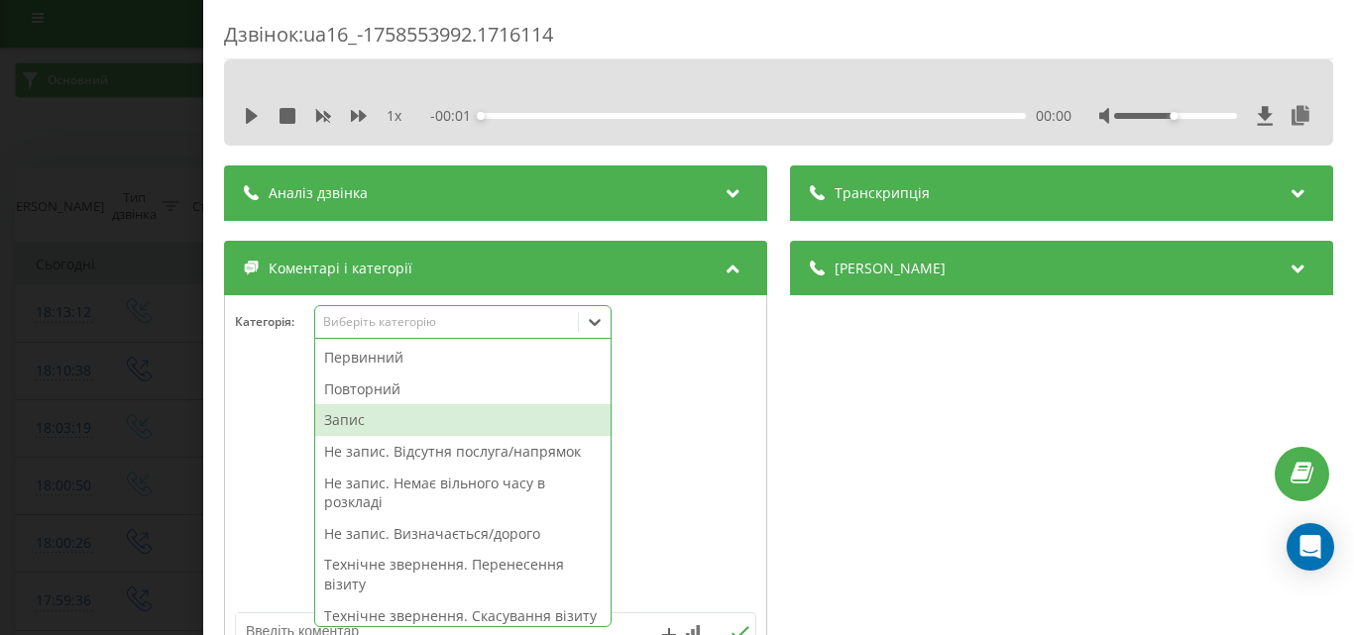
click at [330, 414] on div "Запис" at bounding box center [462, 420] width 295 height 32
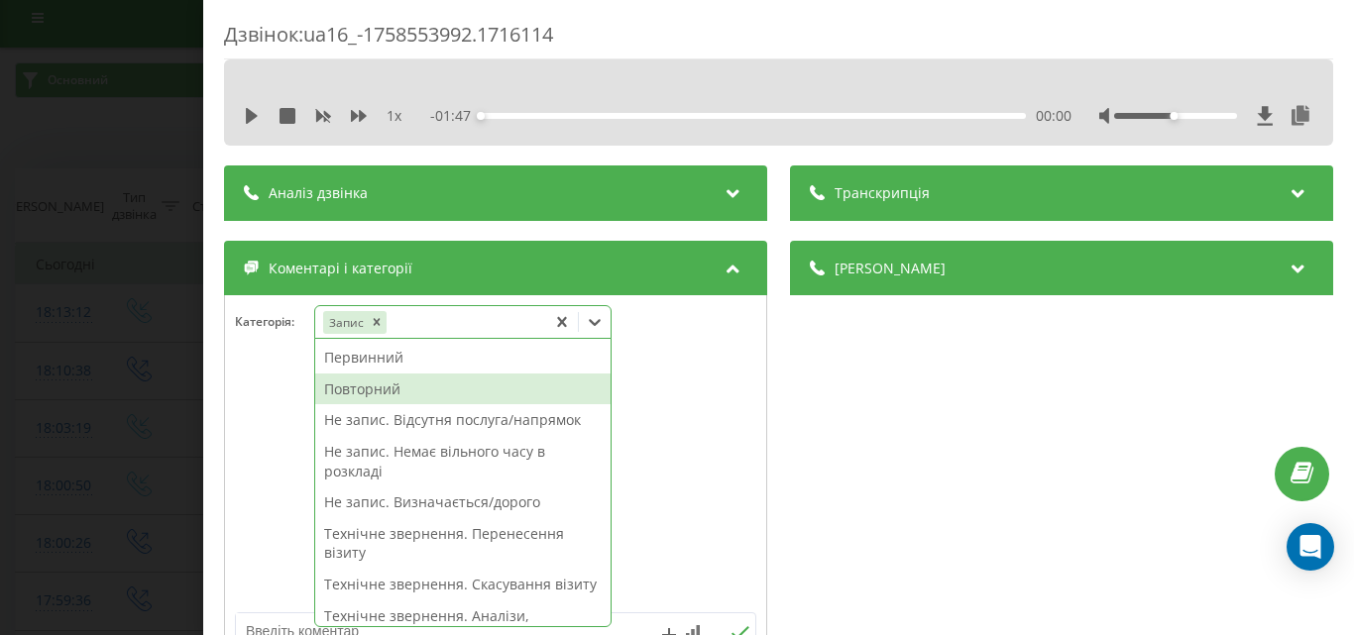
click at [373, 397] on div "Повторний" at bounding box center [462, 390] width 295 height 32
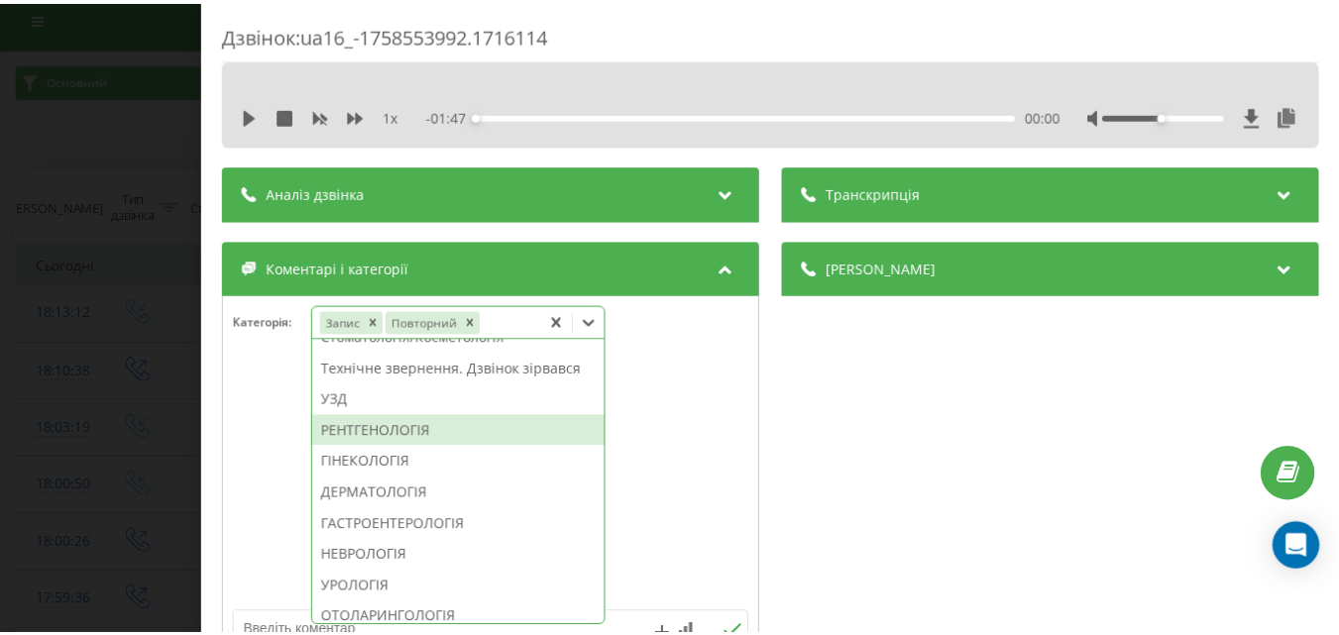
scroll to position [762, 0]
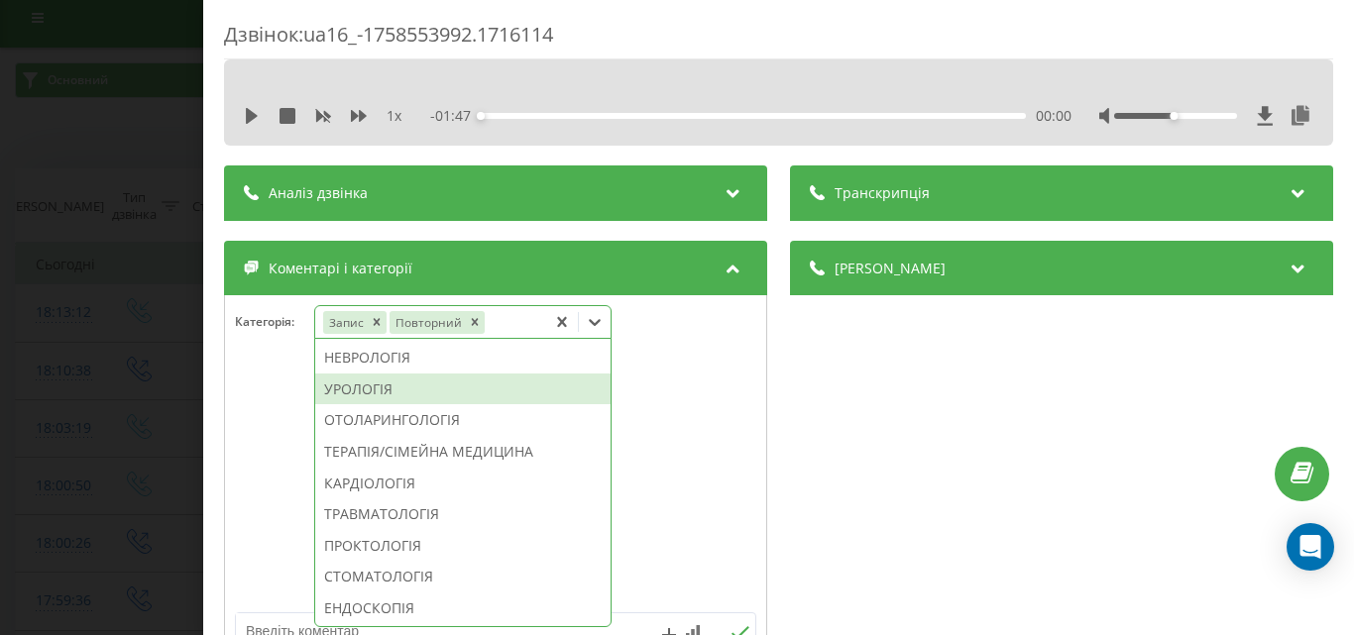
click at [403, 405] on div "УРОЛОГІЯ" at bounding box center [462, 390] width 295 height 32
click at [93, 369] on div "Дзвінок : ua16_-1758553992.1716114 1 x - 01:47 00:00 00:00 Транскрипція Для AI-…" at bounding box center [677, 317] width 1354 height 635
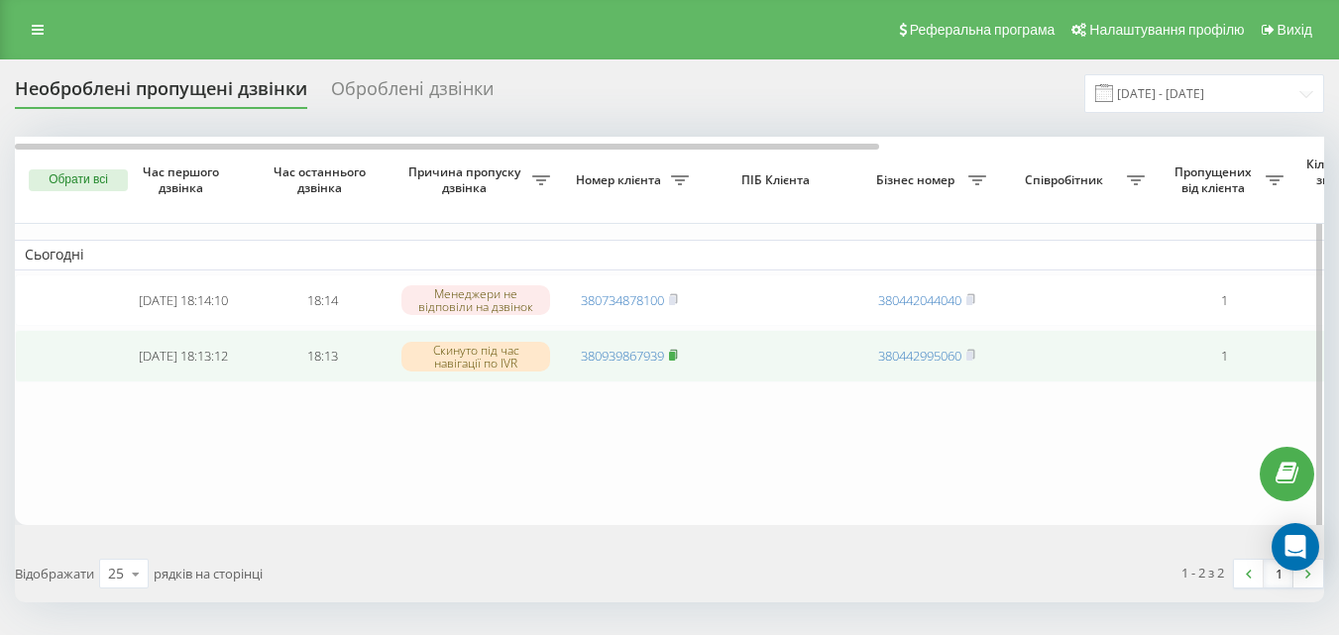
click at [676, 357] on icon at bounding box center [673, 355] width 9 height 12
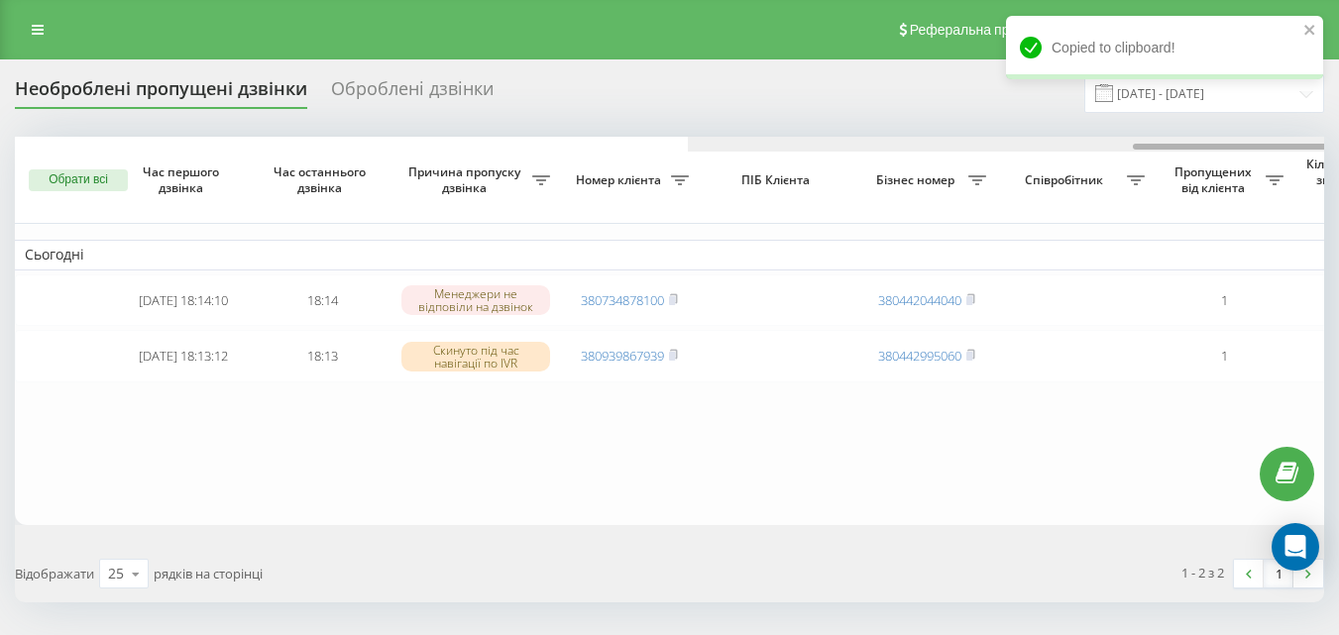
scroll to position [0, 673]
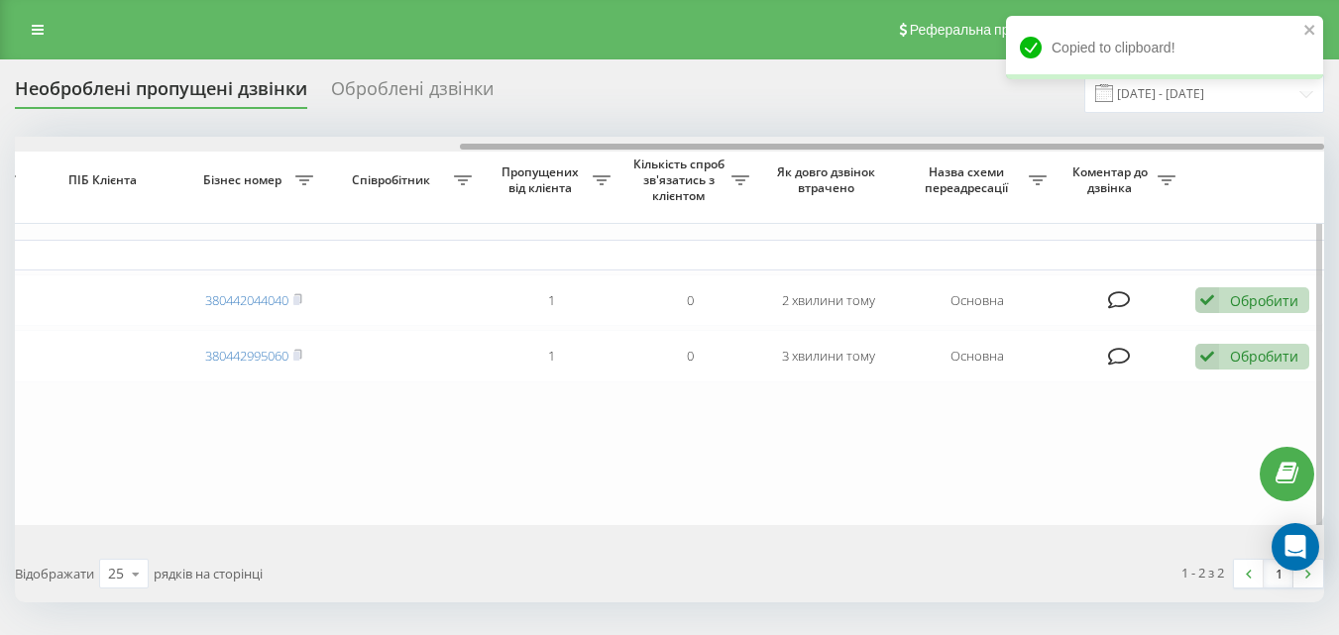
drag, startPoint x: 740, startPoint y: 151, endPoint x: 1054, endPoint y: 140, distance: 314.5
click at [1054, 140] on div at bounding box center [670, 144] width 1310 height 15
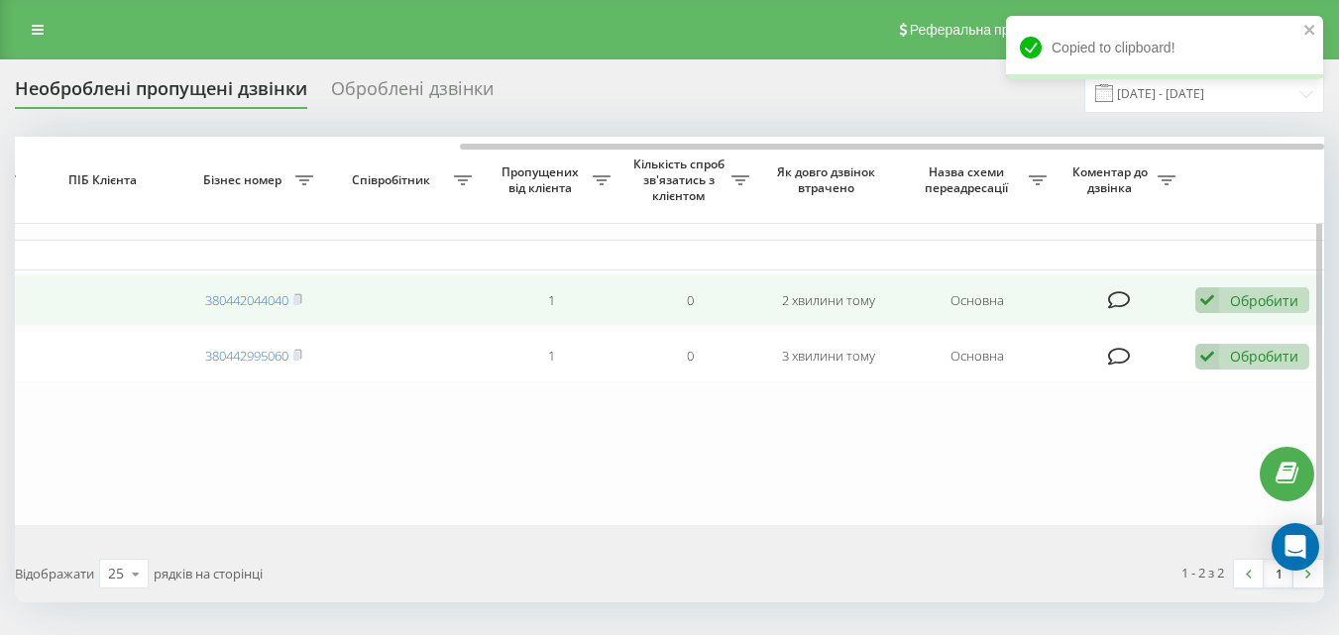
click at [1236, 296] on div "Обробити" at bounding box center [1264, 300] width 68 height 19
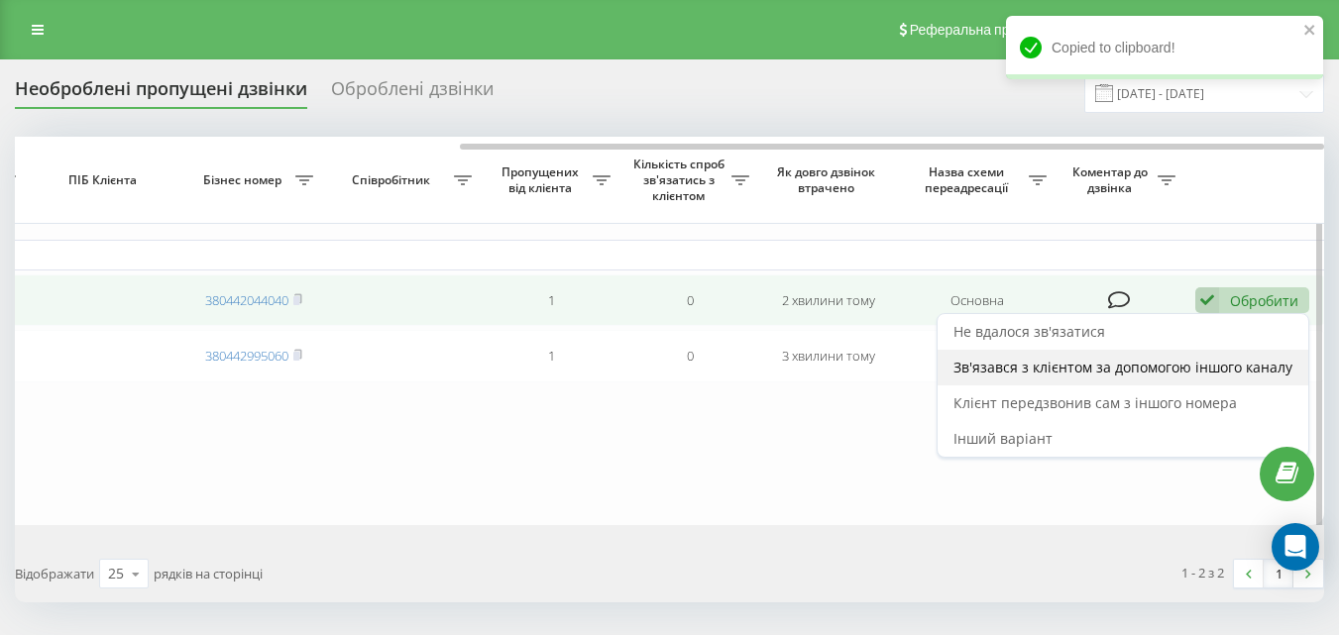
click at [1145, 373] on span "Зв'язався з клієнтом за допомогою іншого каналу" at bounding box center [1123, 367] width 339 height 19
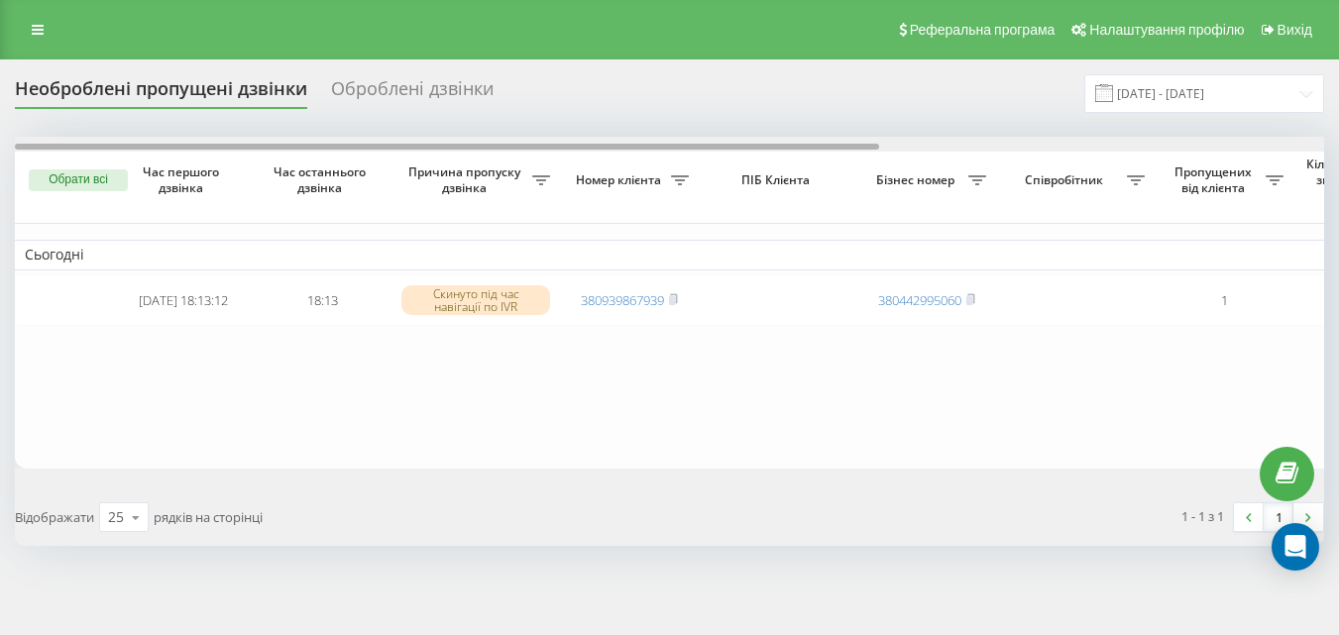
drag, startPoint x: 674, startPoint y: 150, endPoint x: 395, endPoint y: 129, distance: 280.3
click at [400, 130] on div "Необроблені пропущені дзвінки Оброблені дзвінки [DATE] - [DATE] Обрати всі Час …" at bounding box center [670, 310] width 1310 height 472
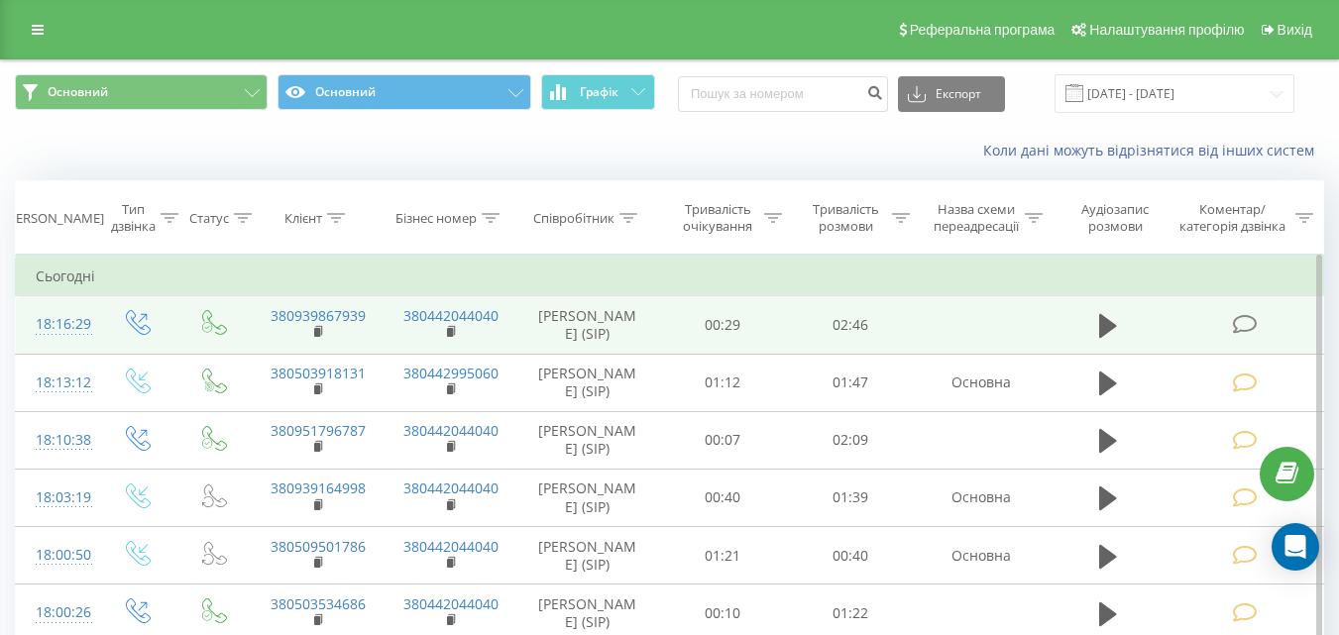
click at [1252, 331] on icon at bounding box center [1244, 324] width 25 height 21
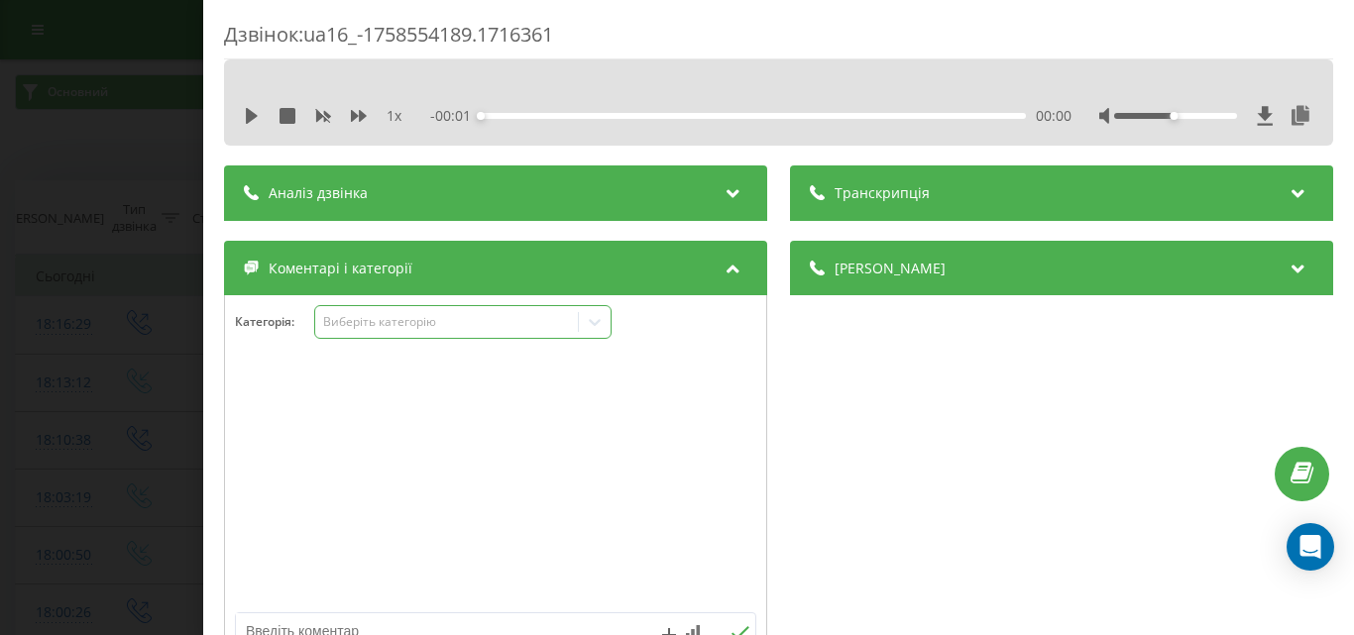
click at [444, 322] on div "Виберіть категорію" at bounding box center [446, 322] width 248 height 16
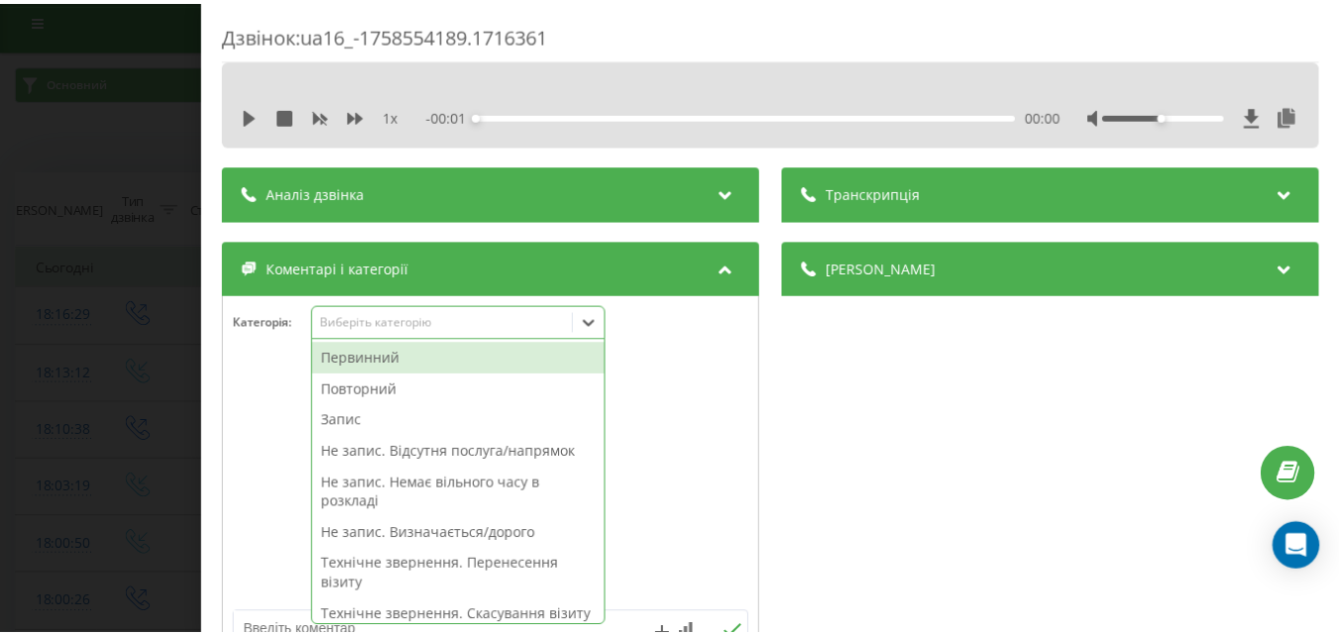
scroll to position [12, 0]
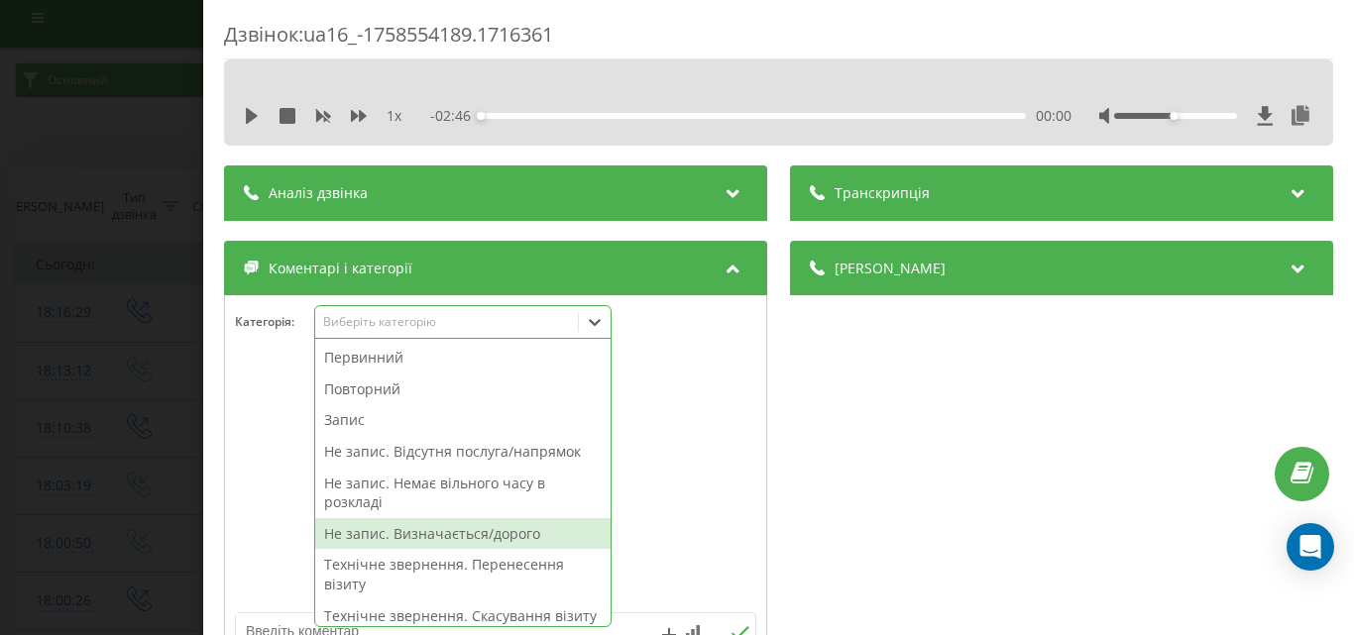
drag, startPoint x: 509, startPoint y: 534, endPoint x: 11, endPoint y: 390, distance: 518.3
click at [505, 532] on div "Не запис. Визначається/дорого" at bounding box center [462, 534] width 295 height 32
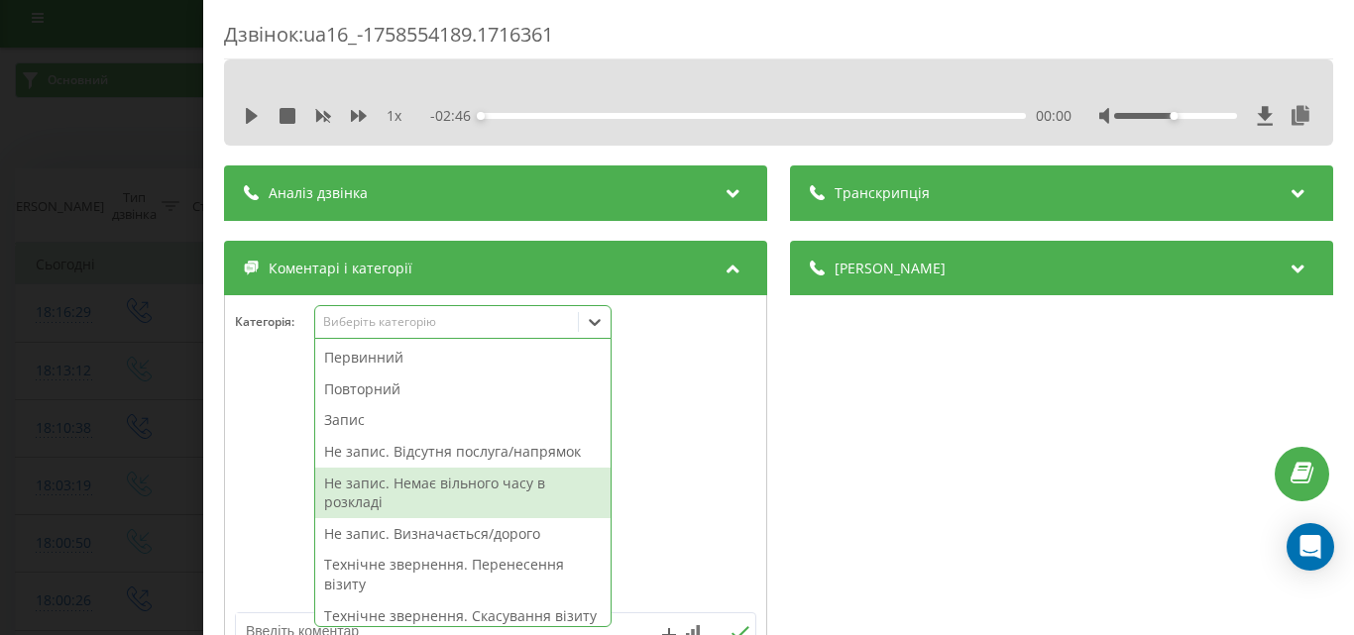
click at [0, 383] on div "Дзвінок : ua16_-1758554189.1716361 1 x - 02:46 00:00 00:00 Транскрипція Для AI-…" at bounding box center [677, 317] width 1354 height 635
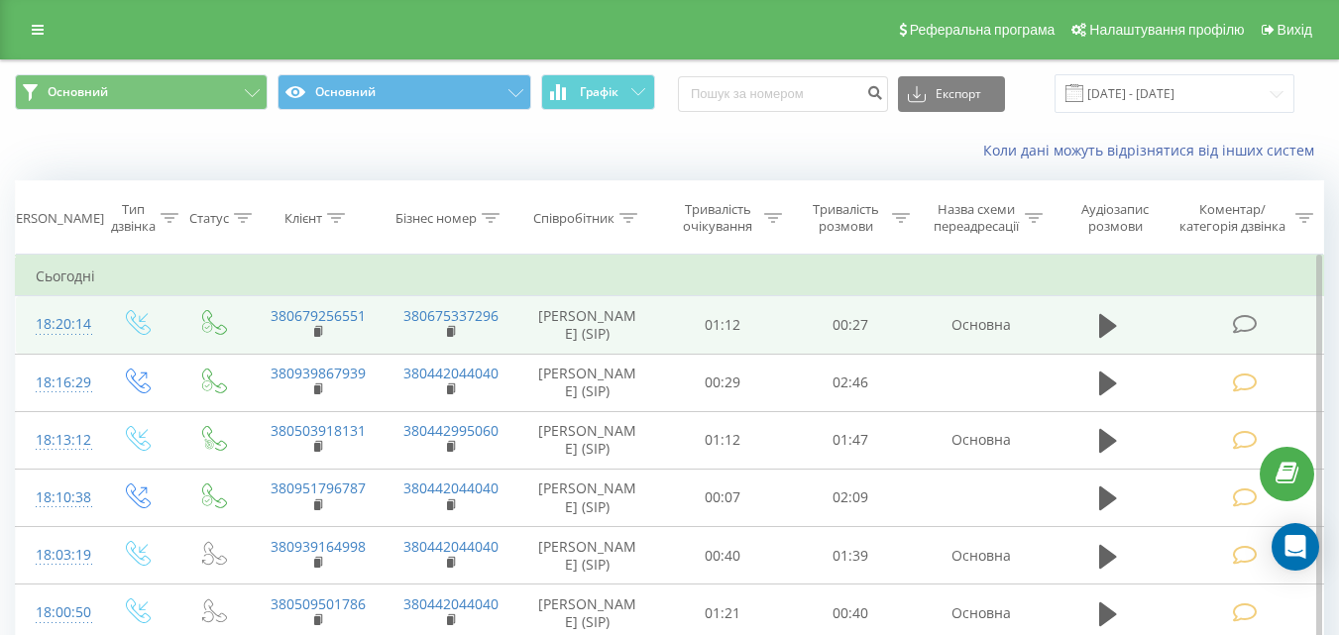
click at [1252, 326] on icon at bounding box center [1244, 324] width 25 height 21
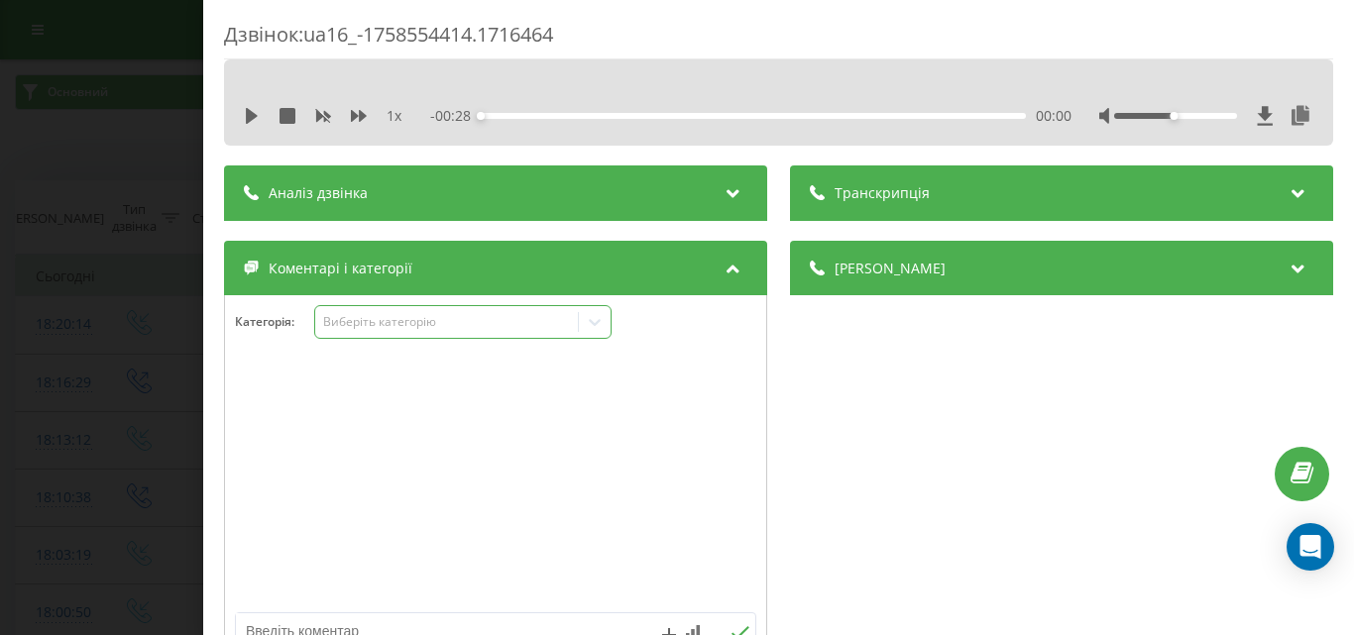
click at [444, 318] on div "Виберіть категорію" at bounding box center [446, 322] width 248 height 16
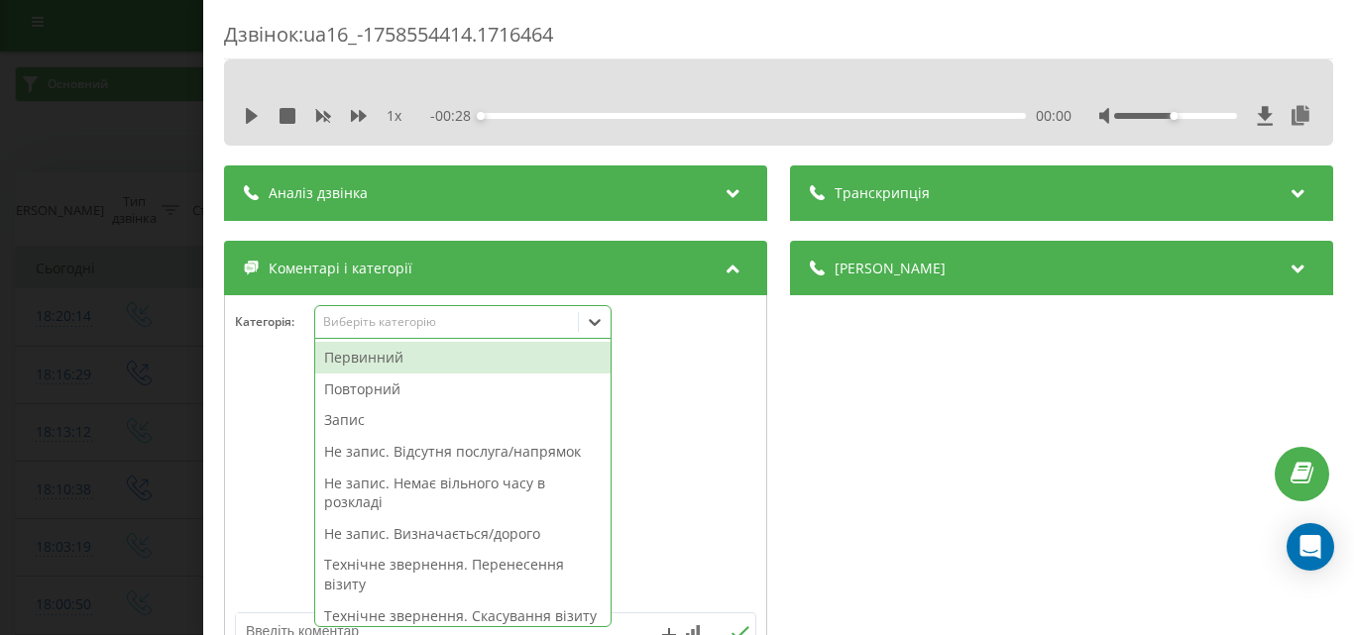
scroll to position [12, 0]
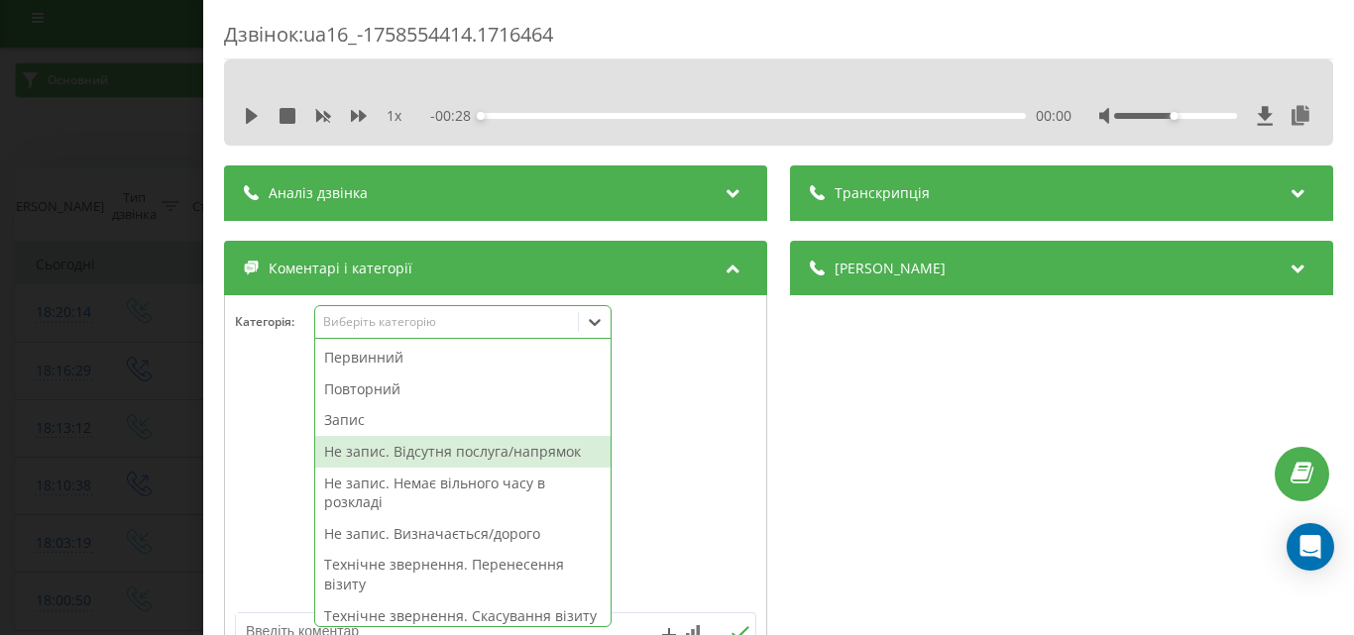
click at [534, 454] on div "Не запис. Відсутня послуга/напрямок" at bounding box center [462, 452] width 295 height 32
click at [731, 432] on div at bounding box center [495, 484] width 541 height 238
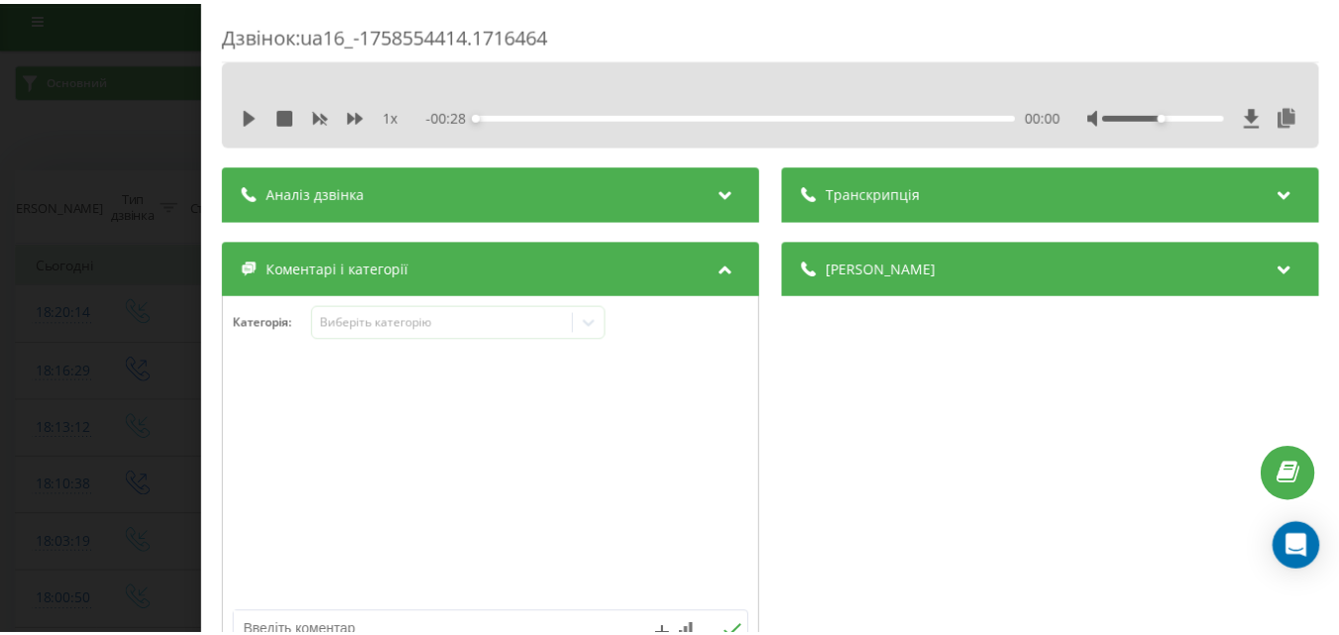
scroll to position [198, 0]
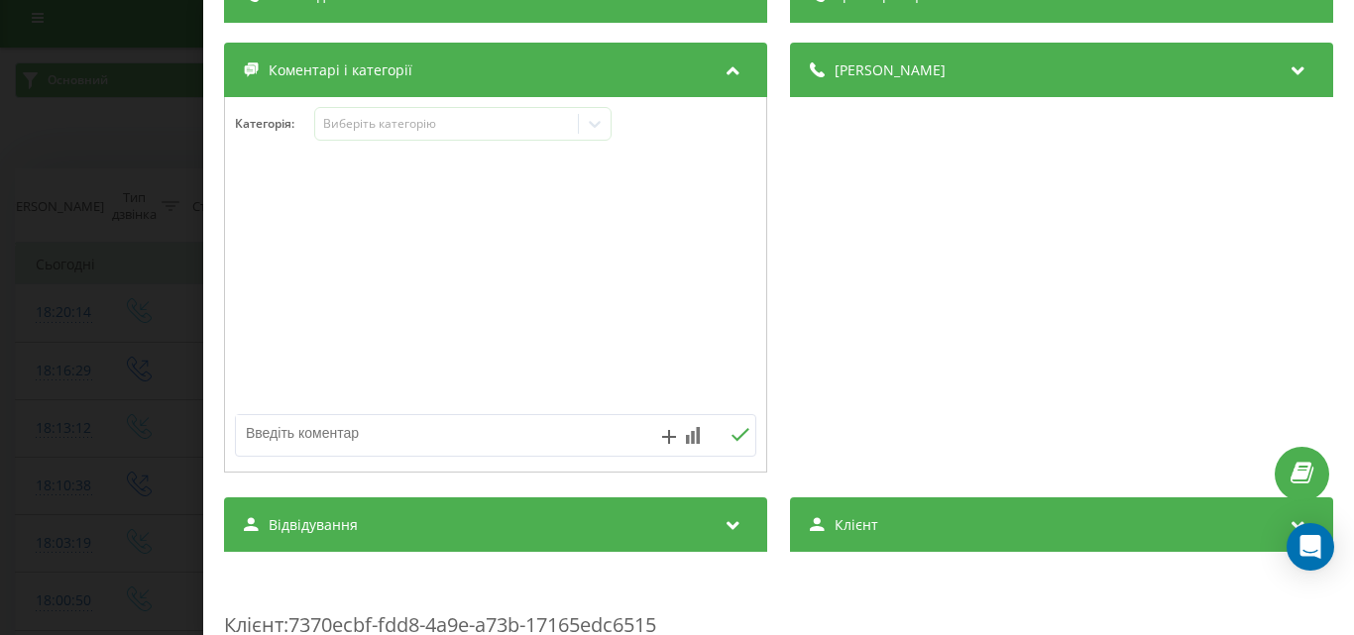
click at [344, 439] on textarea at bounding box center [443, 433] width 415 height 36
type textarea "дит алерг варшавський"
click at [739, 428] on icon at bounding box center [740, 435] width 19 height 14
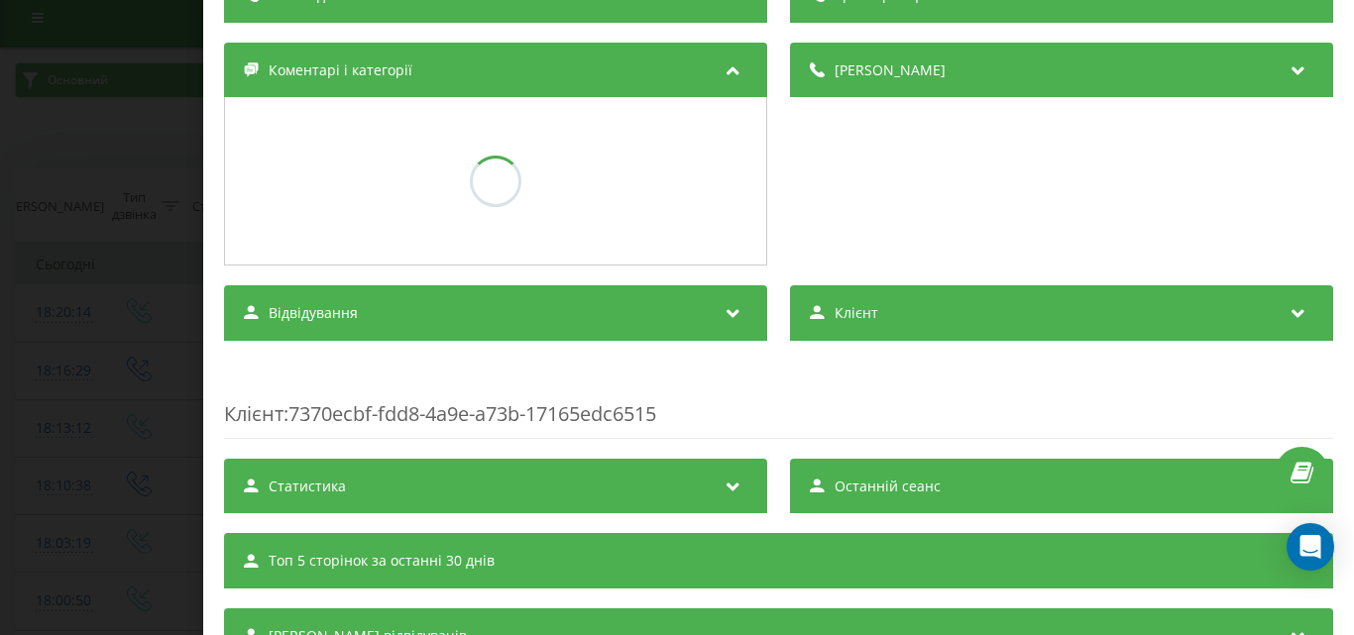
click at [72, 157] on div "Дзвінок : ua16_-1758554414.1716464 1 x - 00:28 00:00 00:00 Транскрипція Для AI-…" at bounding box center [677, 317] width 1354 height 635
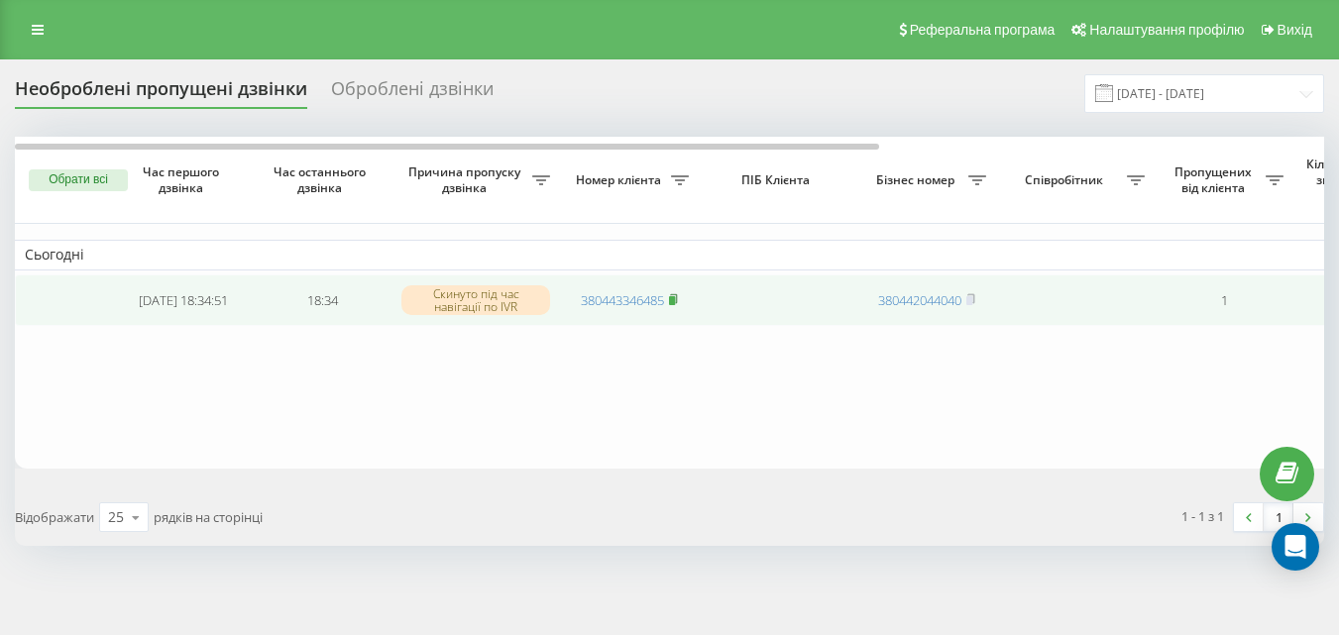
click at [675, 301] on rect at bounding box center [672, 300] width 6 height 9
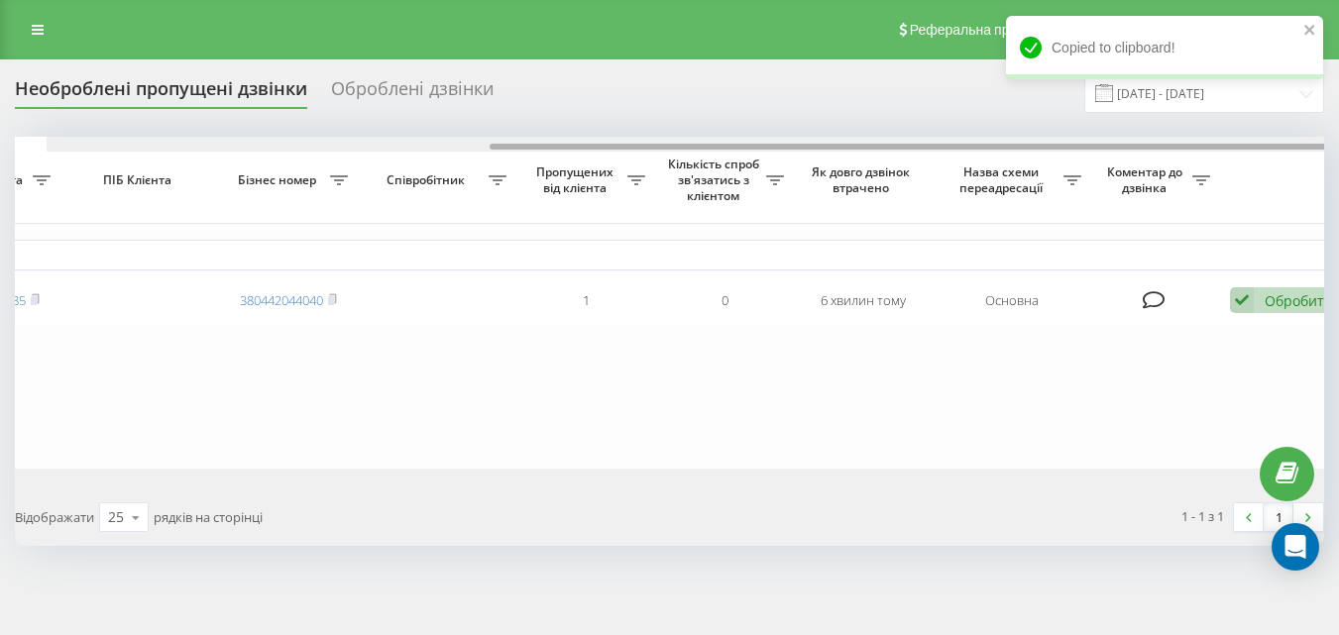
drag, startPoint x: 764, startPoint y: 146, endPoint x: 1206, endPoint y: 173, distance: 443.0
click at [1204, 168] on div "Обрати всі Час першого дзвінка Час останнього дзвінка Причина пропуску дзвінка …" at bounding box center [670, 303] width 1310 height 332
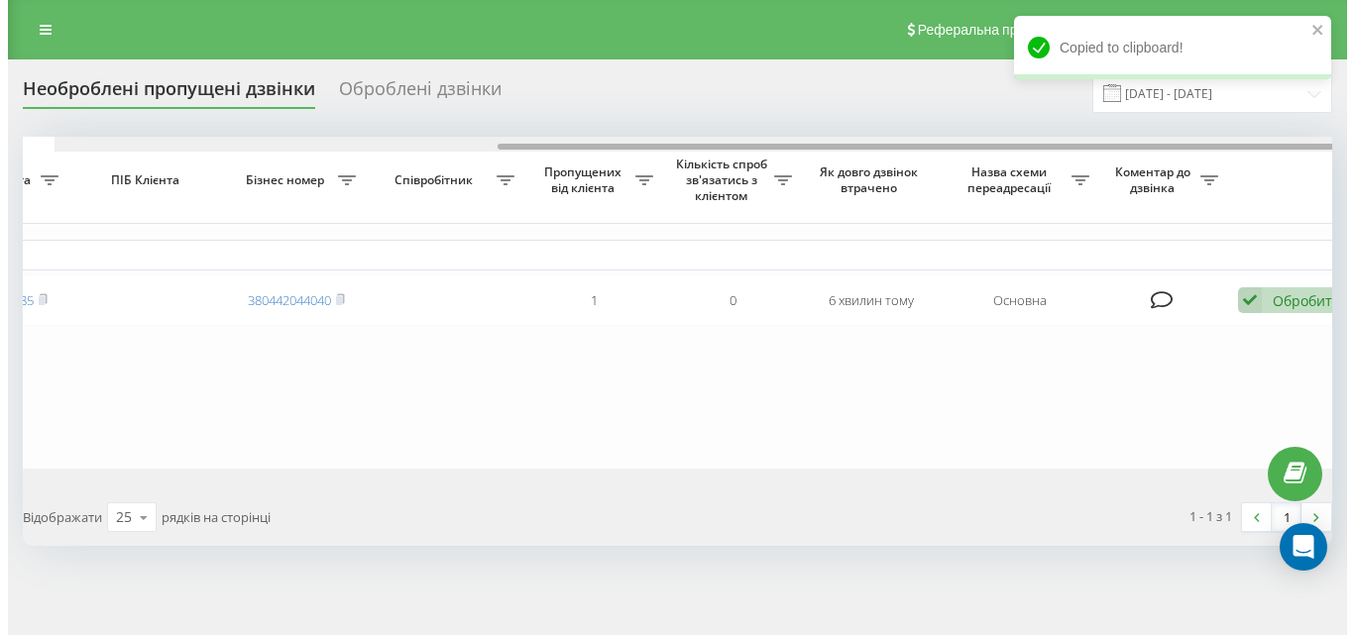
scroll to position [0, 671]
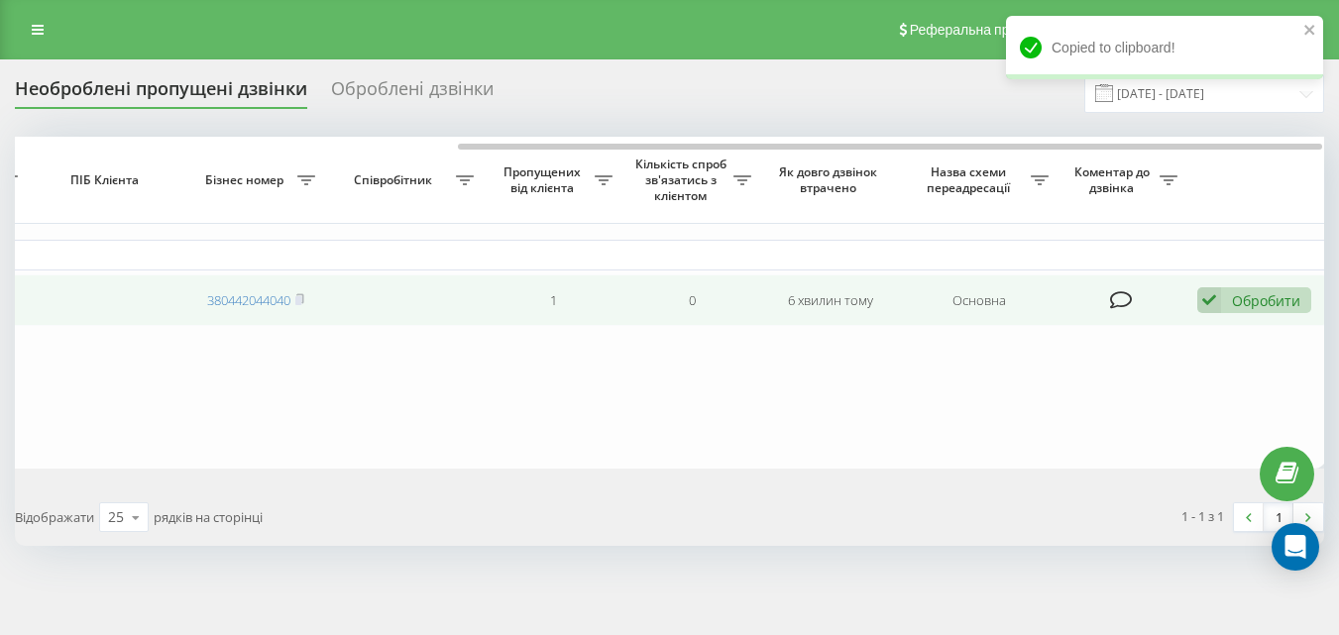
click at [1252, 297] on div "Обробити" at bounding box center [1266, 300] width 68 height 19
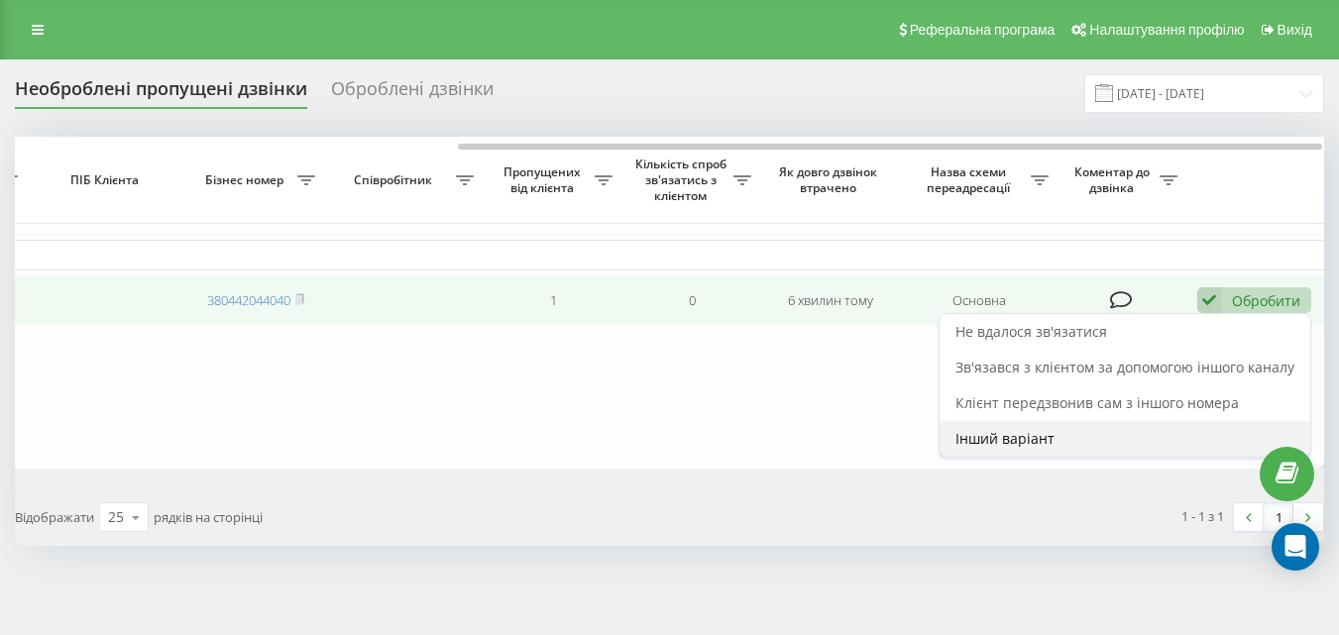
click at [1031, 434] on span "Інший варіант" at bounding box center [1005, 438] width 99 height 19
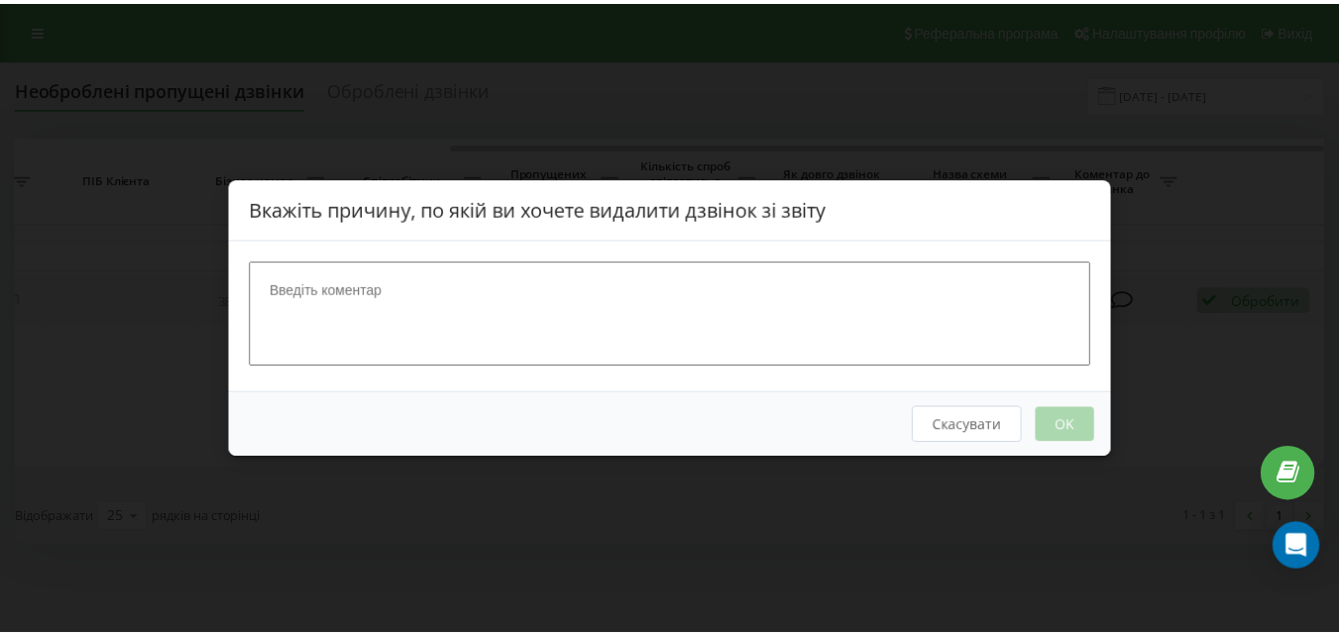
scroll to position [0, 658]
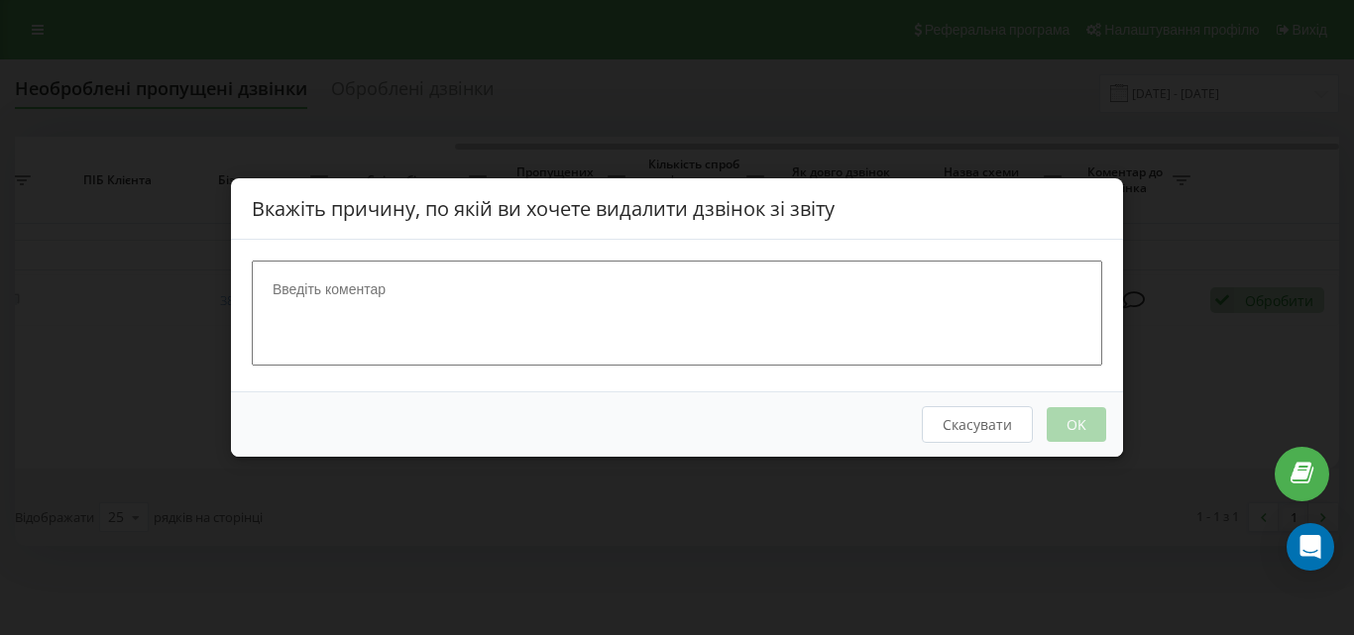
drag, startPoint x: 1031, startPoint y: 434, endPoint x: 717, endPoint y: 397, distance: 316.5
click at [931, 420] on button "Скасувати" at bounding box center [977, 424] width 111 height 37
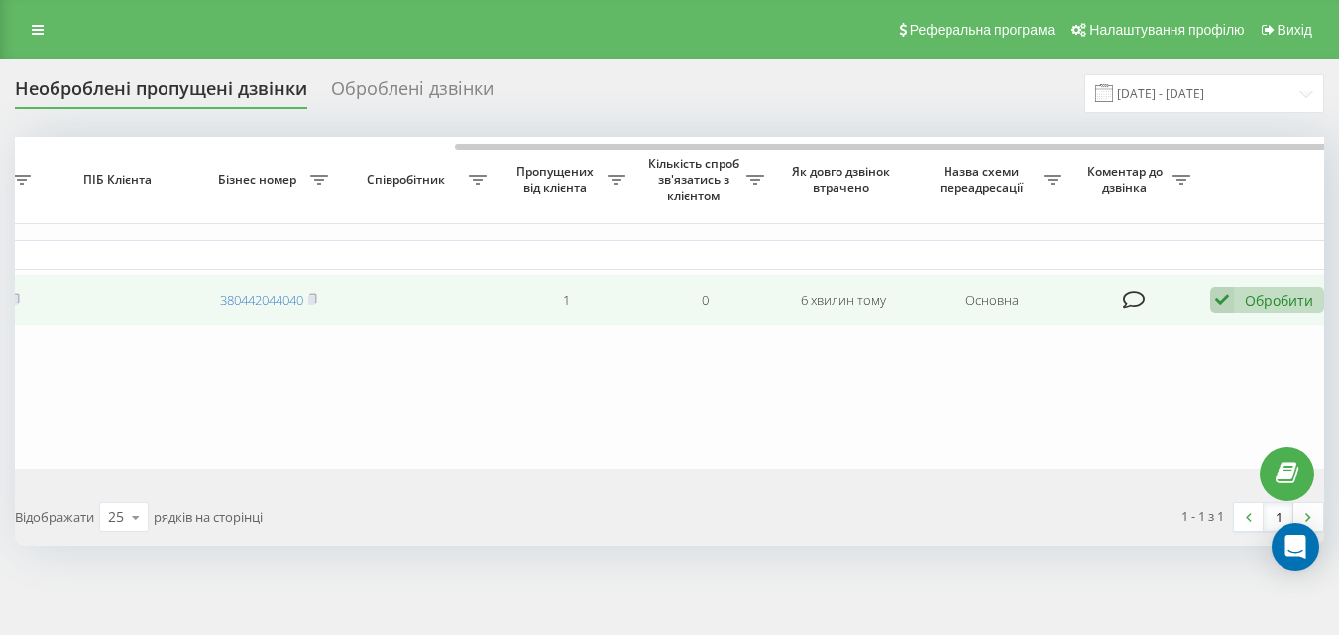
click at [1312, 303] on div "Обробити" at bounding box center [1279, 300] width 68 height 19
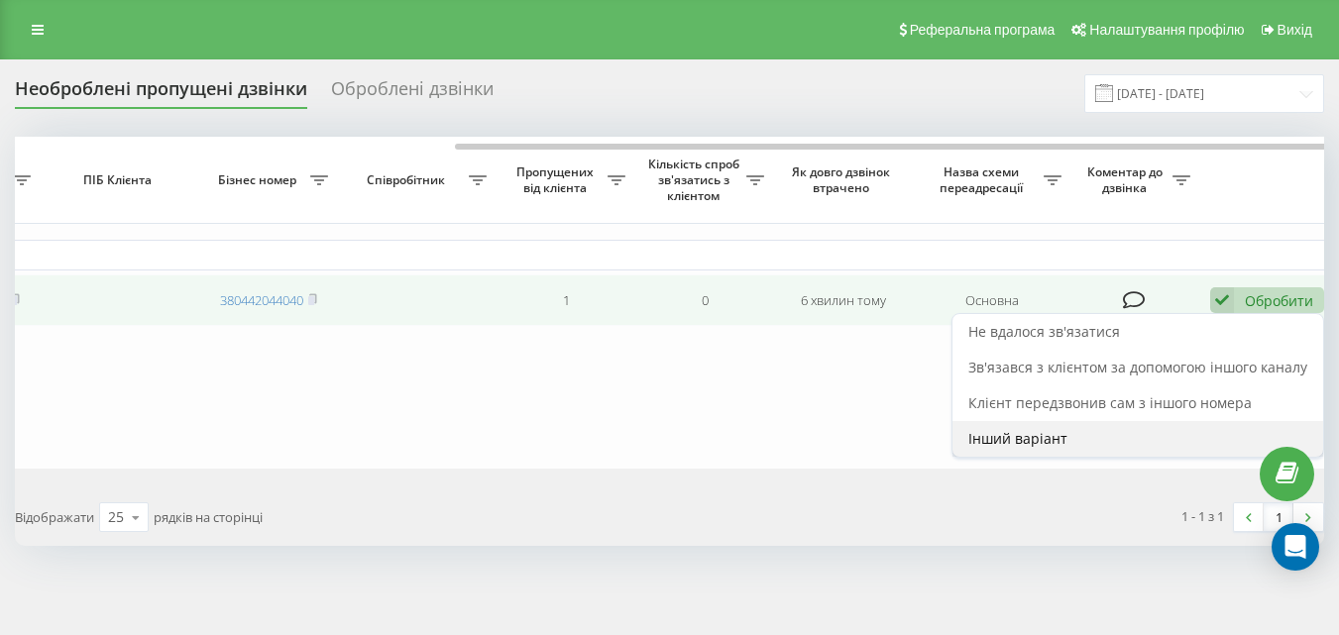
click at [1041, 432] on span "Інший варіант" at bounding box center [1018, 438] width 99 height 19
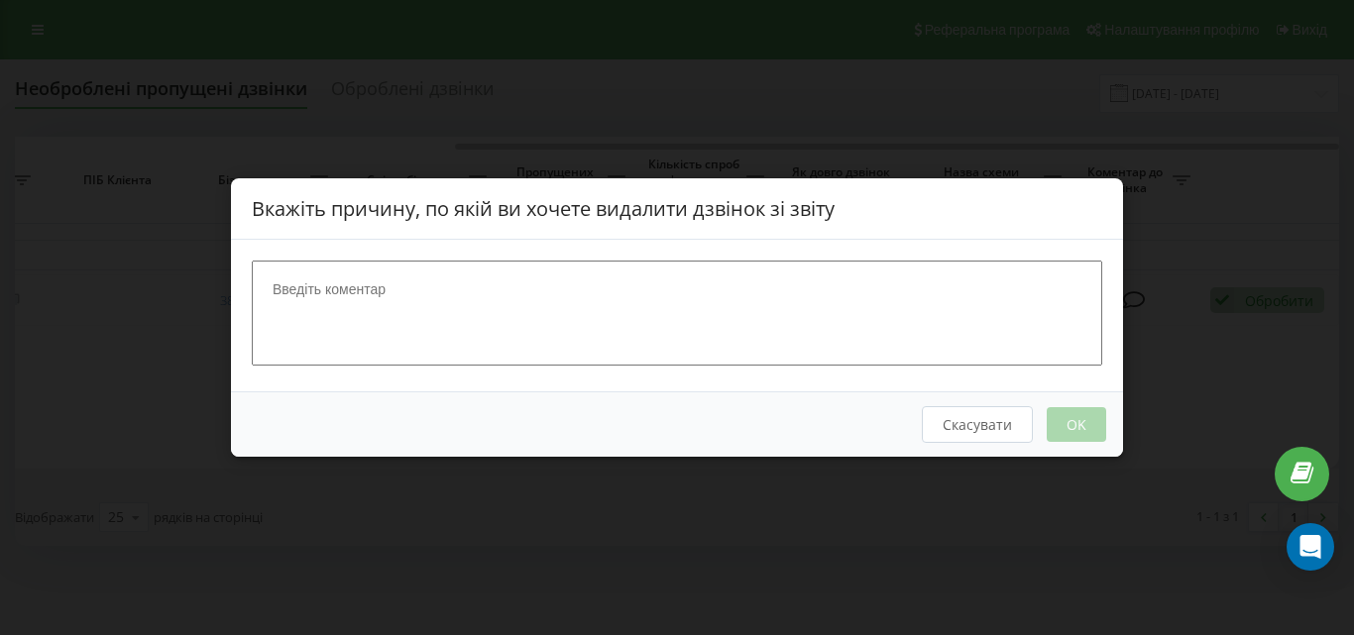
click at [702, 326] on textarea at bounding box center [677, 313] width 851 height 105
type textarea "ск"
click at [1050, 409] on button "OK" at bounding box center [1076, 424] width 59 height 35
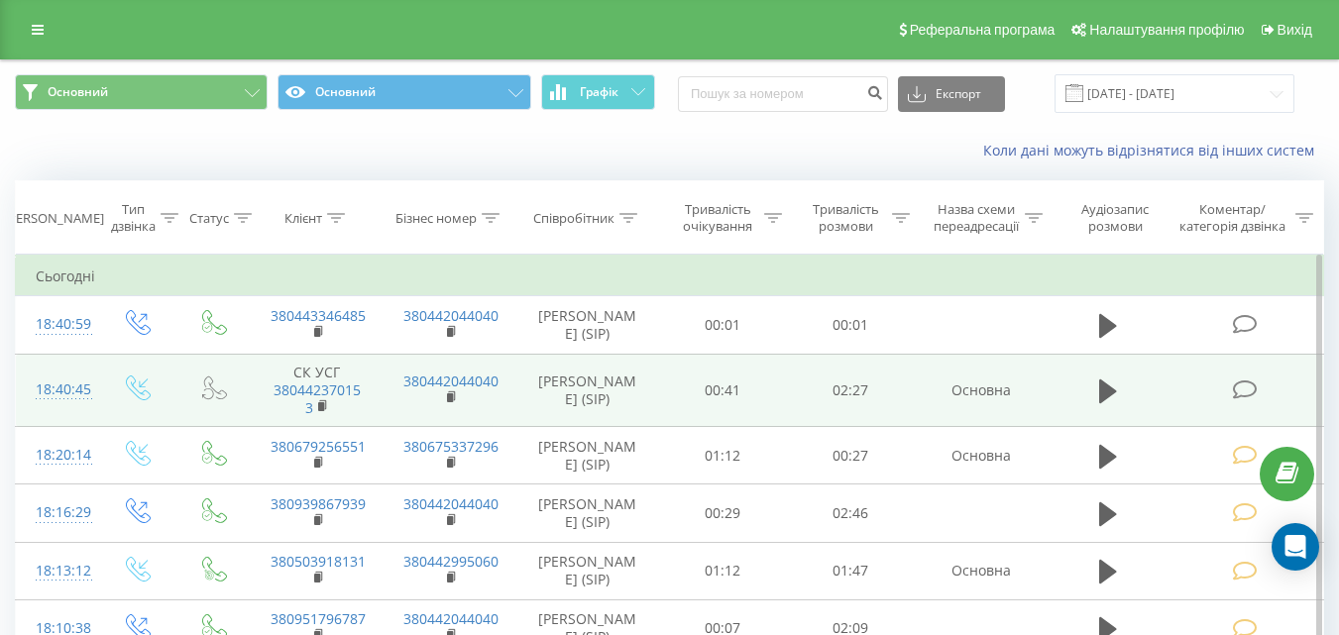
click at [1248, 387] on icon at bounding box center [1244, 390] width 25 height 21
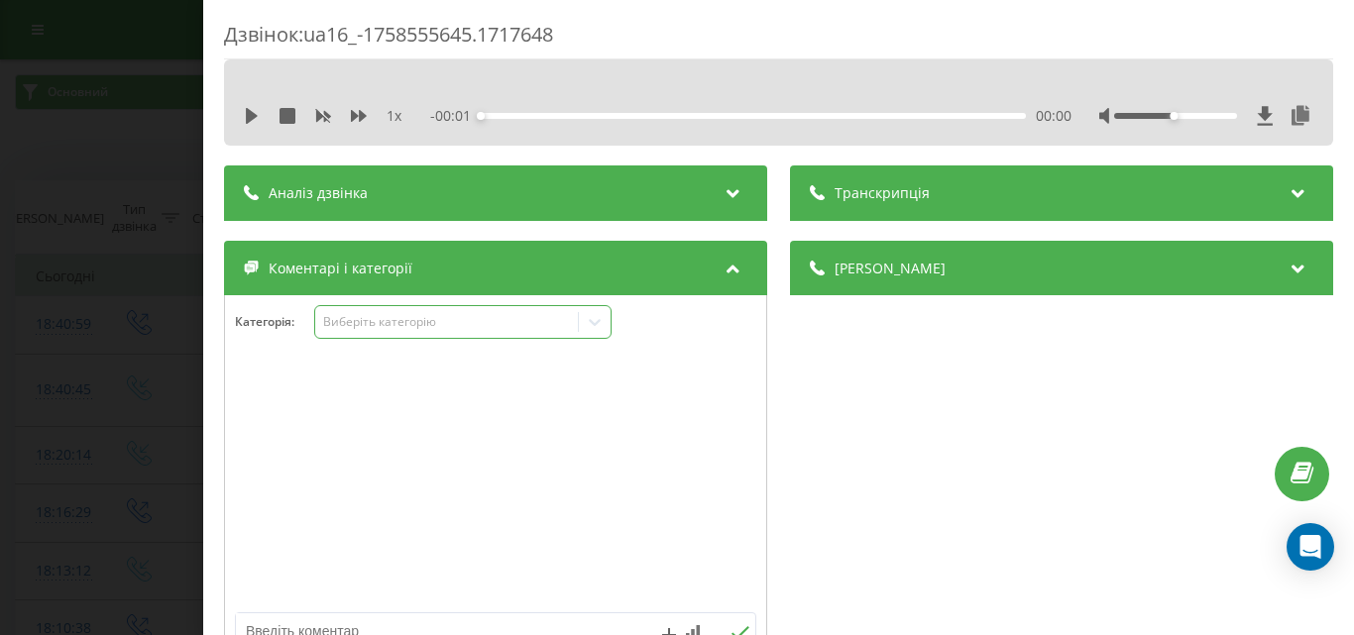
click at [398, 328] on div "Виберіть категорію" at bounding box center [446, 322] width 248 height 16
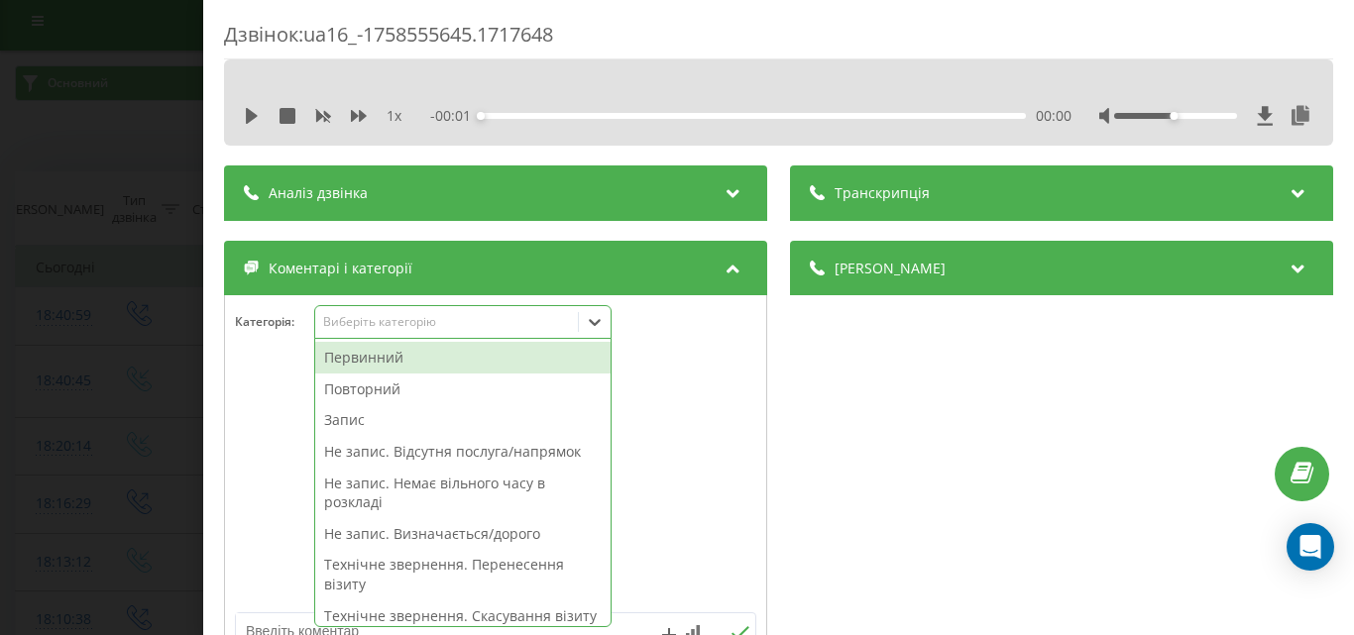
scroll to position [12, 0]
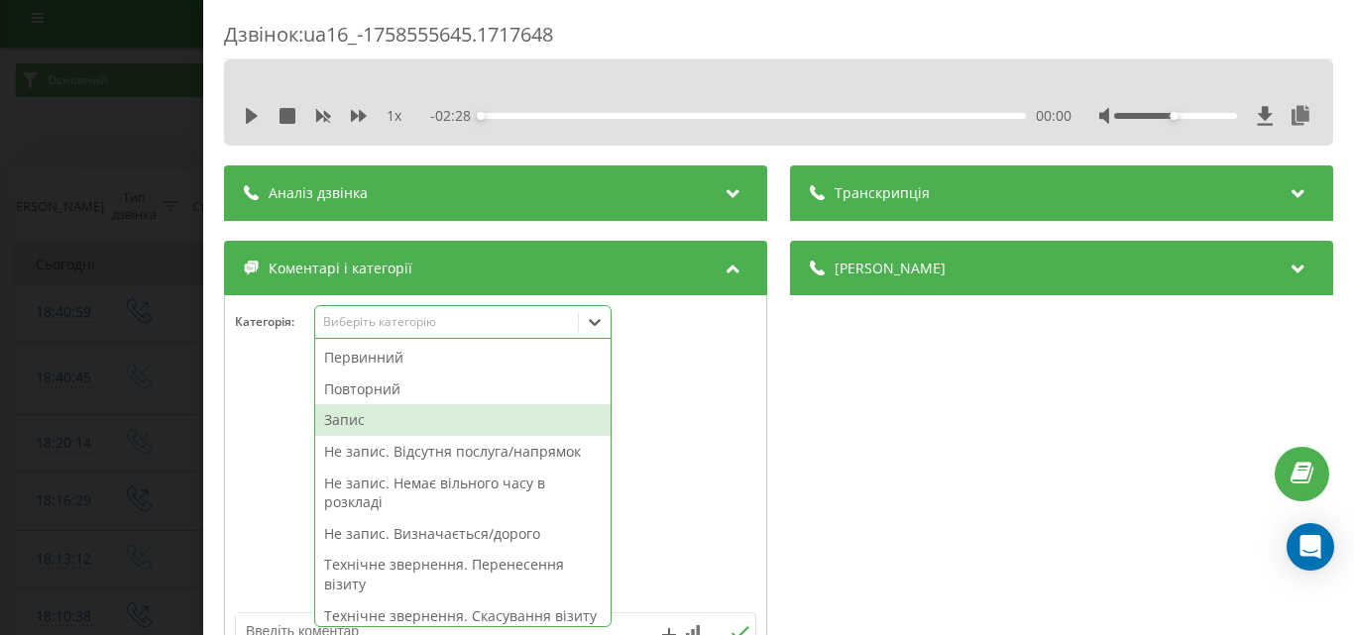
click at [367, 422] on div "Запис" at bounding box center [462, 420] width 295 height 32
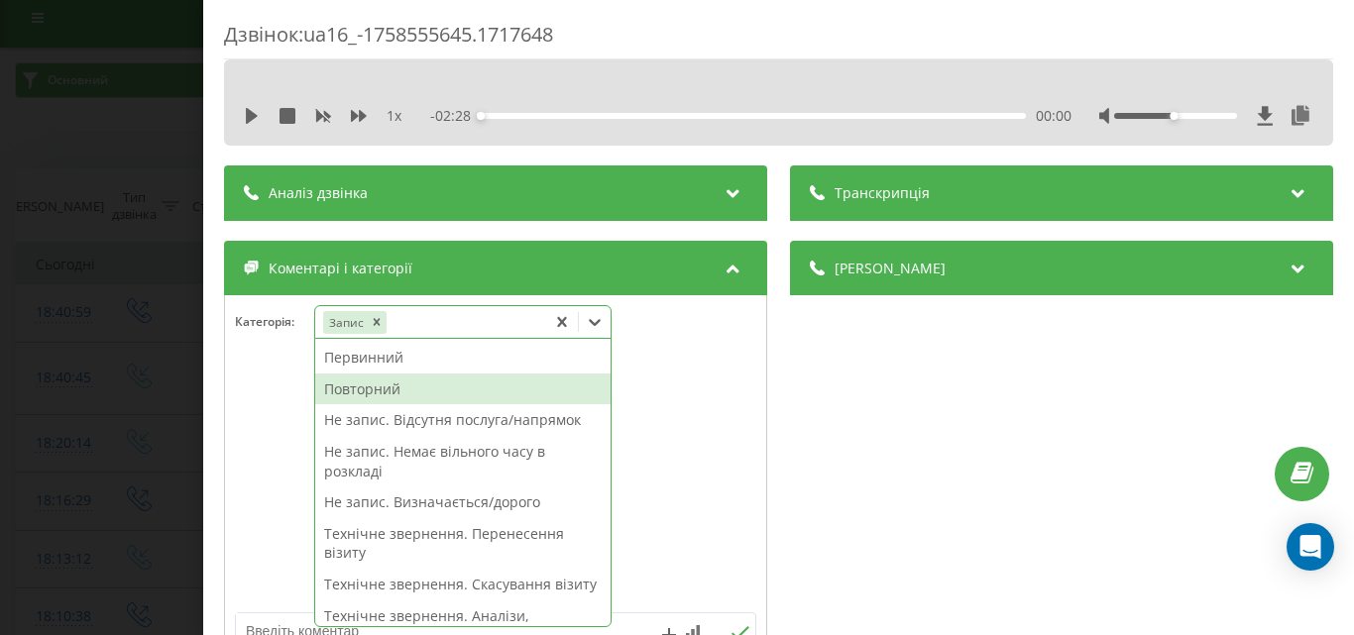
click at [363, 393] on div "Повторний" at bounding box center [462, 390] width 295 height 32
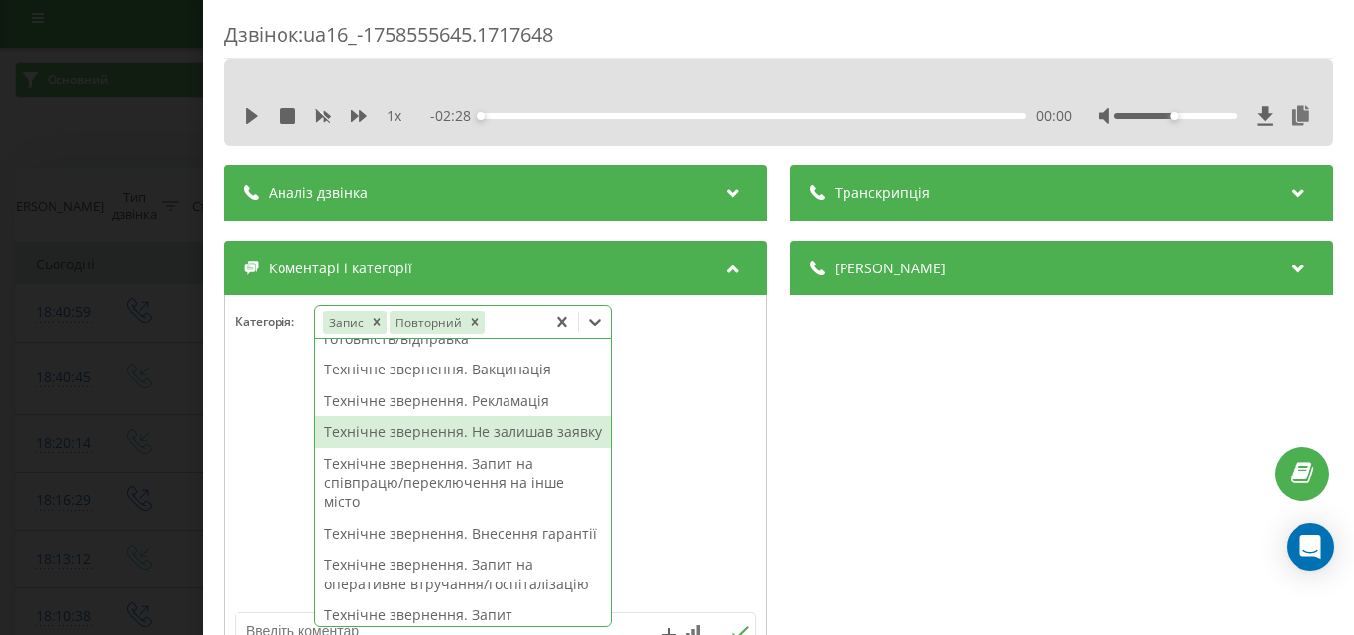
scroll to position [464, 0]
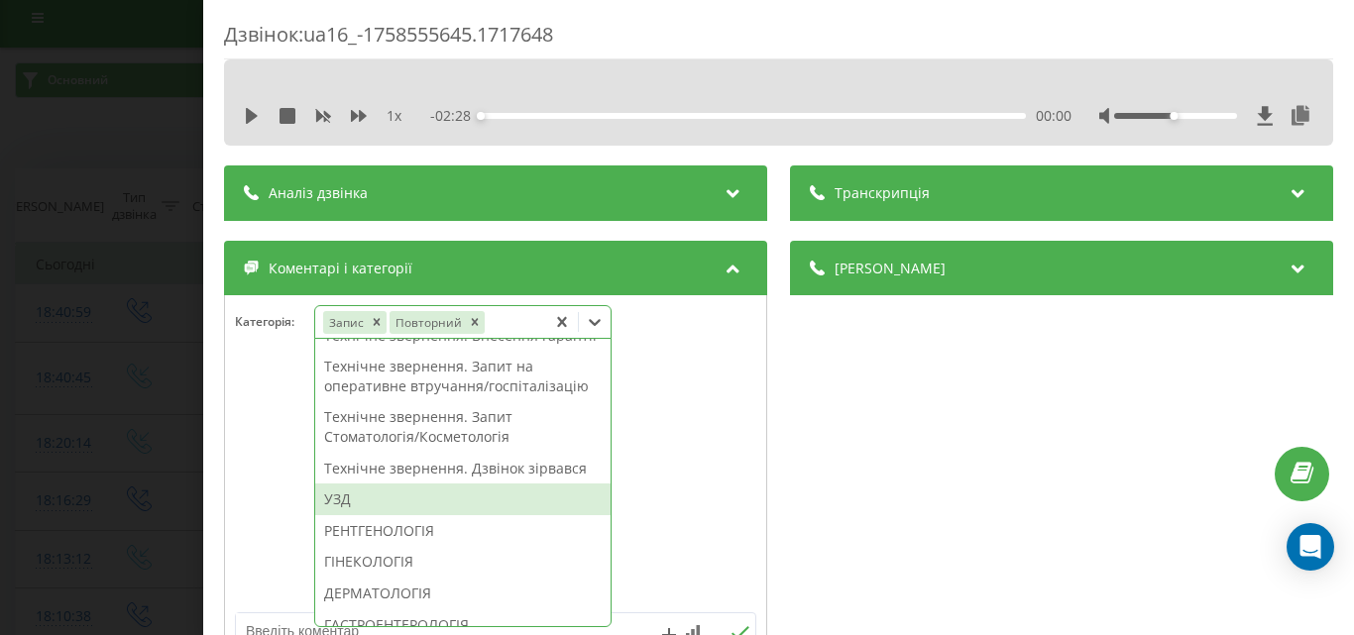
click at [363, 516] on div "УЗД" at bounding box center [462, 500] width 295 height 32
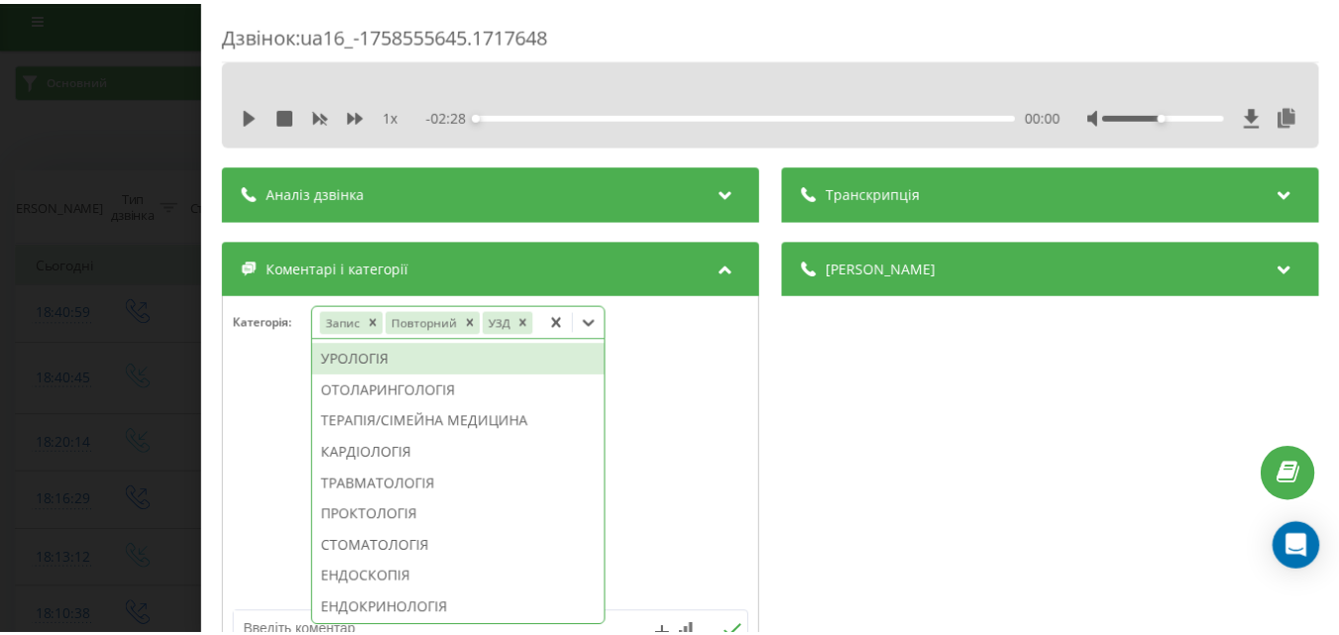
scroll to position [730, 0]
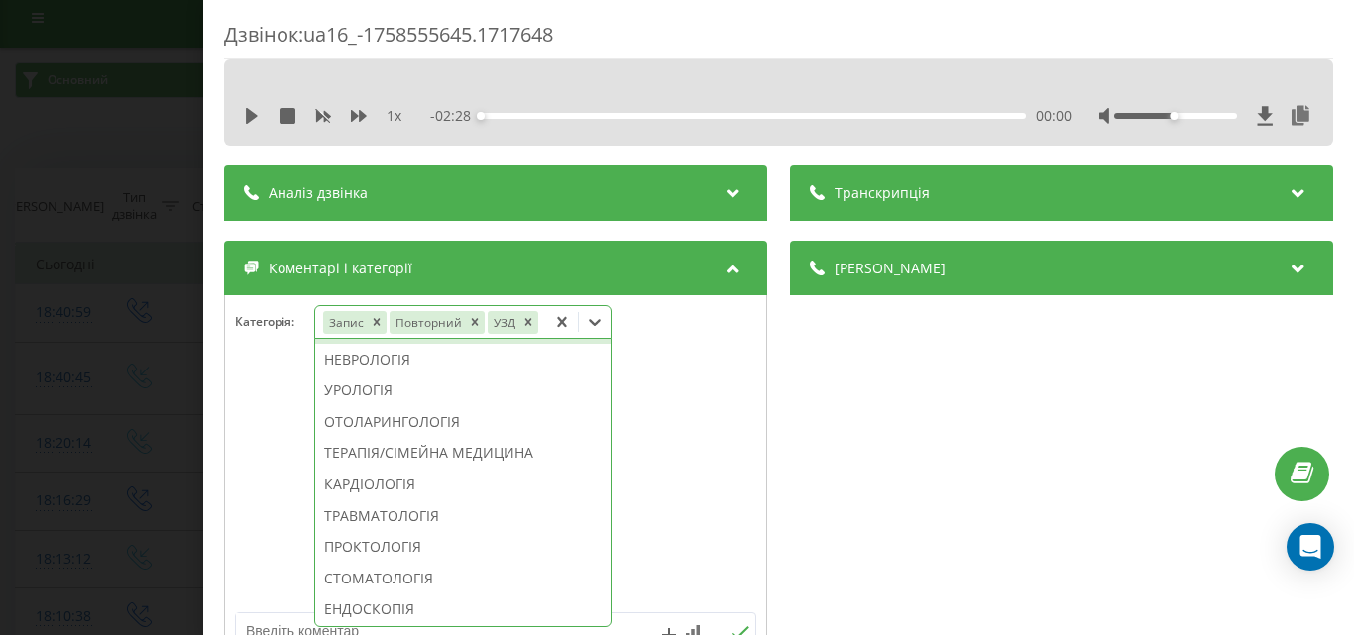
drag, startPoint x: 418, startPoint y: 381, endPoint x: 156, endPoint y: 373, distance: 262.8
click at [416, 344] on div "ГАСТРОЕНТЕРОЛОГІЯ" at bounding box center [462, 328] width 295 height 32
click at [130, 370] on div "Дзвінок : ua16_-1758555645.1717648 1 x - 02:28 00:00 00:00 Транскрипція Для AI-…" at bounding box center [677, 317] width 1354 height 635
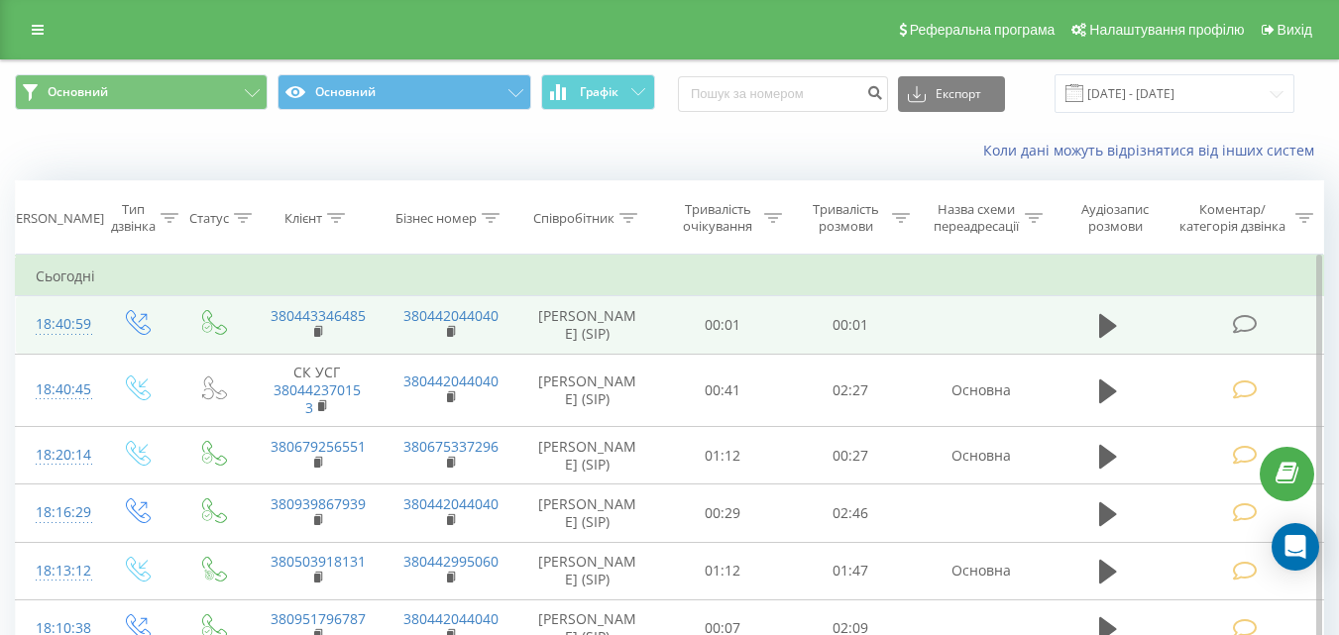
click at [1239, 325] on icon at bounding box center [1244, 324] width 25 height 21
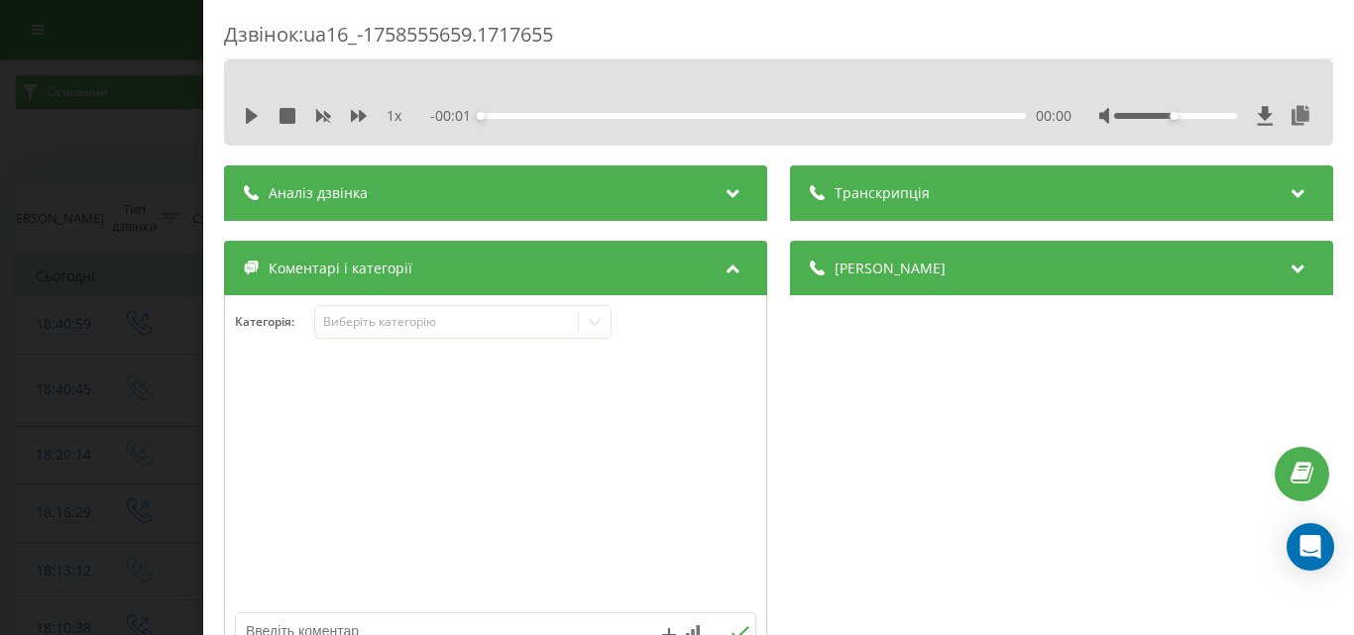
click at [447, 340] on div "Категорія : Виберіть категорію" at bounding box center [495, 334] width 541 height 59
click at [425, 324] on div "Виберіть категорію" at bounding box center [446, 322] width 248 height 16
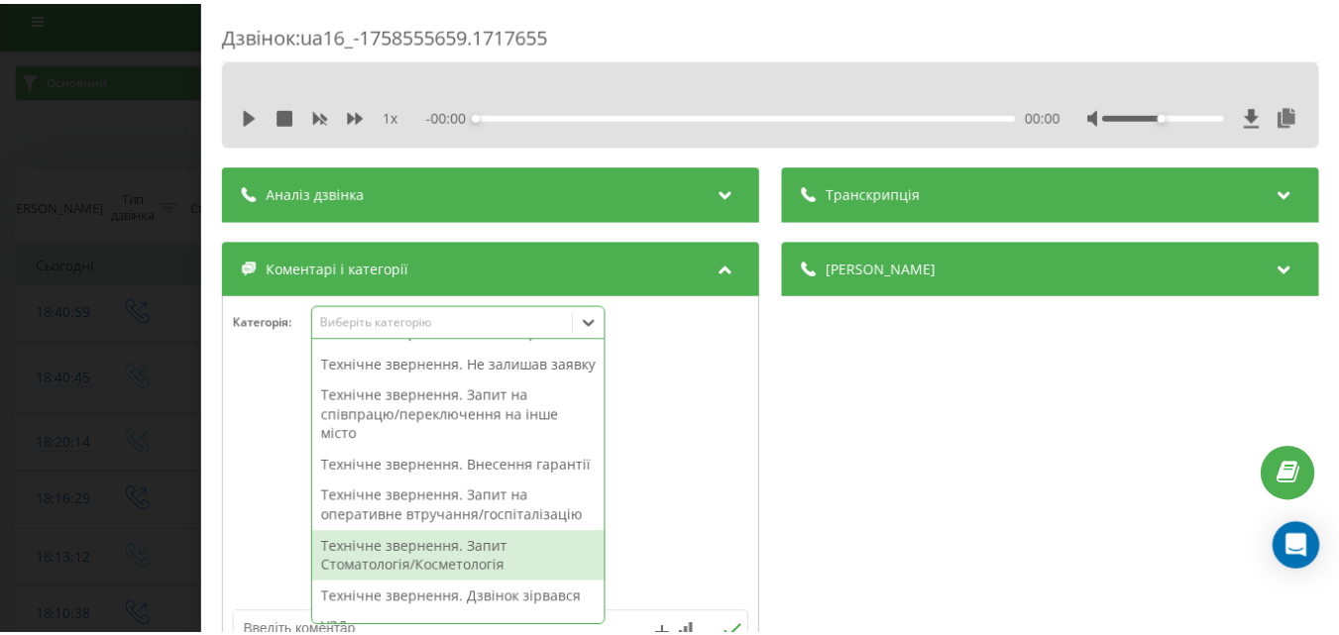
scroll to position [595, 0]
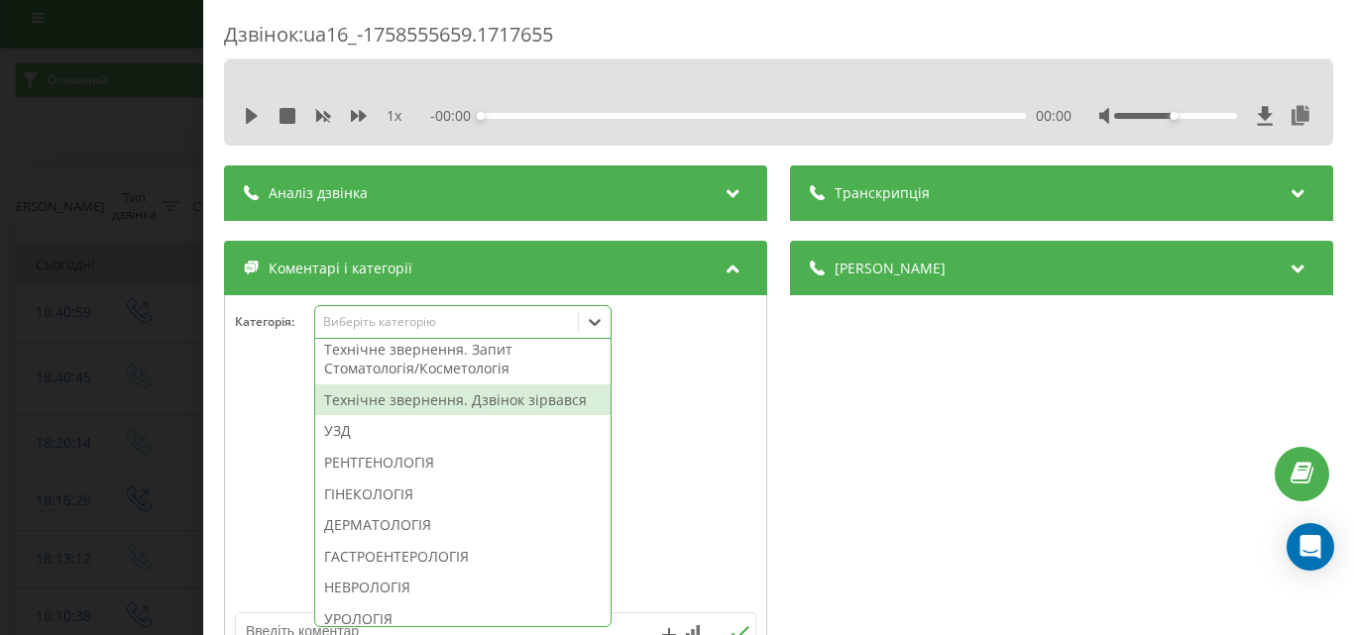
click at [426, 416] on div "Технічне звернення. Дзвінок зірвався" at bounding box center [462, 401] width 295 height 32
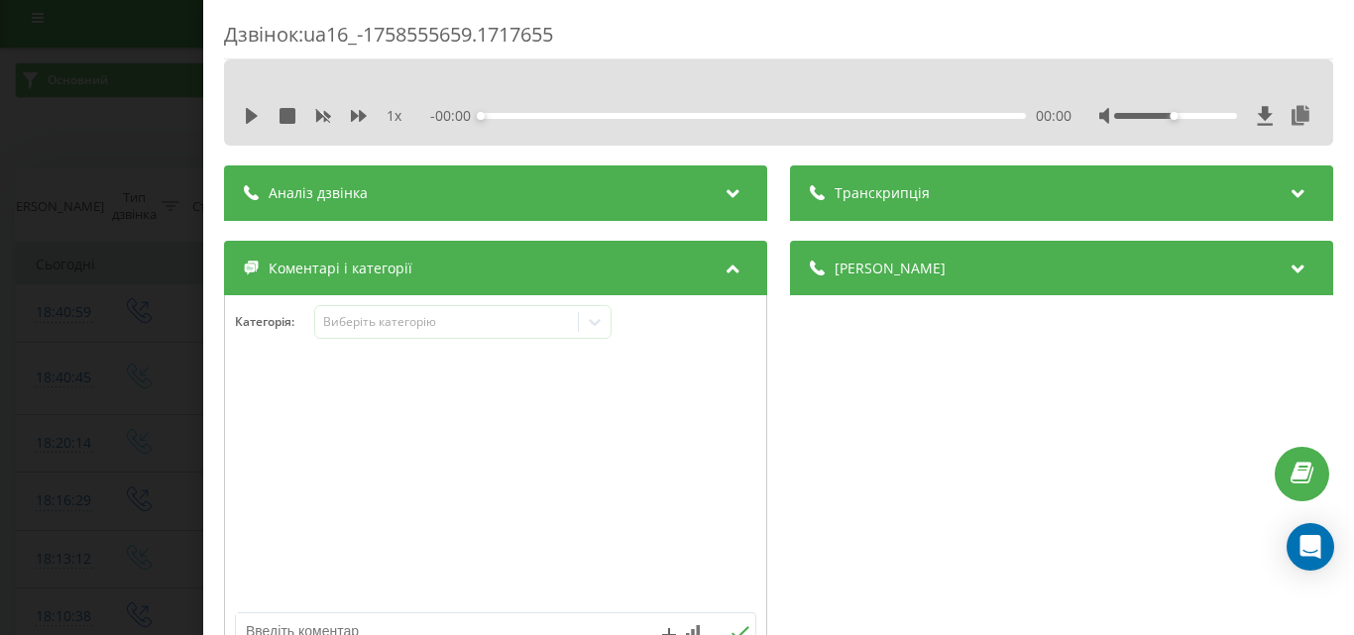
click at [143, 433] on div "Дзвінок : ua16_-1758555659.1717655 1 x - 00:00 00:00 00:00 Транскрипція Для AI-…" at bounding box center [677, 317] width 1354 height 635
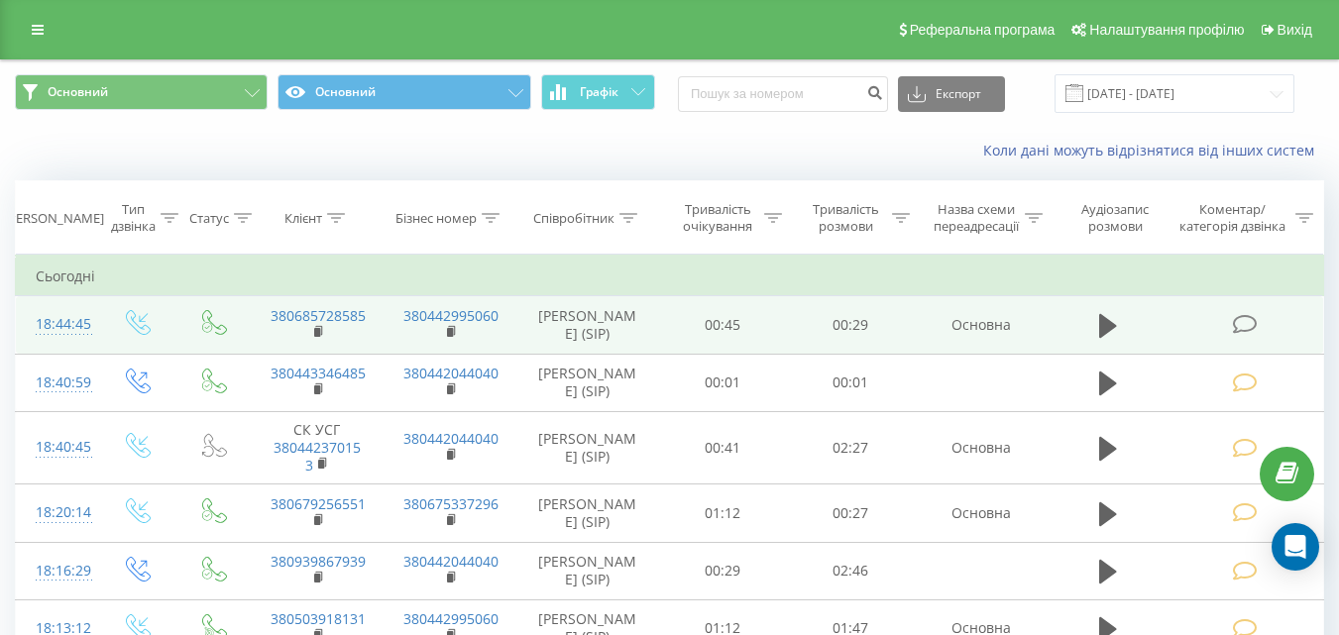
click at [1253, 326] on icon at bounding box center [1244, 324] width 25 height 21
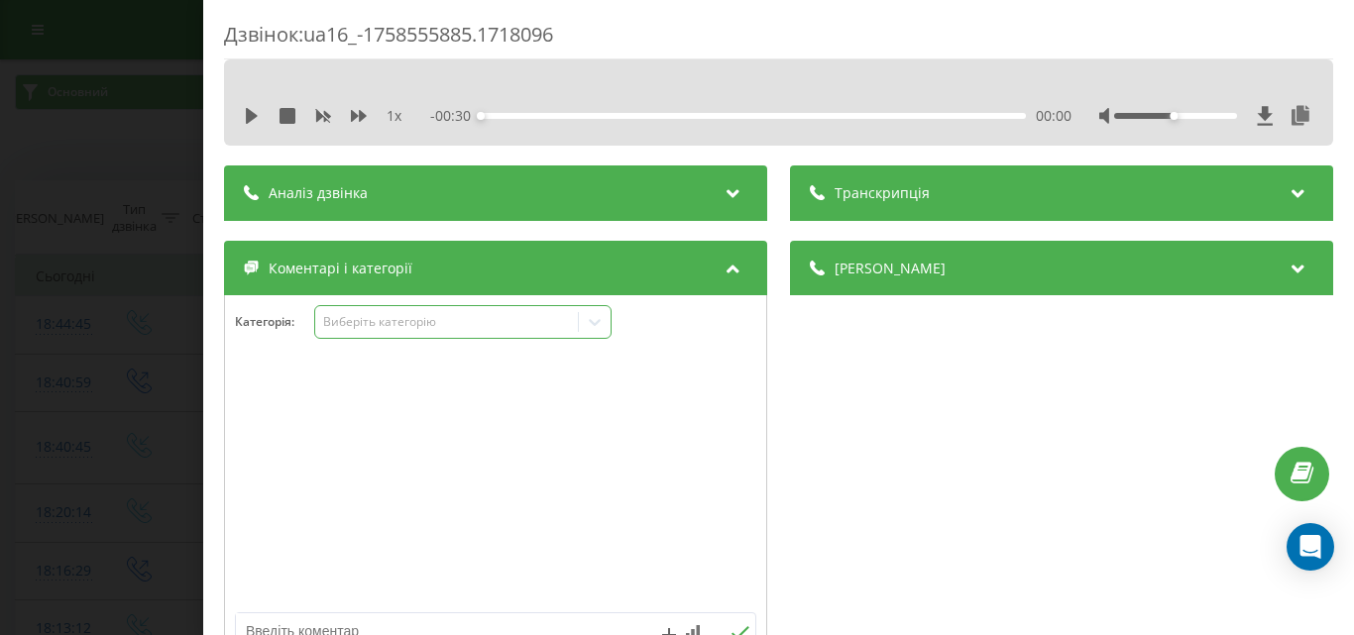
click at [523, 324] on div "Виберіть категорію" at bounding box center [446, 322] width 248 height 16
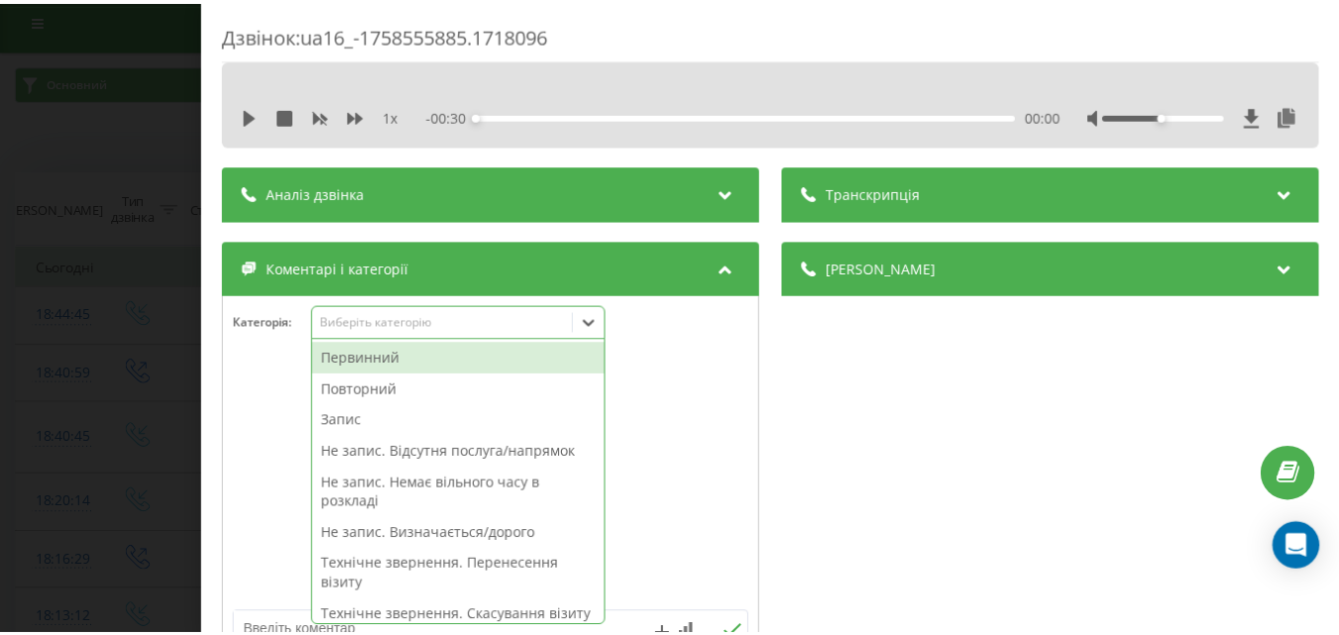
scroll to position [12, 0]
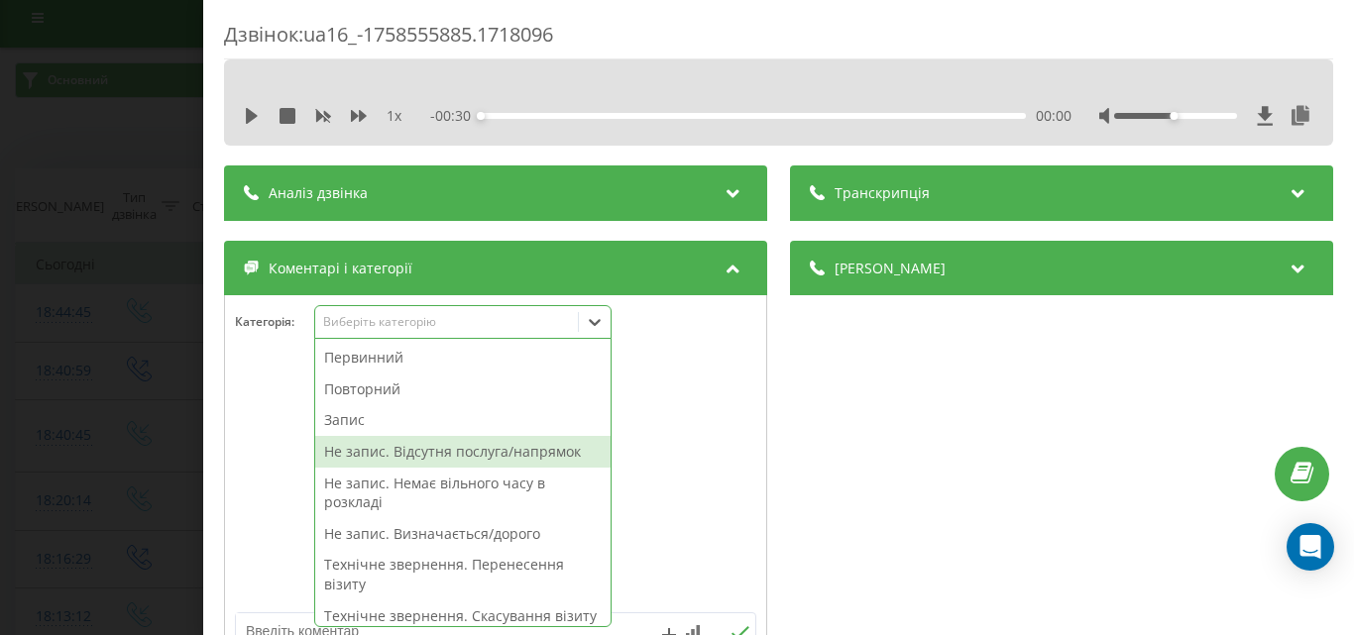
click at [410, 454] on div "Не запис. Відсутня послуга/напрямок" at bounding box center [462, 452] width 295 height 32
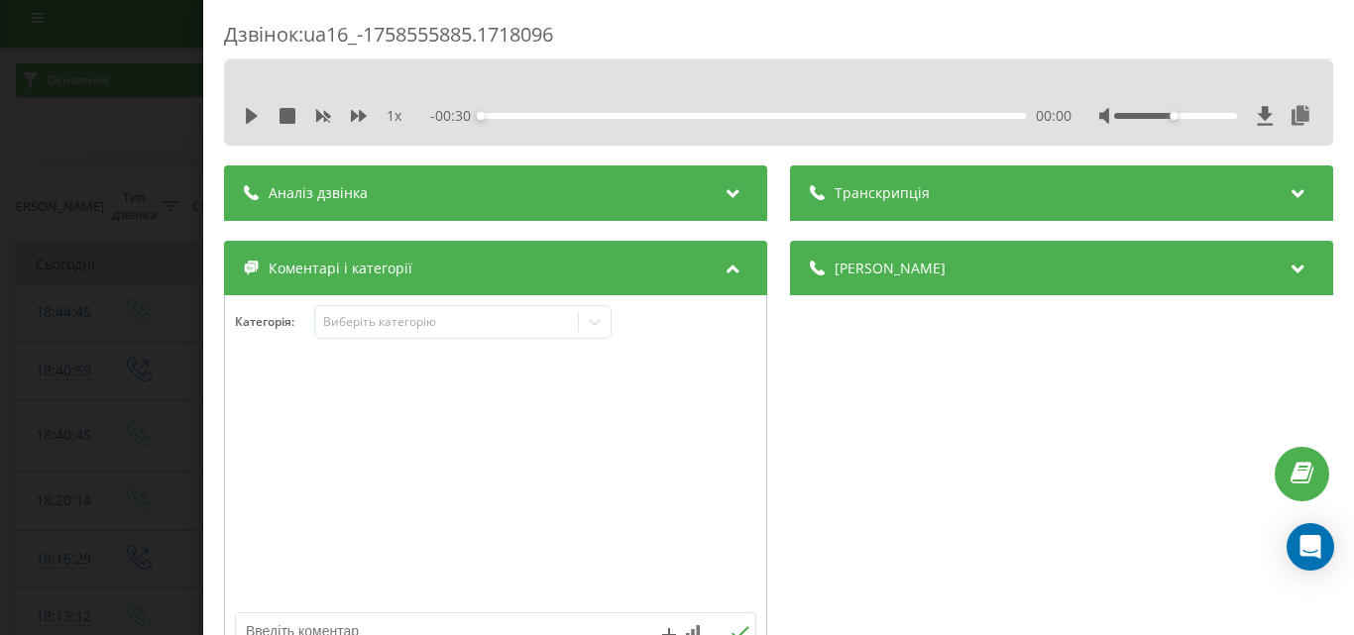
drag, startPoint x: 131, startPoint y: 414, endPoint x: 118, endPoint y: 379, distance: 37.9
click at [129, 414] on div "Дзвінок : ua16_-1758555885.1718096 1 x - 00:30 00:00 00:00 Транскрипція Для AI-…" at bounding box center [677, 317] width 1354 height 635
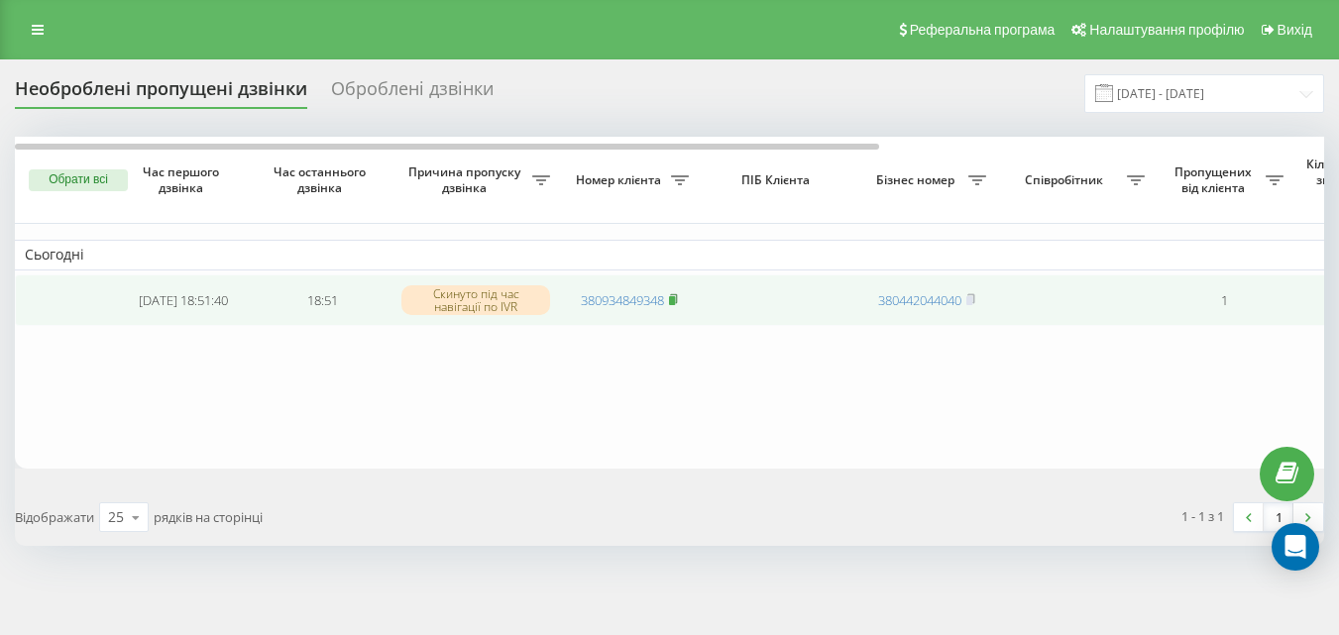
click at [678, 302] on icon at bounding box center [673, 299] width 9 height 12
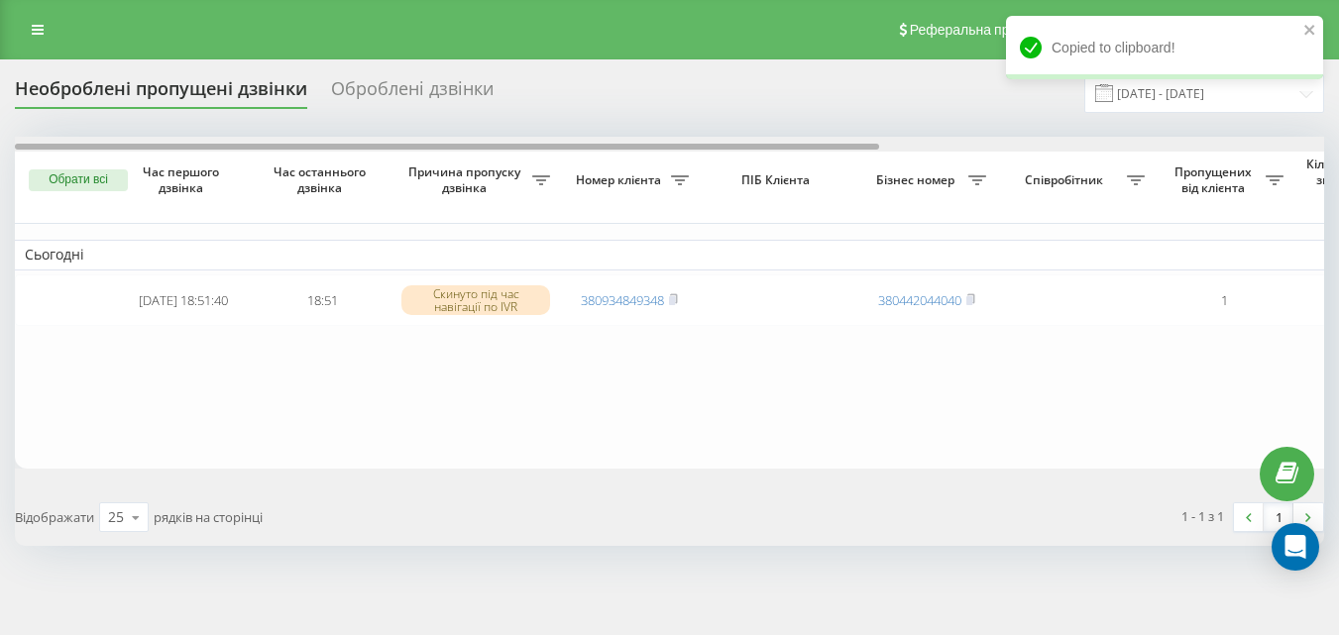
drag, startPoint x: 752, startPoint y: 148, endPoint x: 481, endPoint y: 126, distance: 272.5
click at [539, 140] on div at bounding box center [670, 144] width 1310 height 15
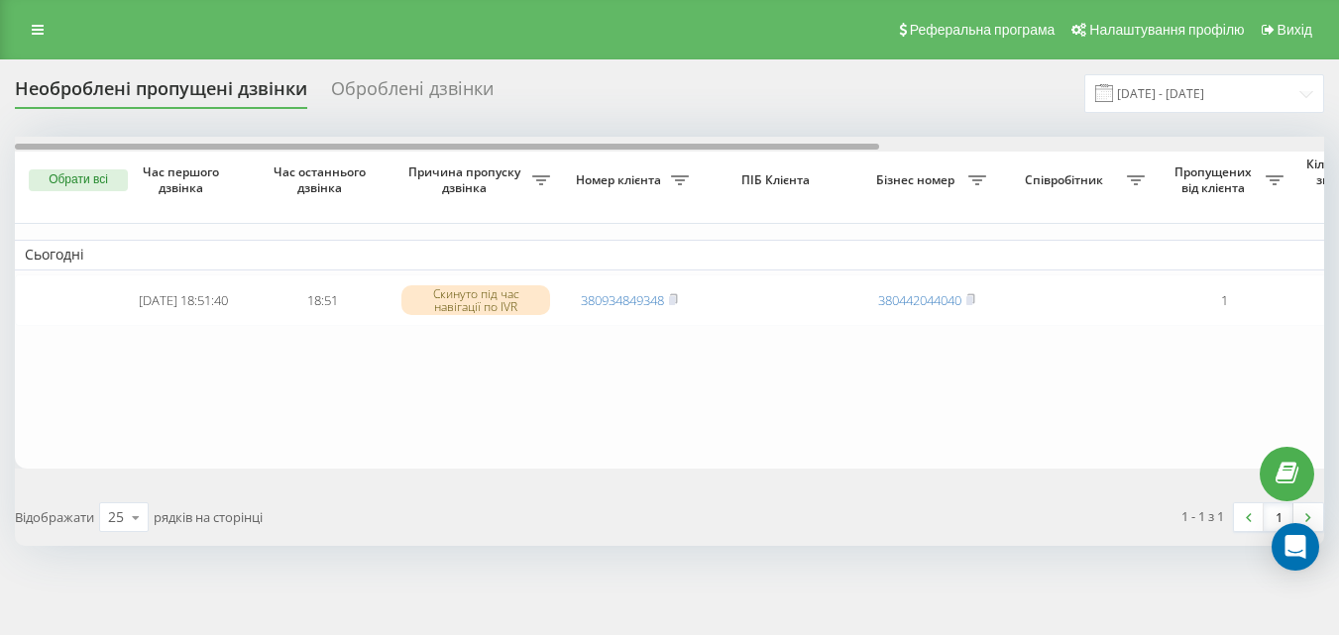
scroll to position [0, 673]
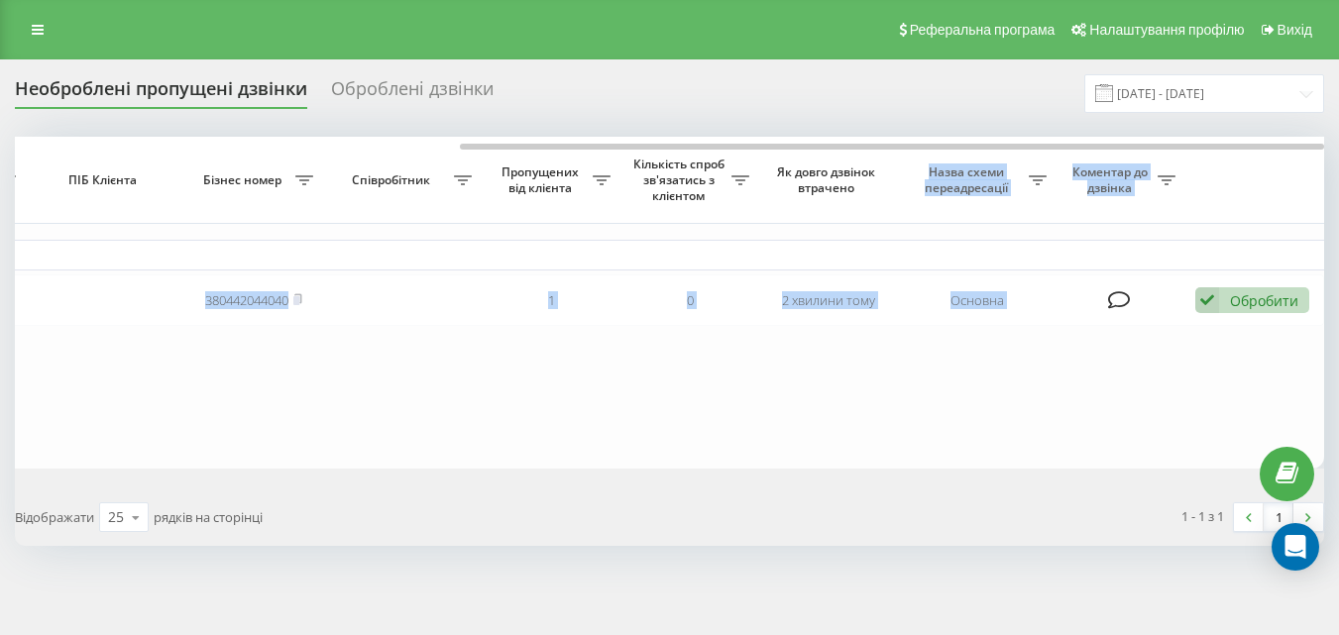
drag, startPoint x: 652, startPoint y: 152, endPoint x: 932, endPoint y: 158, distance: 279.6
click at [932, 158] on div "Обрати всі Час першого дзвінка Час останнього дзвінка Причина пропуску дзвінка …" at bounding box center [670, 303] width 1310 height 332
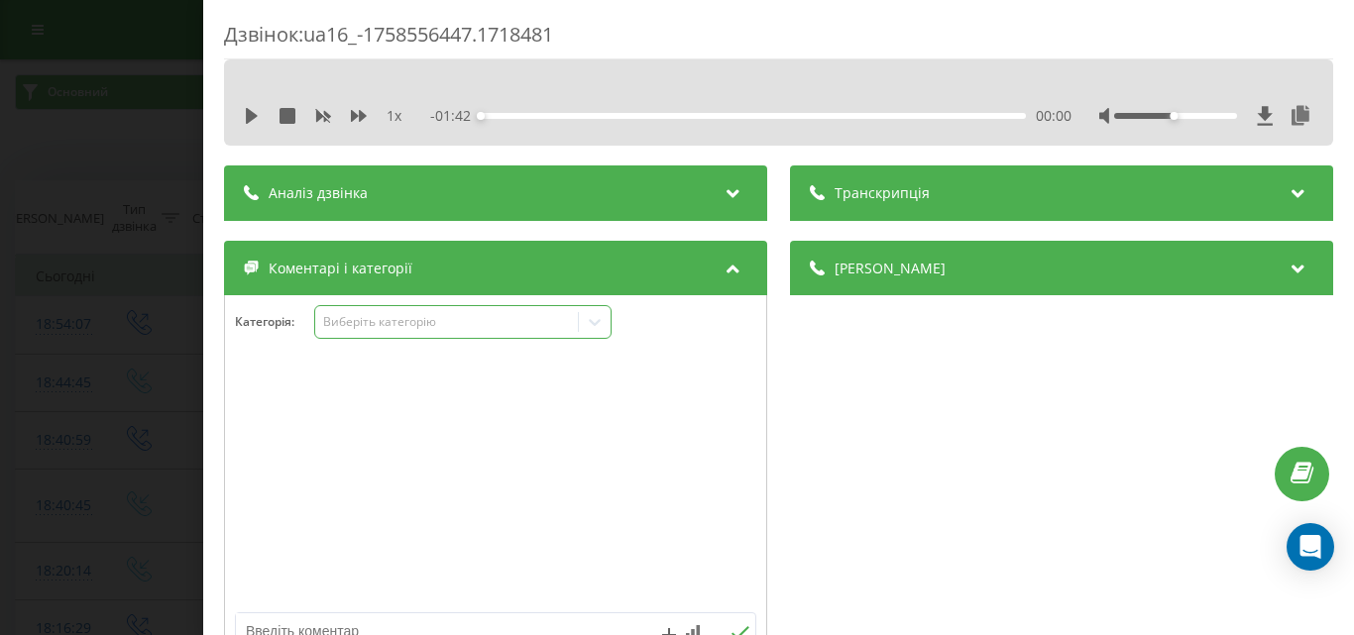
click at [506, 329] on div "Виберіть категорію" at bounding box center [446, 322] width 248 height 16
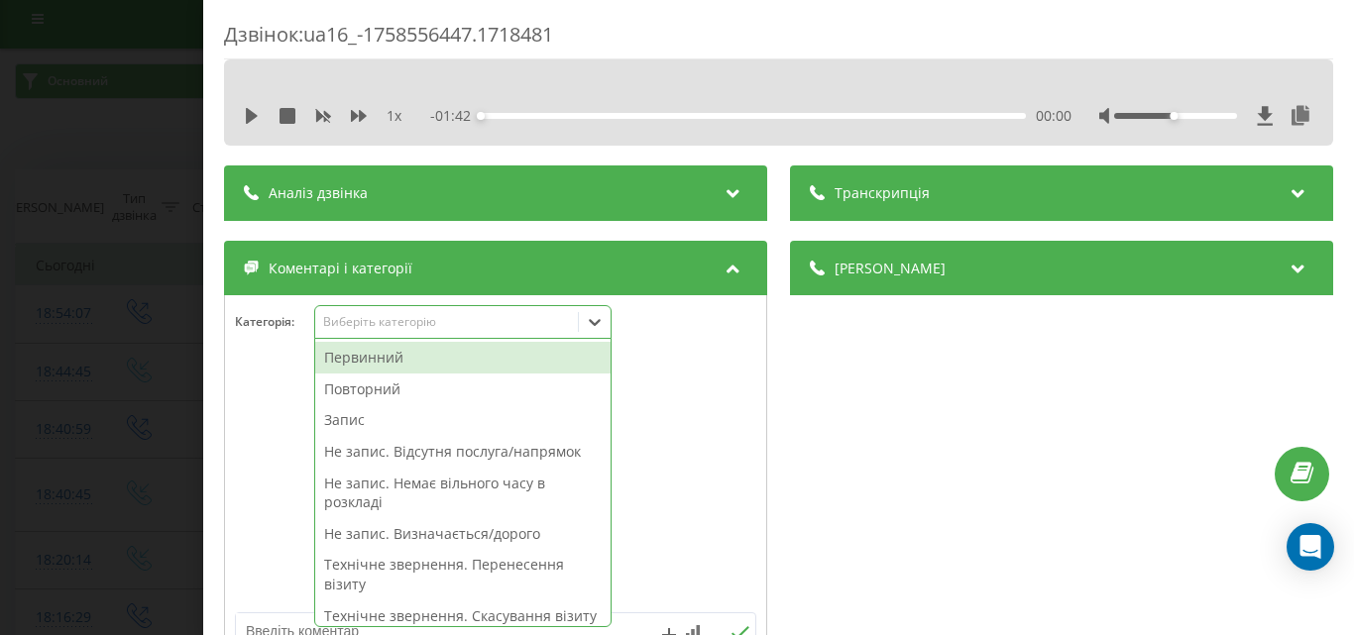
scroll to position [12, 0]
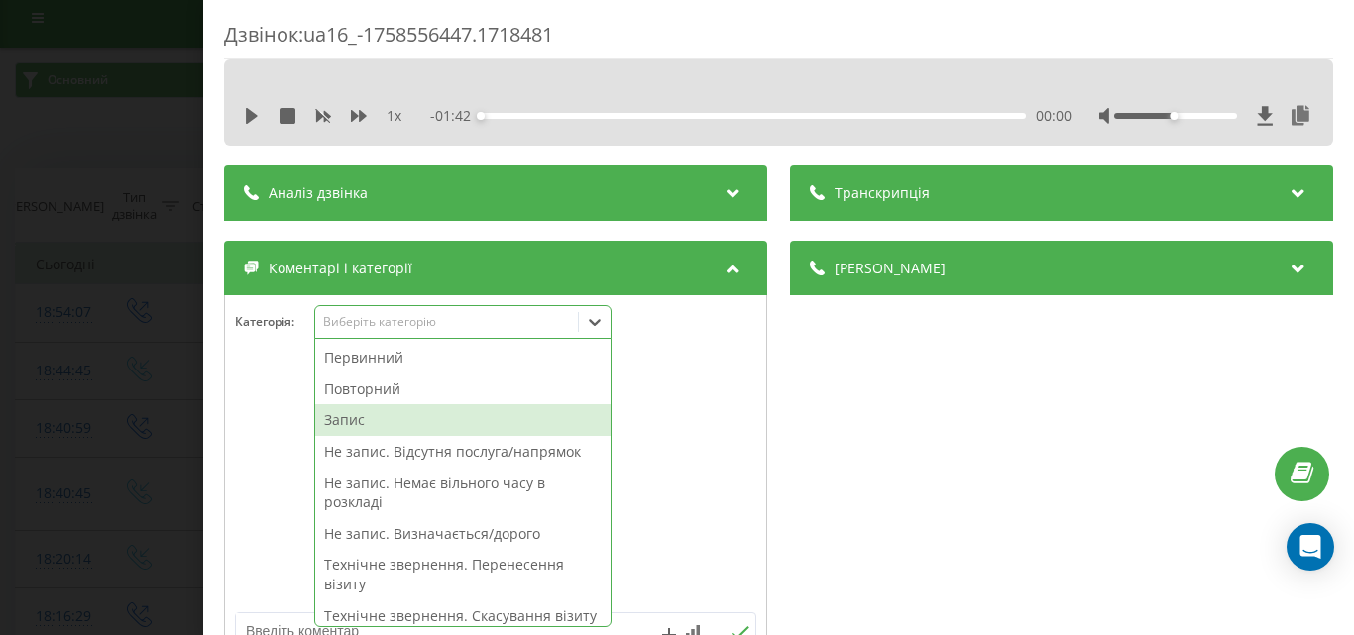
click at [130, 410] on div "Дзвінок : ua16_-1758556447.1718481 1 x - 01:42 00:00 00:00 Транскрипція Для AI-…" at bounding box center [677, 317] width 1354 height 635
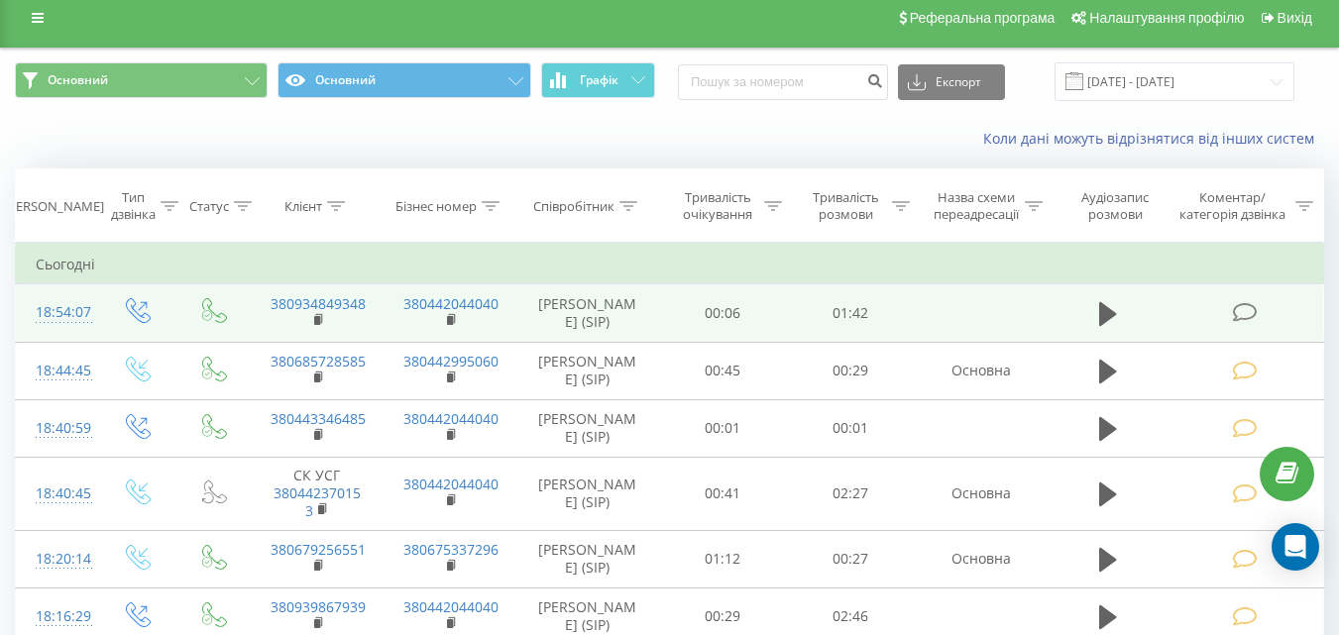
click at [1240, 307] on icon at bounding box center [1244, 312] width 25 height 21
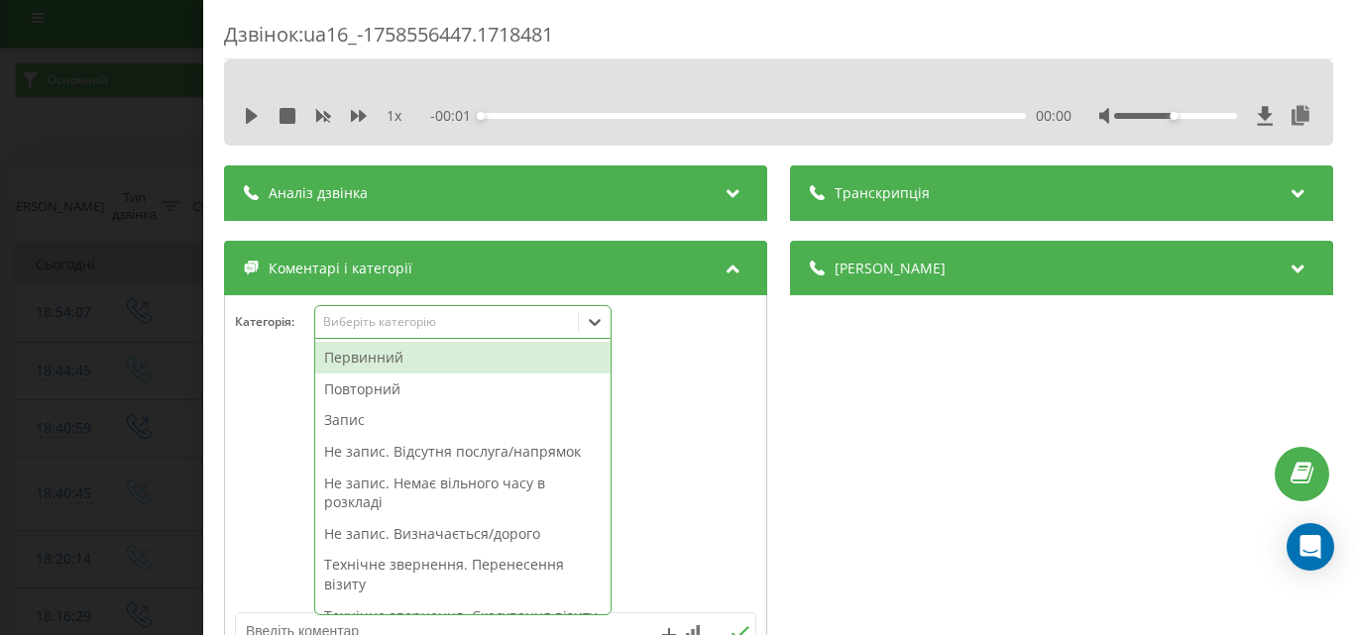
click at [477, 327] on div "Виберіть категорію" at bounding box center [446, 322] width 248 height 16
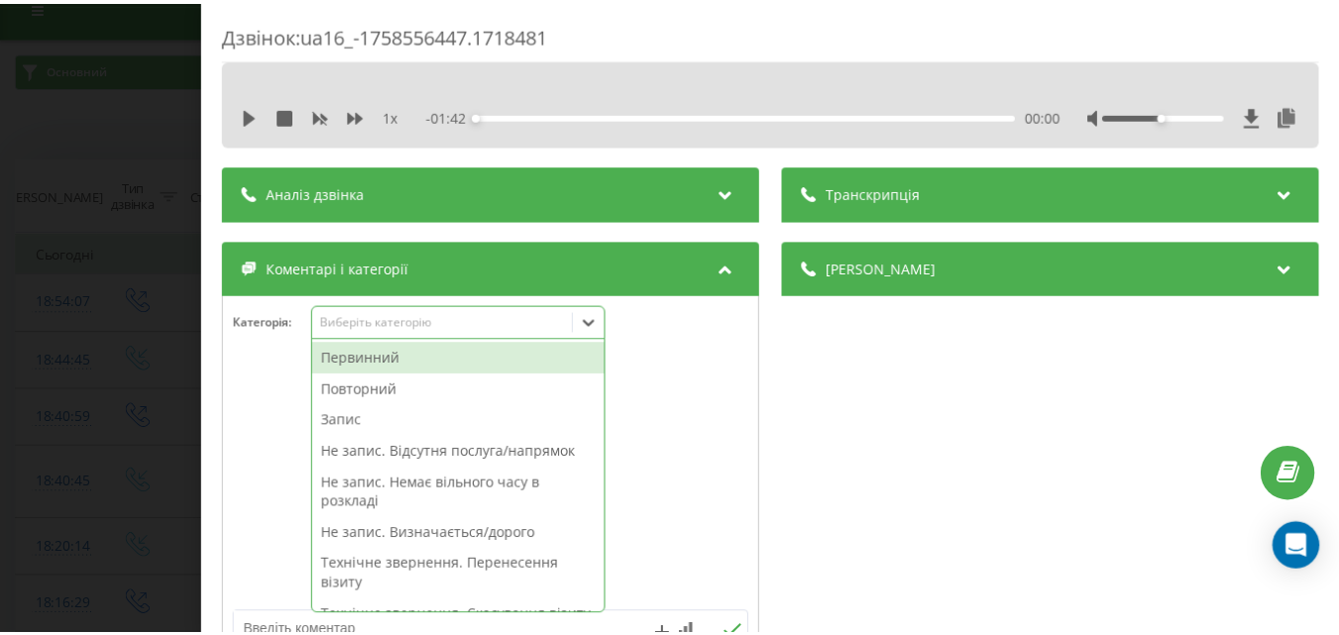
scroll to position [24, 0]
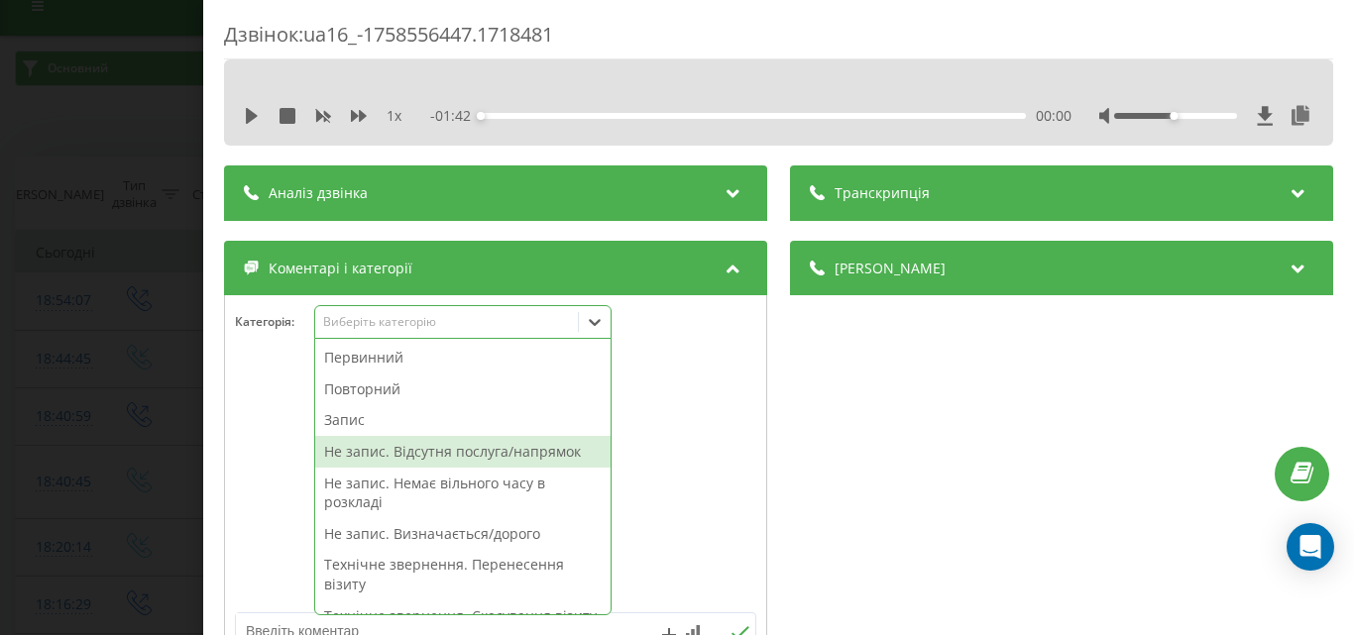
click at [514, 459] on div "Не запис. Відсутня послуга/напрямок" at bounding box center [462, 452] width 295 height 32
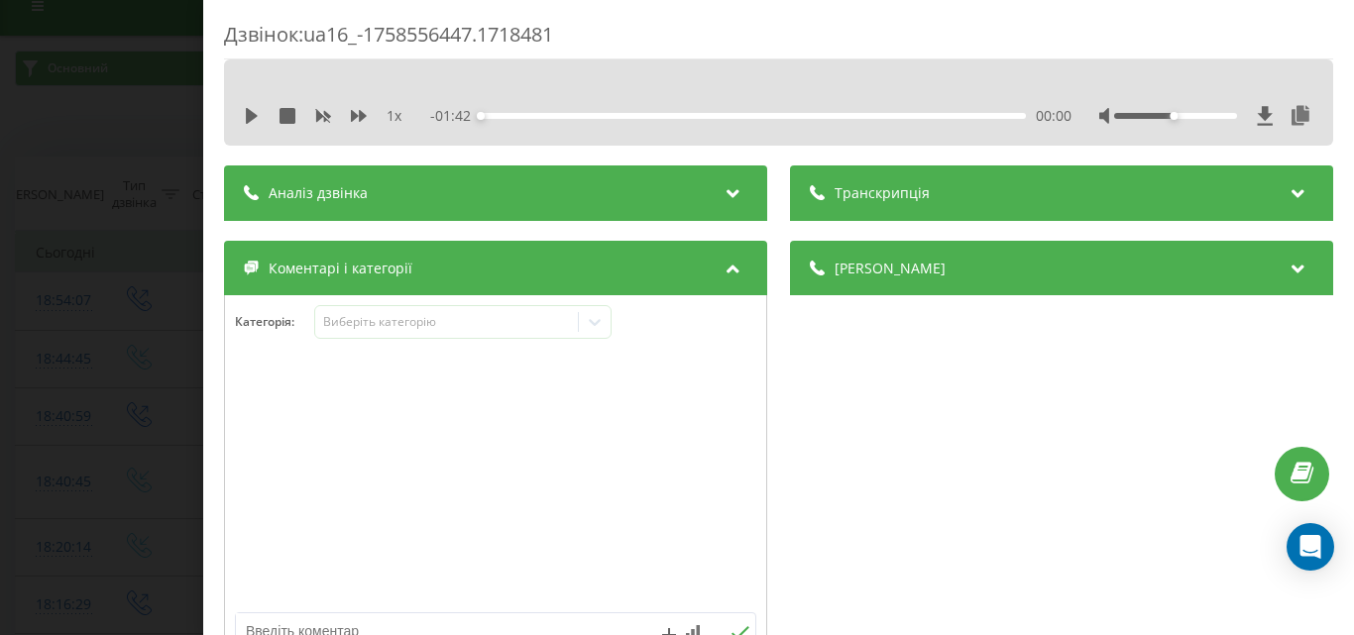
click at [70, 293] on div "Дзвінок : ua16_-1758556447.1718481 1 x - 01:42 00:00 00:00 Транскрипція Для AI-…" at bounding box center [677, 317] width 1354 height 635
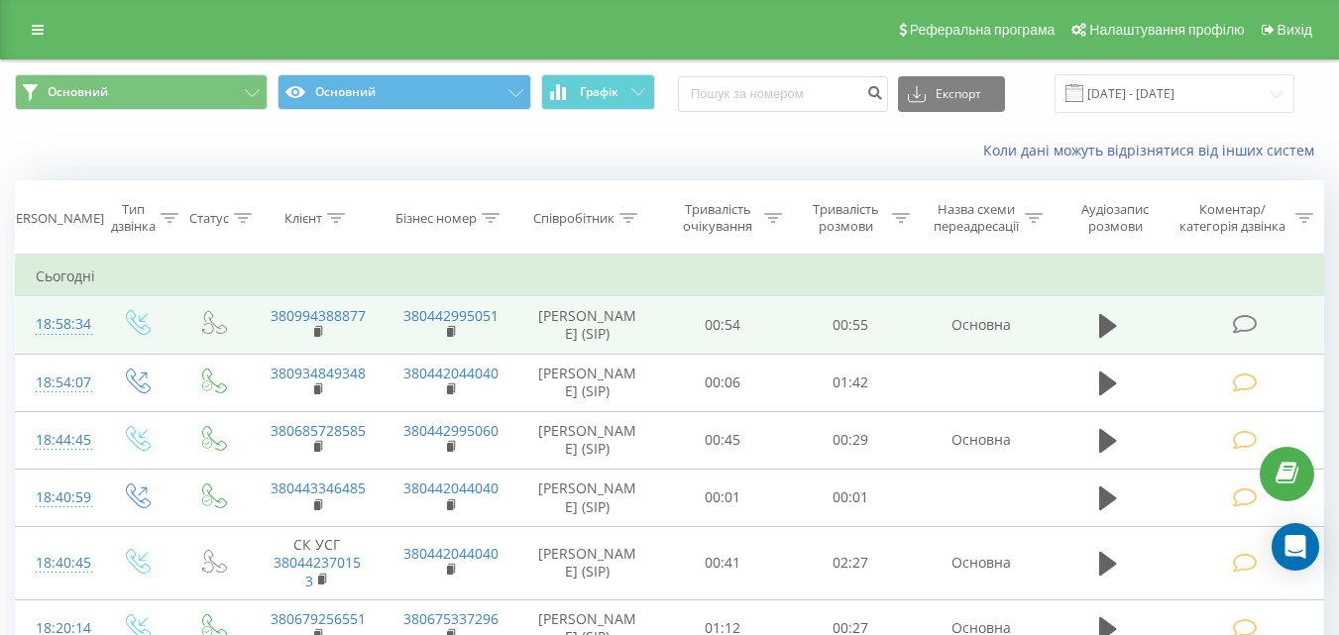
click at [1245, 324] on icon at bounding box center [1244, 324] width 25 height 21
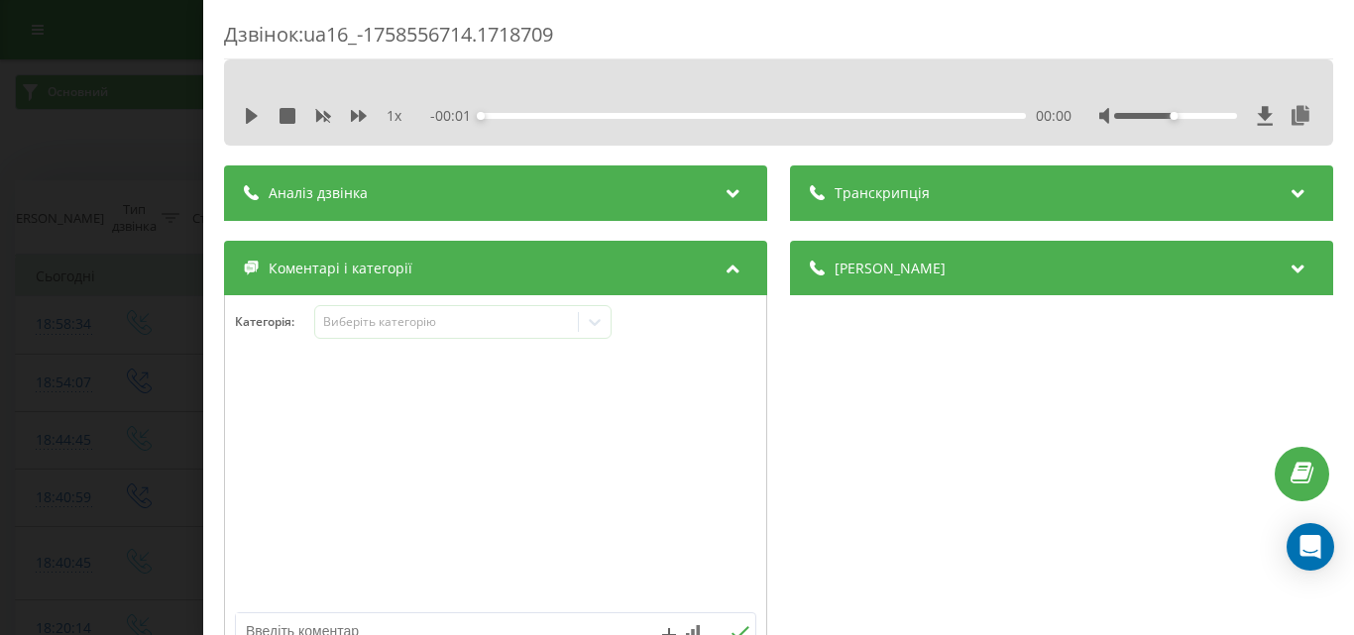
click at [487, 300] on div "Категорія : Виберіть категорію" at bounding box center [495, 483] width 543 height 376
click at [476, 318] on div "Виберіть категорію" at bounding box center [446, 322] width 248 height 16
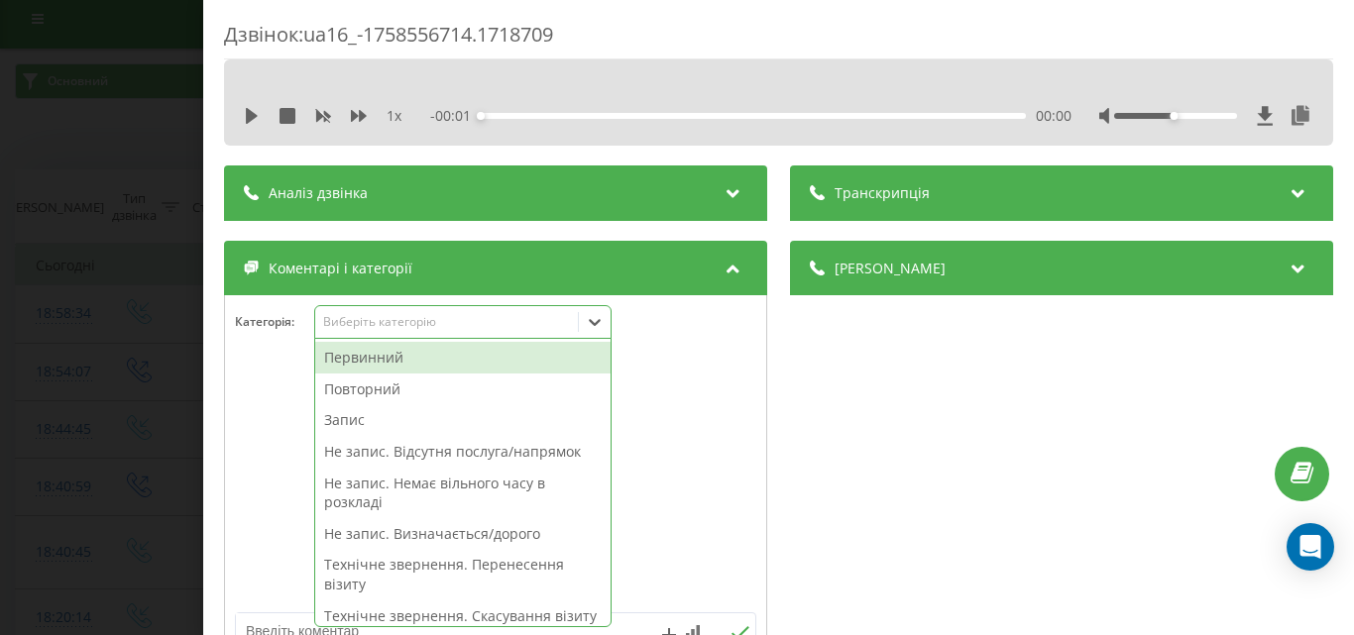
scroll to position [12, 0]
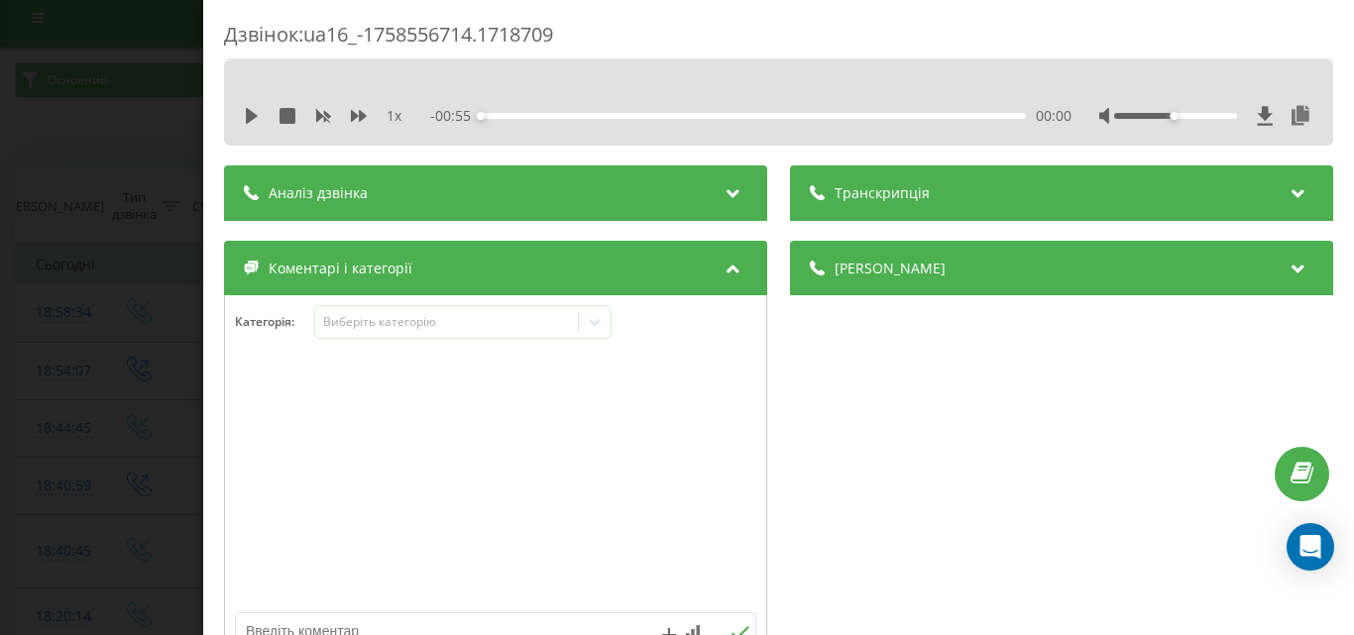
click at [683, 495] on div at bounding box center [495, 484] width 541 height 238
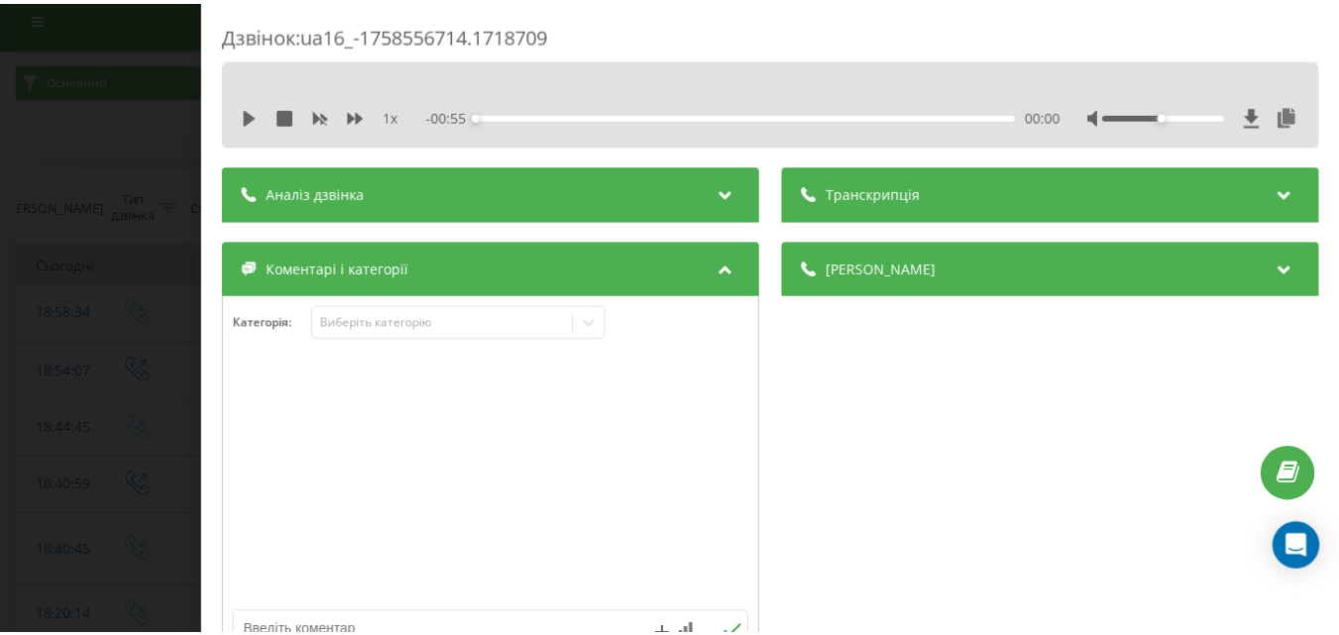
scroll to position [198, 0]
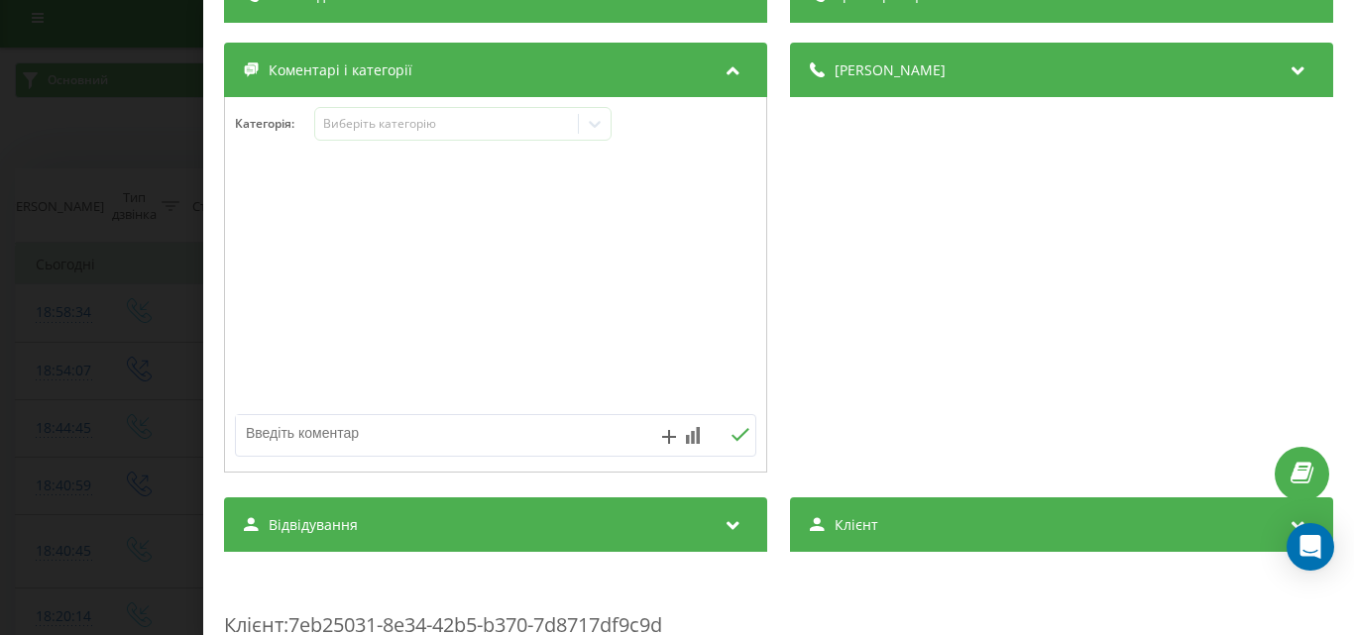
click at [372, 421] on textarea at bounding box center [443, 433] width 415 height 36
type textarea "уточ по часу"
click at [733, 434] on icon at bounding box center [740, 435] width 19 height 14
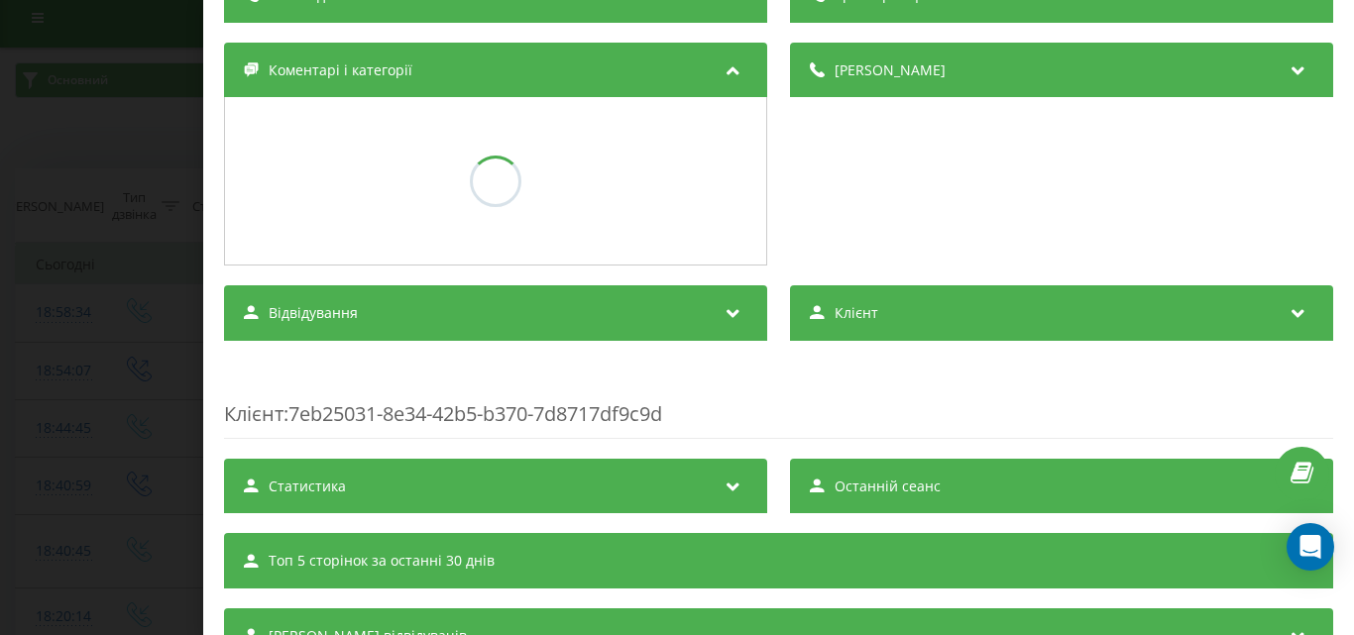
click at [145, 202] on div "Дзвінок : ua16_-1758556714.1718709 1 x - 00:55 00:00 00:00 Транскрипція Для AI-…" at bounding box center [677, 317] width 1354 height 635
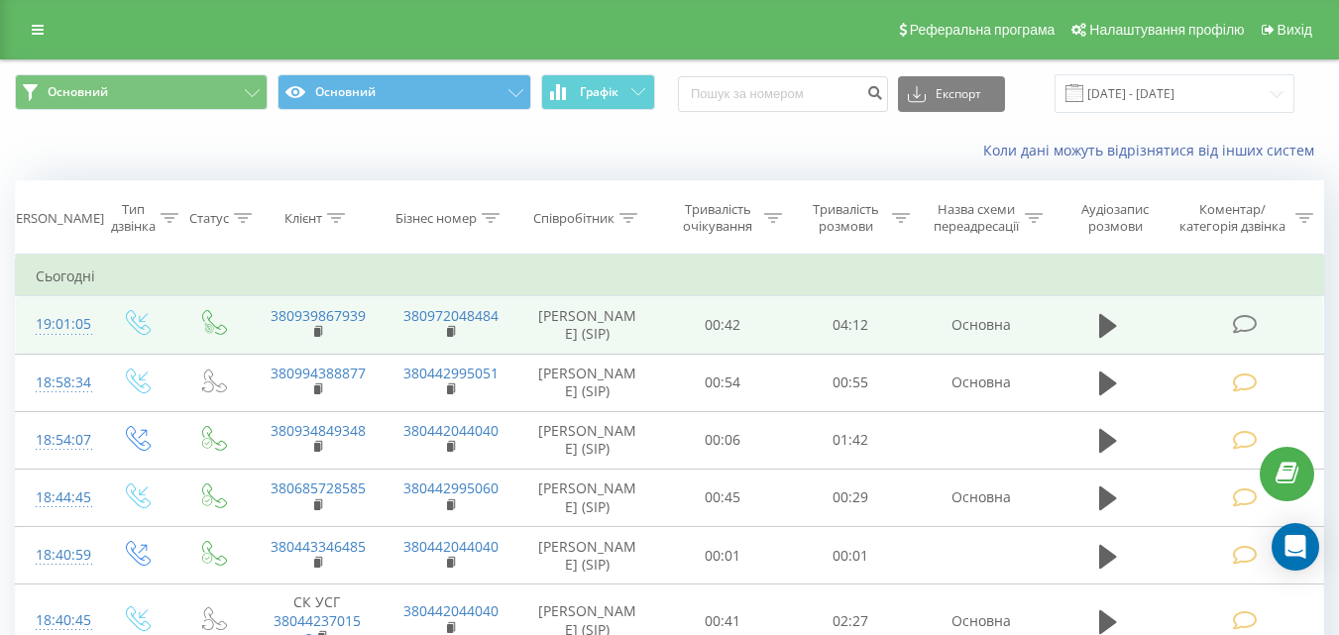
click at [1254, 319] on icon at bounding box center [1244, 324] width 25 height 21
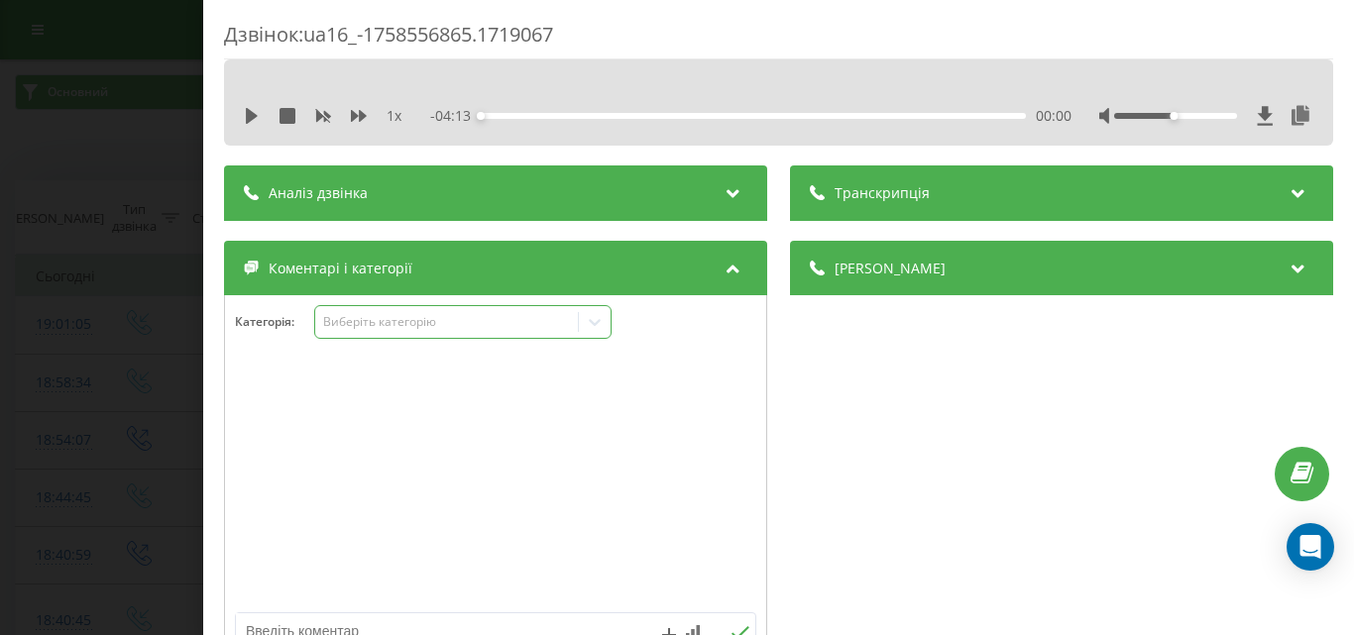
click at [402, 314] on div "Виберіть категорію" at bounding box center [446, 322] width 248 height 16
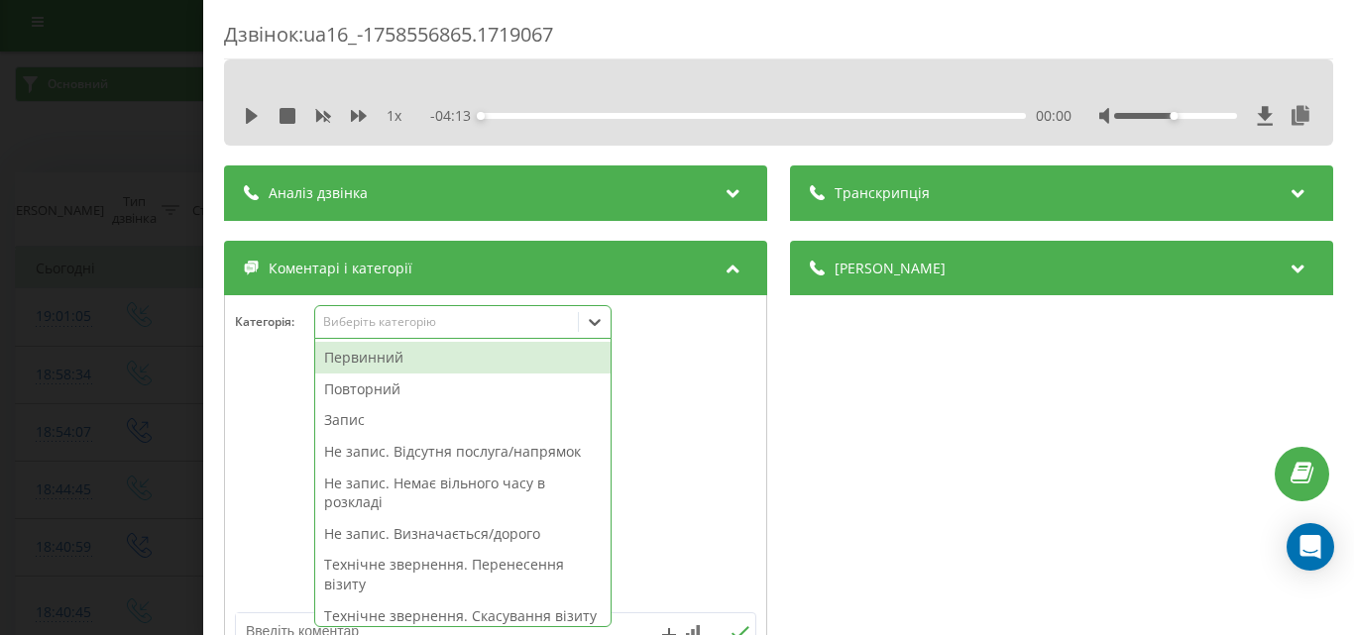
scroll to position [12, 0]
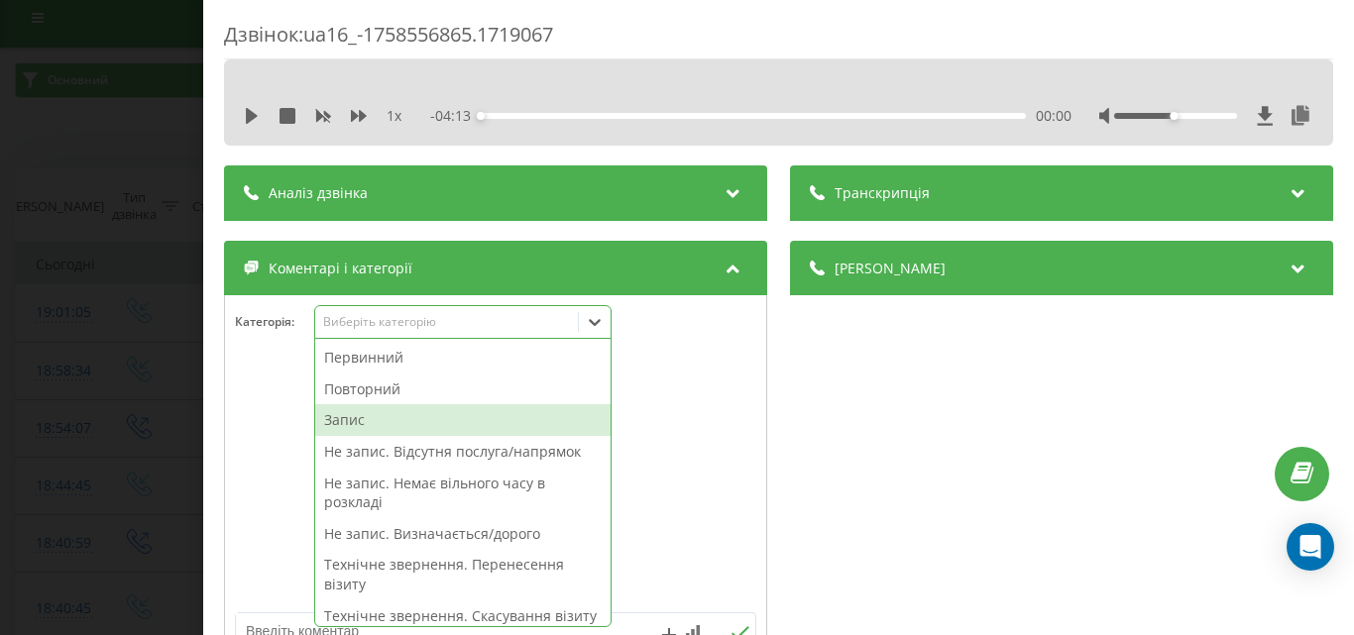
click at [388, 422] on div "Запис" at bounding box center [462, 420] width 295 height 32
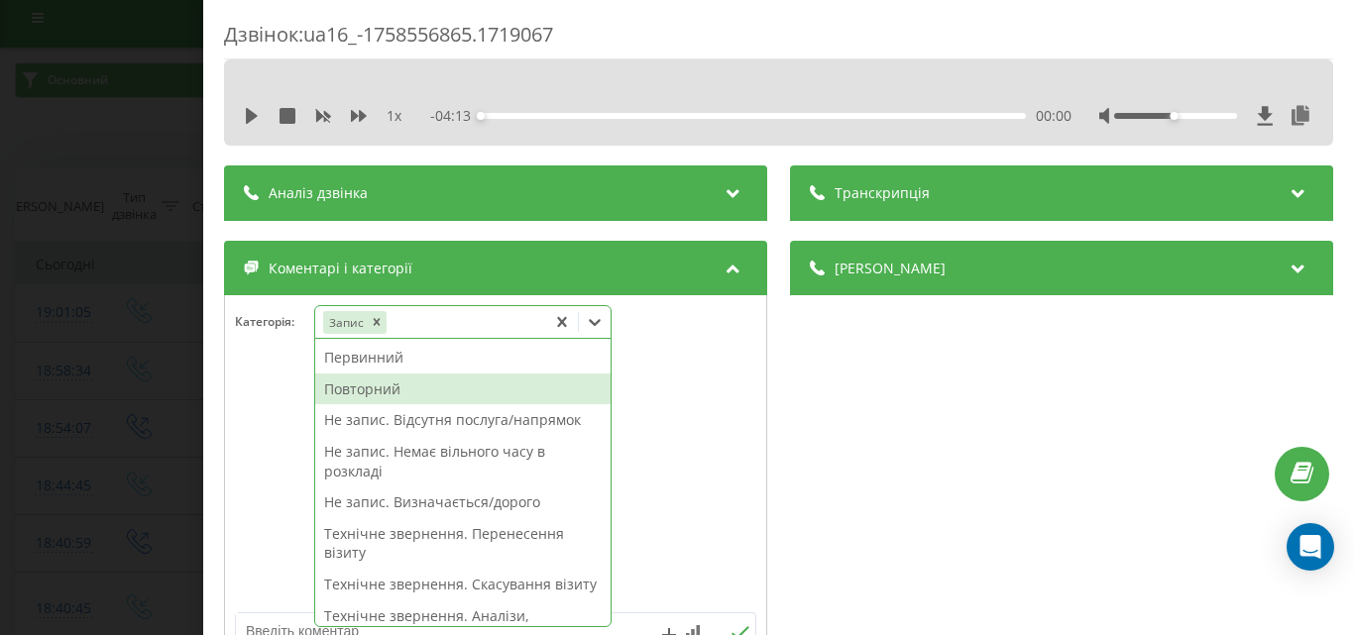
click at [378, 395] on div "Повторний" at bounding box center [462, 390] width 295 height 32
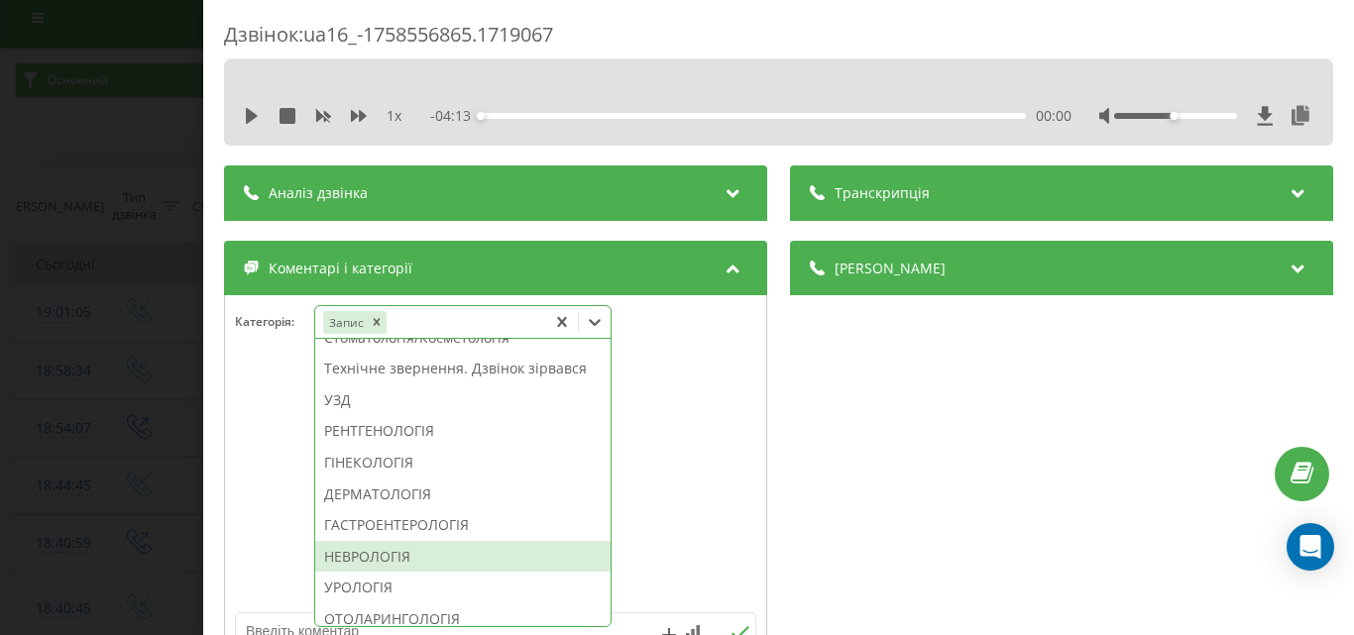
scroll to position [694, 0]
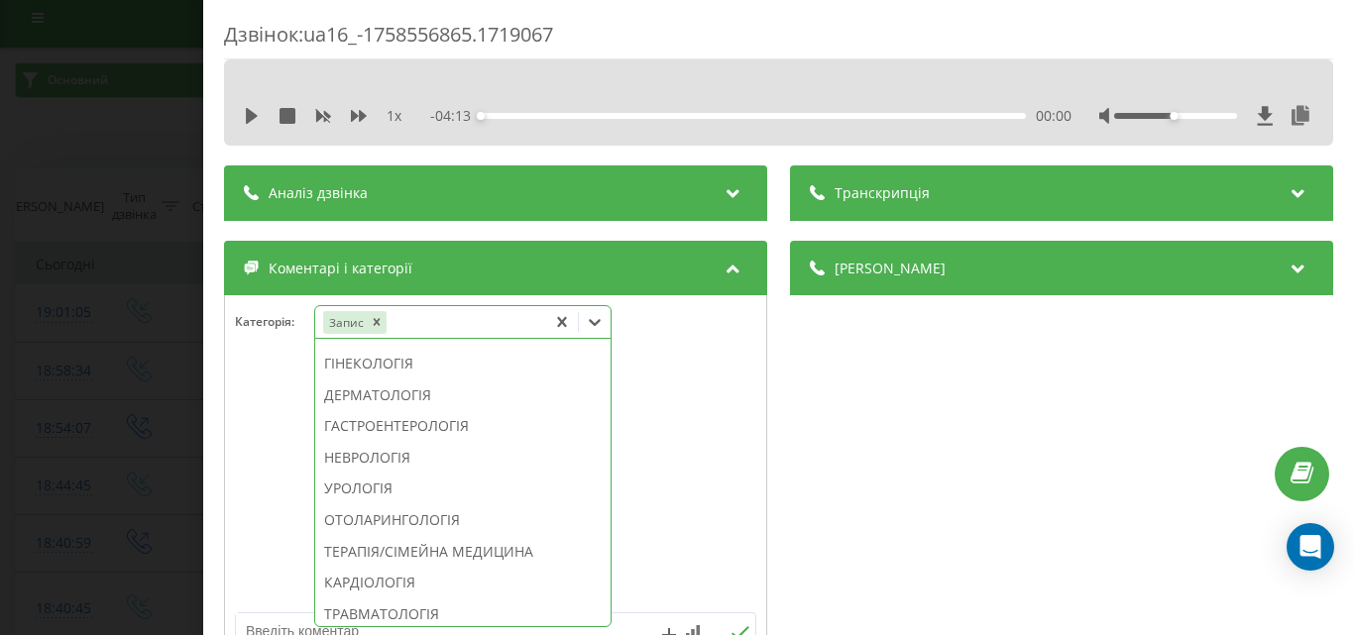
click at [358, 317] on div "УЗД" at bounding box center [462, 302] width 295 height 32
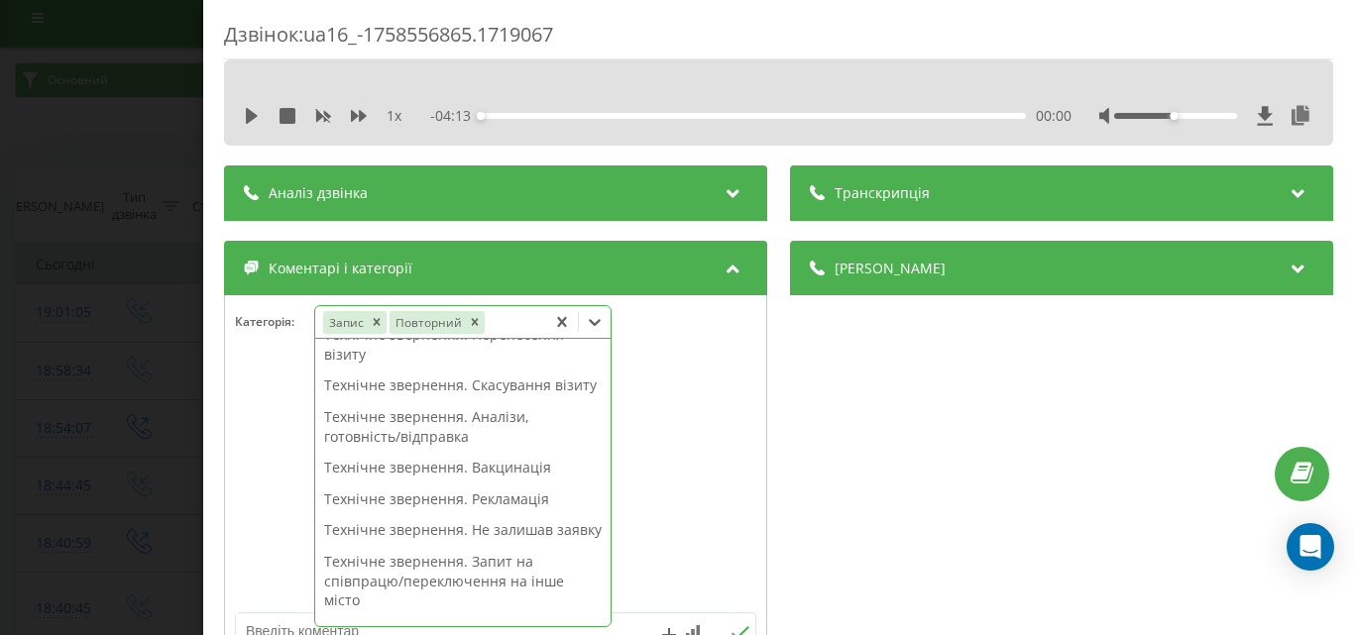
scroll to position [0, 0]
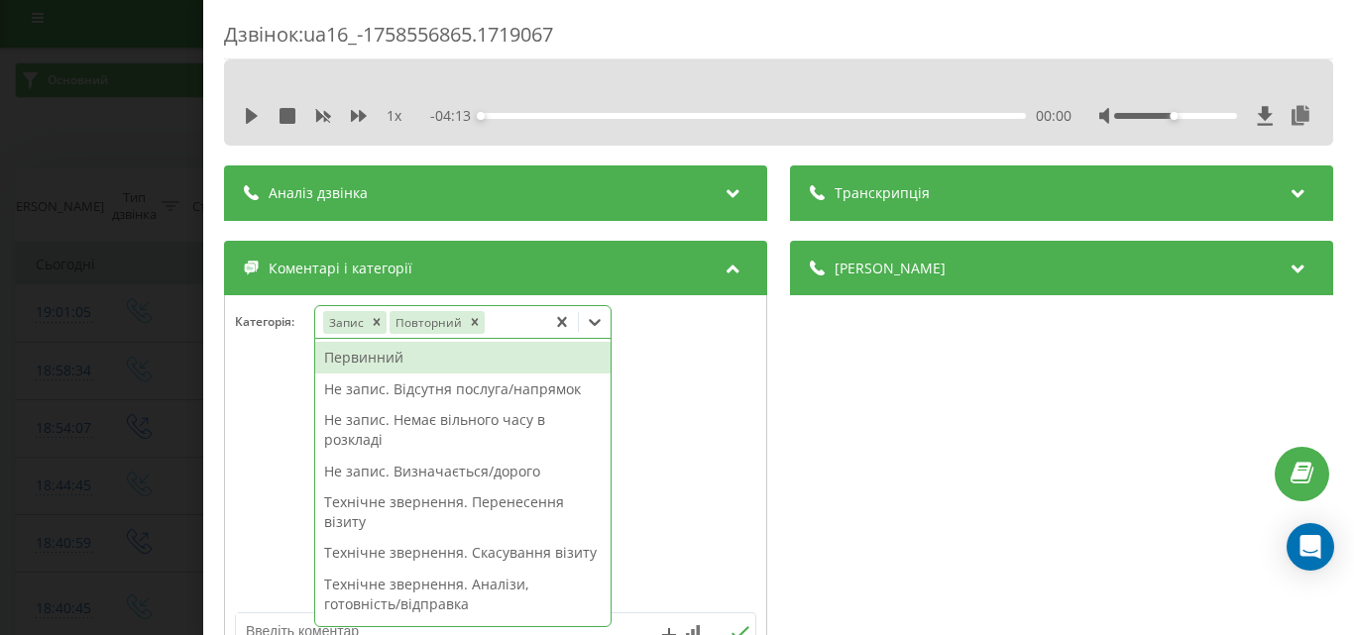
click at [379, 361] on div "Первинний" at bounding box center [462, 358] width 295 height 32
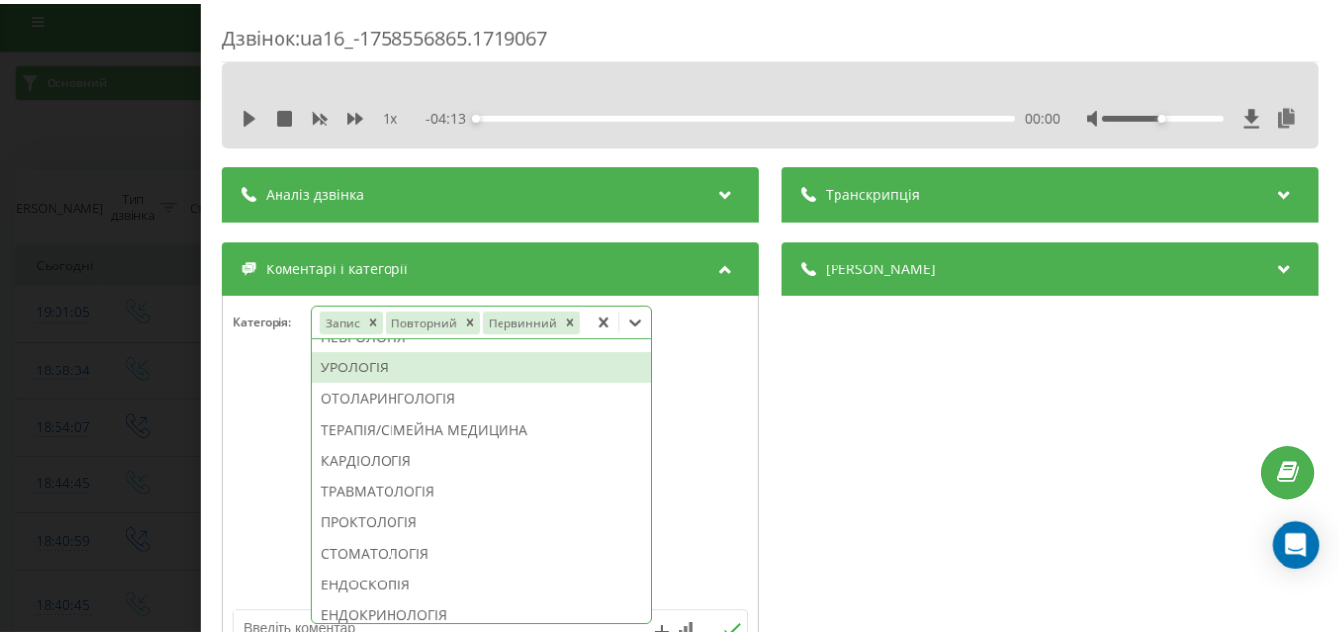
scroll to position [496, 0]
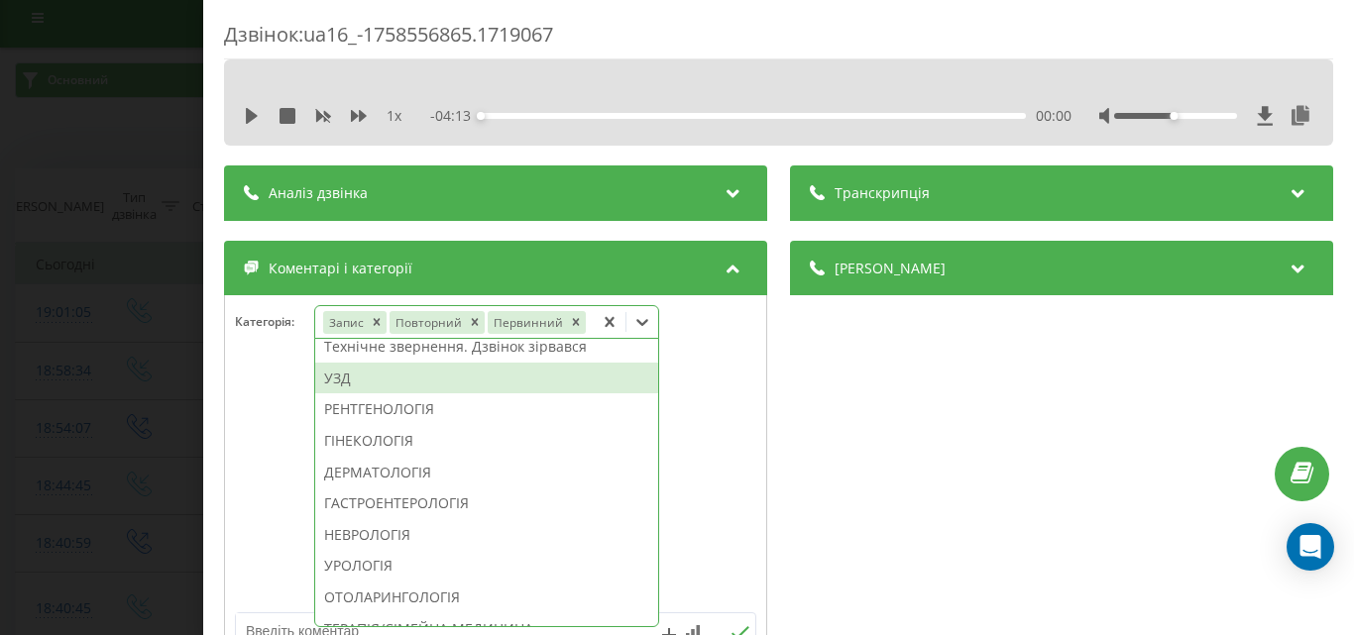
drag, startPoint x: 353, startPoint y: 381, endPoint x: 173, endPoint y: 391, distance: 179.7
click at [340, 381] on div "УЗД" at bounding box center [486, 379] width 343 height 32
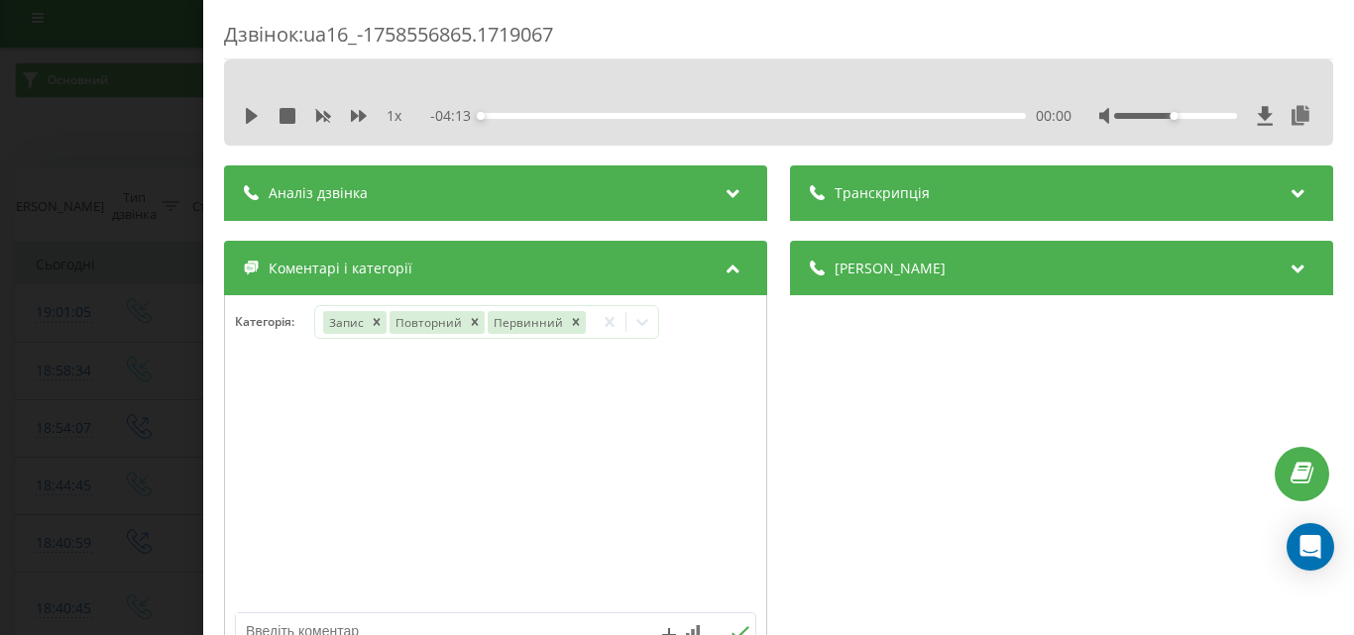
drag, startPoint x: 2, startPoint y: 390, endPoint x: 92, endPoint y: 631, distance: 257.2
click at [2, 394] on div "Дзвінок : ua16_-1758556865.1719067 1 x - 04:13 00:00 00:00 Транскрипція Для AI-…" at bounding box center [677, 317] width 1354 height 635
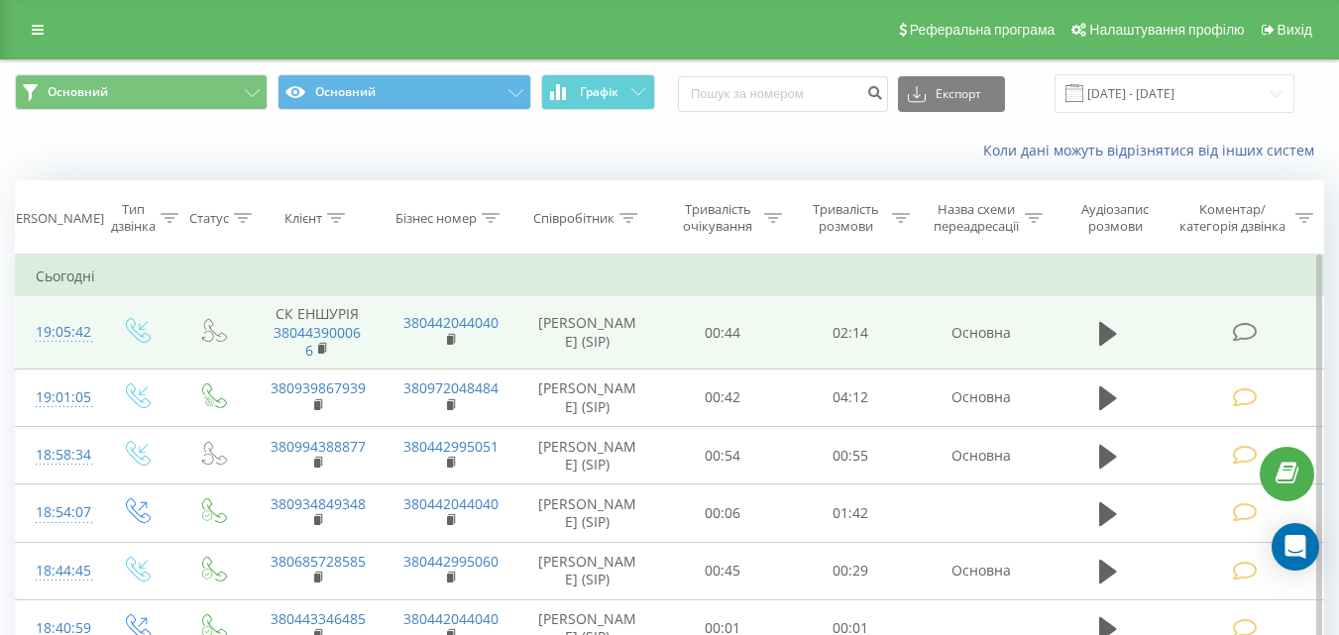
click at [1244, 334] on icon at bounding box center [1244, 332] width 25 height 21
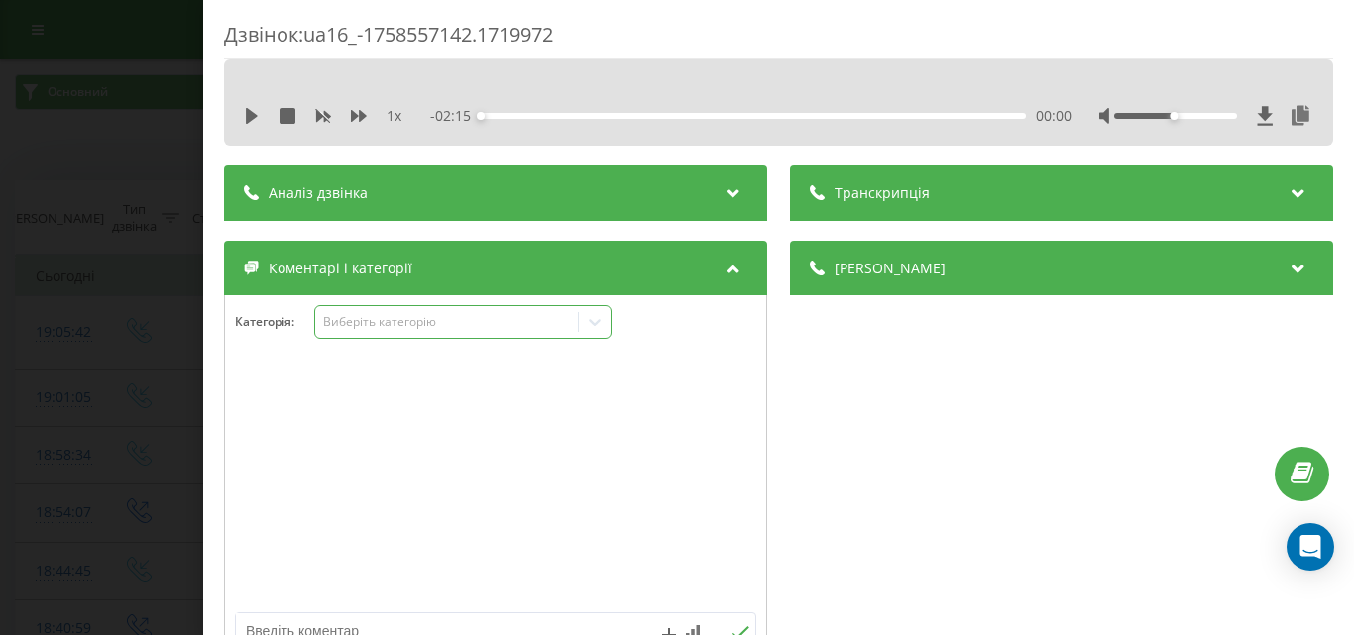
click at [459, 330] on div "Виберіть категорію" at bounding box center [446, 322] width 248 height 16
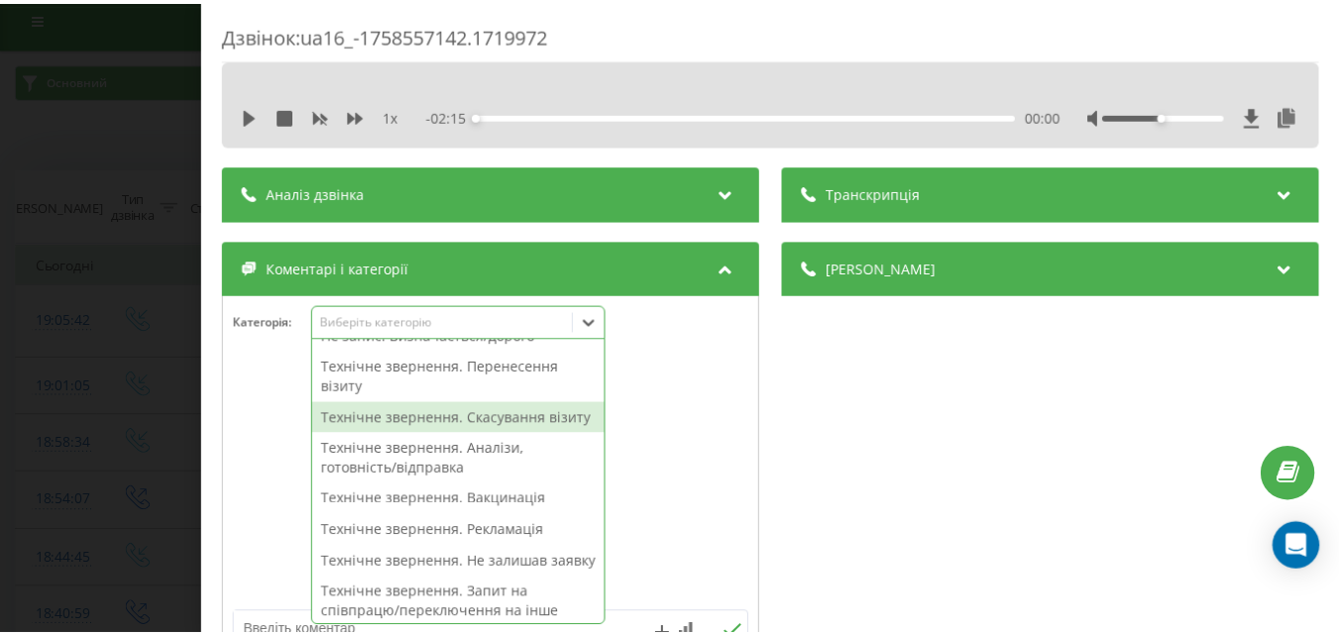
scroll to position [397, 0]
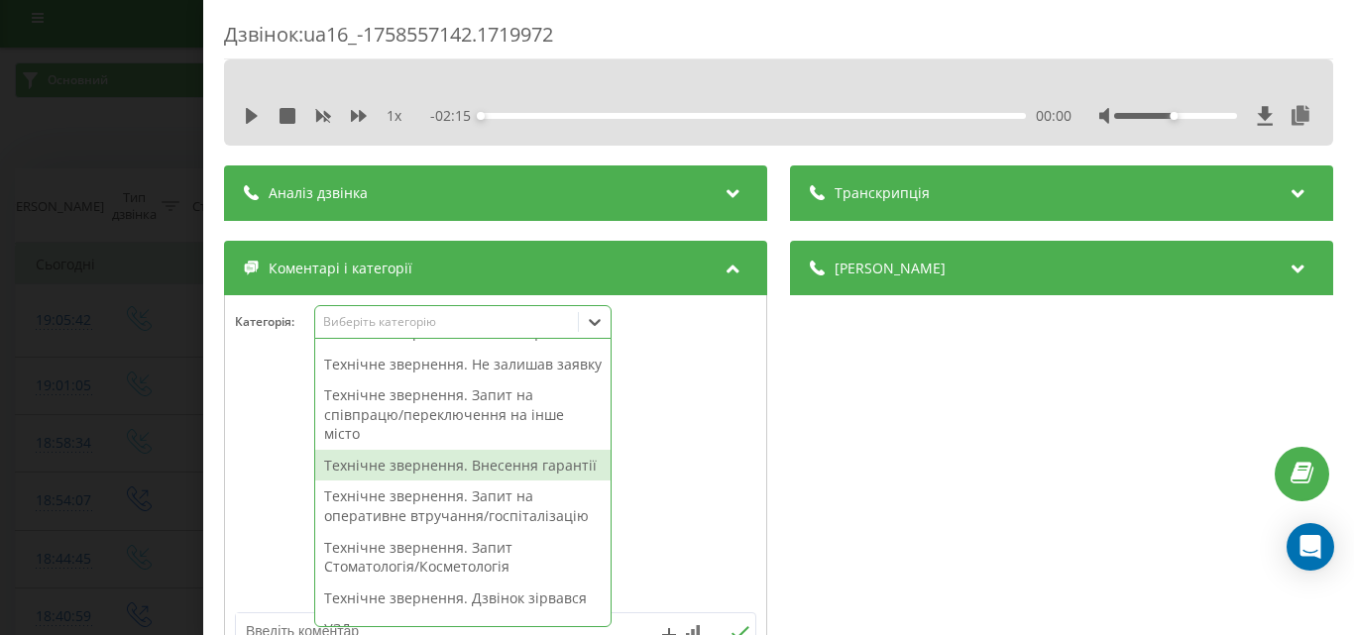
drag, startPoint x: 500, startPoint y: 501, endPoint x: 71, endPoint y: 360, distance: 450.8
click at [494, 482] on div "Технічне звернення. Внесення гарантії" at bounding box center [462, 466] width 295 height 32
click at [71, 360] on div "Дзвінок : ua16_-1758557142.1719972 1 x - 02:15 00:00 00:00 Транскрипція Для AI-…" at bounding box center [677, 317] width 1354 height 635
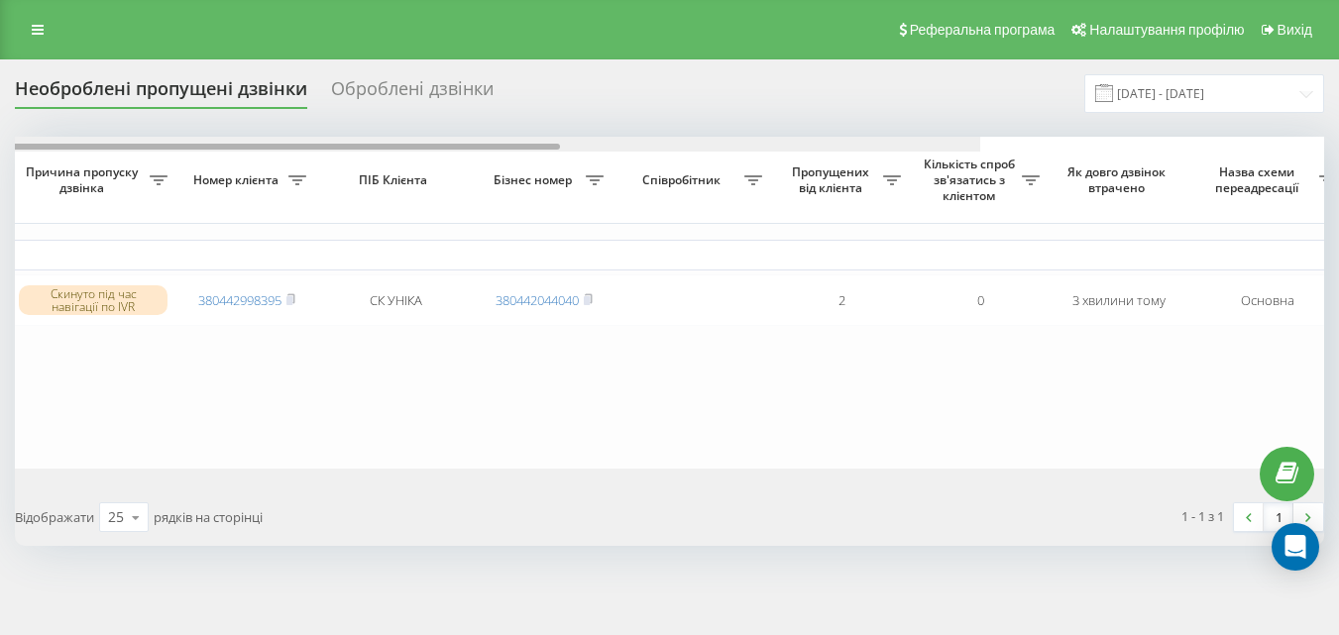
drag, startPoint x: 862, startPoint y: 144, endPoint x: 1220, endPoint y: 144, distance: 358.9
click at [980, 137] on div at bounding box center [326, 144] width 1310 height 15
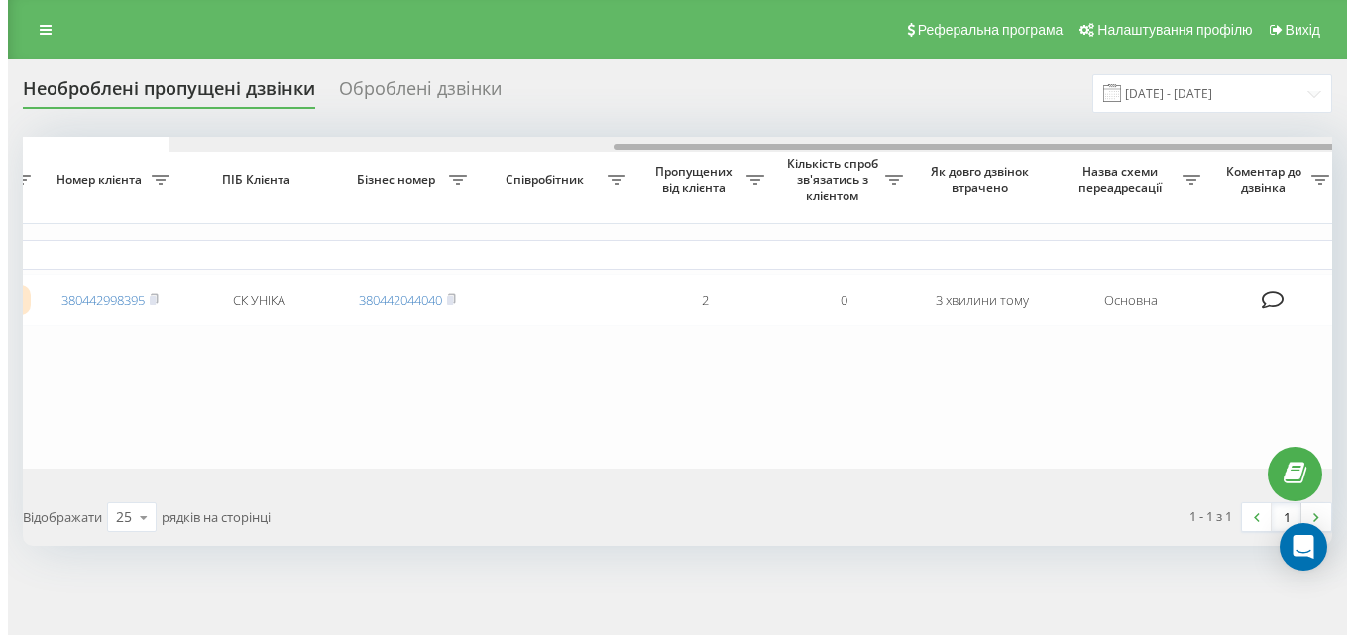
scroll to position [0, 673]
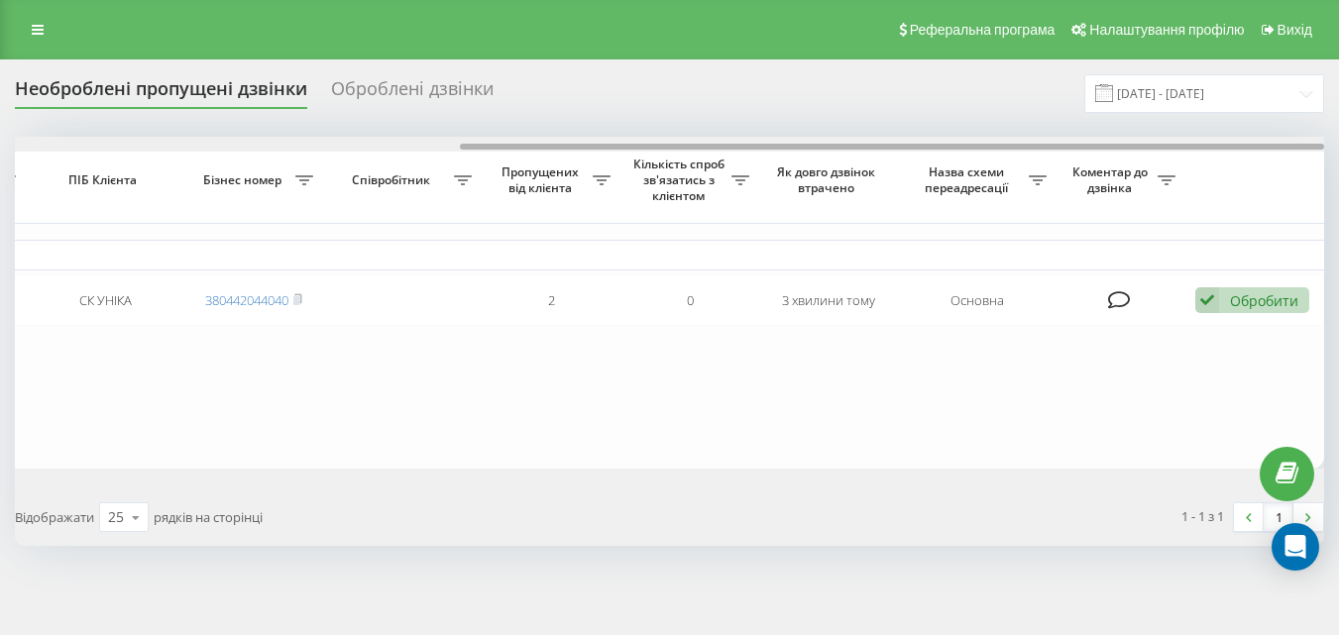
drag, startPoint x: 992, startPoint y: 143, endPoint x: 1294, endPoint y: 151, distance: 301.5
click at [1293, 149] on div at bounding box center [670, 144] width 1310 height 15
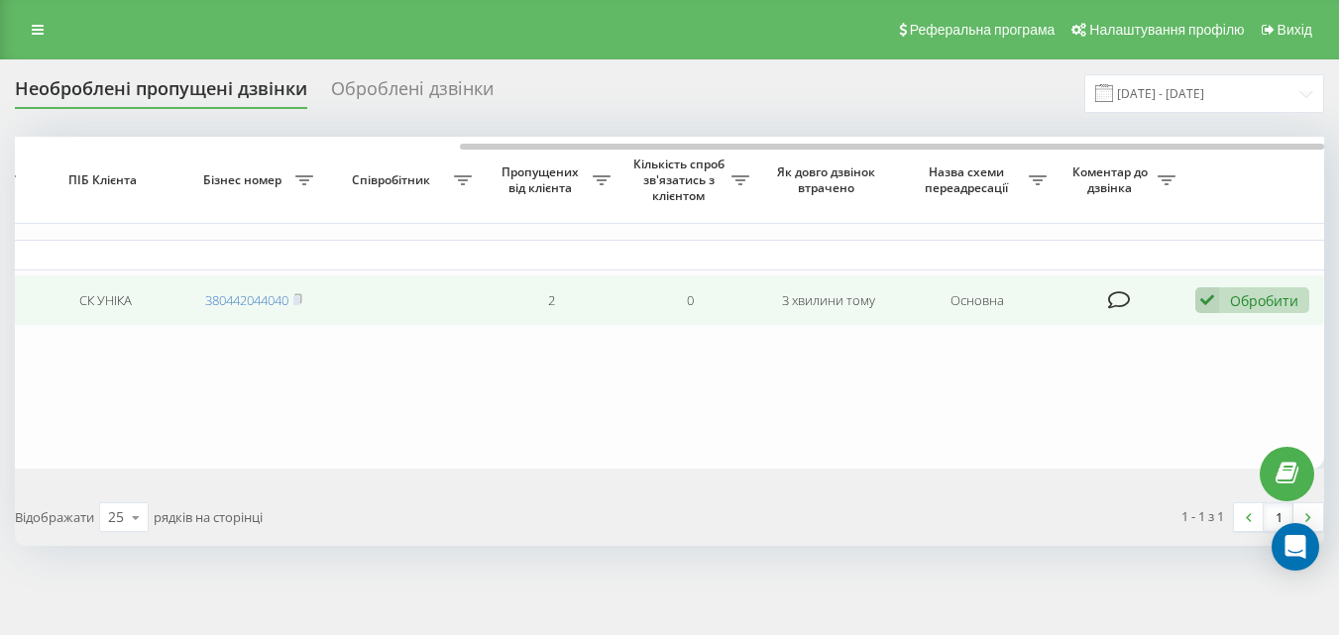
click at [1253, 301] on div "Обробити" at bounding box center [1264, 300] width 68 height 19
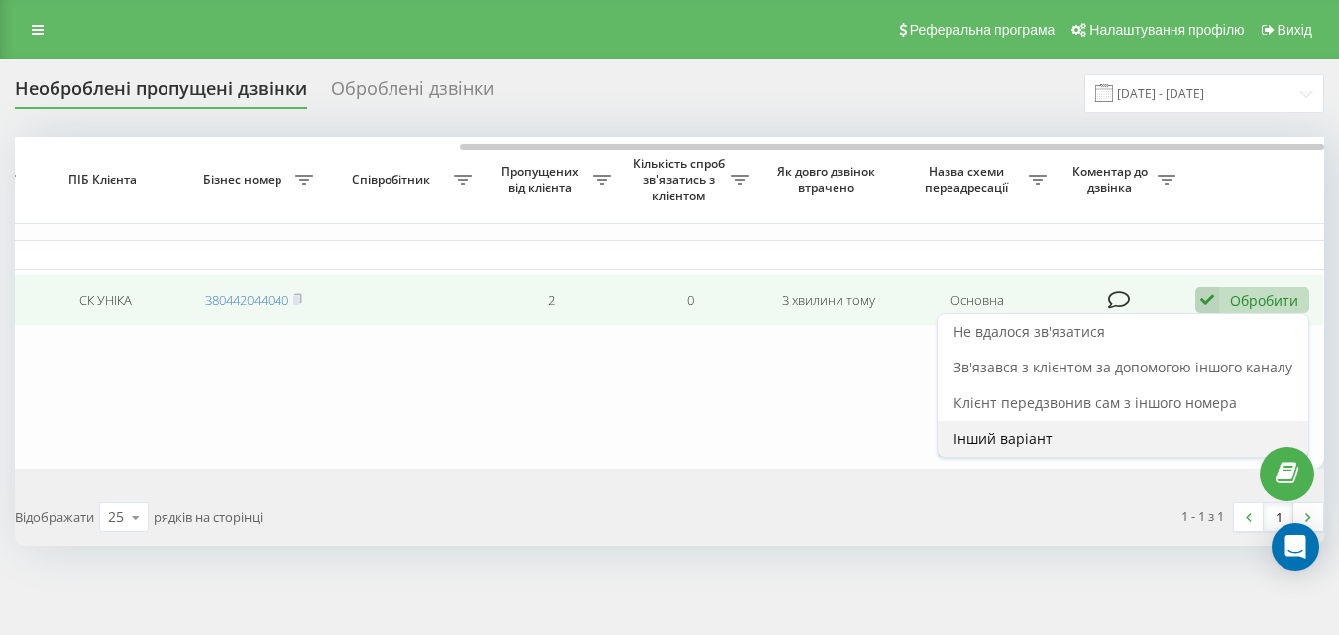
click at [1057, 444] on div "Інший варіант" at bounding box center [1123, 439] width 371 height 36
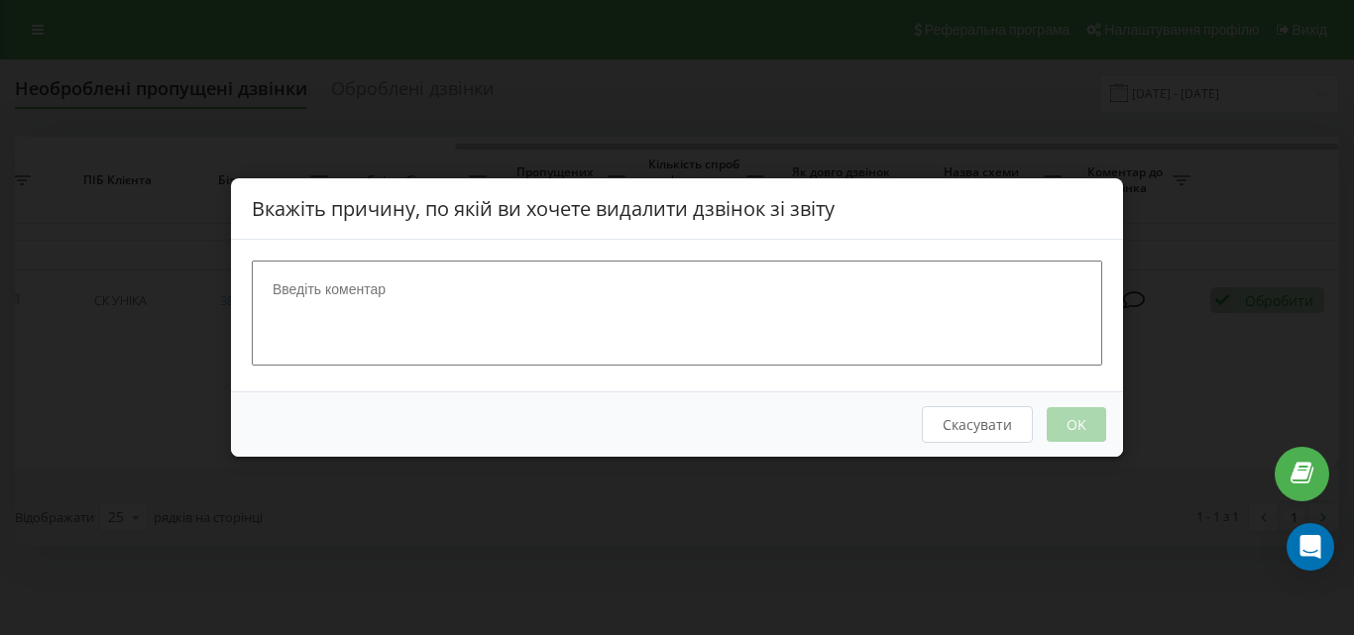
click at [592, 331] on textarea at bounding box center [677, 313] width 851 height 105
type textarea "ск"
click at [1078, 410] on button "OK" at bounding box center [1076, 424] width 59 height 35
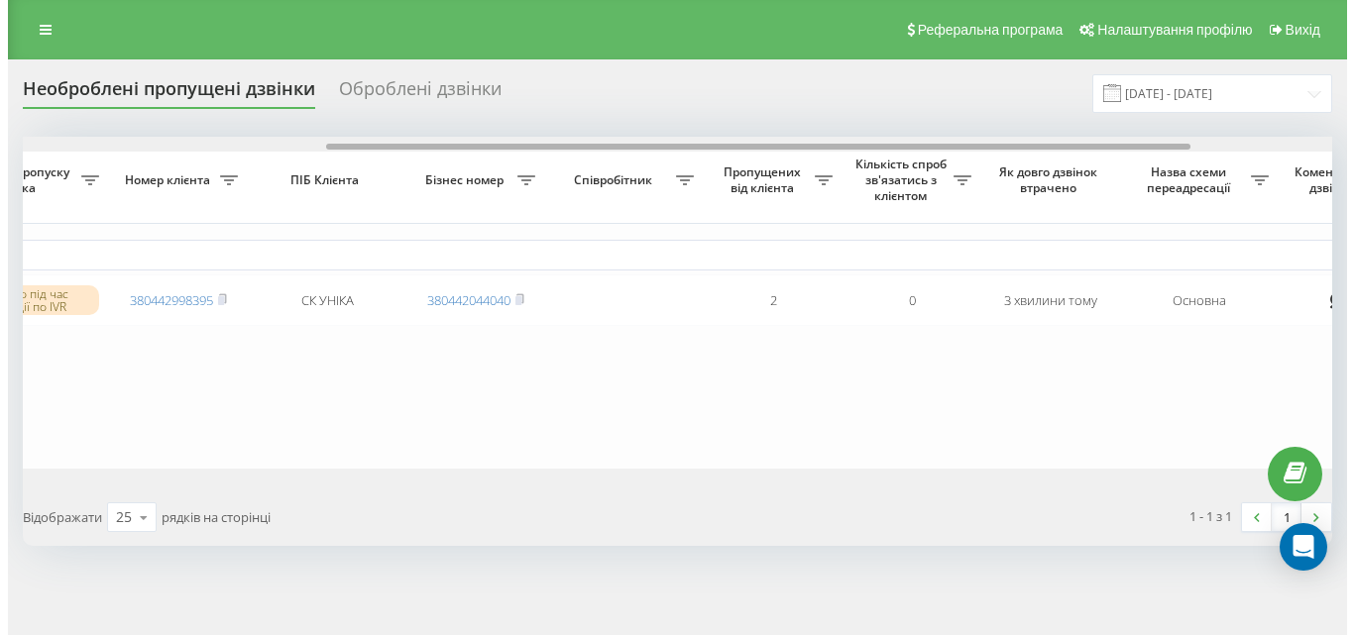
scroll to position [0, 673]
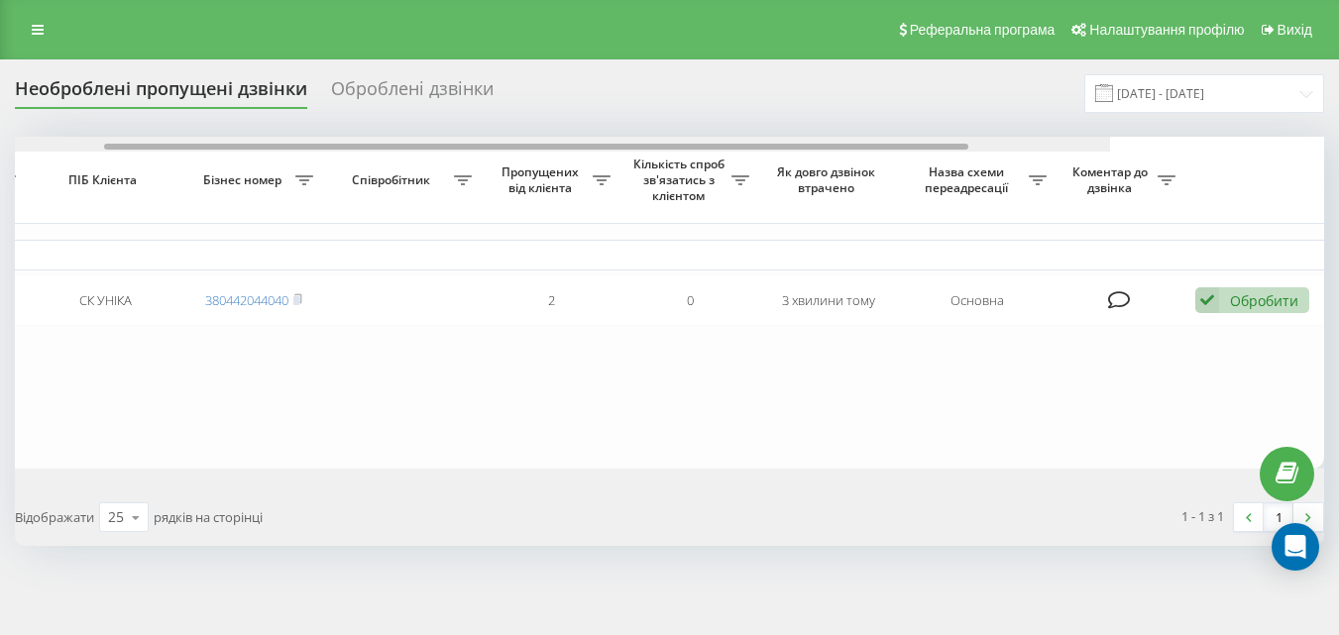
drag, startPoint x: 817, startPoint y: 145, endPoint x: 1353, endPoint y: 228, distance: 542.8
click at [1338, 187] on html "oxford-med.com.ua Проекти oxford-med.com.ua Центр звернень Журнал дзвінків Журн…" at bounding box center [669, 317] width 1339 height 635
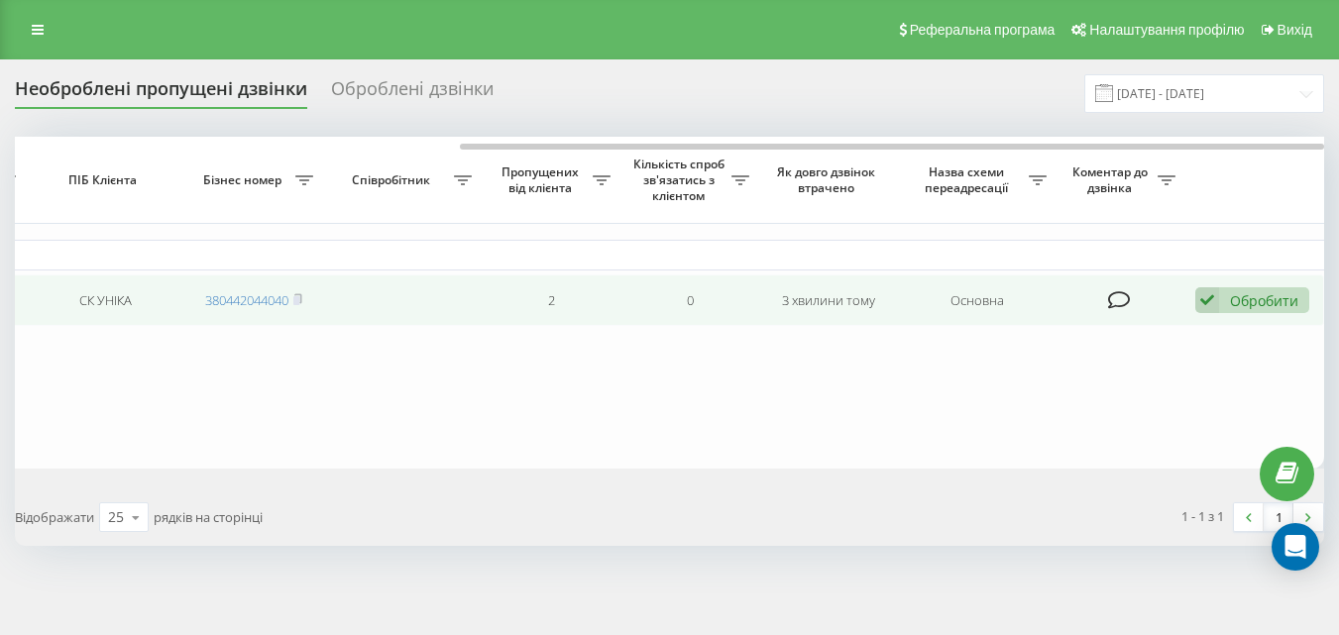
click at [1299, 292] on div "Обробити" at bounding box center [1264, 300] width 68 height 19
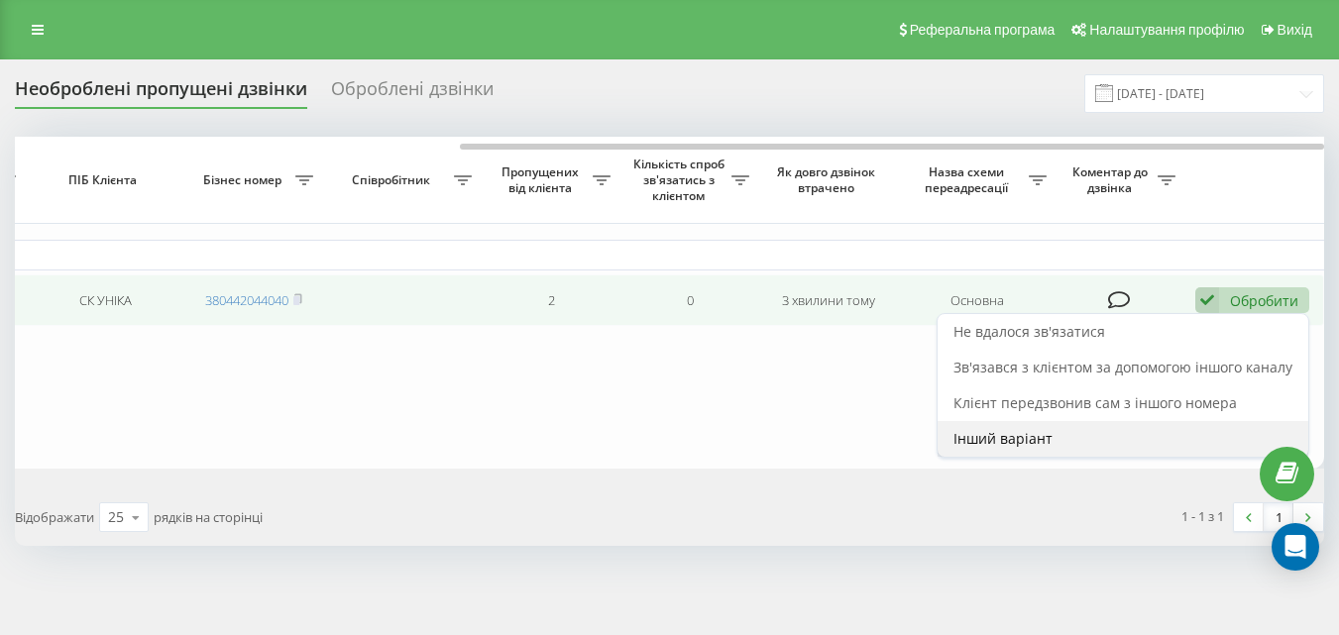
click at [978, 435] on span "Інший варіант" at bounding box center [1003, 438] width 99 height 19
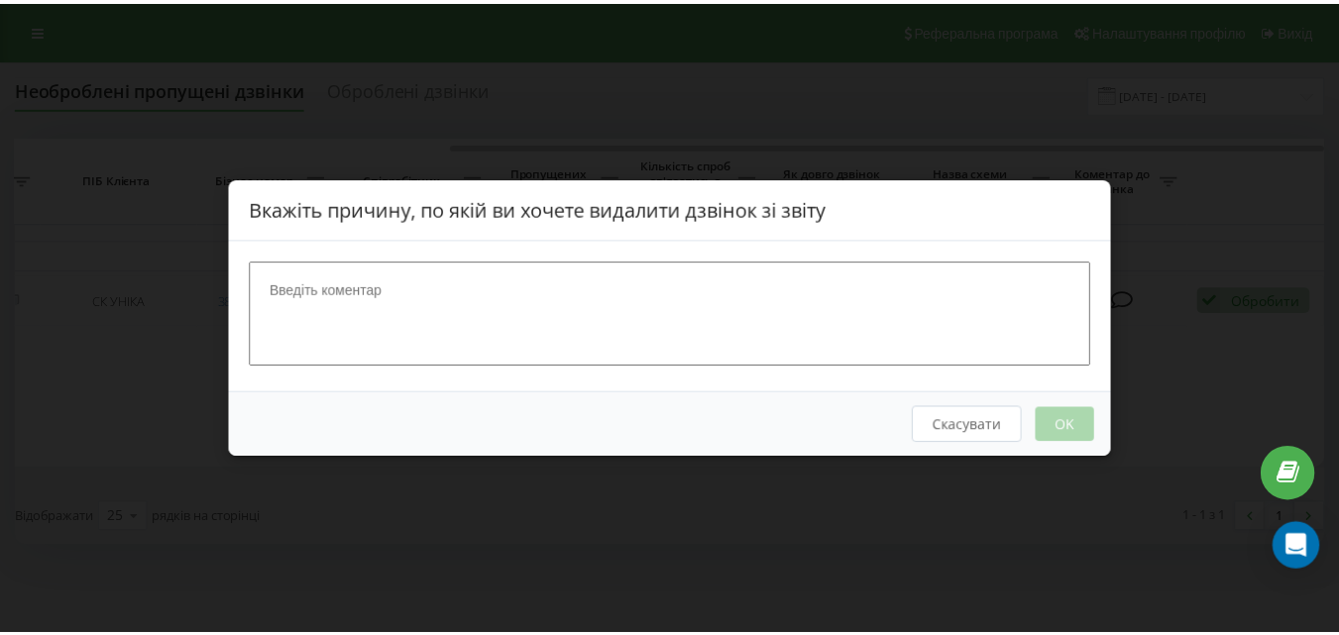
scroll to position [0, 658]
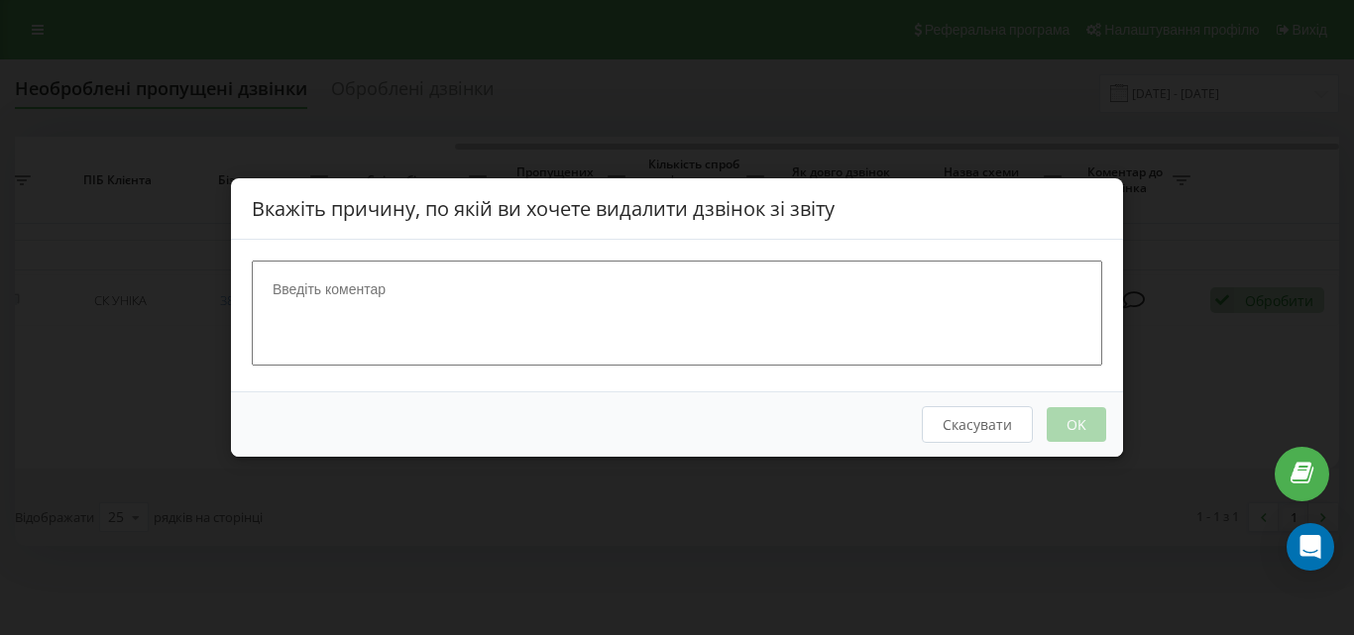
click at [414, 327] on textarea at bounding box center [677, 313] width 851 height 105
type textarea "ск"
click at [1094, 418] on button "OK" at bounding box center [1076, 424] width 59 height 35
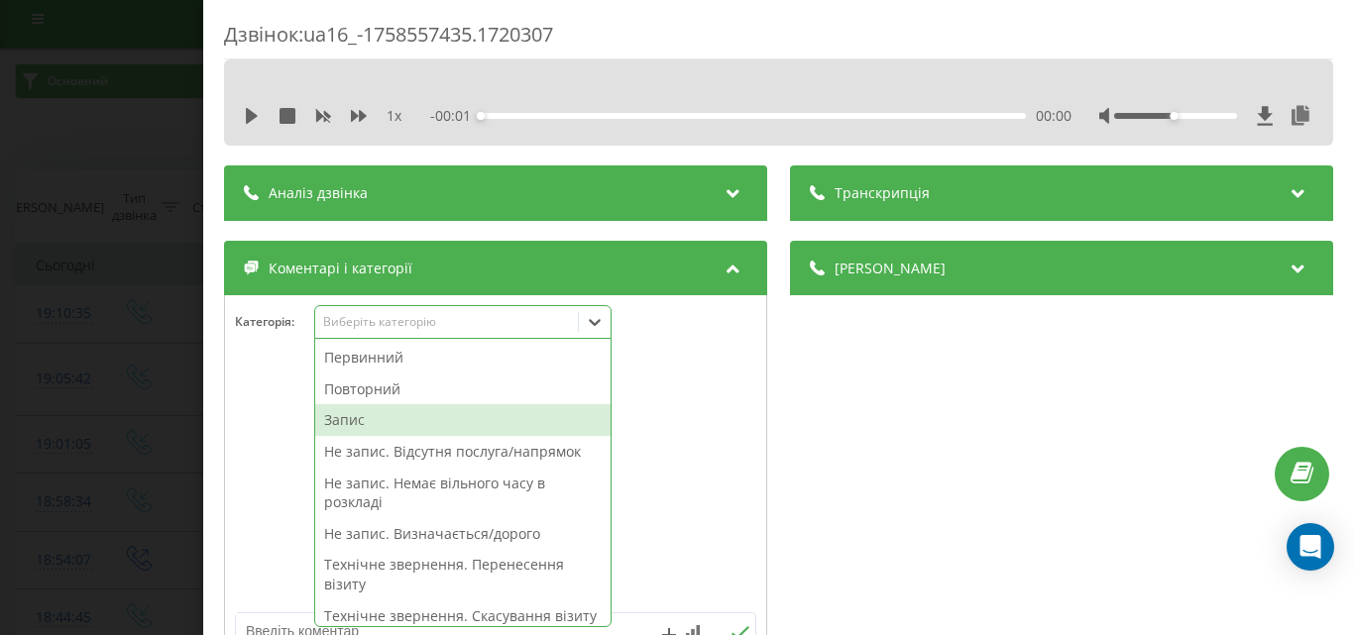
scroll to position [12, 0]
click at [349, 427] on div "Запис" at bounding box center [462, 420] width 295 height 32
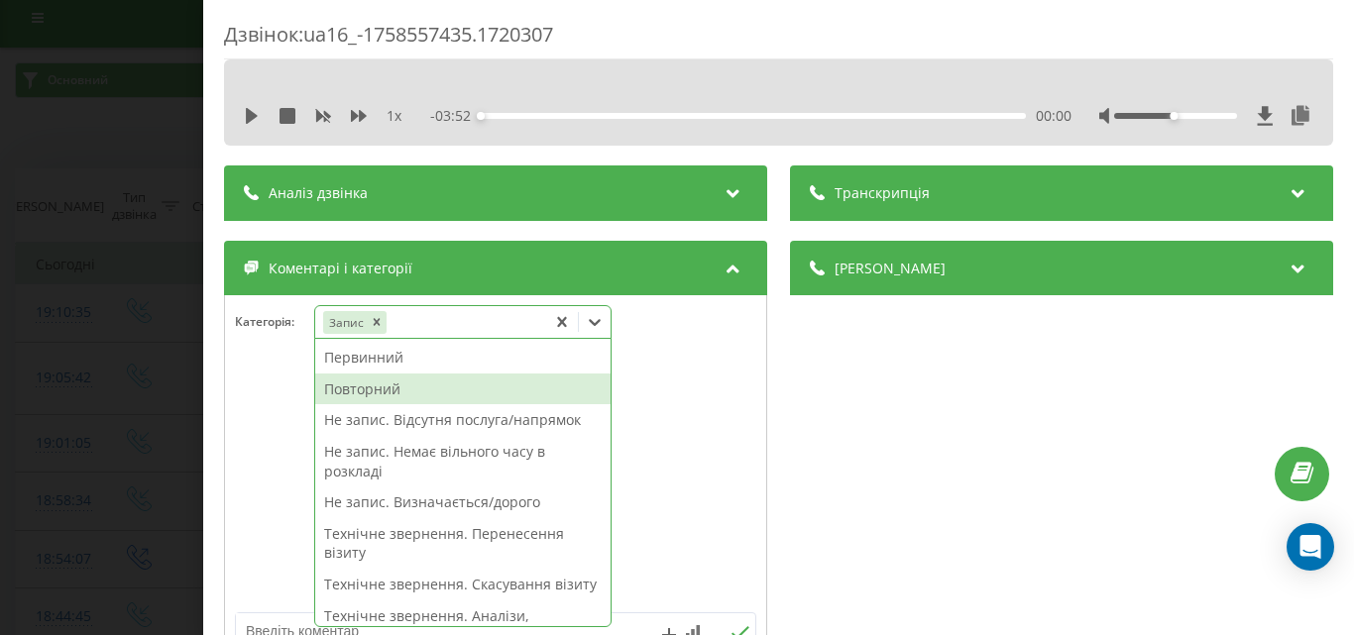
click at [384, 394] on div "Повторний" at bounding box center [462, 390] width 295 height 32
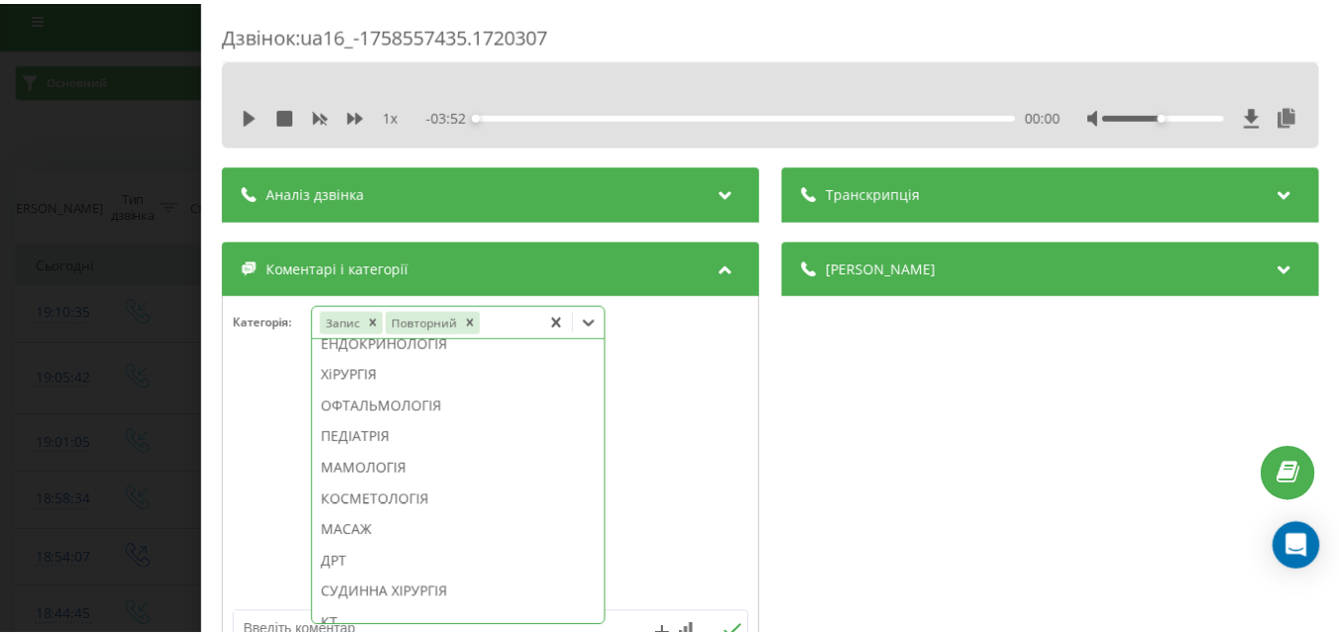
scroll to position [1385, 0]
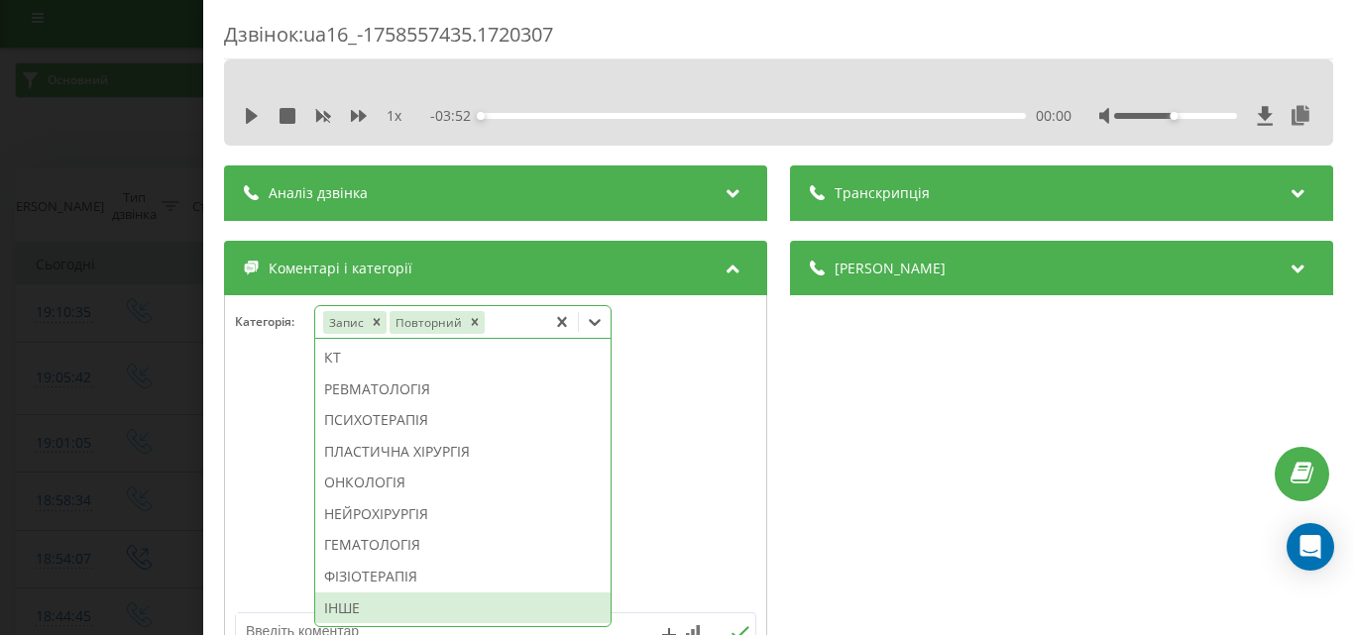
drag, startPoint x: 363, startPoint y: 604, endPoint x: 36, endPoint y: 435, distance: 368.0
click at [361, 604] on div "ІНШЕ" at bounding box center [462, 609] width 295 height 32
click at [13, 420] on div "Дзвінок : ua16_-1758557435.1720307 1 x - 03:52 00:00 00:00 Транскрипція Для AI-…" at bounding box center [677, 317] width 1354 height 635
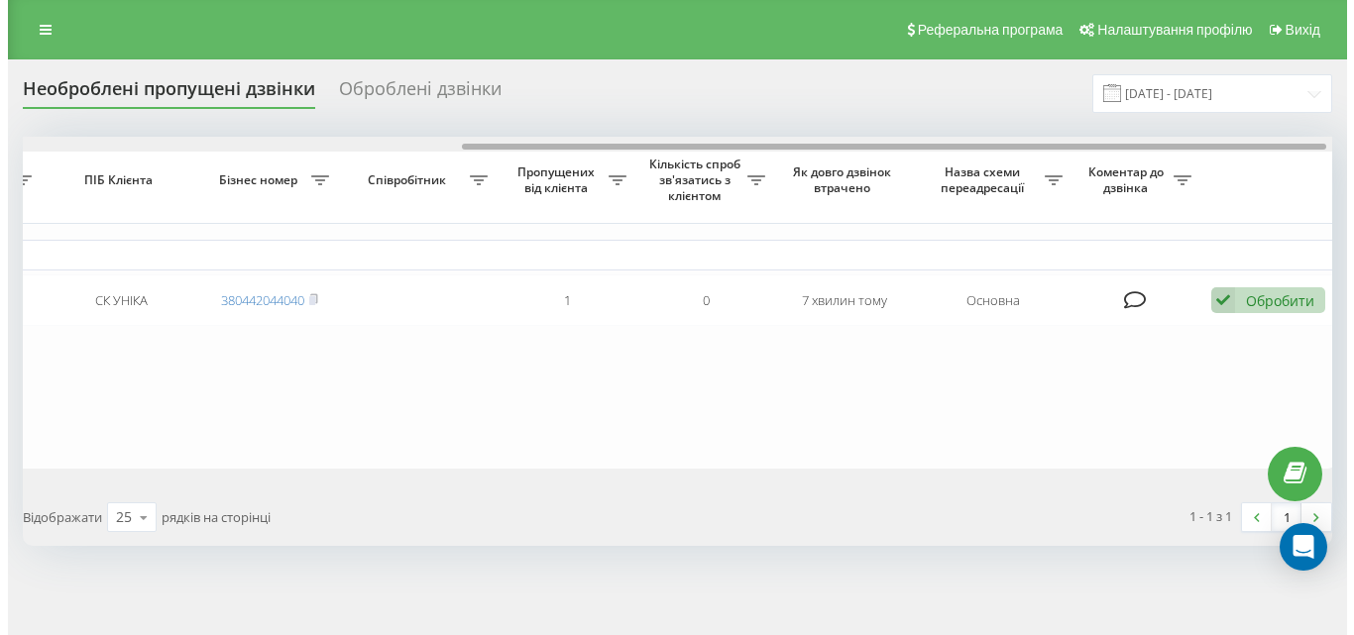
scroll to position [0, 673]
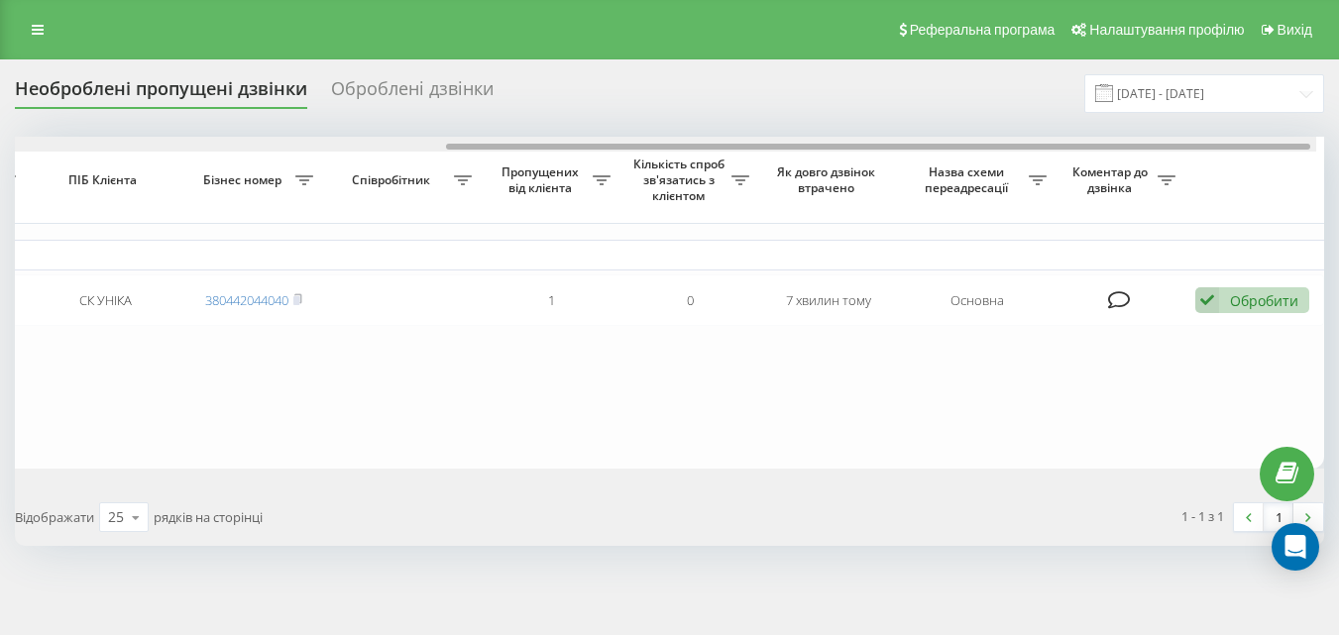
drag, startPoint x: 847, startPoint y: 145, endPoint x: 1345, endPoint y: 110, distance: 499.9
click at [1339, 109] on html "[DOMAIN_NAME] Проекти [DOMAIN_NAME] Центр звернень Журнал дзвінків Журнал повід…" at bounding box center [669, 317] width 1339 height 635
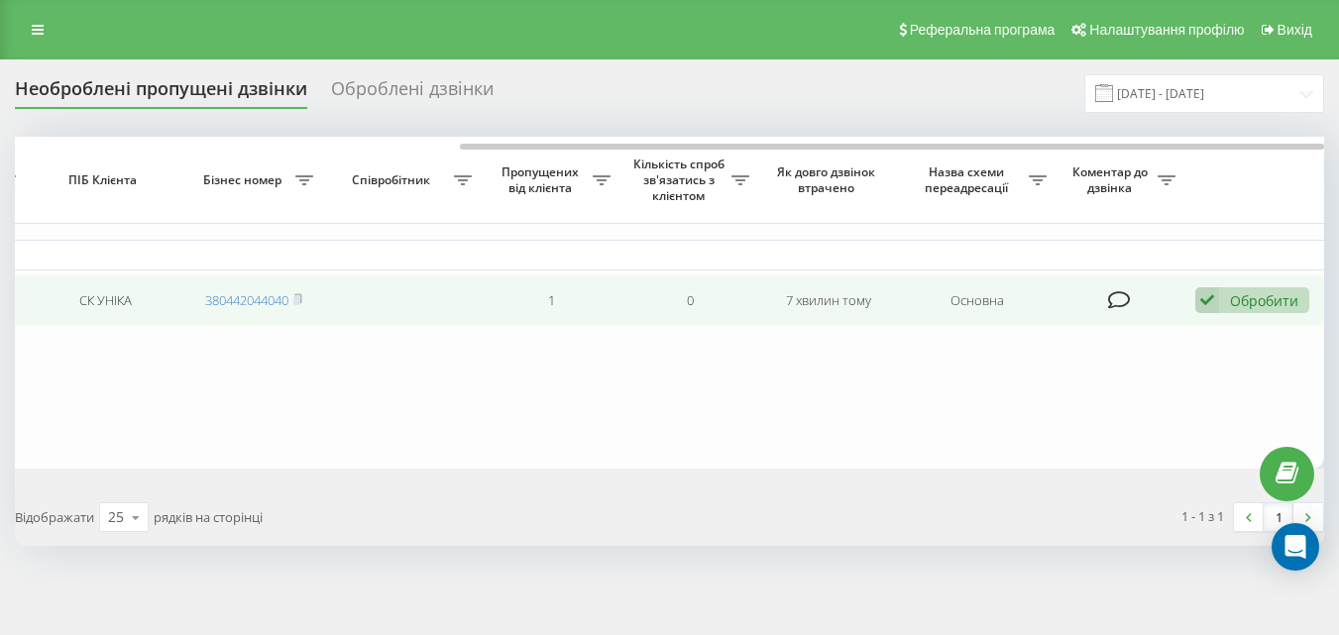
click at [1247, 292] on div "Обробити" at bounding box center [1264, 300] width 68 height 19
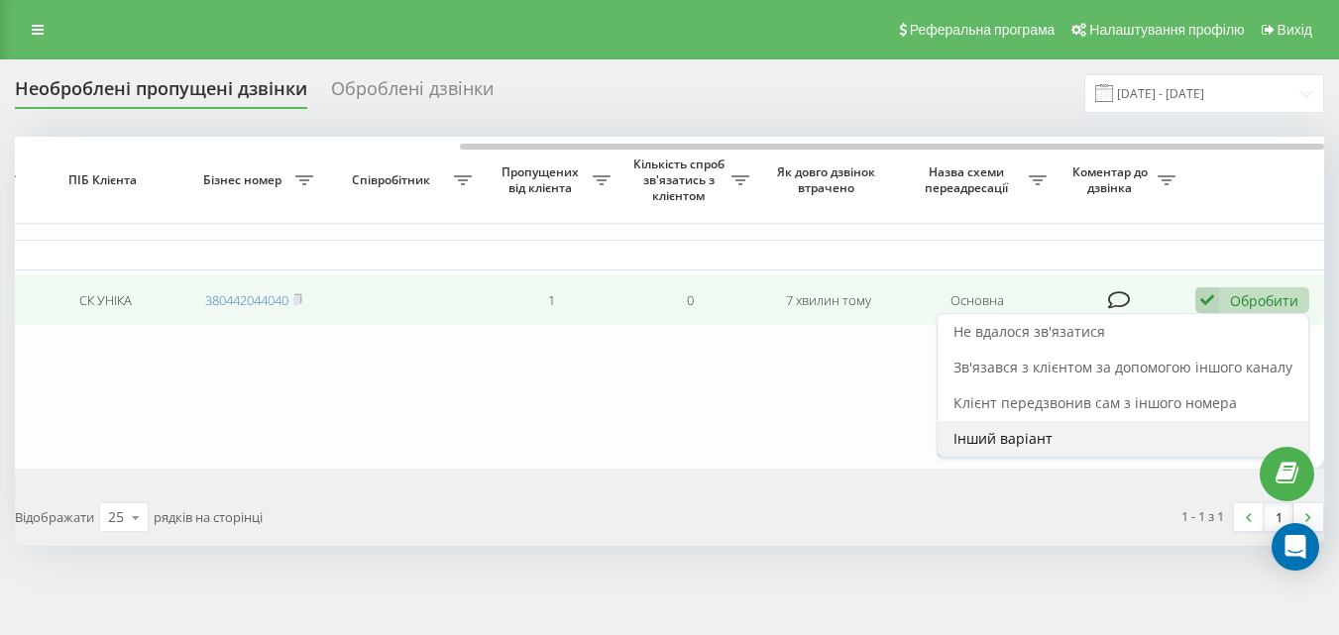
click at [1086, 431] on div "Інший варіант" at bounding box center [1123, 439] width 371 height 36
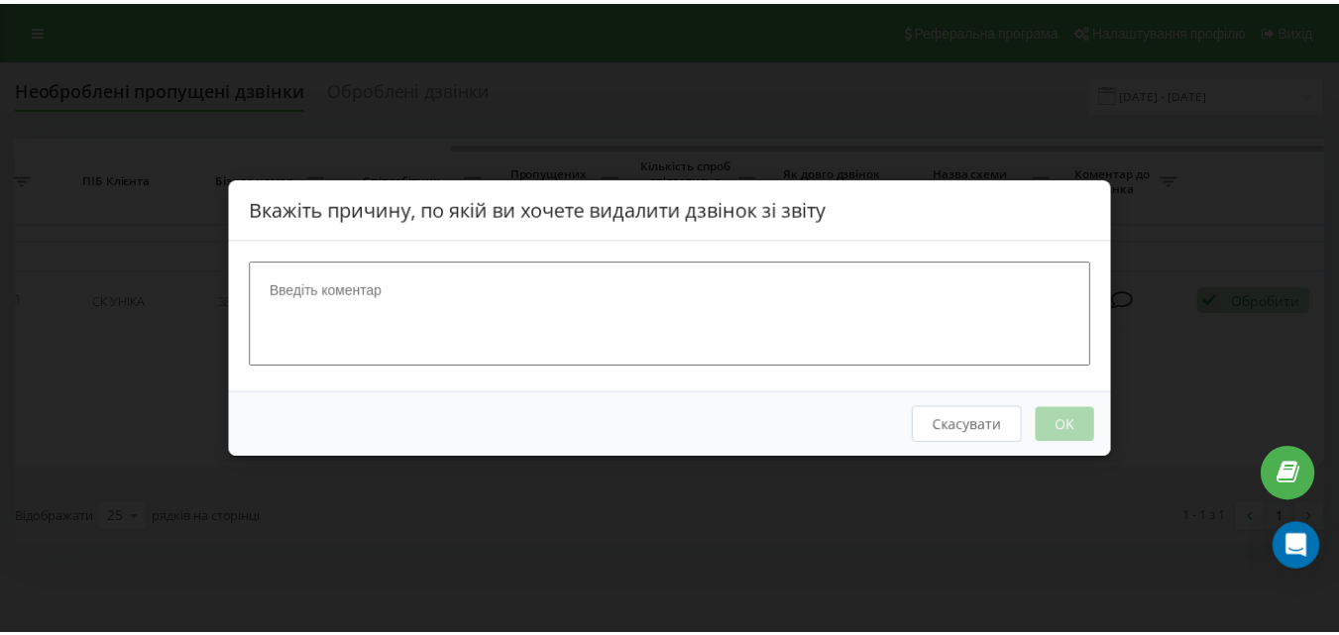
scroll to position [0, 658]
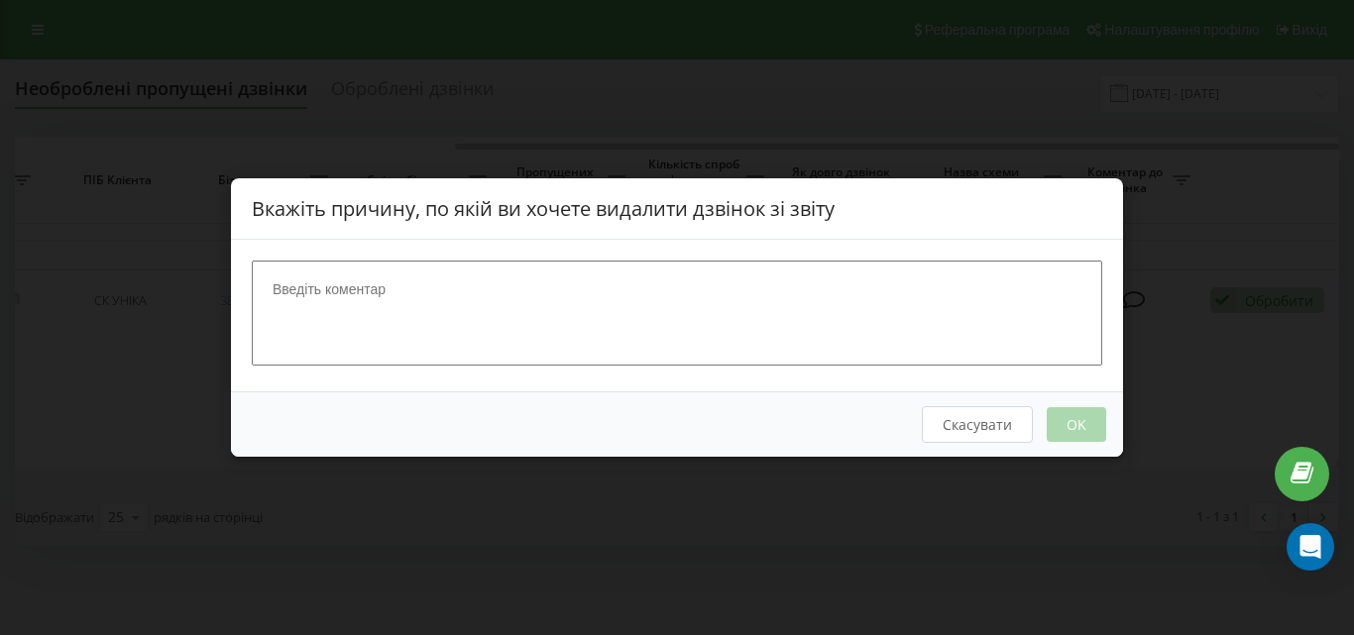
click at [666, 309] on textarea at bounding box center [677, 313] width 851 height 105
type textarea "ск"
click at [1080, 407] on button "OK" at bounding box center [1076, 424] width 59 height 35
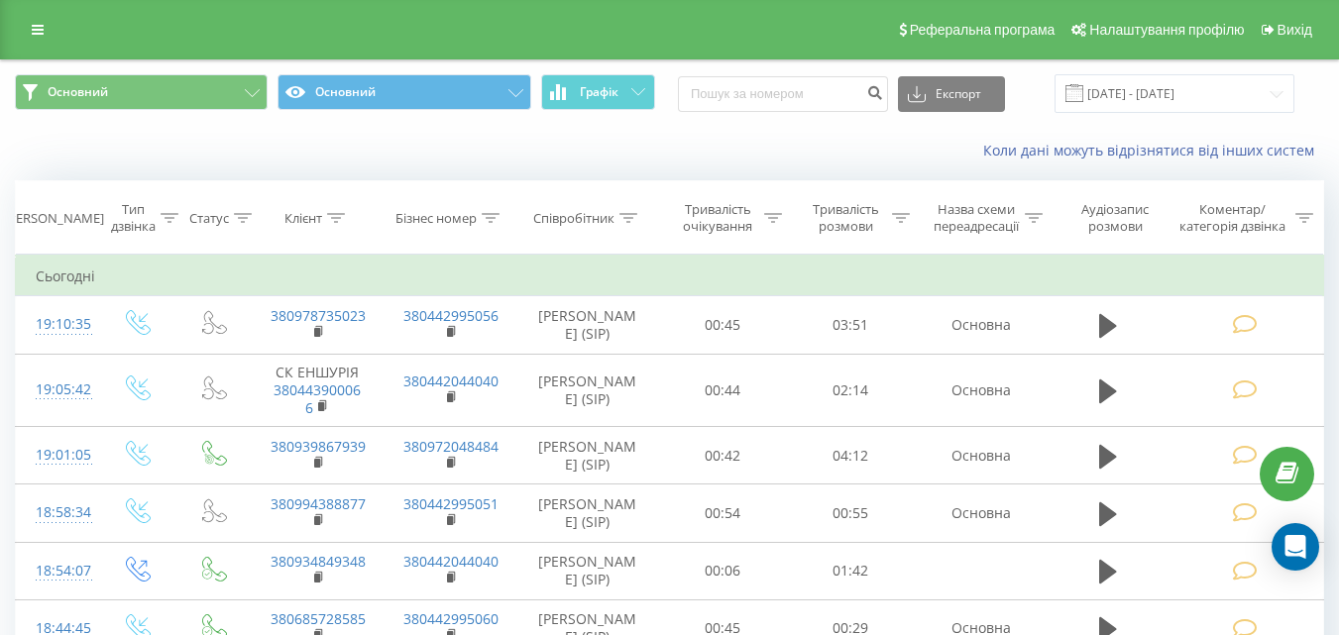
click at [732, 121] on div "Основний Основний Графік Експорт .csv .xls .xlsx [DATE] - [DATE]" at bounding box center [669, 93] width 1337 height 66
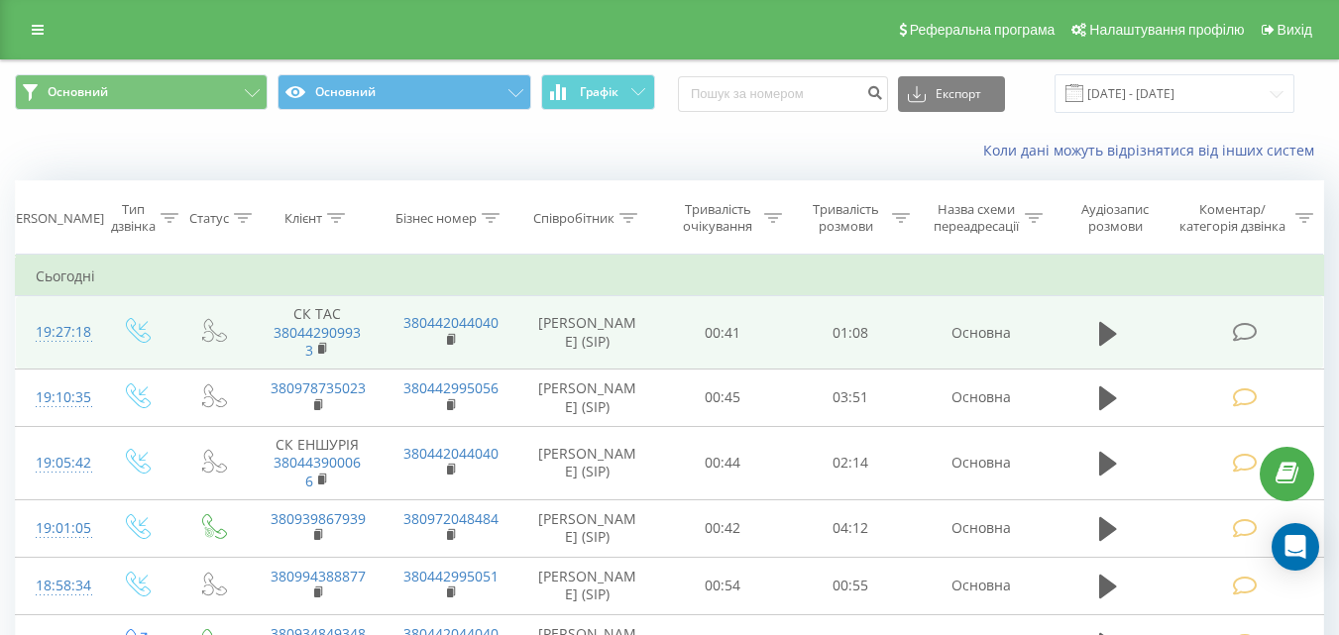
click at [1248, 339] on icon at bounding box center [1244, 332] width 25 height 21
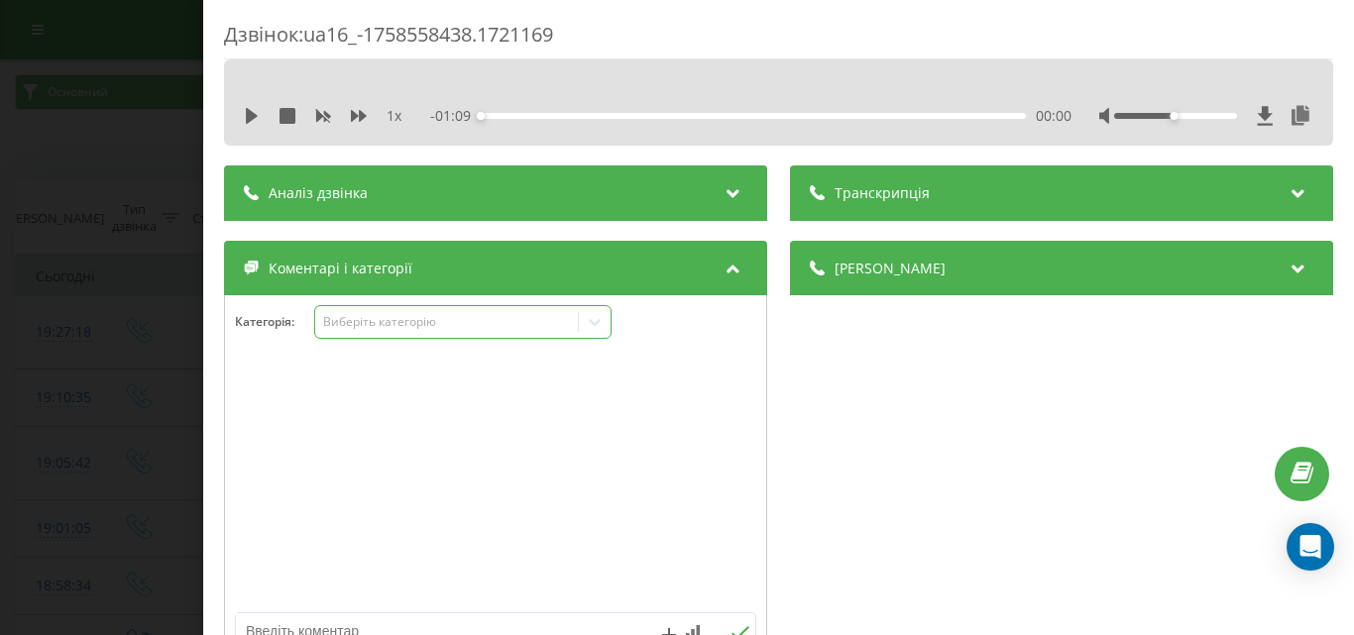
click at [436, 315] on div "Виберіть категорію" at bounding box center [446, 322] width 248 height 16
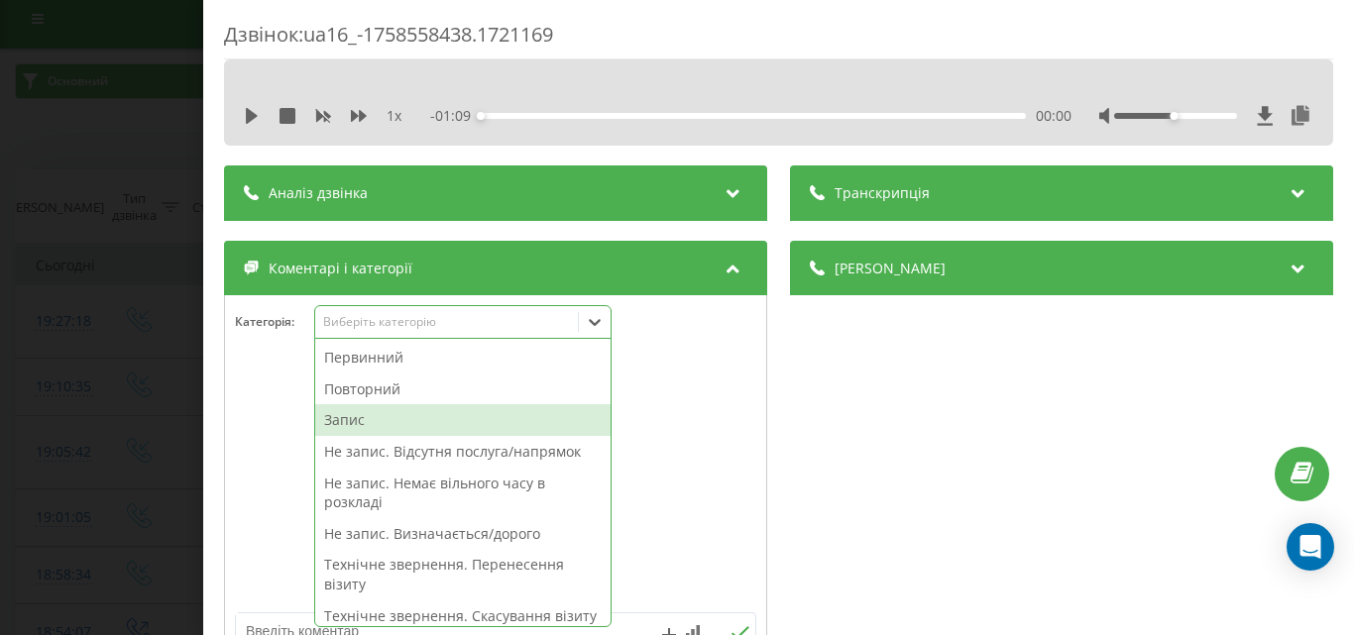
scroll to position [12, 0]
click at [667, 450] on div at bounding box center [495, 484] width 541 height 238
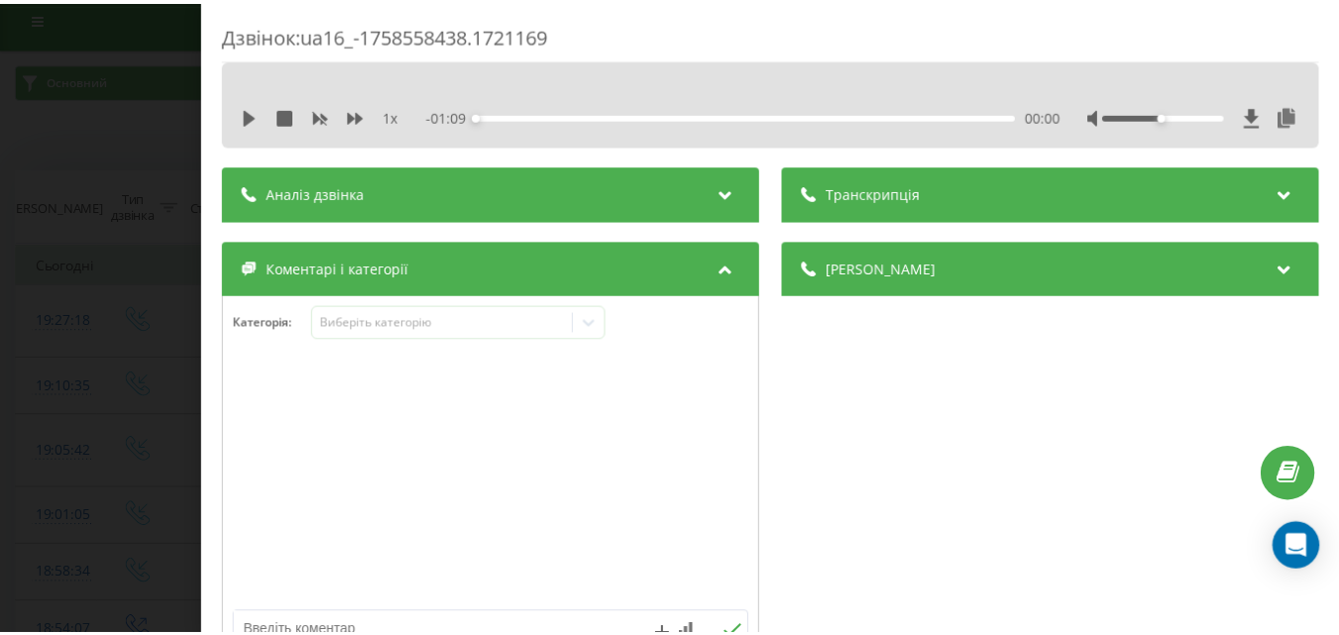
scroll to position [99, 0]
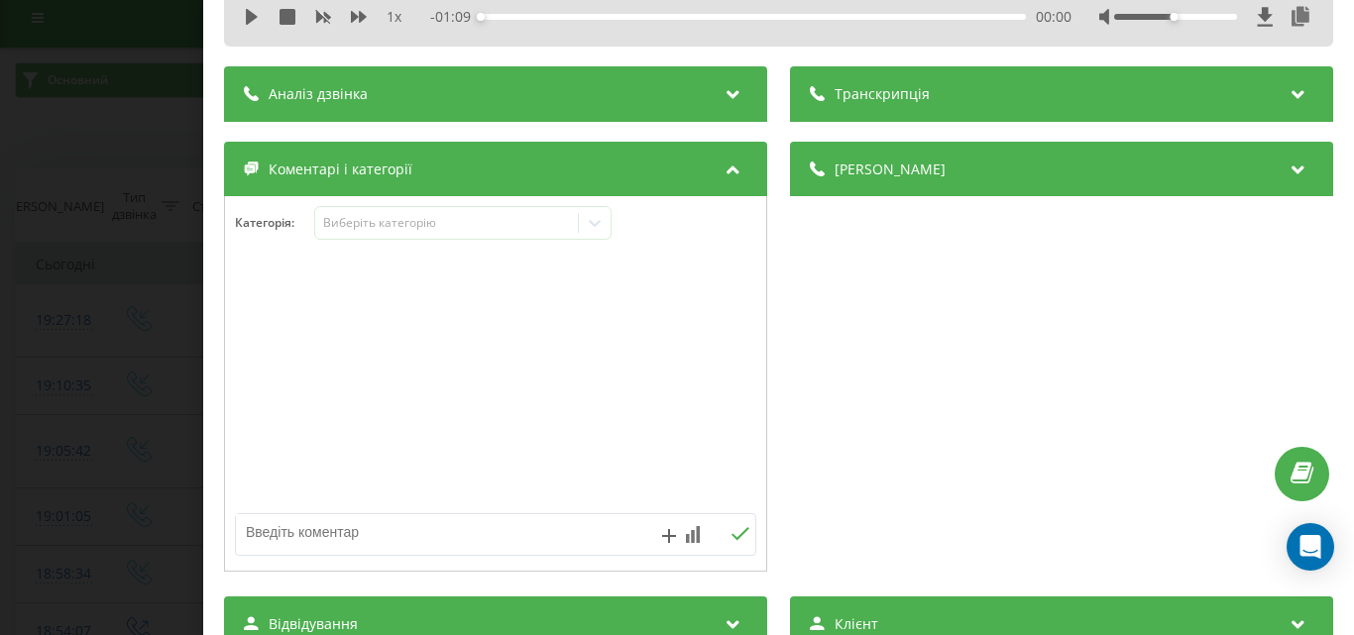
click at [324, 531] on textarea at bounding box center [443, 533] width 415 height 36
click at [248, 529] on textarea "відзвін лікаря" at bounding box center [443, 533] width 415 height 36
type textarea "треба відзвін лікаря"
click at [734, 536] on icon at bounding box center [741, 533] width 18 height 13
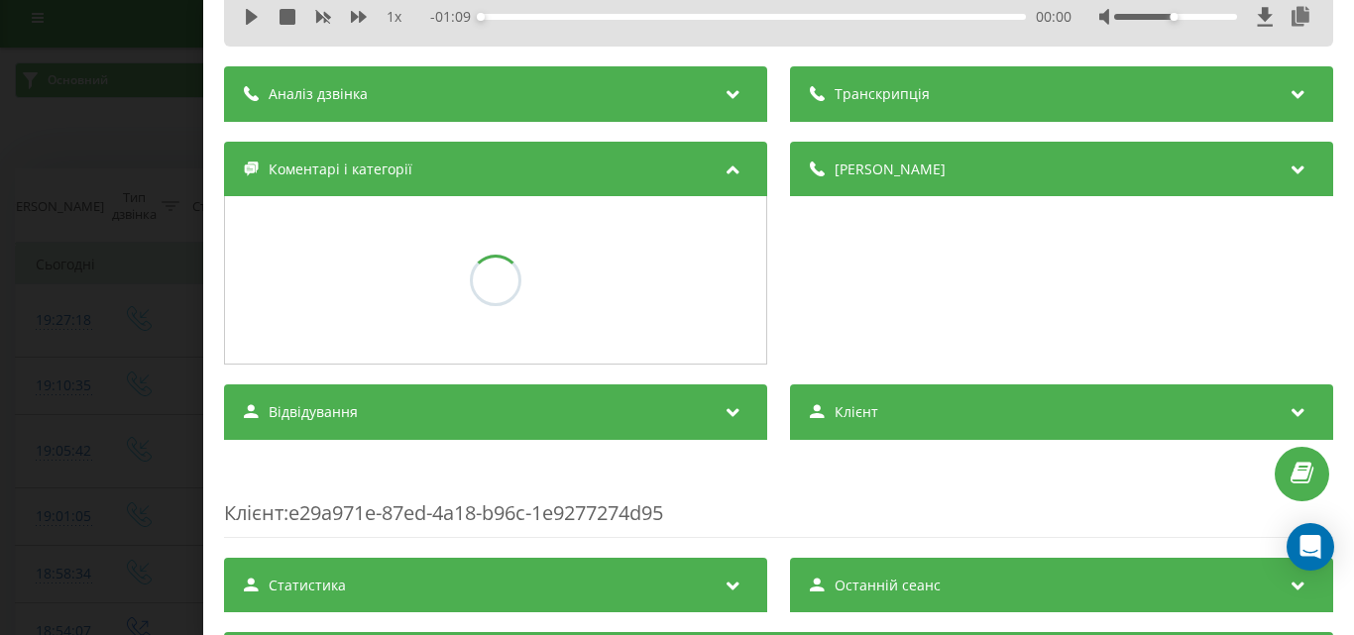
click at [174, 314] on div "Дзвінок : ua16_-1758558438.1721169 1 x - 01:09 00:00 00:00 Транскрипція Для AI-…" at bounding box center [677, 317] width 1354 height 635
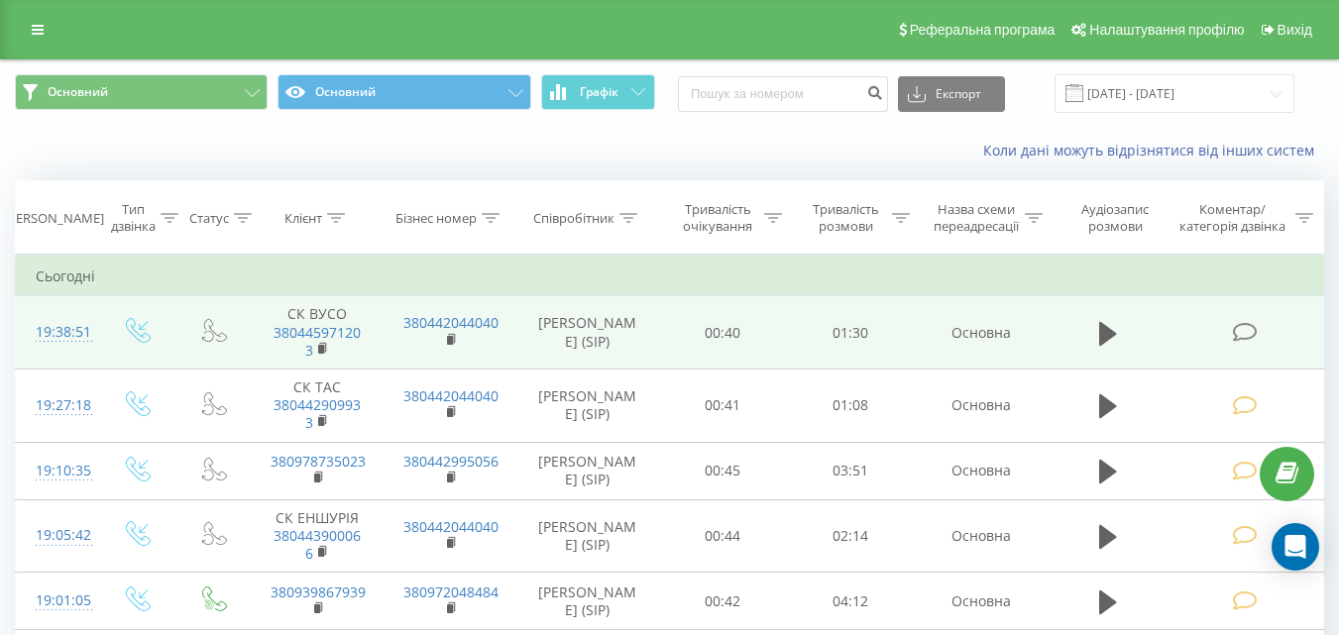
click at [1257, 333] on icon at bounding box center [1244, 332] width 25 height 21
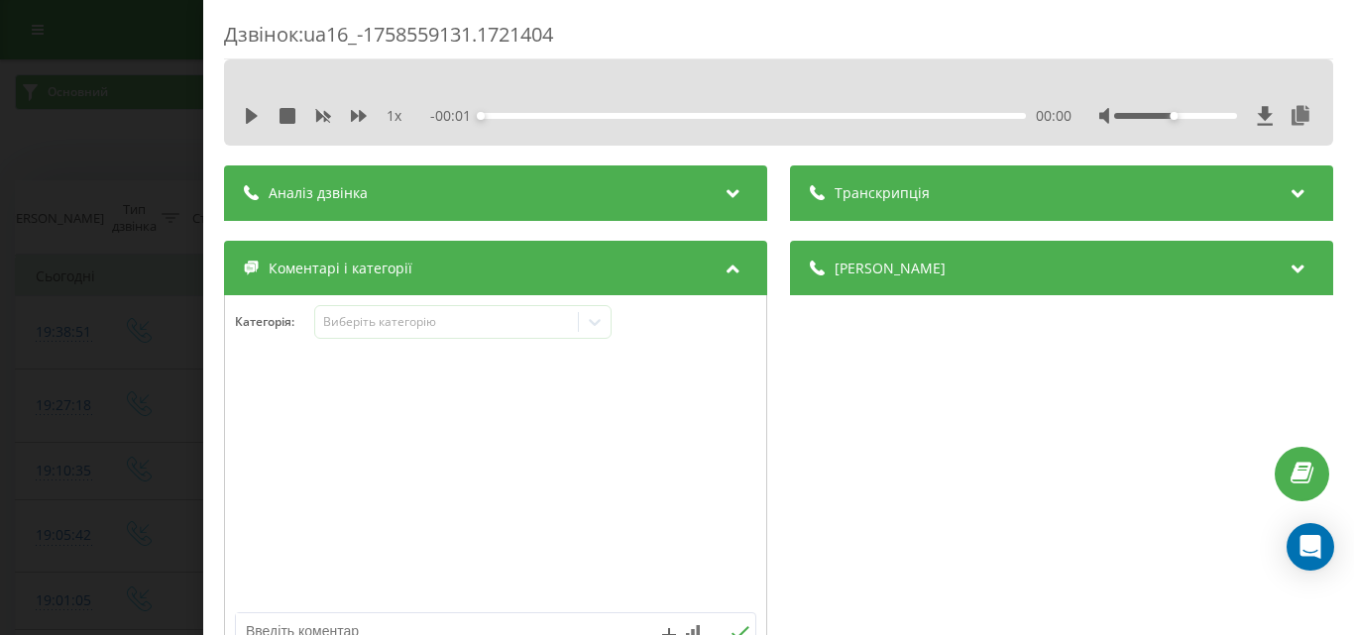
click at [410, 304] on div "Категорія : Виберіть категорію" at bounding box center [495, 483] width 543 height 376
click at [409, 314] on div "Виберіть категорію" at bounding box center [446, 322] width 248 height 16
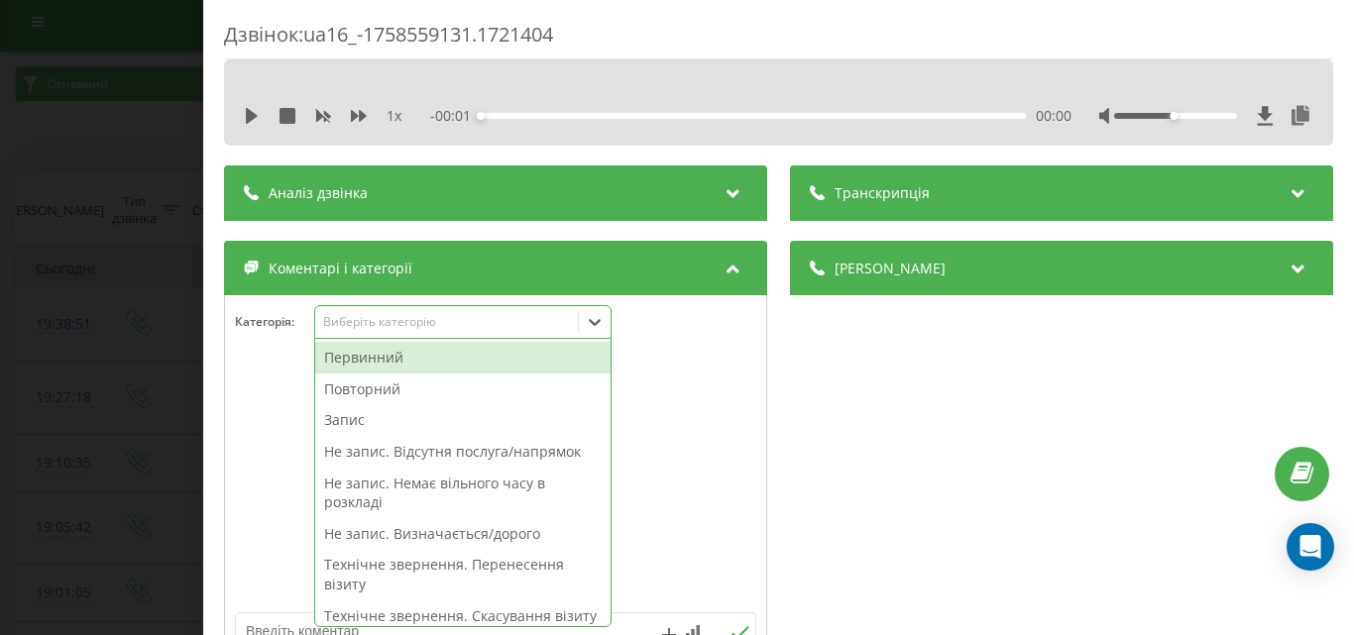
scroll to position [12, 0]
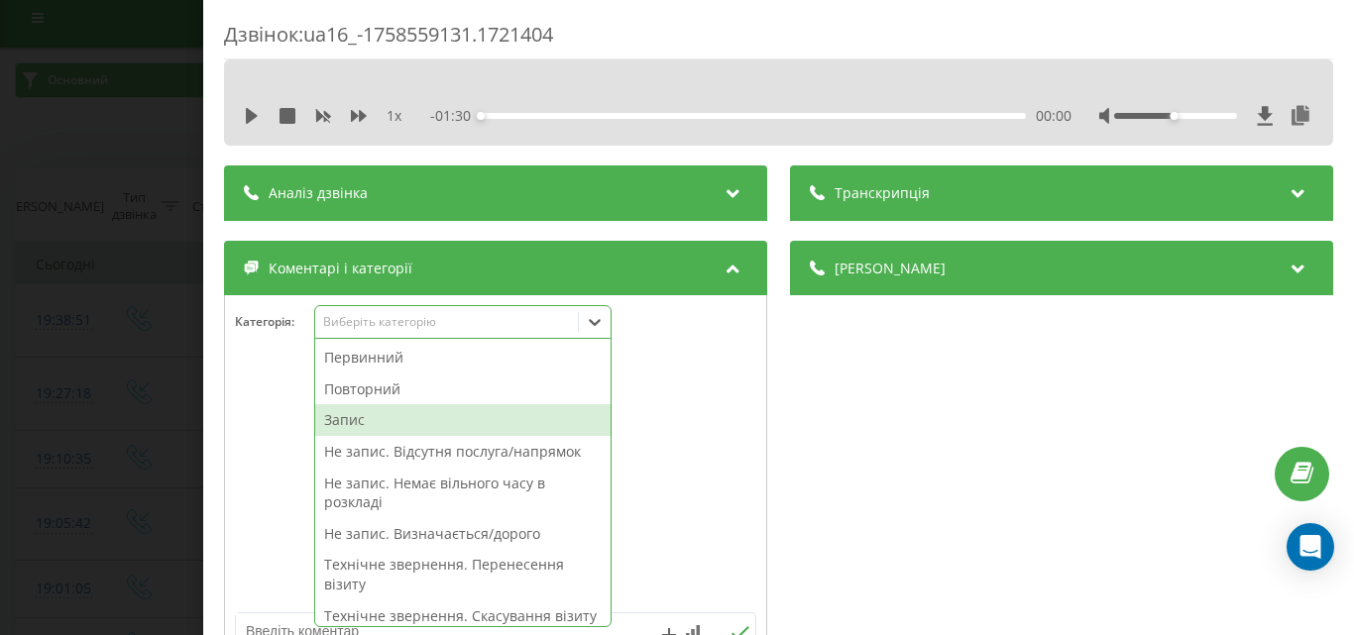
click at [375, 412] on div "Запис" at bounding box center [462, 420] width 295 height 32
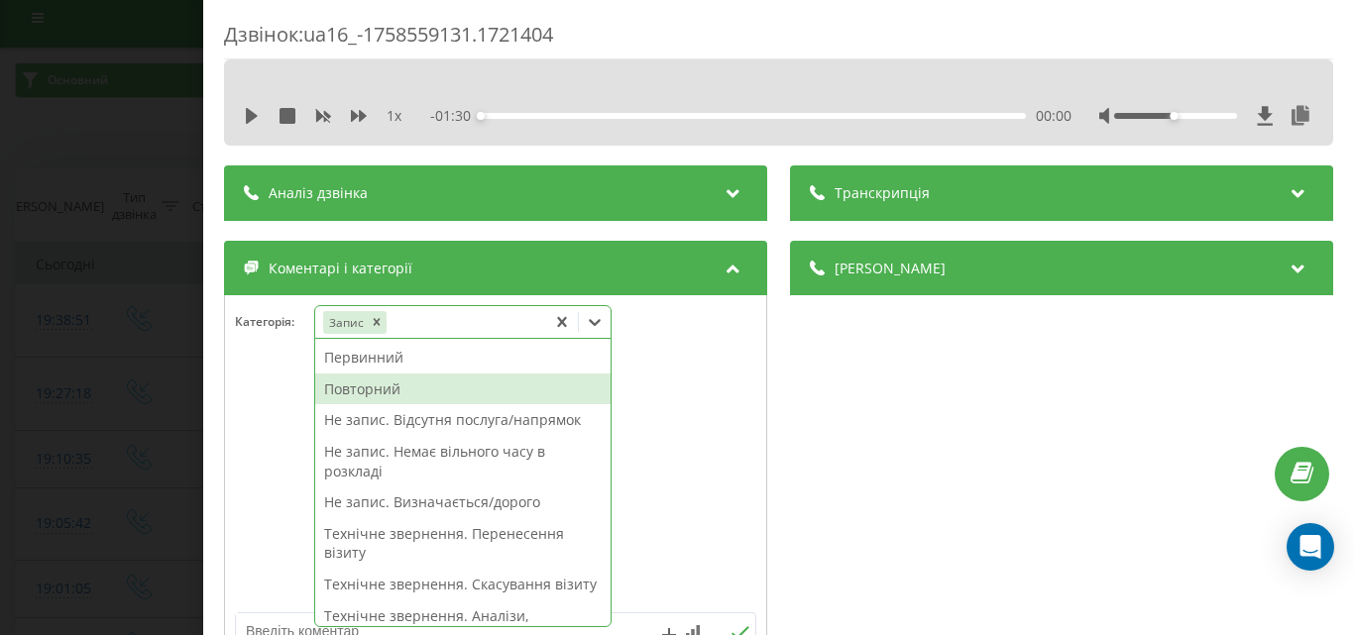
click at [368, 386] on div "Повторний" at bounding box center [462, 390] width 295 height 32
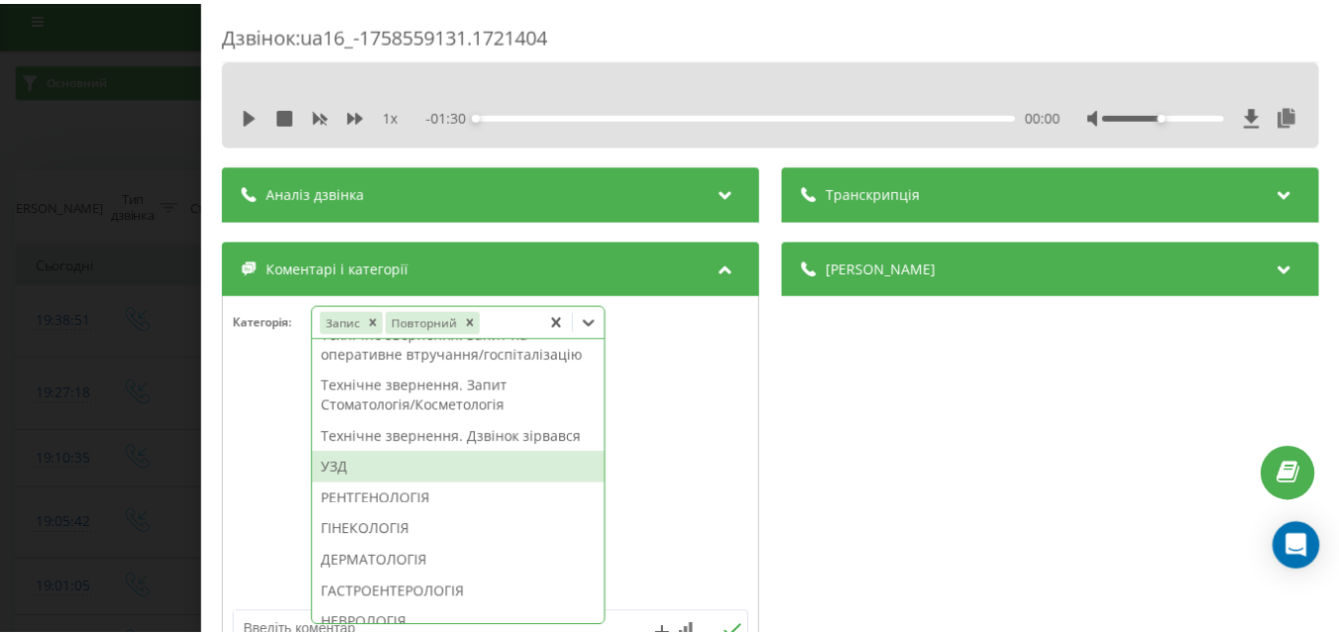
scroll to position [694, 0]
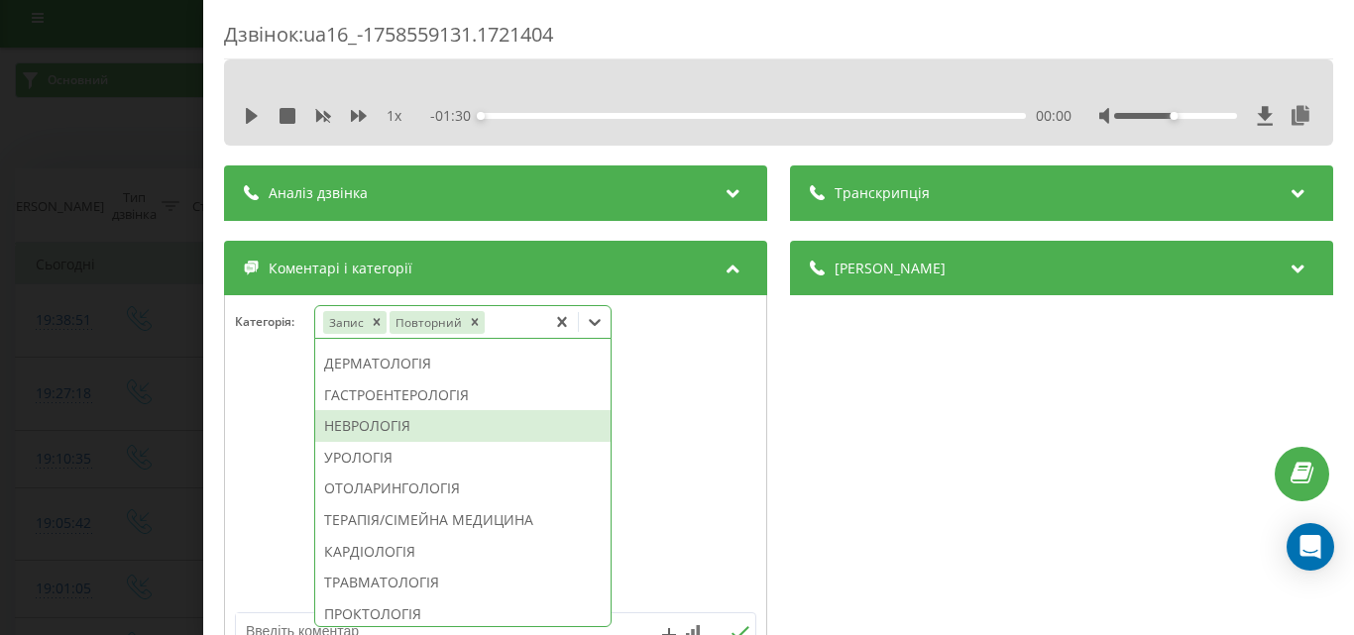
click at [392, 442] on div "НЕВРОЛОГІЯ" at bounding box center [462, 426] width 295 height 32
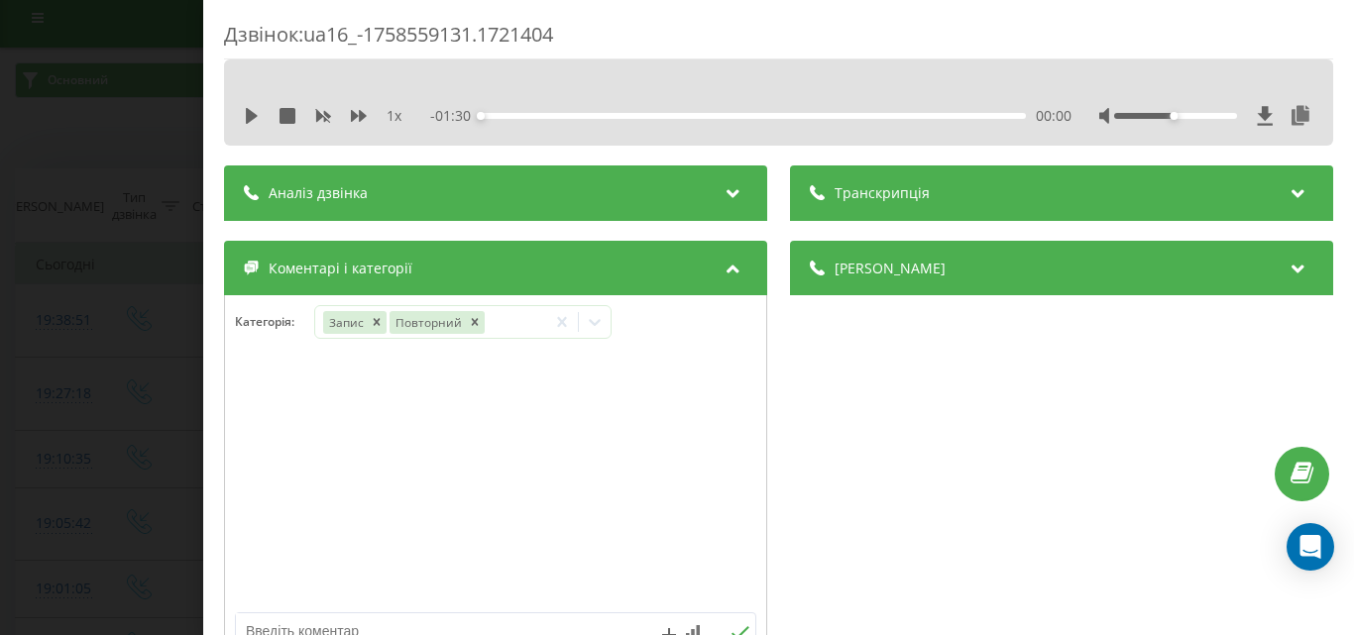
click at [0, 323] on div "Дзвінок : ua16_-1758559131.1721404 1 x - 01:30 00:00 00:00 Транскрипція Для AI-…" at bounding box center [677, 317] width 1354 height 635
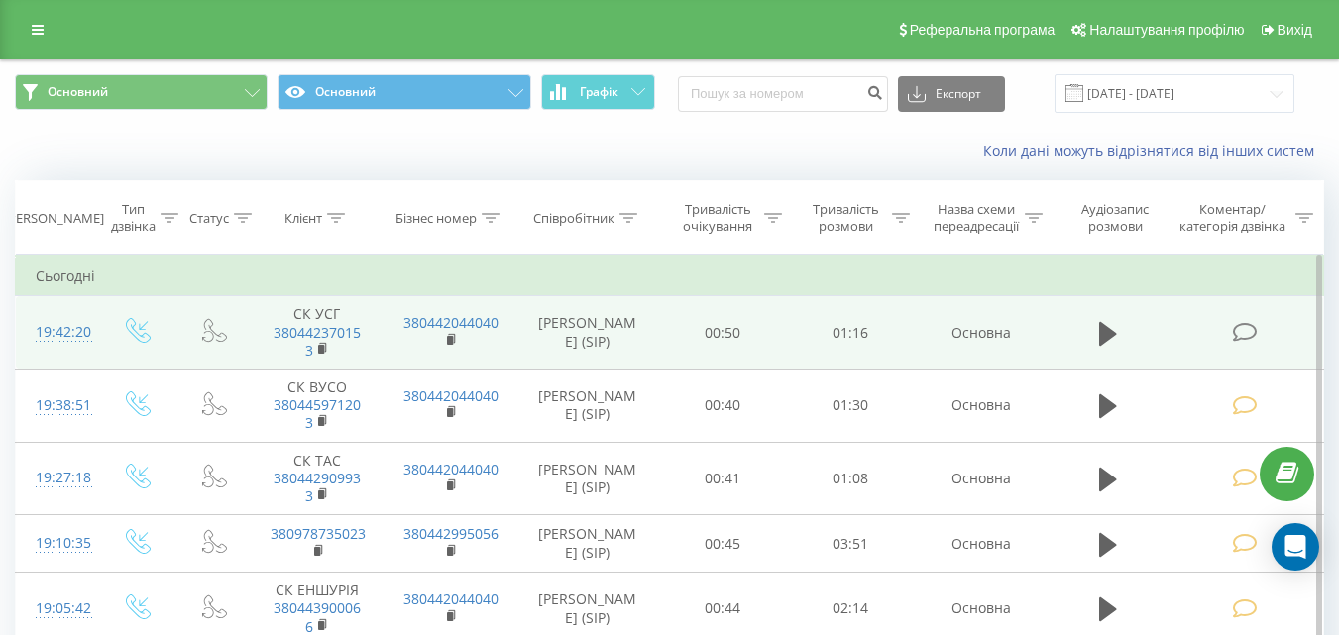
click at [1253, 327] on icon at bounding box center [1244, 332] width 25 height 21
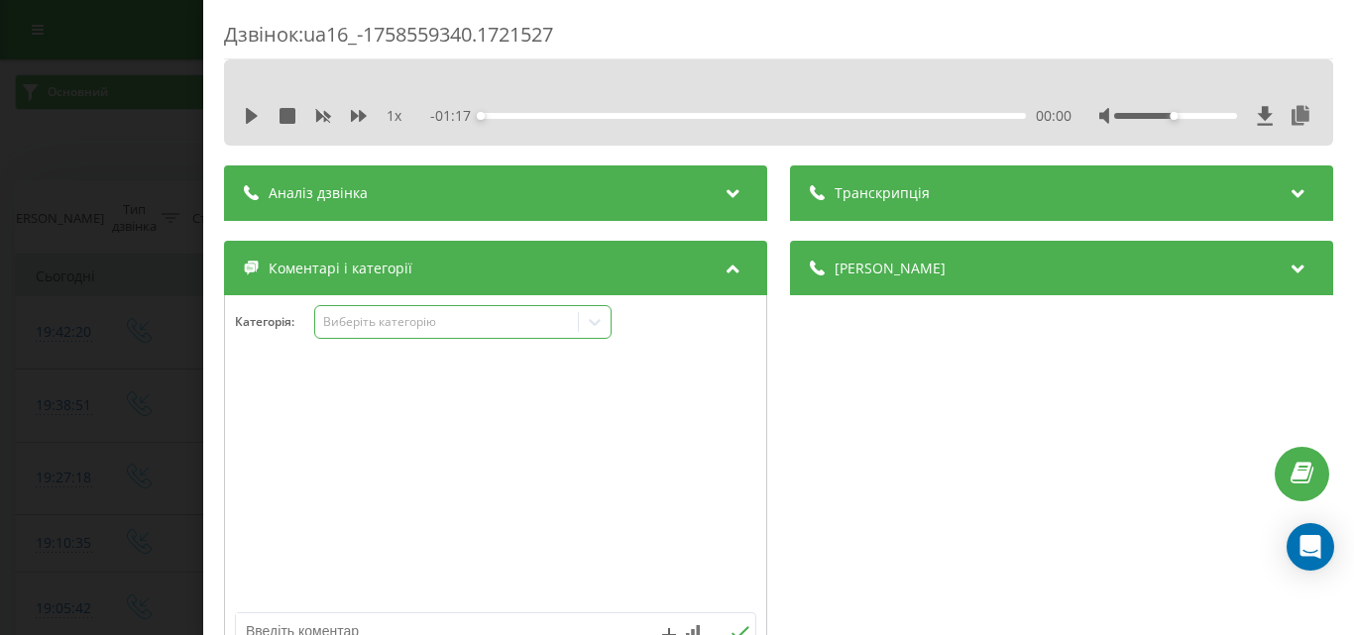
click at [502, 316] on div "Виберіть категорію" at bounding box center [446, 322] width 248 height 16
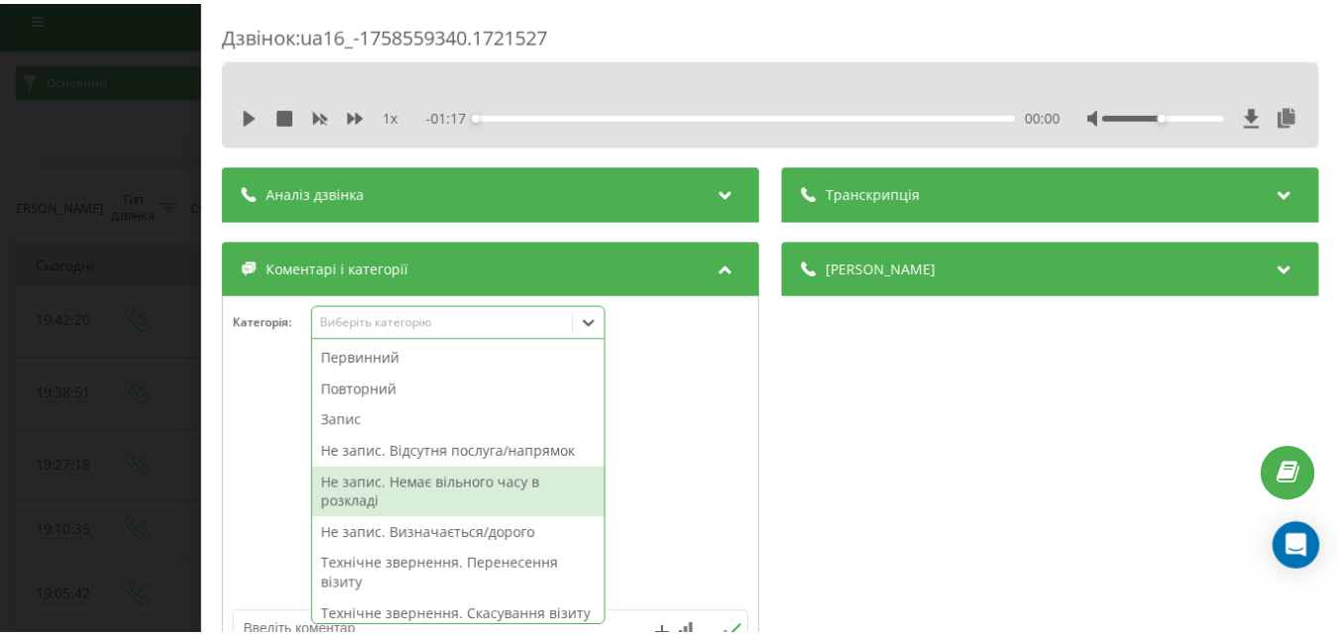
scroll to position [99, 0]
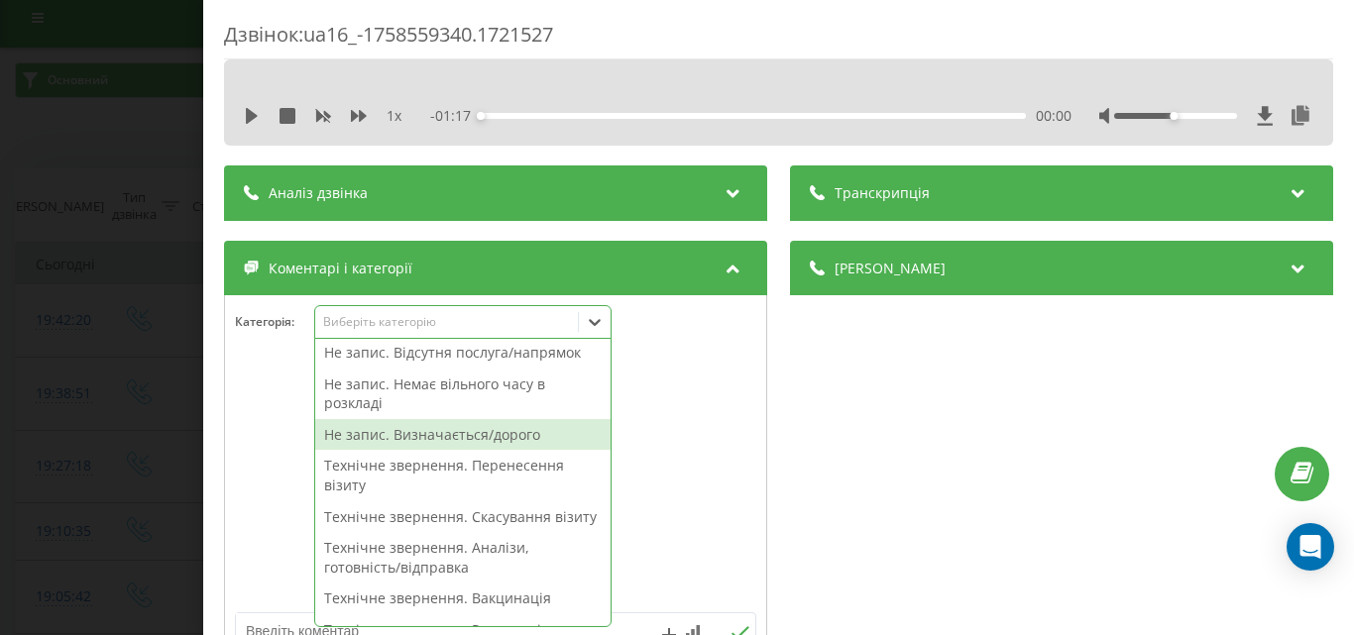
click at [464, 442] on div "Не запис. Визначається/дорого" at bounding box center [462, 435] width 295 height 32
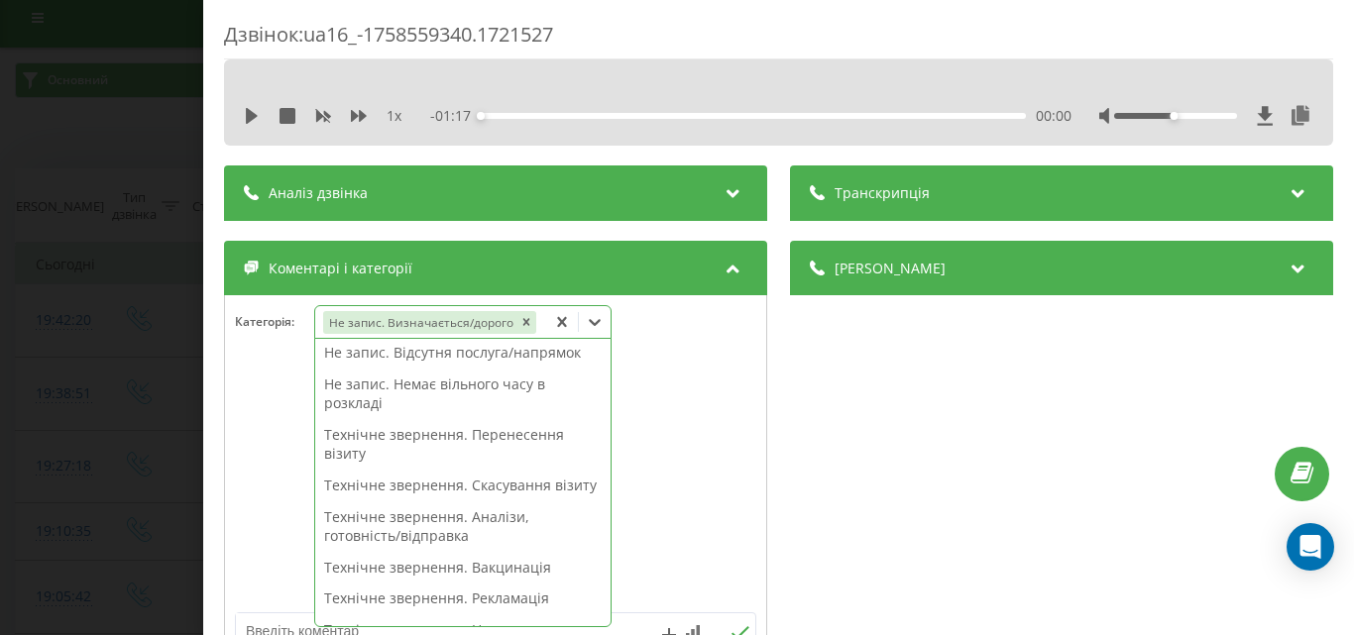
click at [130, 316] on div "Дзвінок : ua16_-1758559340.1721527 1 x - 01:17 00:00 00:00 Транскрипція Для AI-…" at bounding box center [677, 317] width 1354 height 635
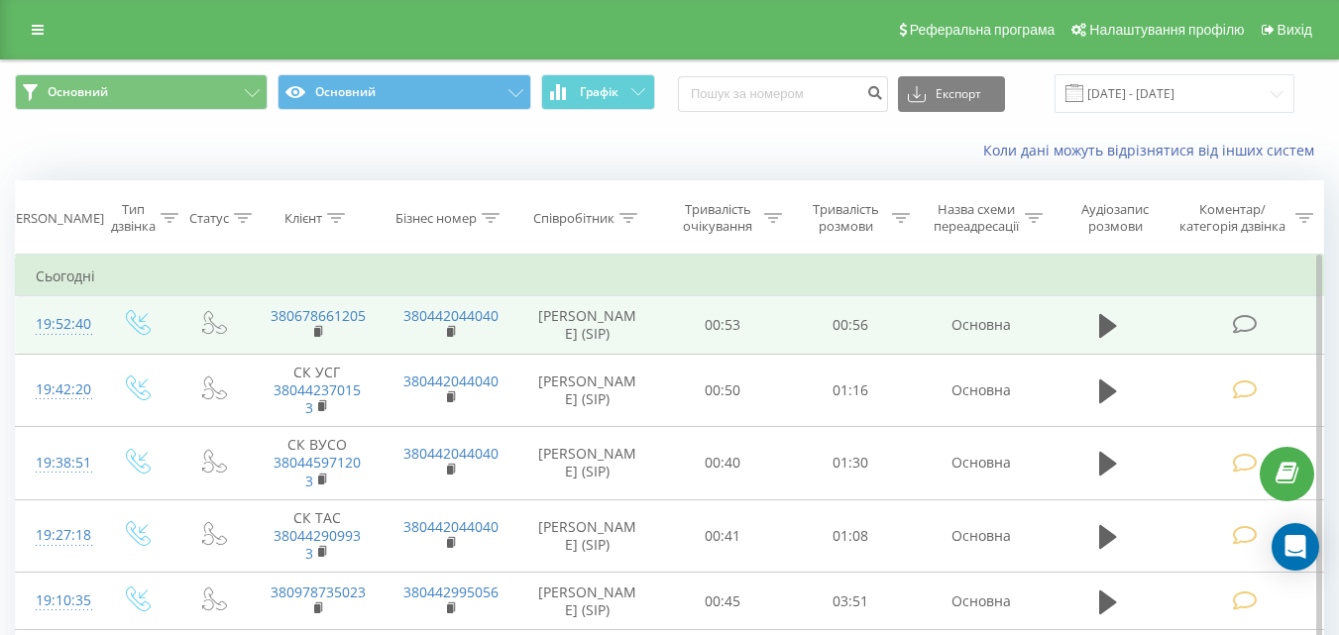
click at [1238, 329] on icon at bounding box center [1244, 324] width 25 height 21
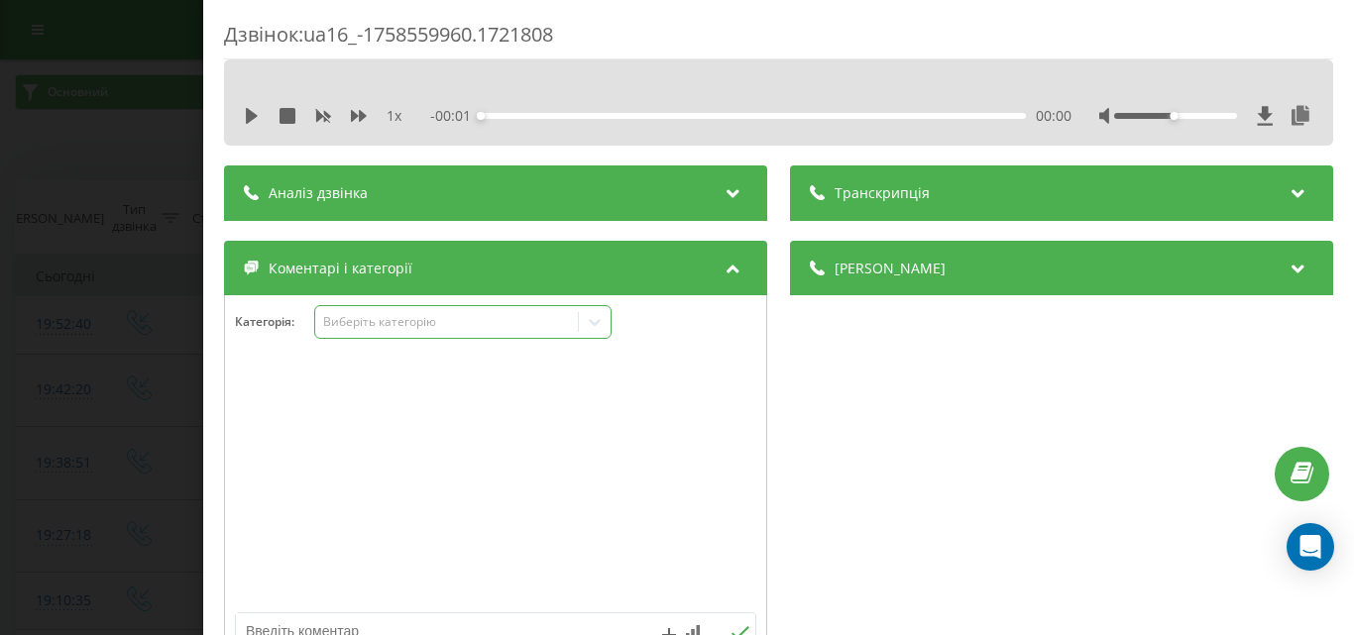
click at [433, 311] on div "Виберіть категорію" at bounding box center [462, 322] width 297 height 34
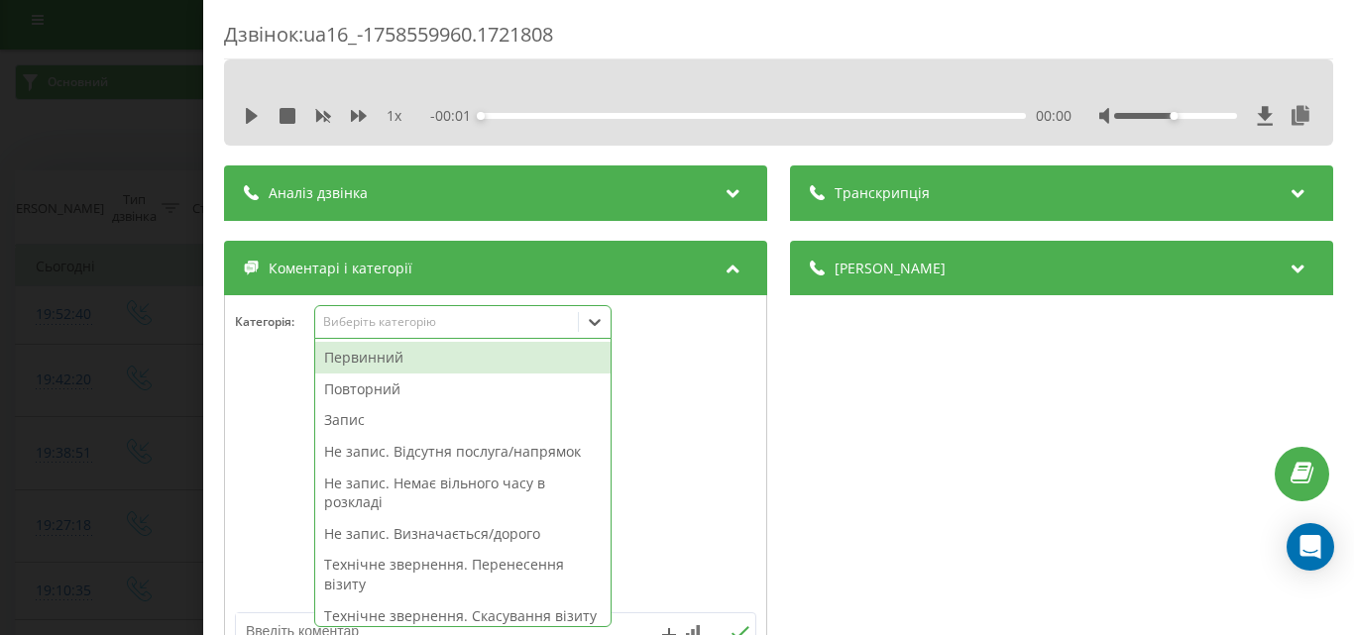
scroll to position [12, 0]
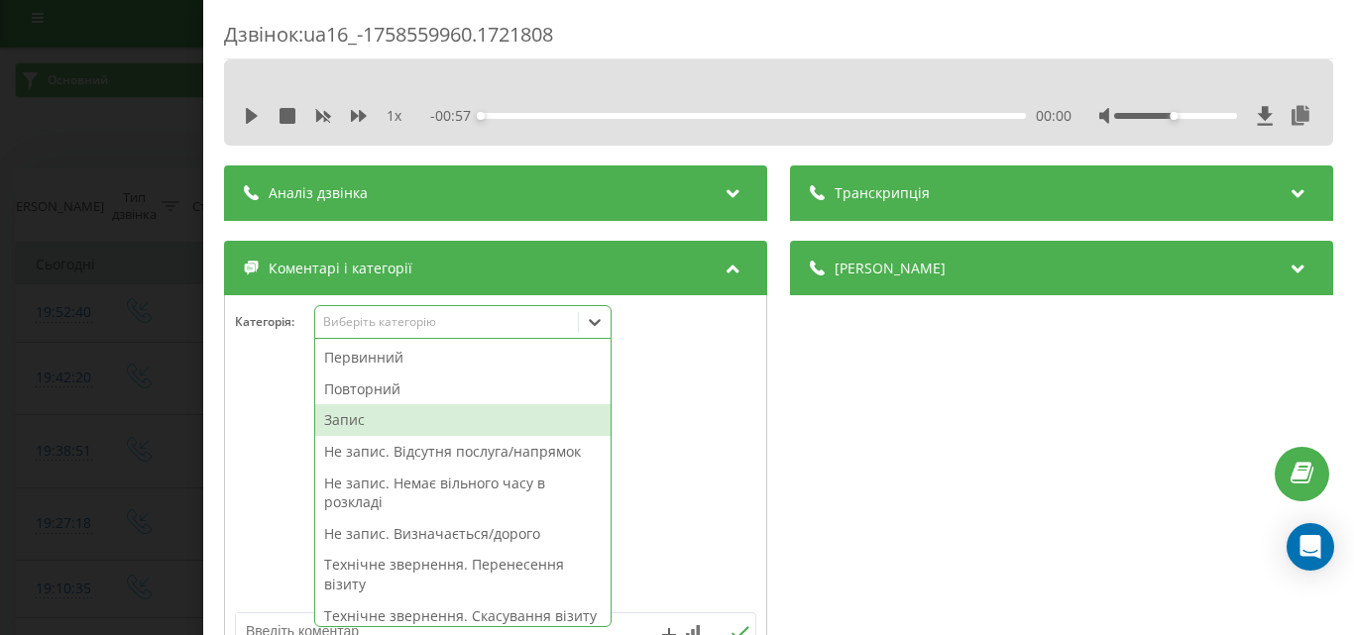
click at [377, 418] on div "Запис" at bounding box center [462, 420] width 295 height 32
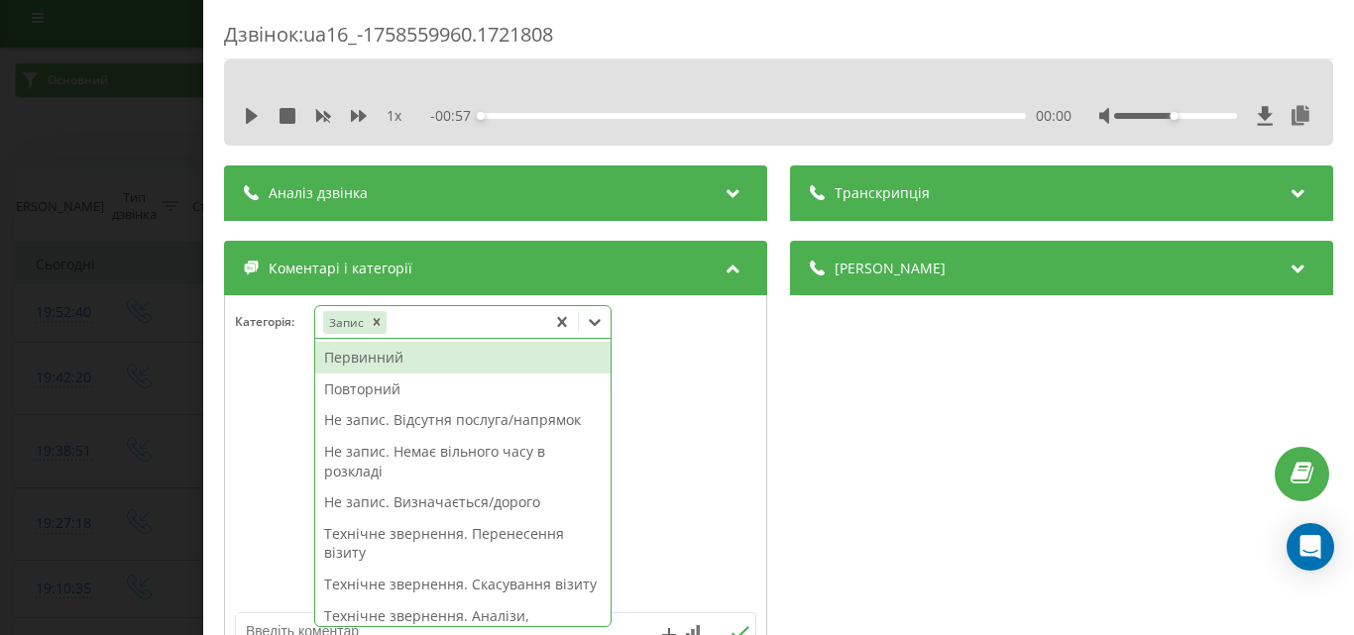
click at [395, 363] on div "Первинний" at bounding box center [462, 358] width 295 height 32
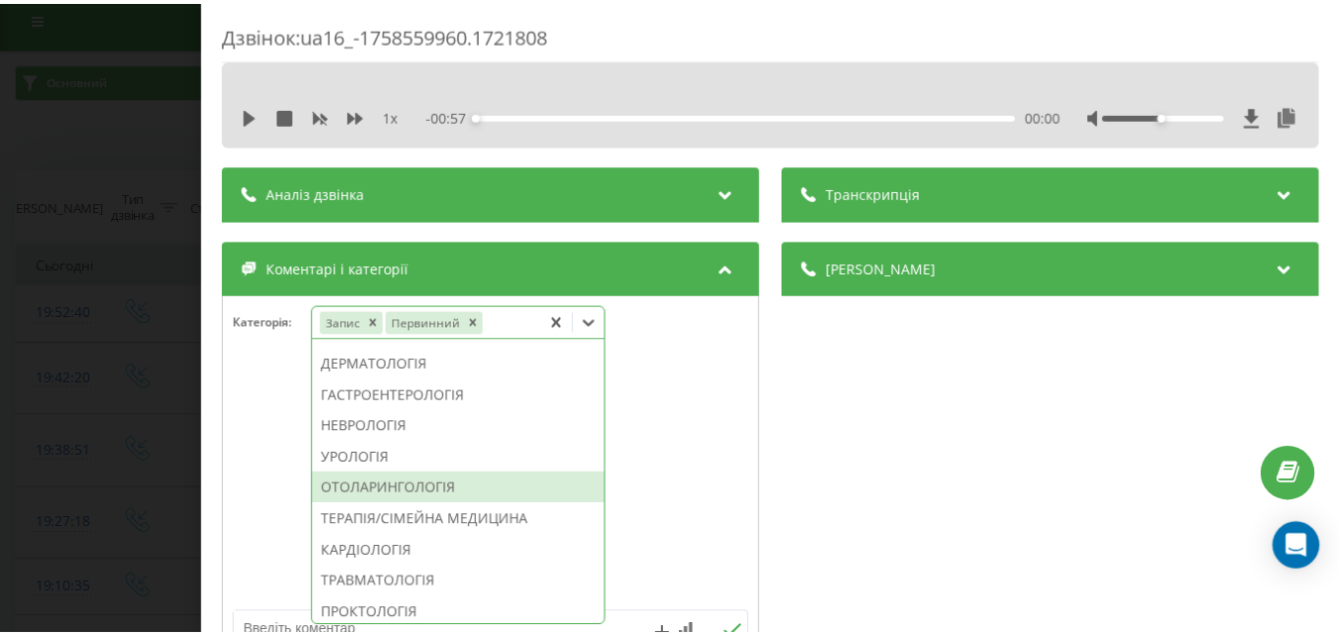
scroll to position [793, 0]
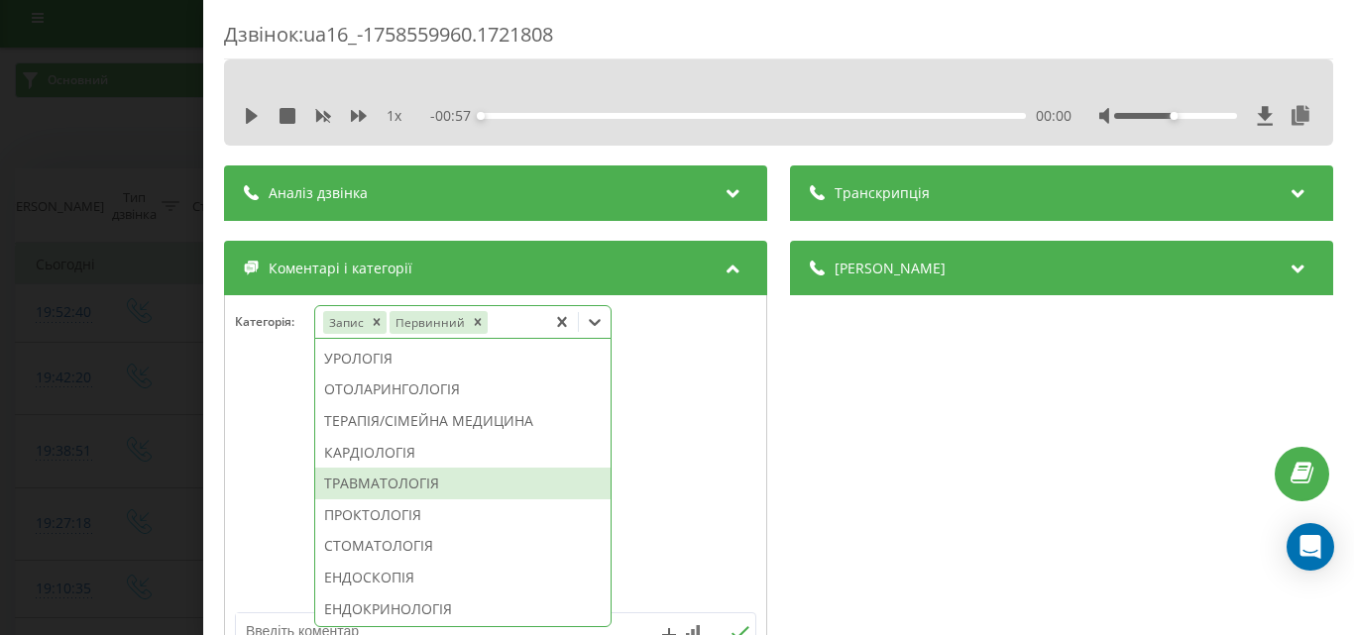
drag, startPoint x: 421, startPoint y: 537, endPoint x: 140, endPoint y: 488, distance: 285.9
click at [419, 500] on div "ТРАВМАТОЛОГІЯ" at bounding box center [462, 484] width 295 height 32
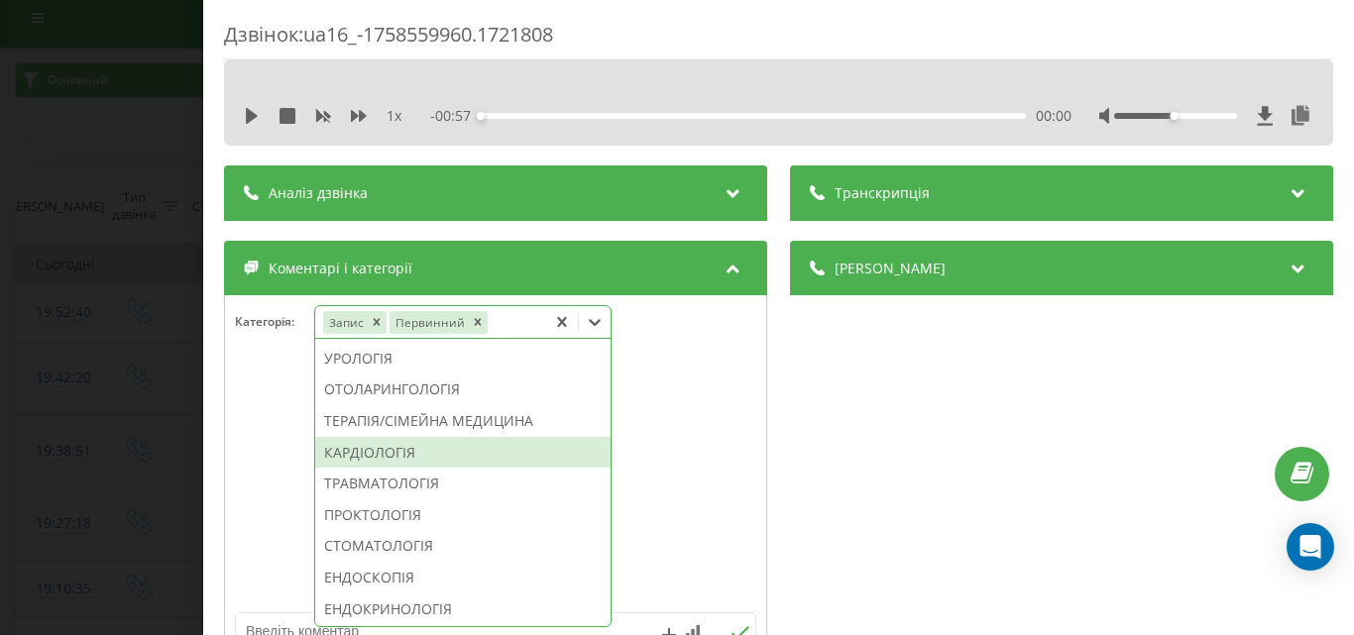
click at [71, 400] on div "Дзвінок : ua16_-1758559960.1721808 1 x - 00:57 00:00 00:00 Транскрипція Для AI-…" at bounding box center [677, 317] width 1354 height 635
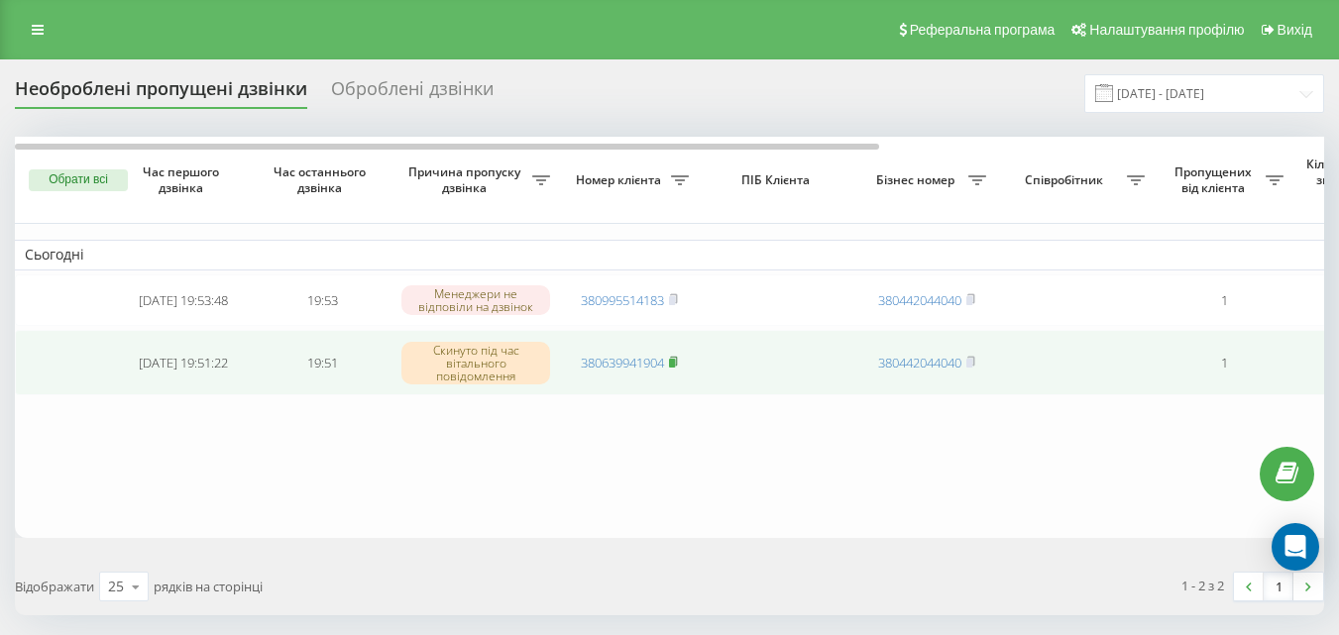
click at [678, 368] on icon at bounding box center [673, 362] width 9 height 12
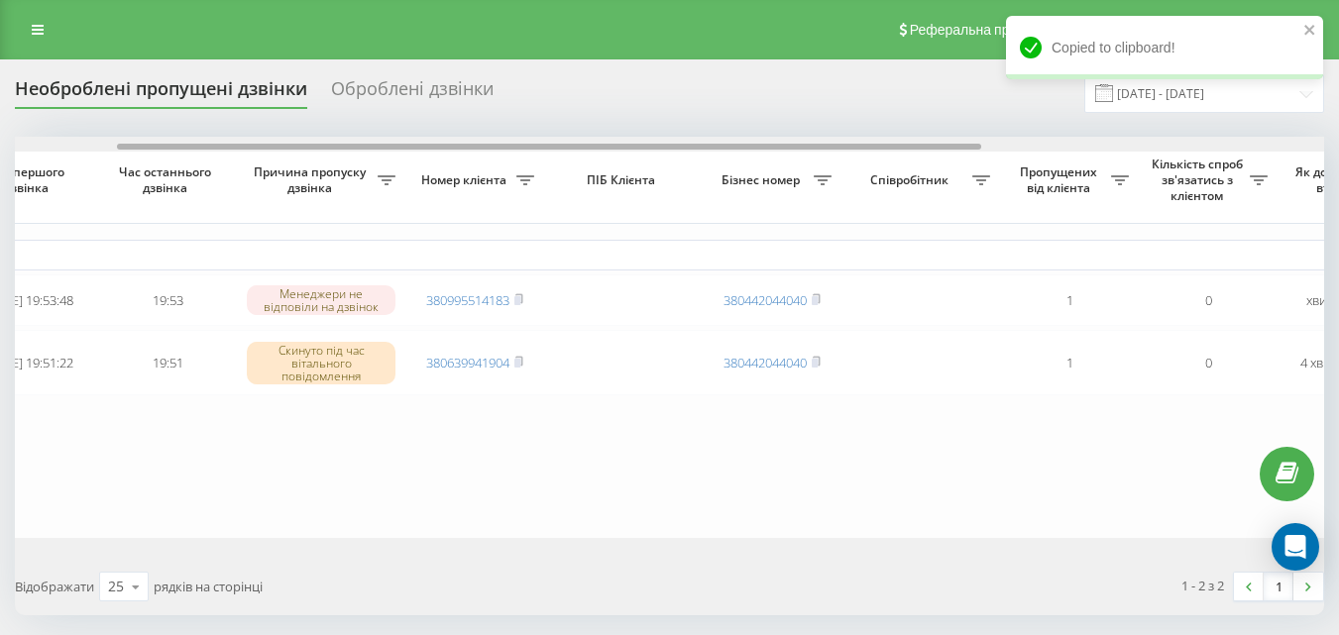
scroll to position [0, 202]
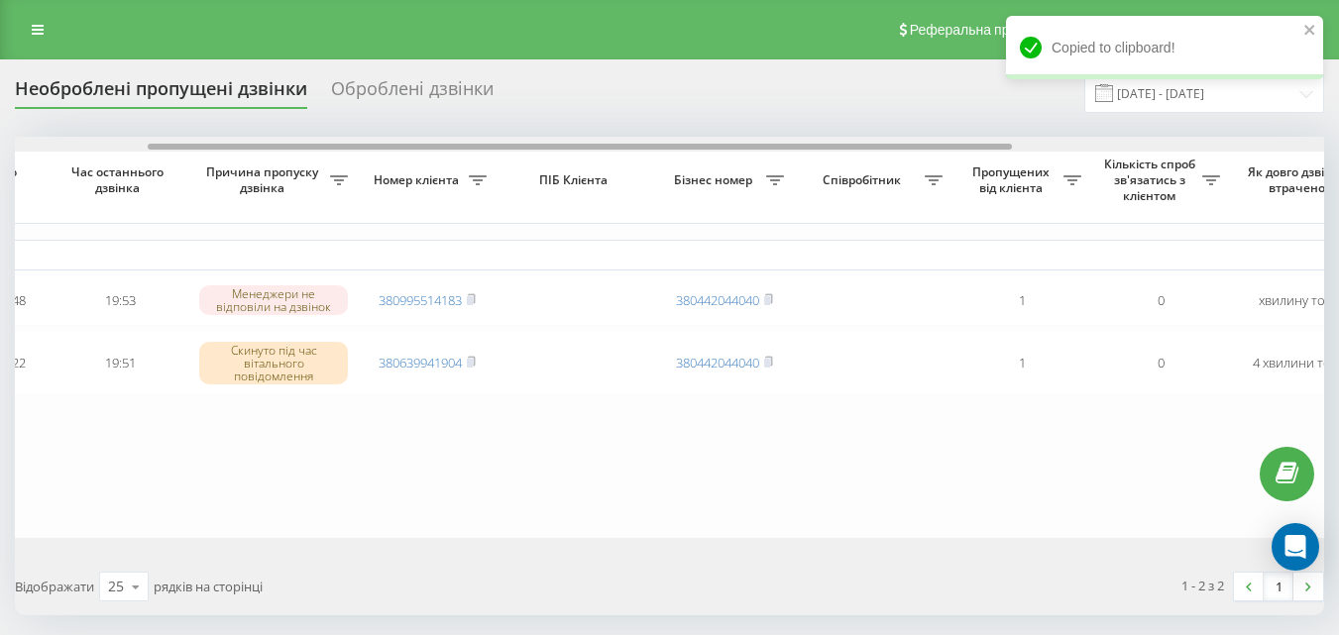
drag, startPoint x: 710, startPoint y: 150, endPoint x: 844, endPoint y: 147, distance: 133.9
click at [844, 147] on div at bounding box center [580, 147] width 864 height 6
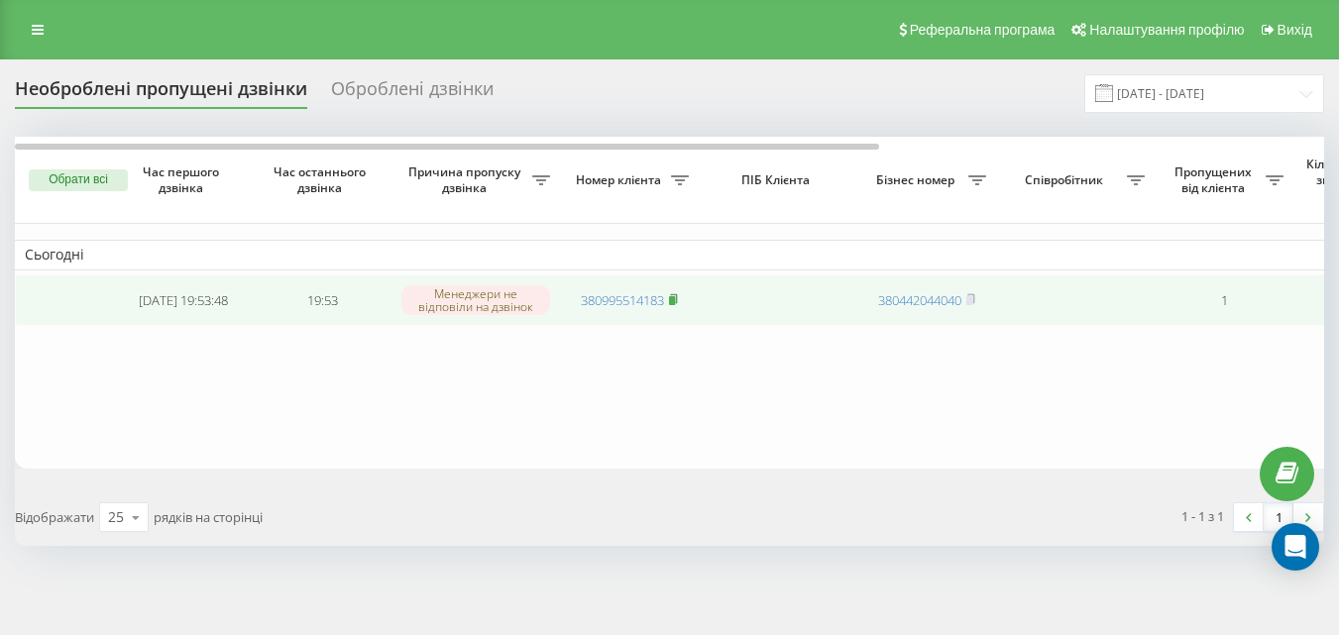
click at [675, 298] on rect at bounding box center [672, 300] width 6 height 9
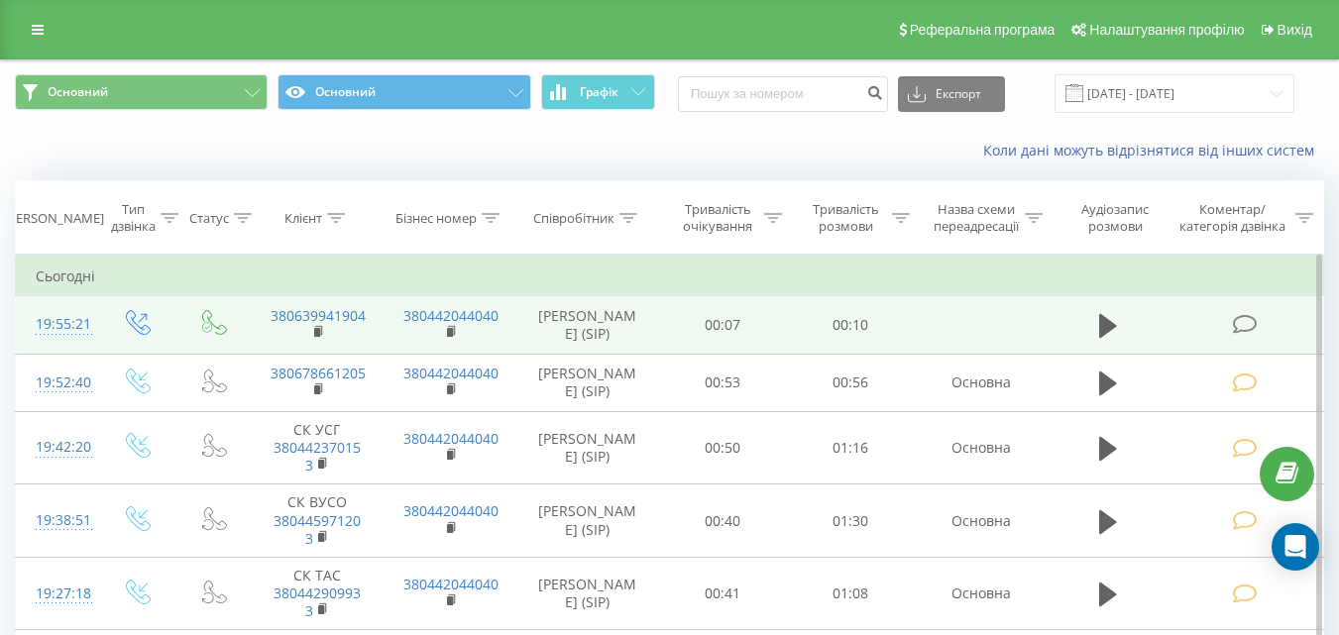
click at [1251, 320] on icon at bounding box center [1244, 324] width 25 height 21
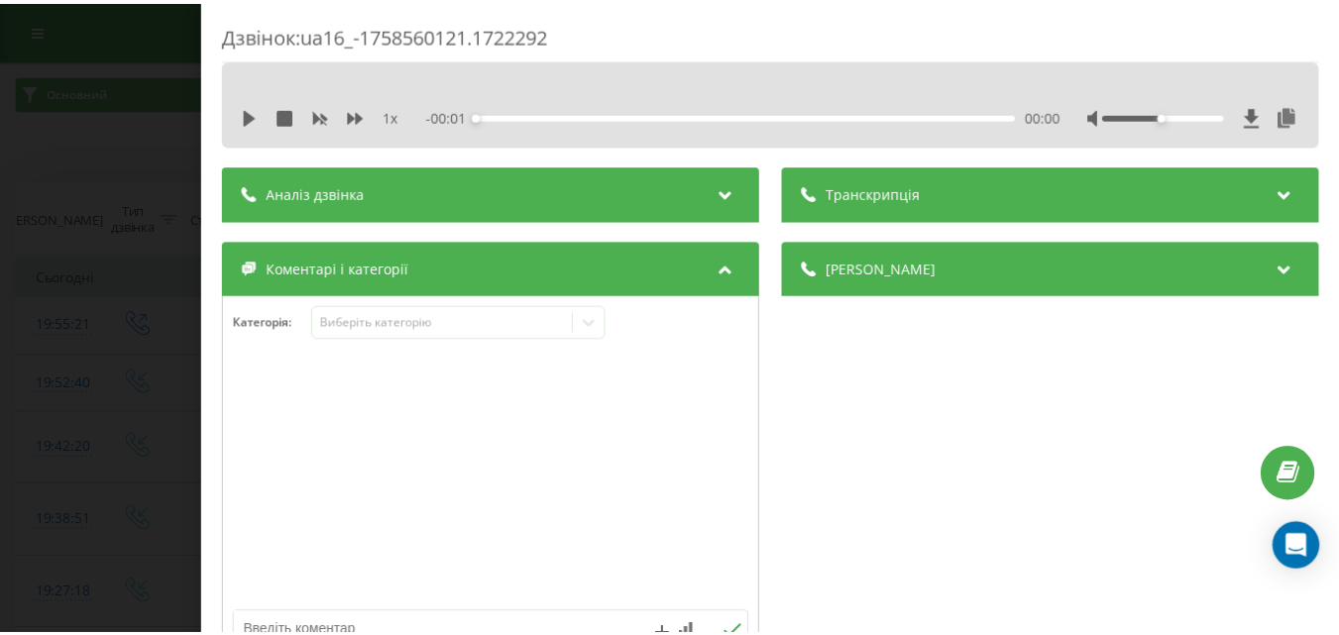
scroll to position [99, 0]
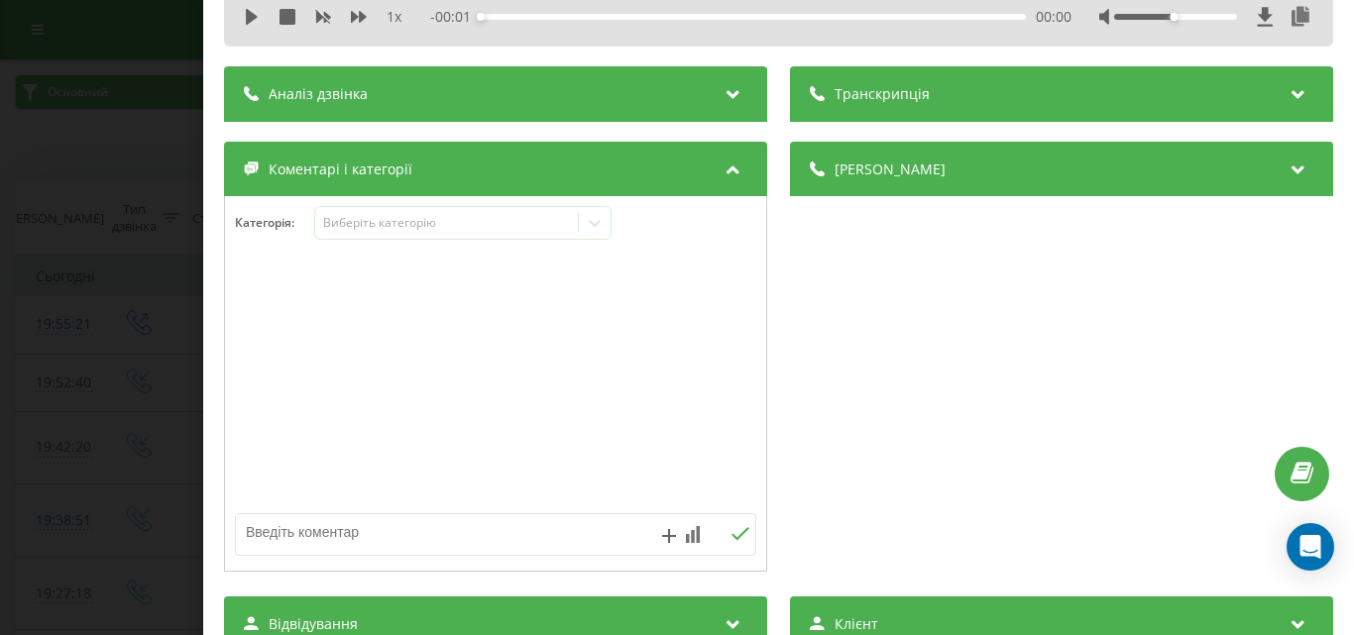
click at [407, 419] on div at bounding box center [495, 385] width 541 height 238
click at [325, 539] on textarea at bounding box center [443, 533] width 415 height 36
type textarea "пропущ не акт"
click at [735, 534] on icon at bounding box center [741, 533] width 18 height 13
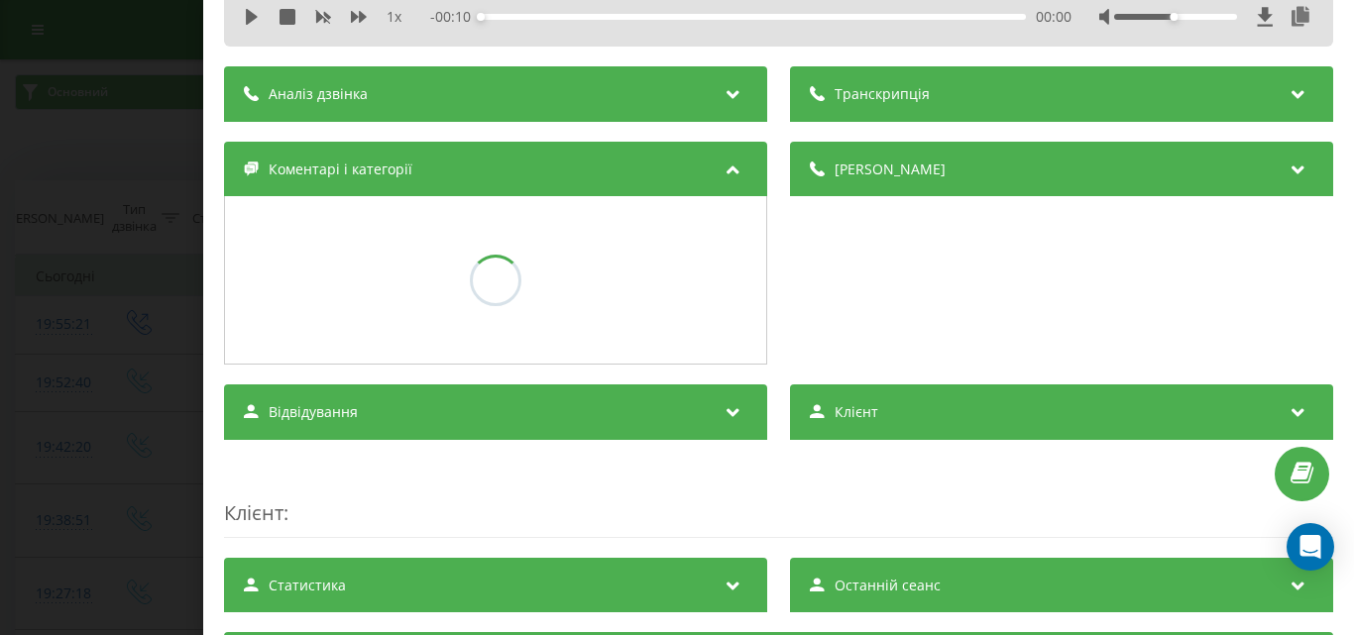
click at [50, 334] on div "Дзвінок : ua16_-1758560121.1722292 1 x - 00:10 00:00 00:00 Транскрипція Для AI-…" at bounding box center [677, 317] width 1354 height 635
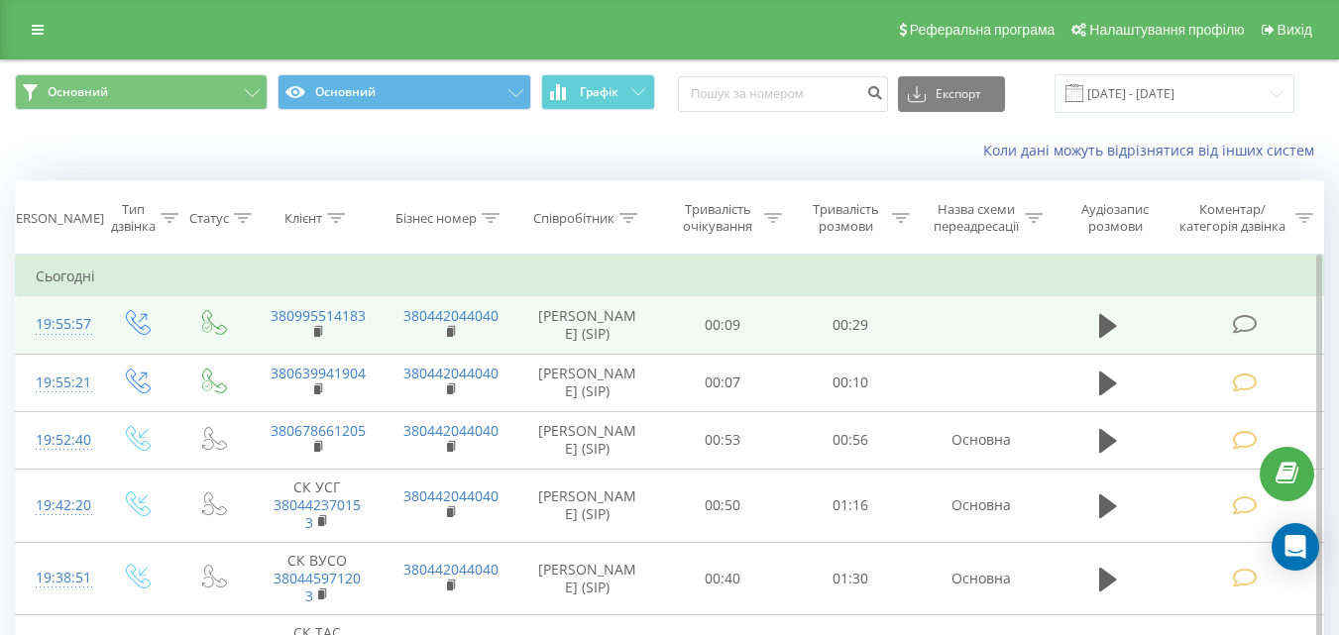
click at [1262, 322] on td at bounding box center [1247, 324] width 154 height 57
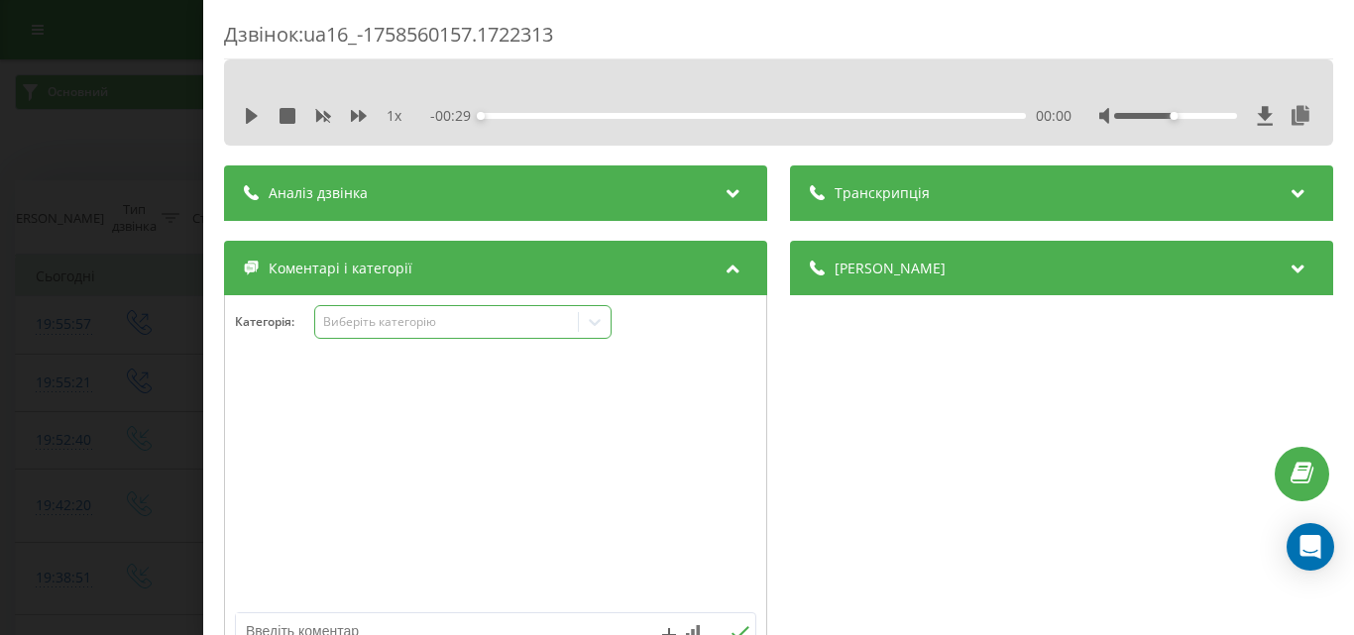
click at [395, 337] on div "Виберіть категорію" at bounding box center [462, 322] width 297 height 34
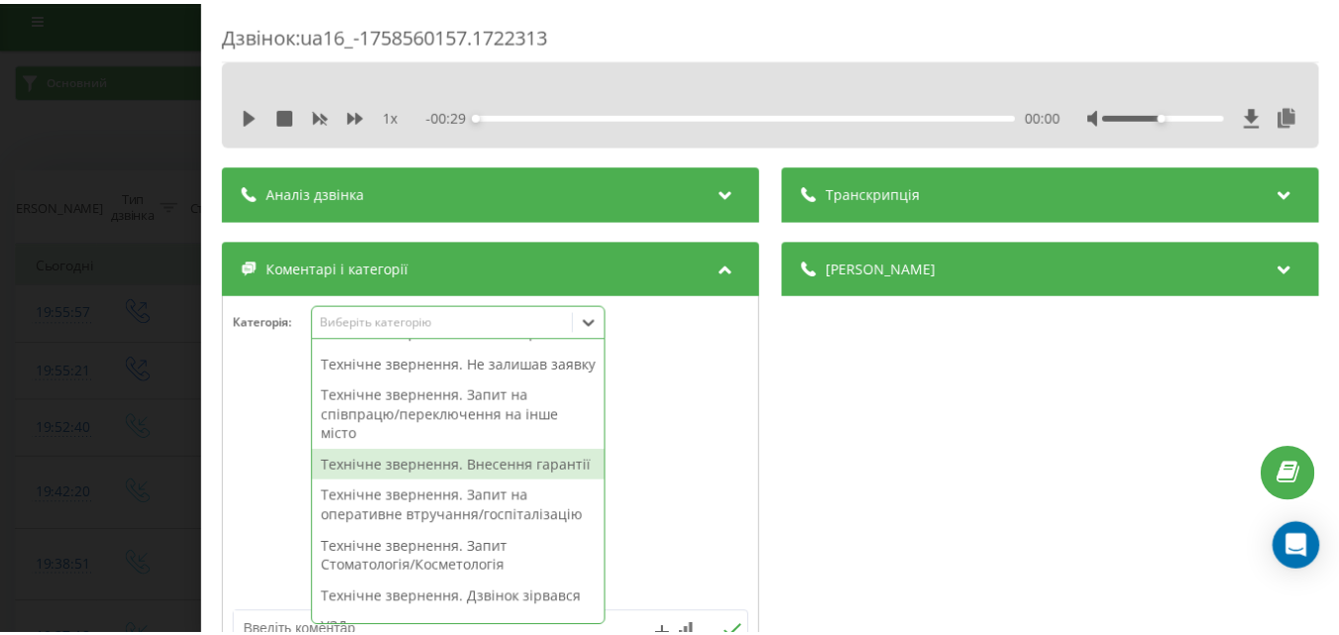
scroll to position [496, 0]
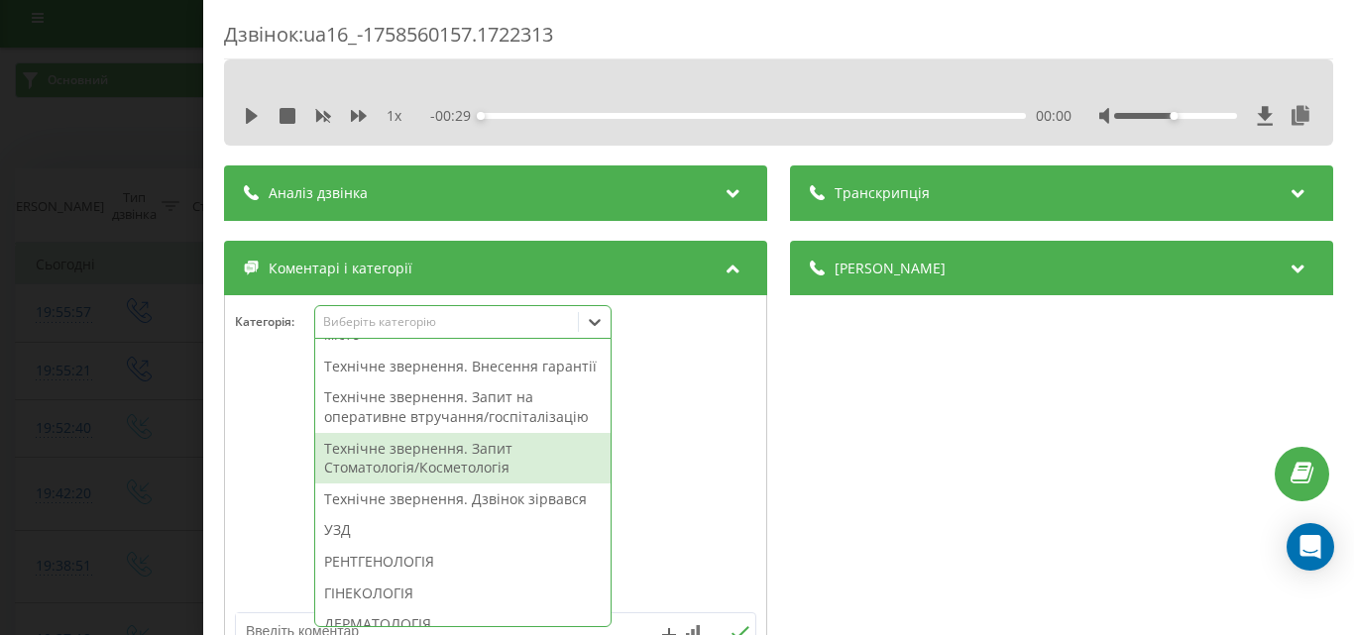
click at [438, 484] on div "Технічне звернення. Запит Стоматологія/Косметологія" at bounding box center [462, 458] width 295 height 51
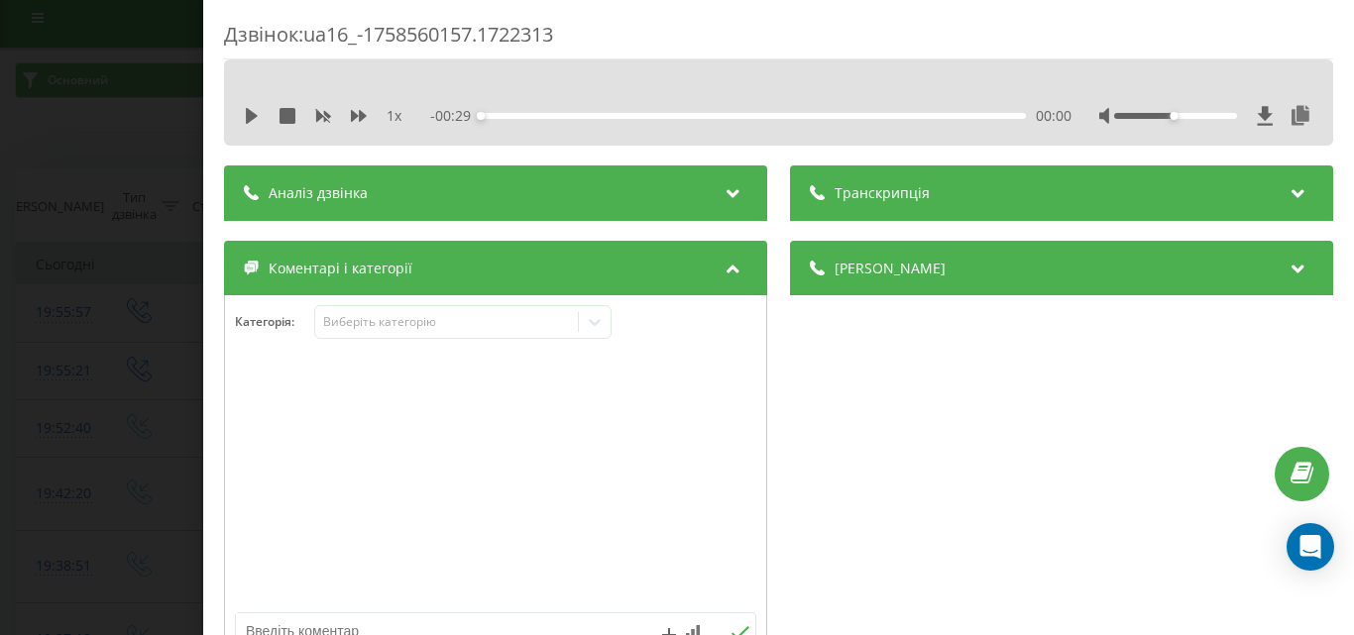
click at [64, 348] on div "Дзвінок : ua16_-1758560157.1722313 1 x - 00:29 00:00 00:00 Транскрипція Для AI-…" at bounding box center [677, 317] width 1354 height 635
